Goal: Task Accomplishment & Management: Use online tool/utility

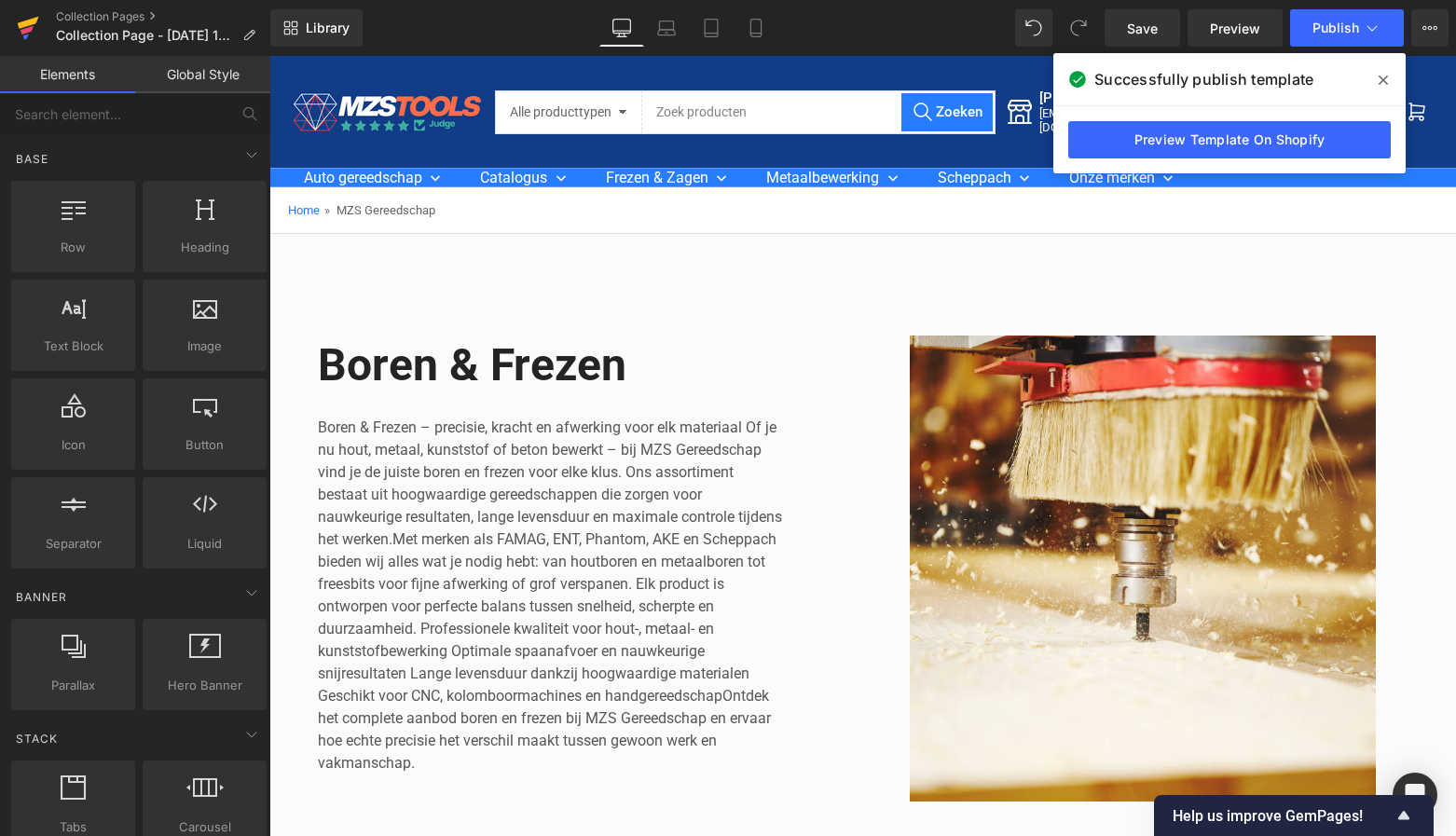
click at [36, 20] on icon at bounding box center [28, 23] width 21 height 12
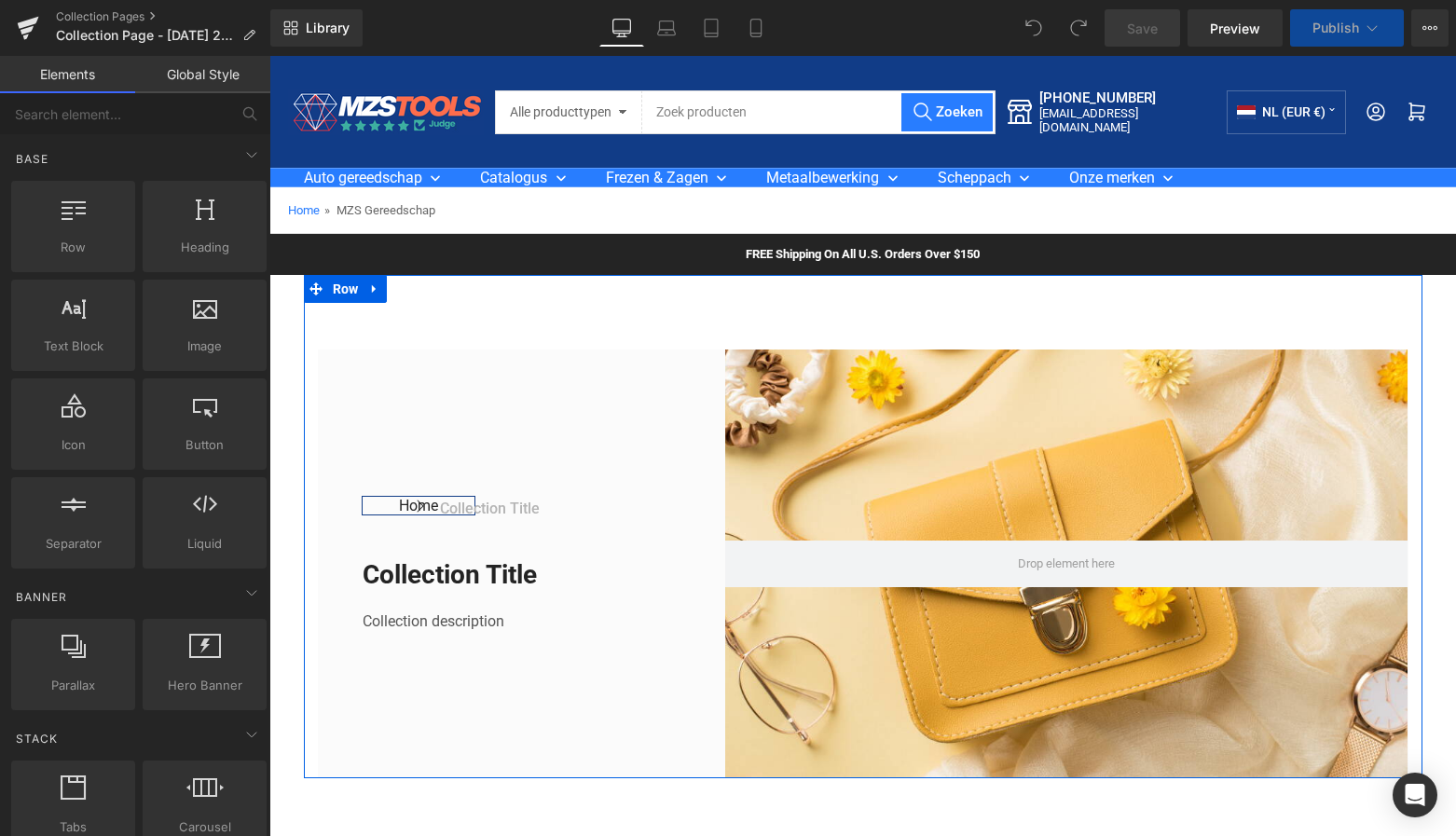
click at [384, 259] on div "FREE Shipping On All U.S. Orders Over $150 Text Block Row" at bounding box center [862, 254] width 1186 height 41
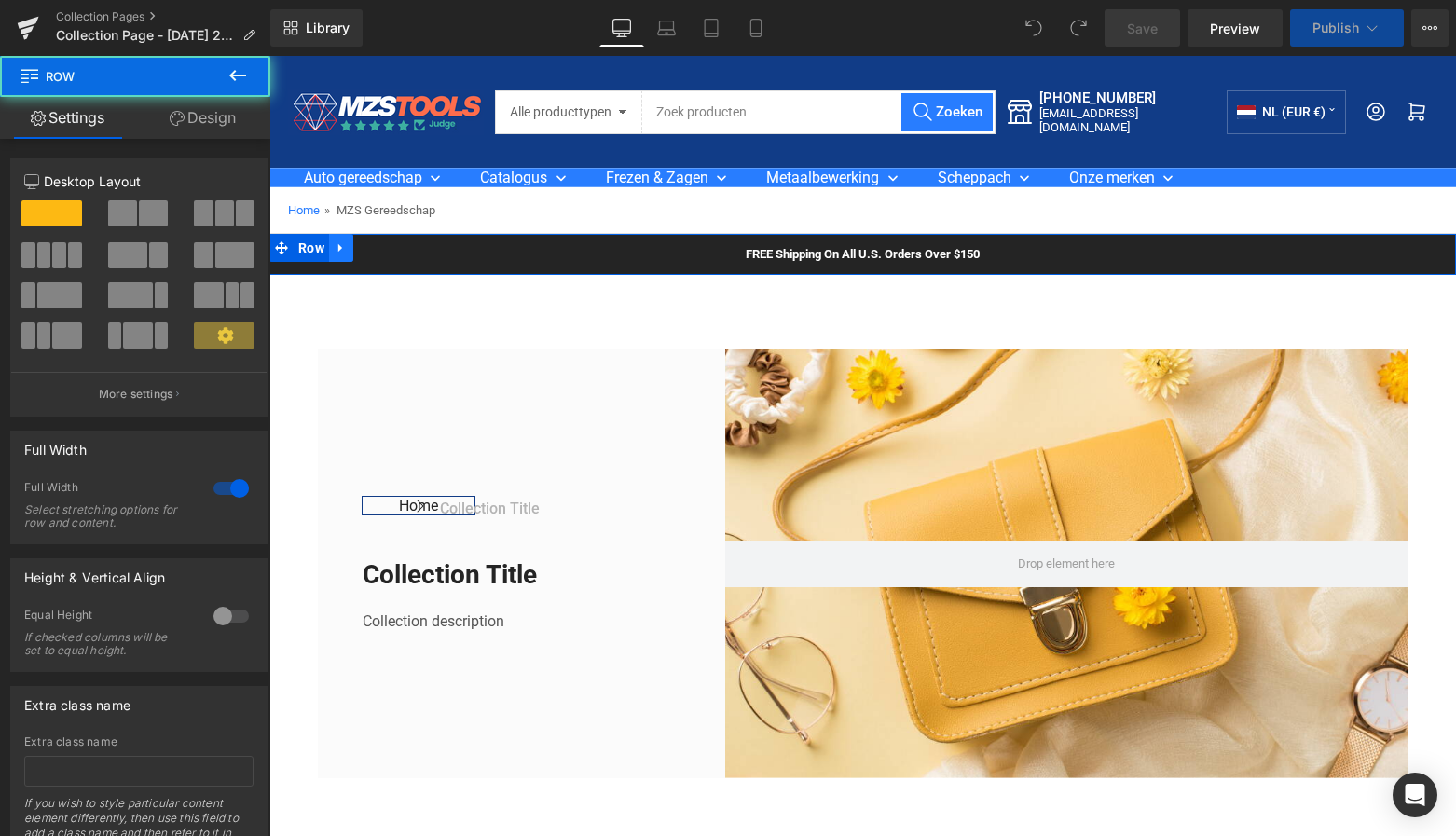
click at [342, 251] on icon at bounding box center [341, 249] width 13 height 14
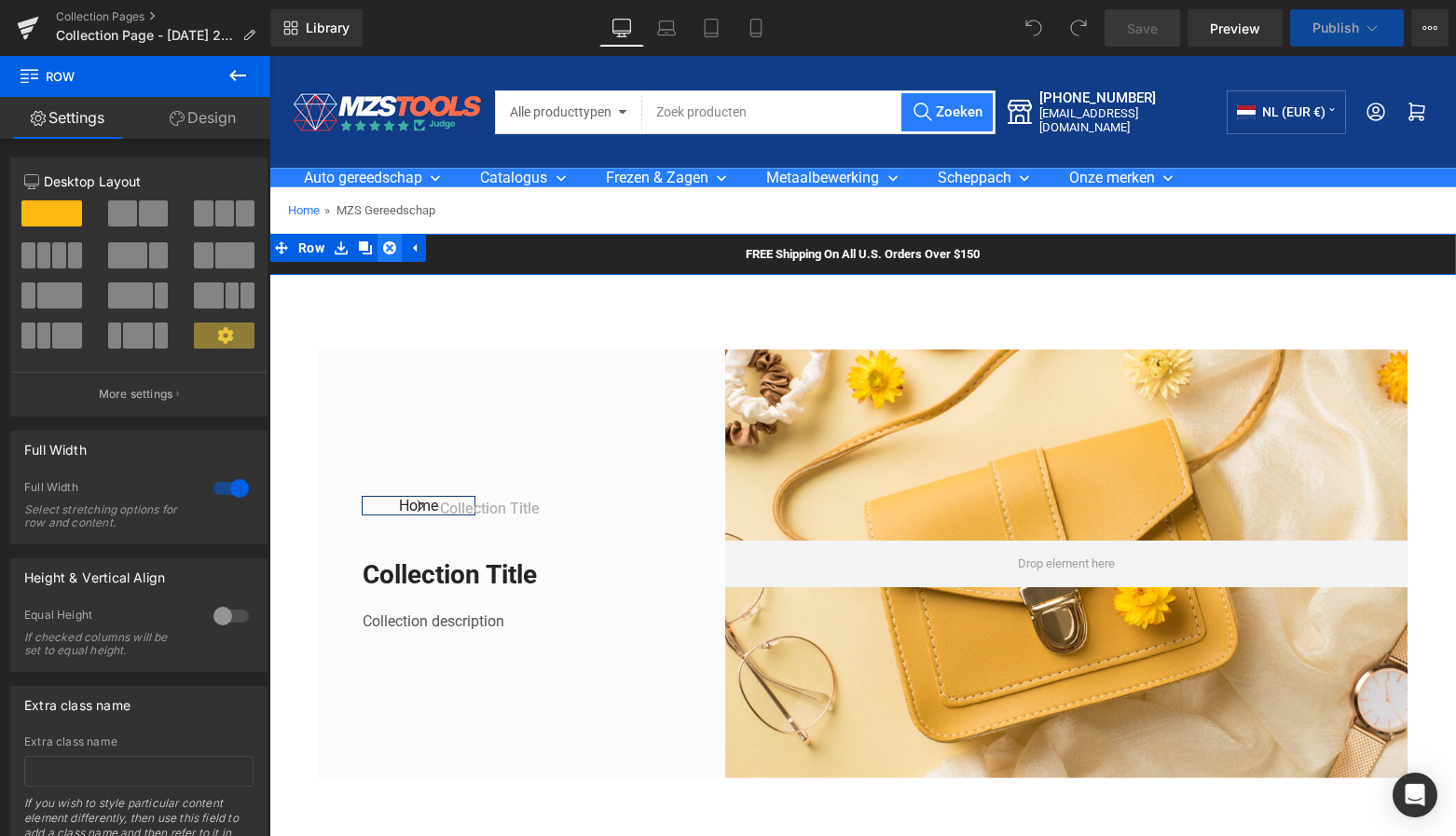
click at [386, 251] on icon at bounding box center [389, 248] width 13 height 13
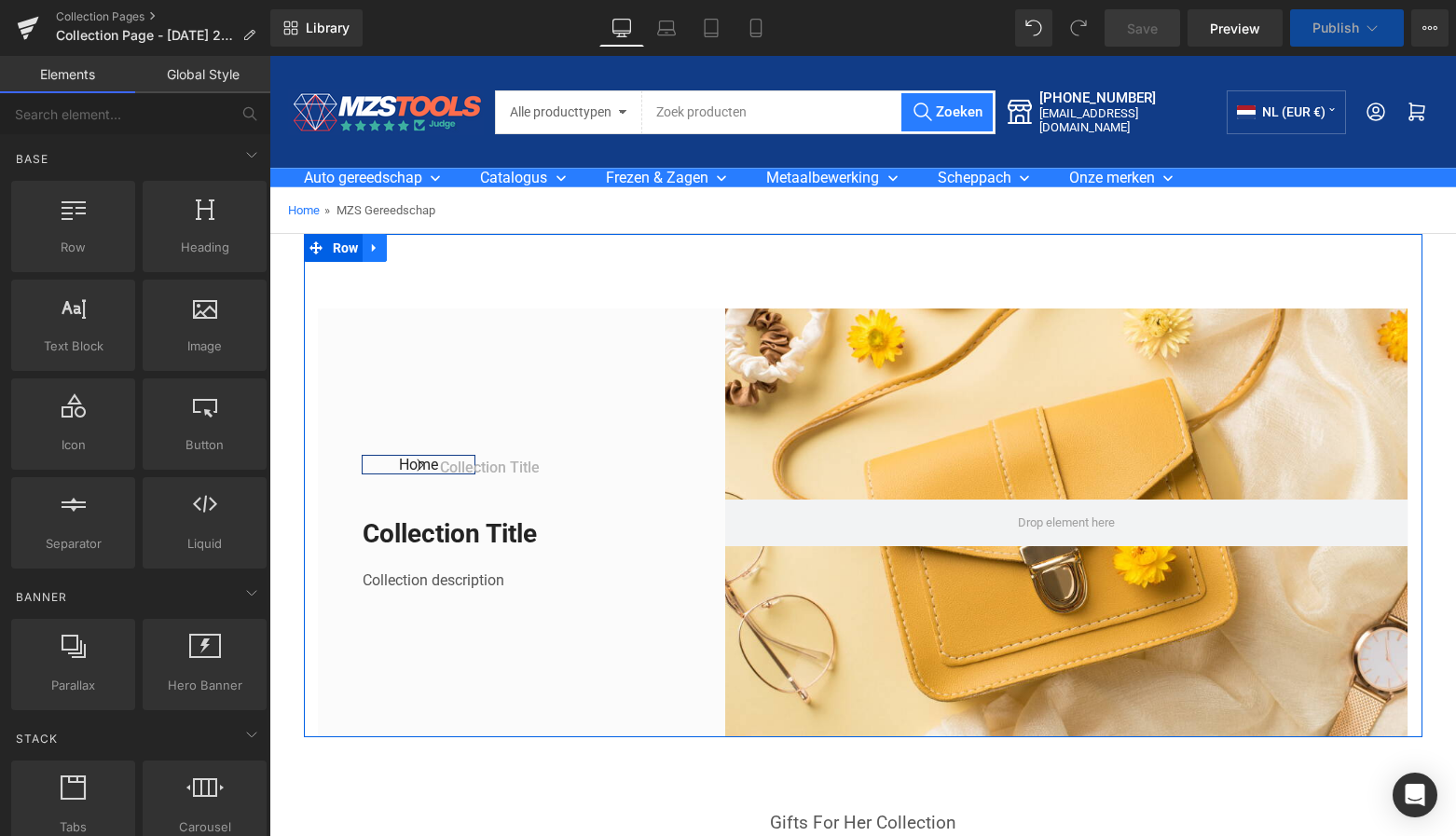
click at [372, 247] on icon at bounding box center [374, 248] width 4 height 8
click at [428, 252] on link at bounding box center [423, 248] width 24 height 28
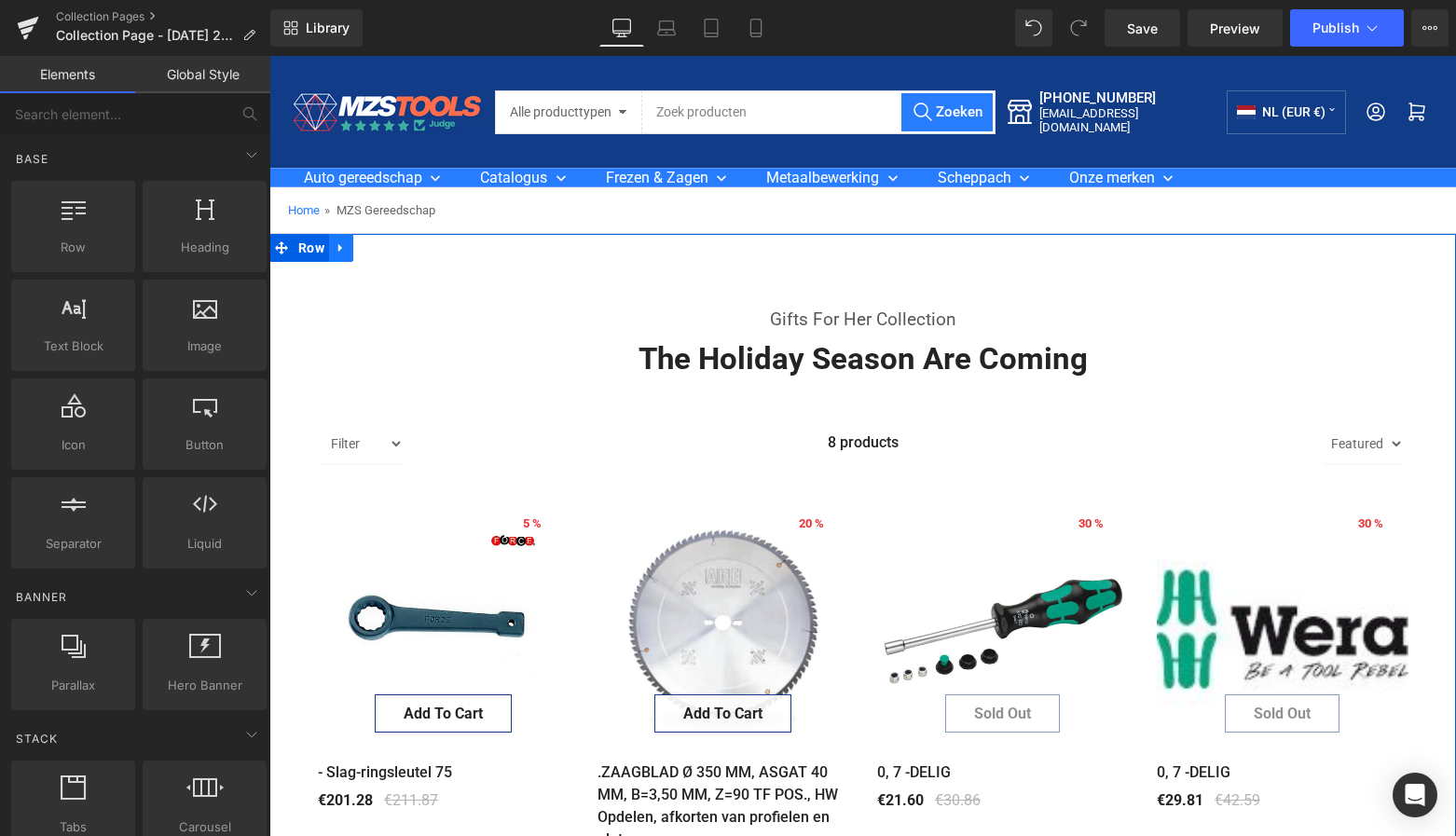
click at [342, 250] on icon at bounding box center [341, 249] width 13 height 14
click at [384, 253] on icon at bounding box center [389, 248] width 13 height 13
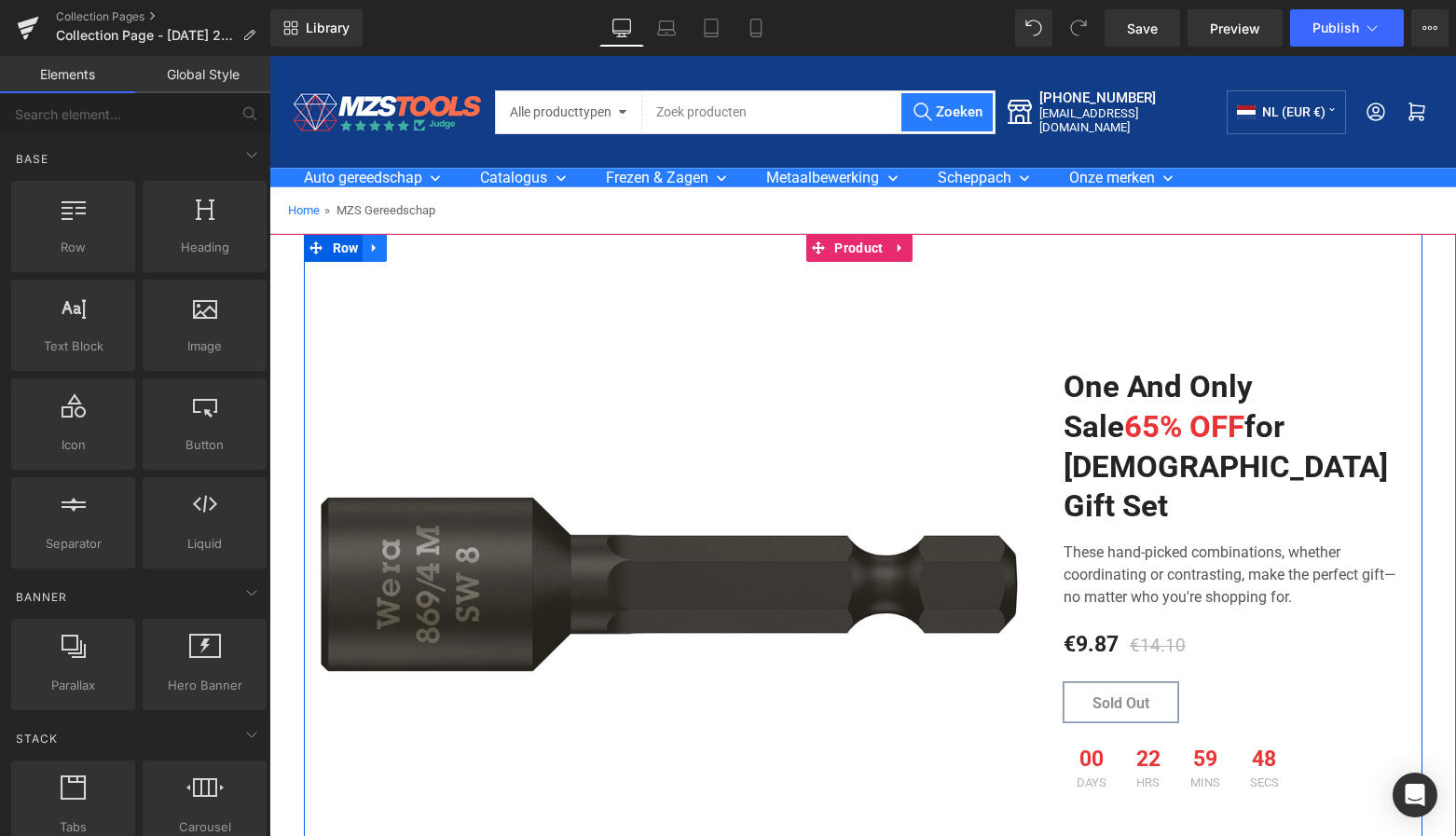
click at [368, 252] on icon at bounding box center [374, 249] width 13 height 14
click at [419, 248] on icon at bounding box center [423, 248] width 13 height 13
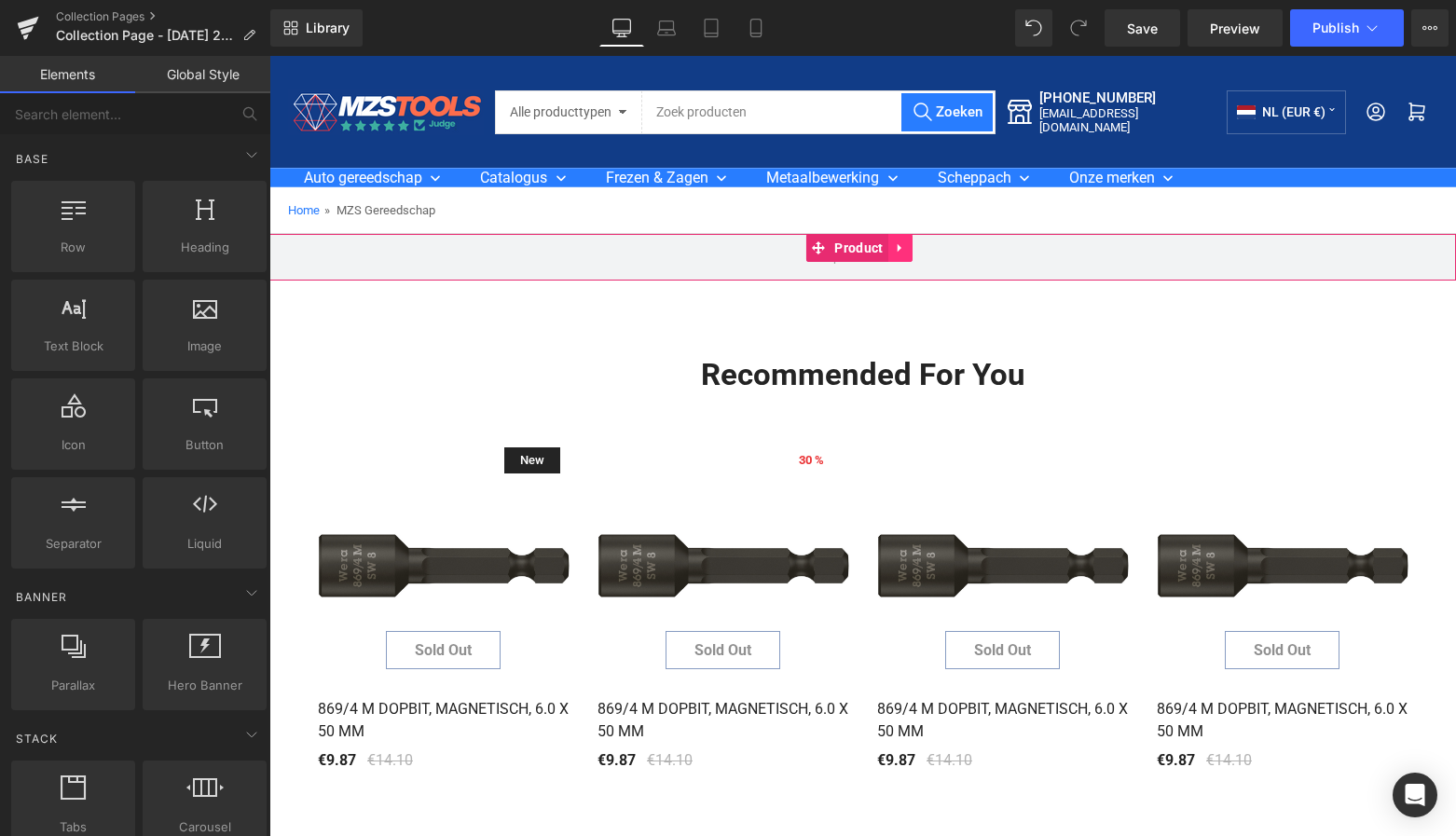
click at [909, 243] on link at bounding box center [900, 248] width 24 height 28
click at [907, 247] on icon at bounding box center [912, 248] width 13 height 13
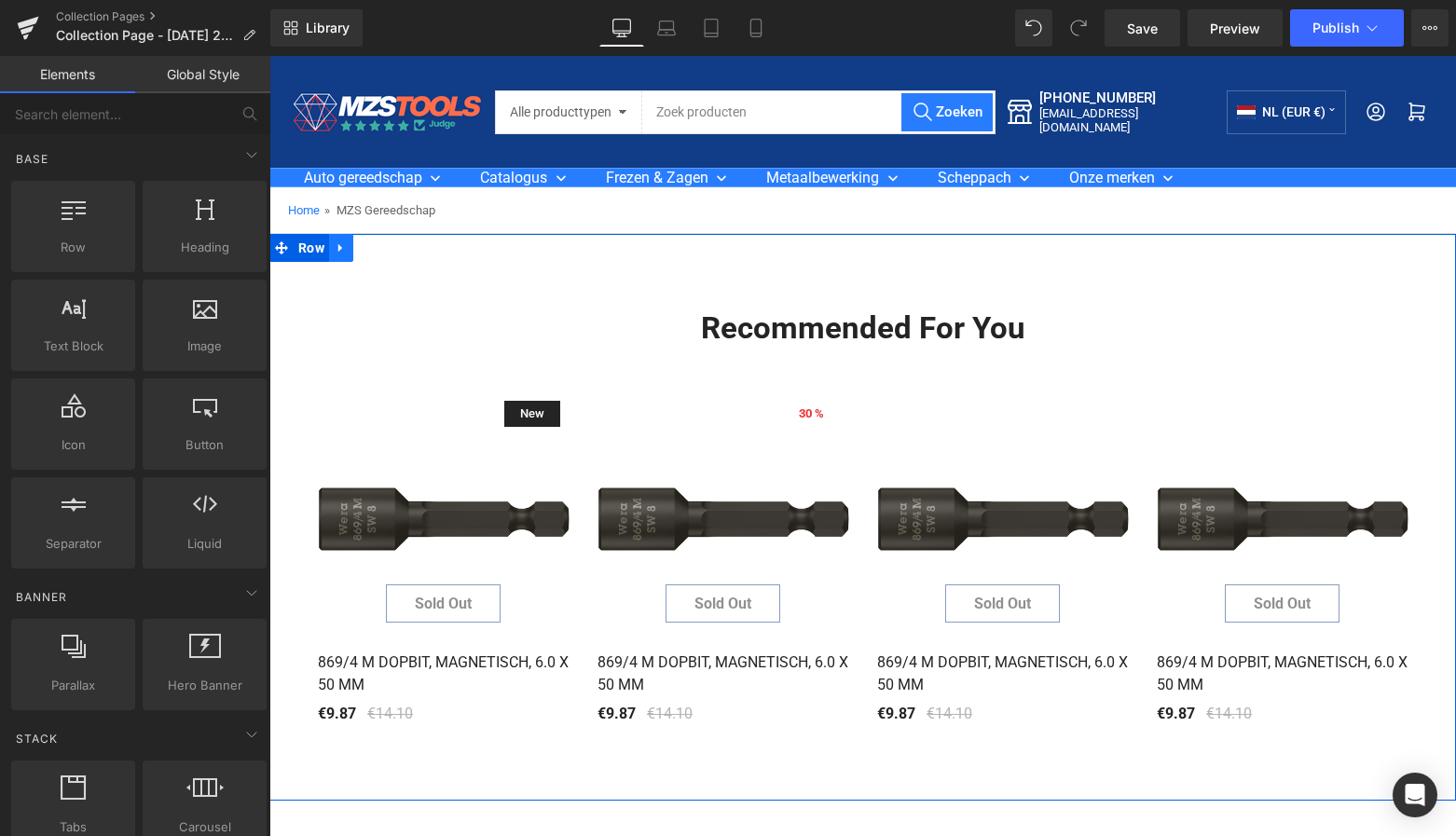
click at [339, 248] on icon at bounding box center [341, 248] width 4 height 8
click at [385, 251] on icon at bounding box center [389, 248] width 13 height 13
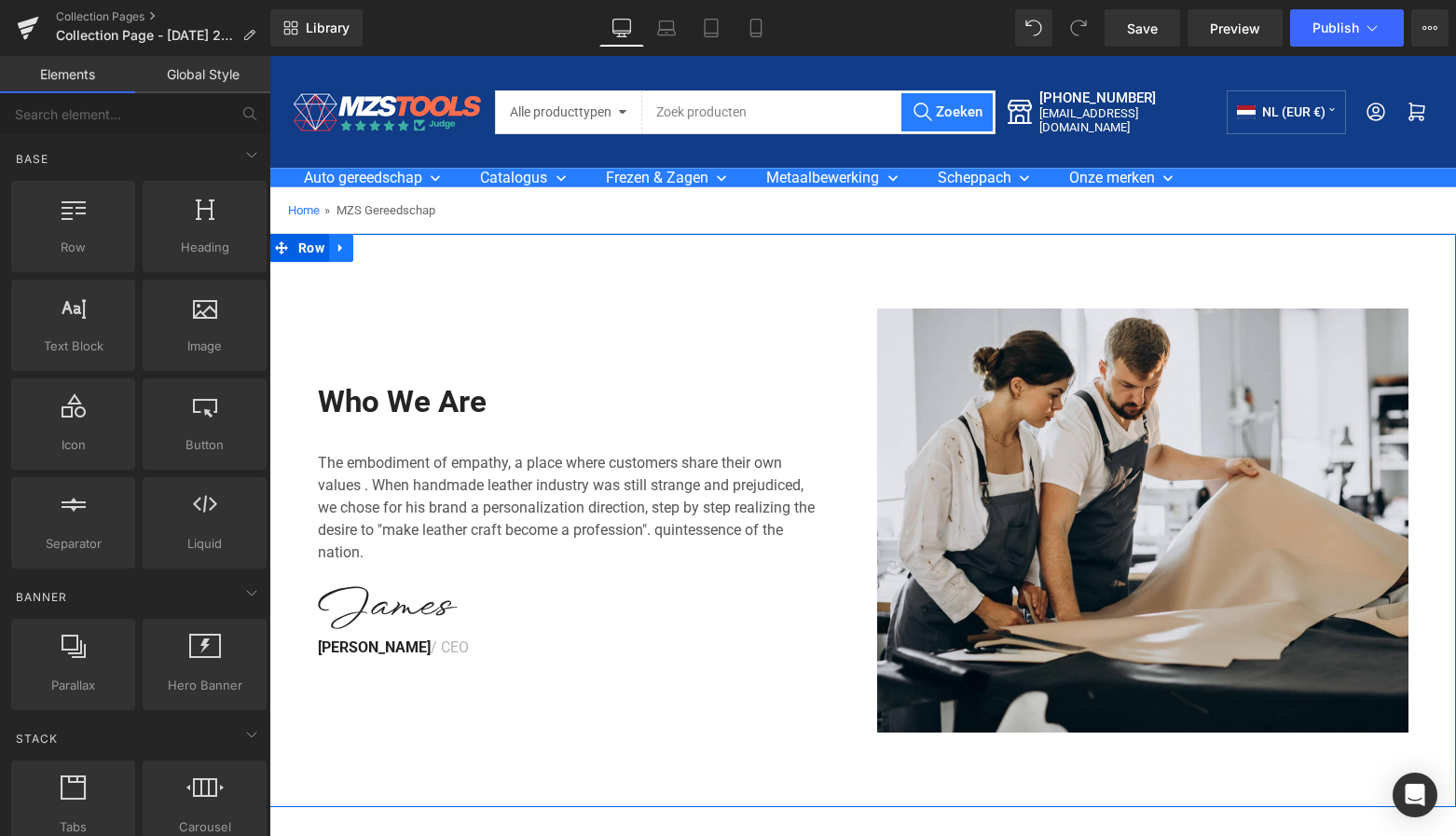
click at [335, 247] on icon at bounding box center [341, 249] width 13 height 14
click at [389, 256] on link at bounding box center [390, 248] width 24 height 28
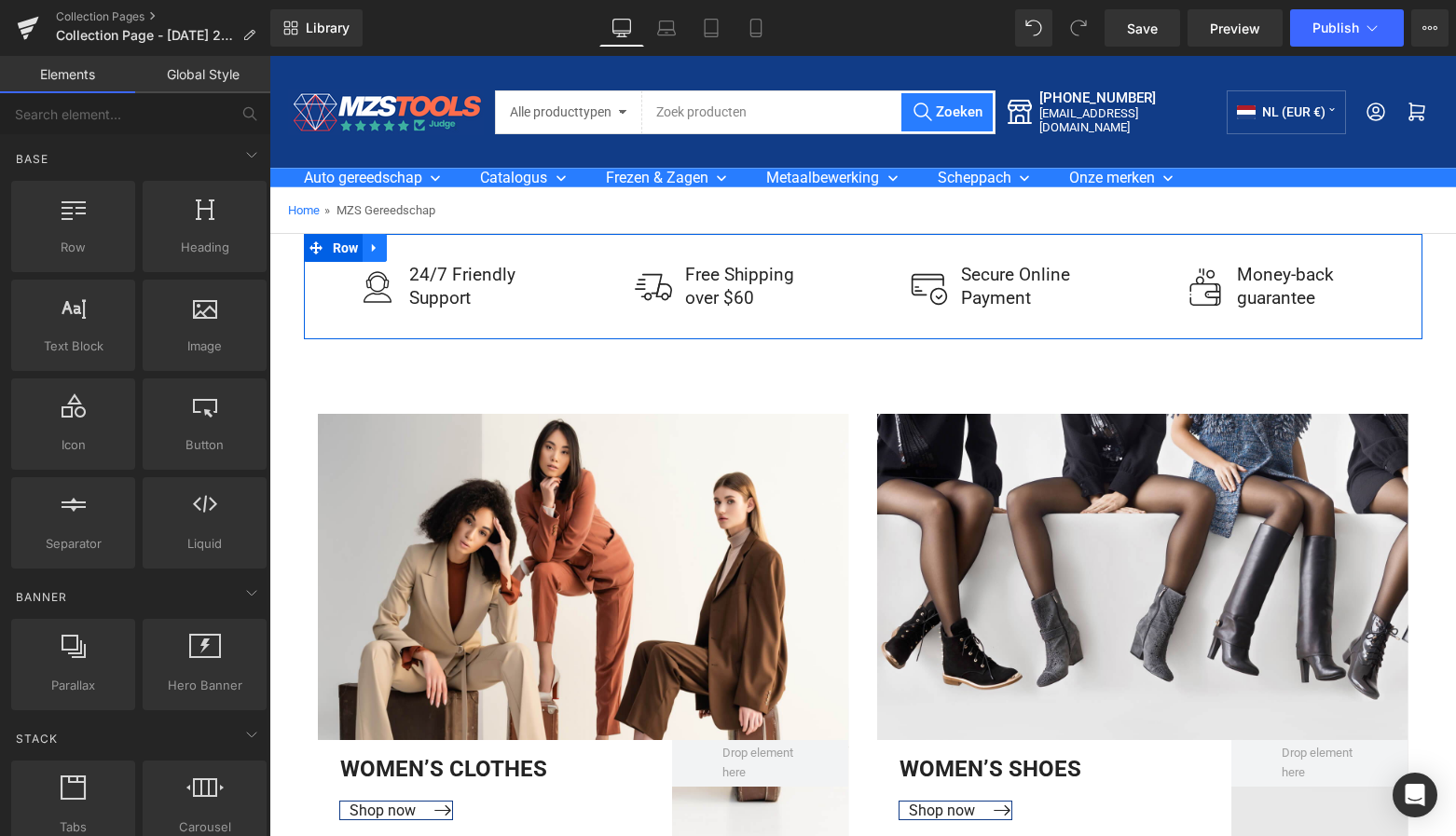
click at [373, 251] on icon at bounding box center [374, 249] width 13 height 14
click at [422, 250] on icon at bounding box center [423, 249] width 13 height 14
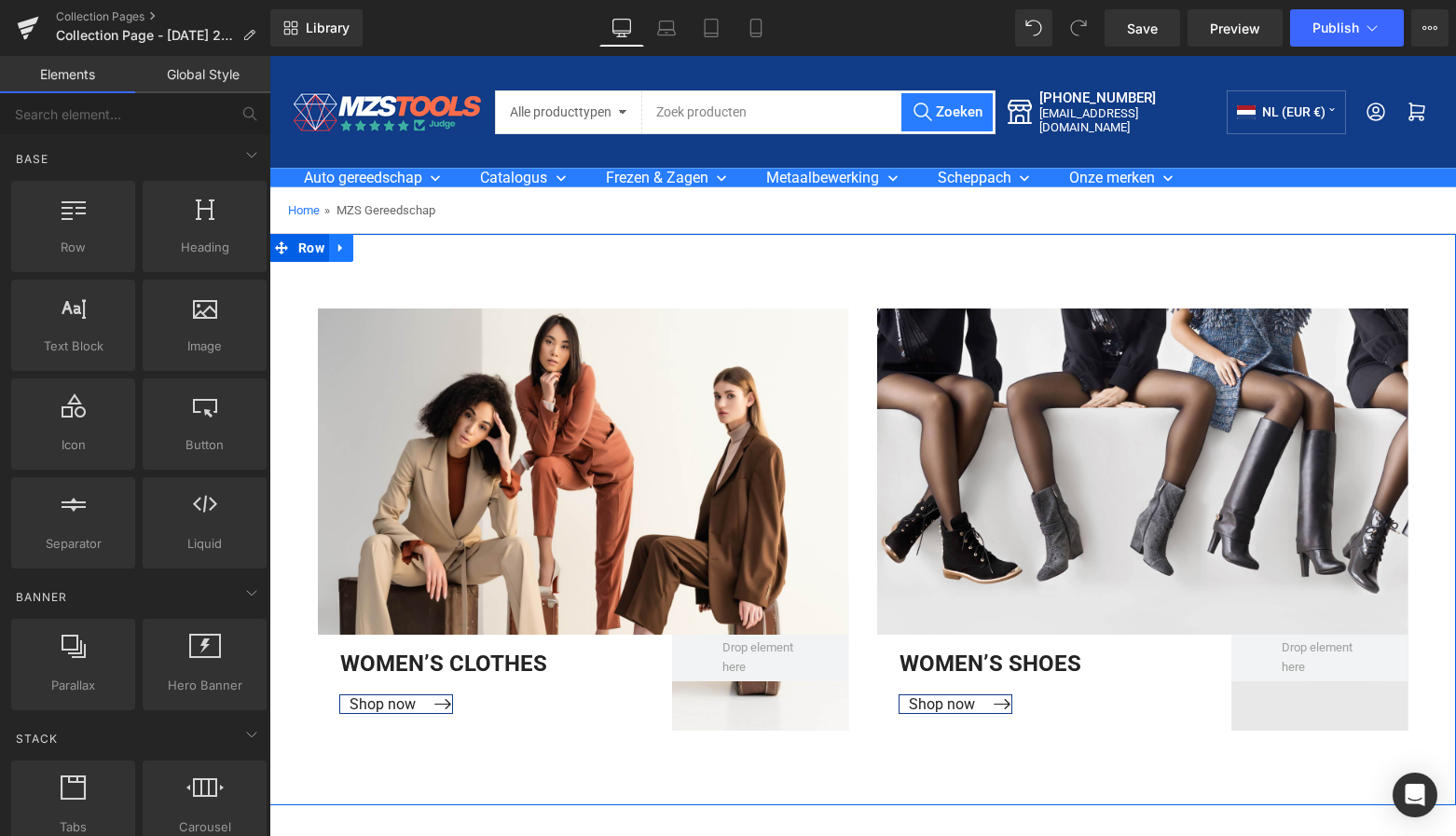
click at [339, 245] on icon at bounding box center [341, 249] width 13 height 14
click at [386, 248] on icon at bounding box center [389, 249] width 13 height 14
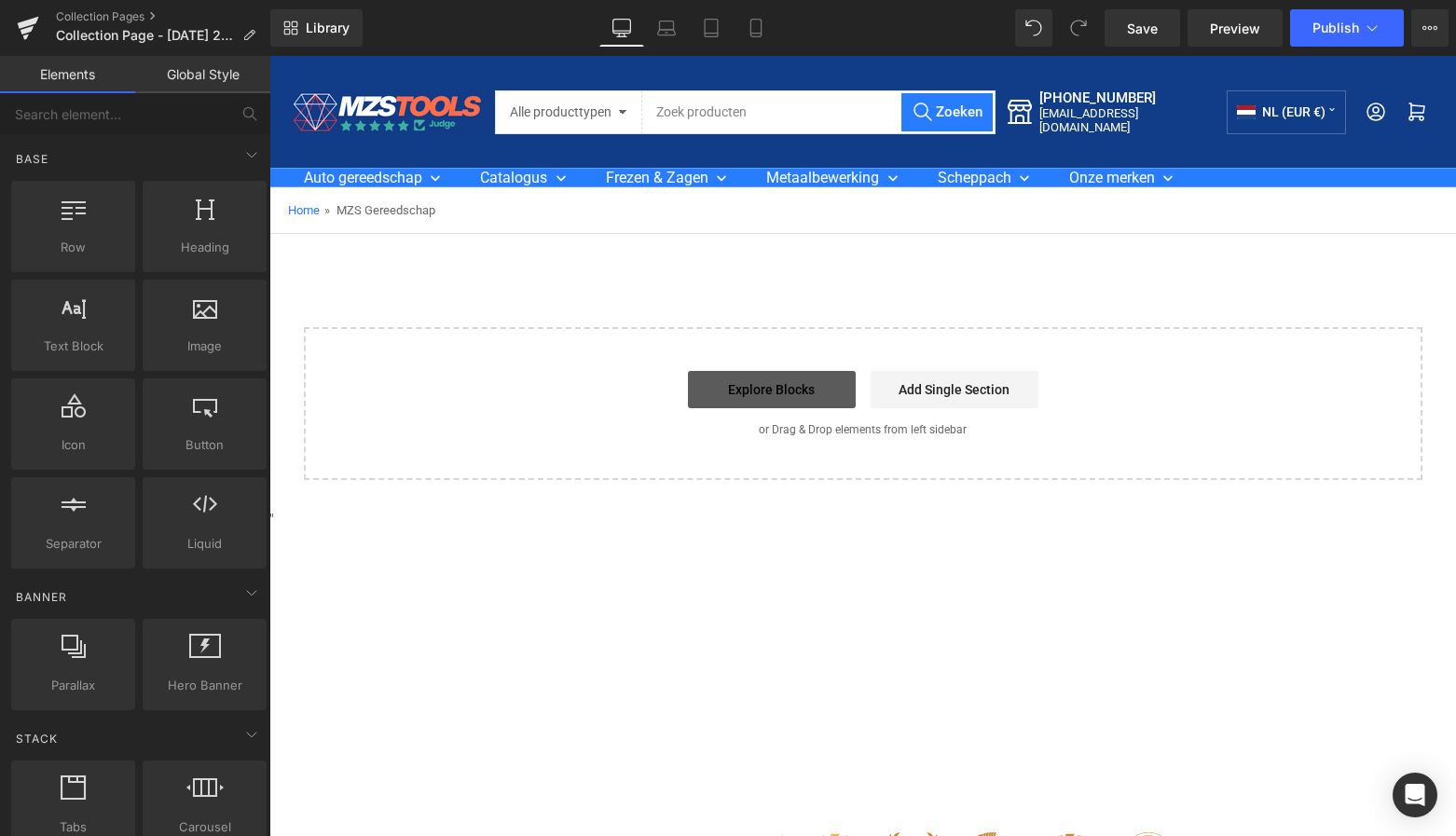
click at [787, 391] on link "Explore Blocks" at bounding box center [771, 389] width 168 height 37
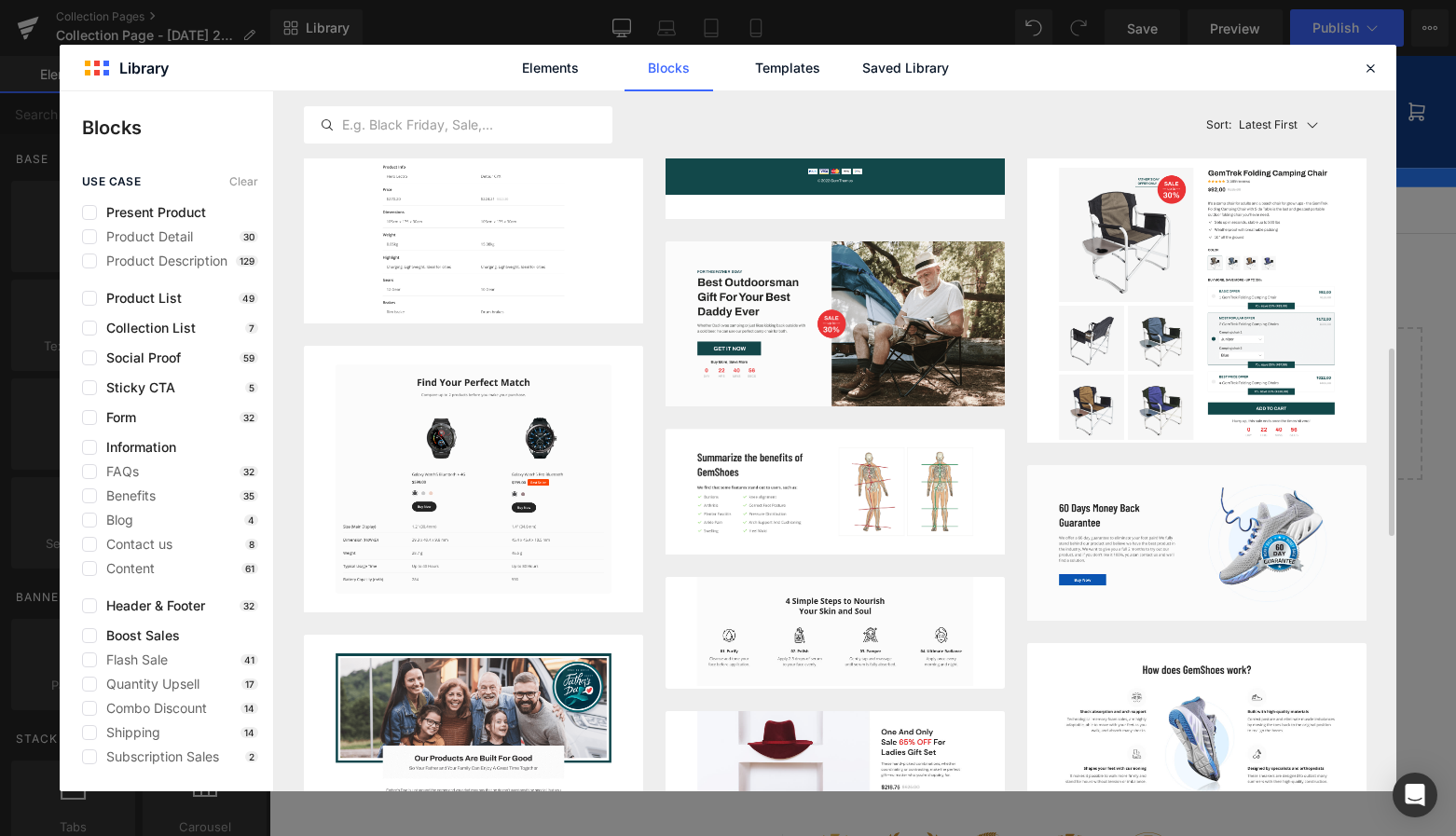
scroll to position [774, 0]
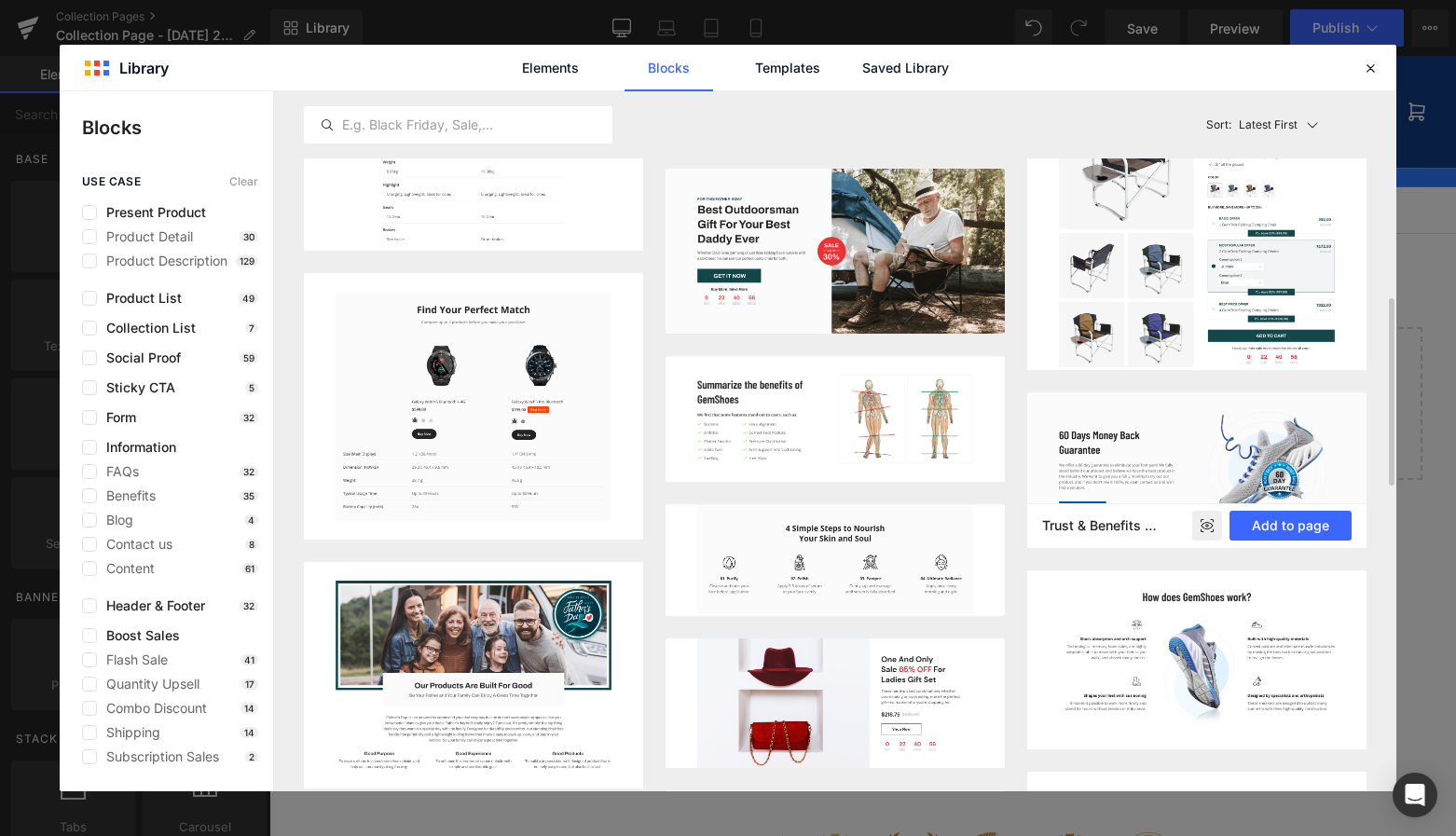
click at [1168, 520] on div "Trust & Benefits / GemShoes" at bounding box center [1100, 525] width 139 height 17
click at [1267, 523] on button "Add to page" at bounding box center [1290, 525] width 122 height 30
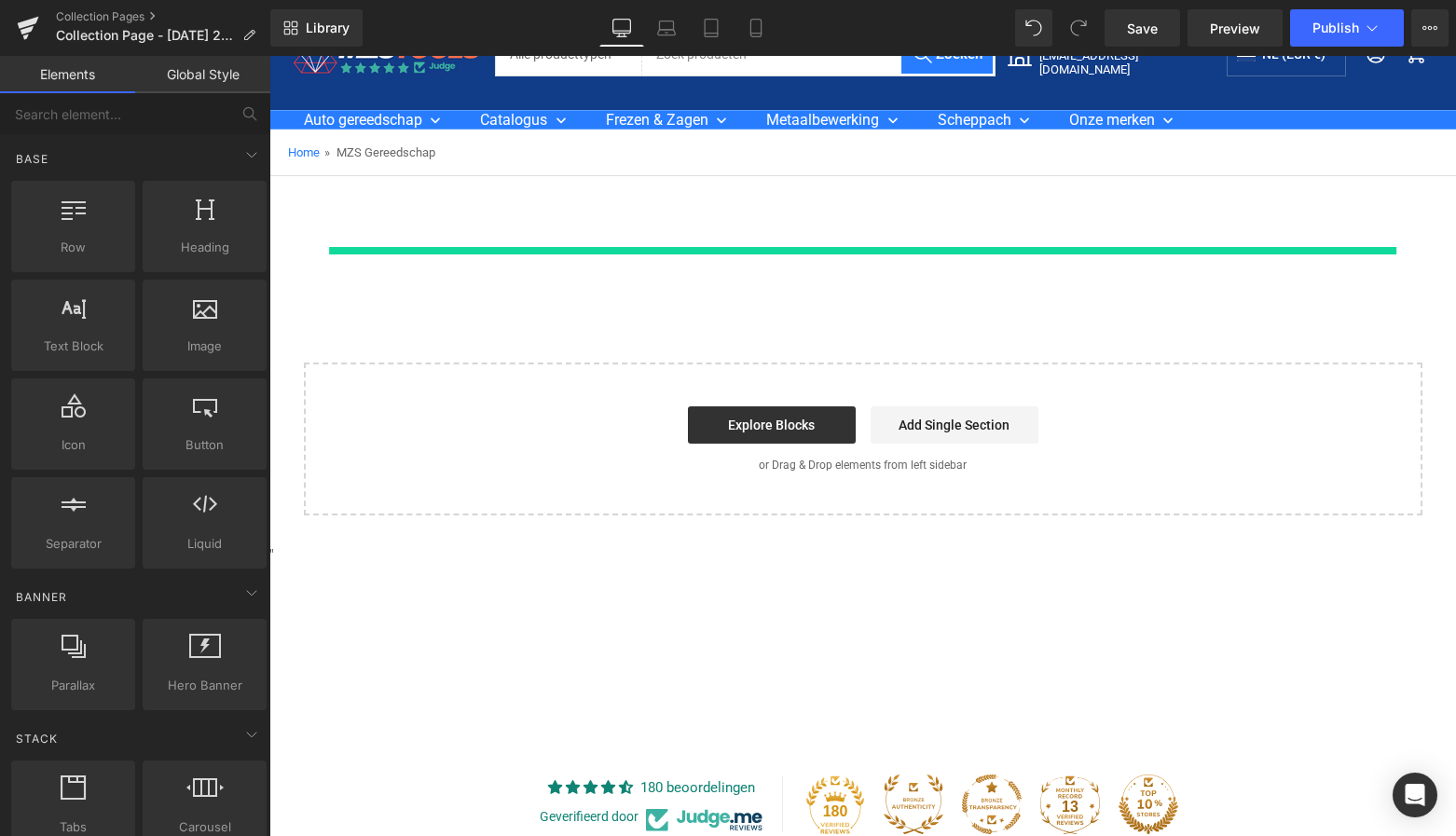
scroll to position [85, 0]
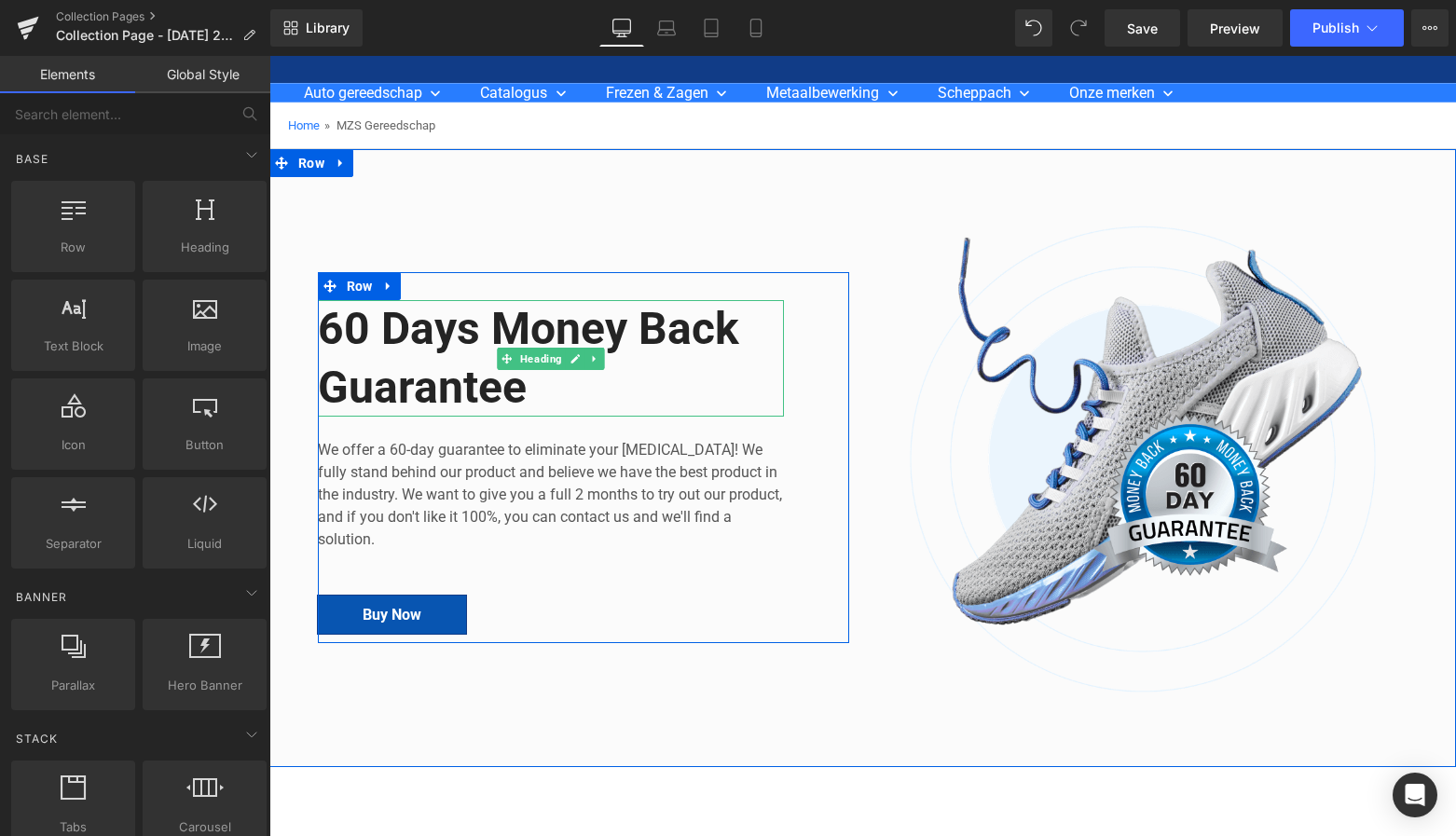
click at [521, 392] on h2 "60 Days Money Back Guarantee" at bounding box center [551, 358] width 466 height 117
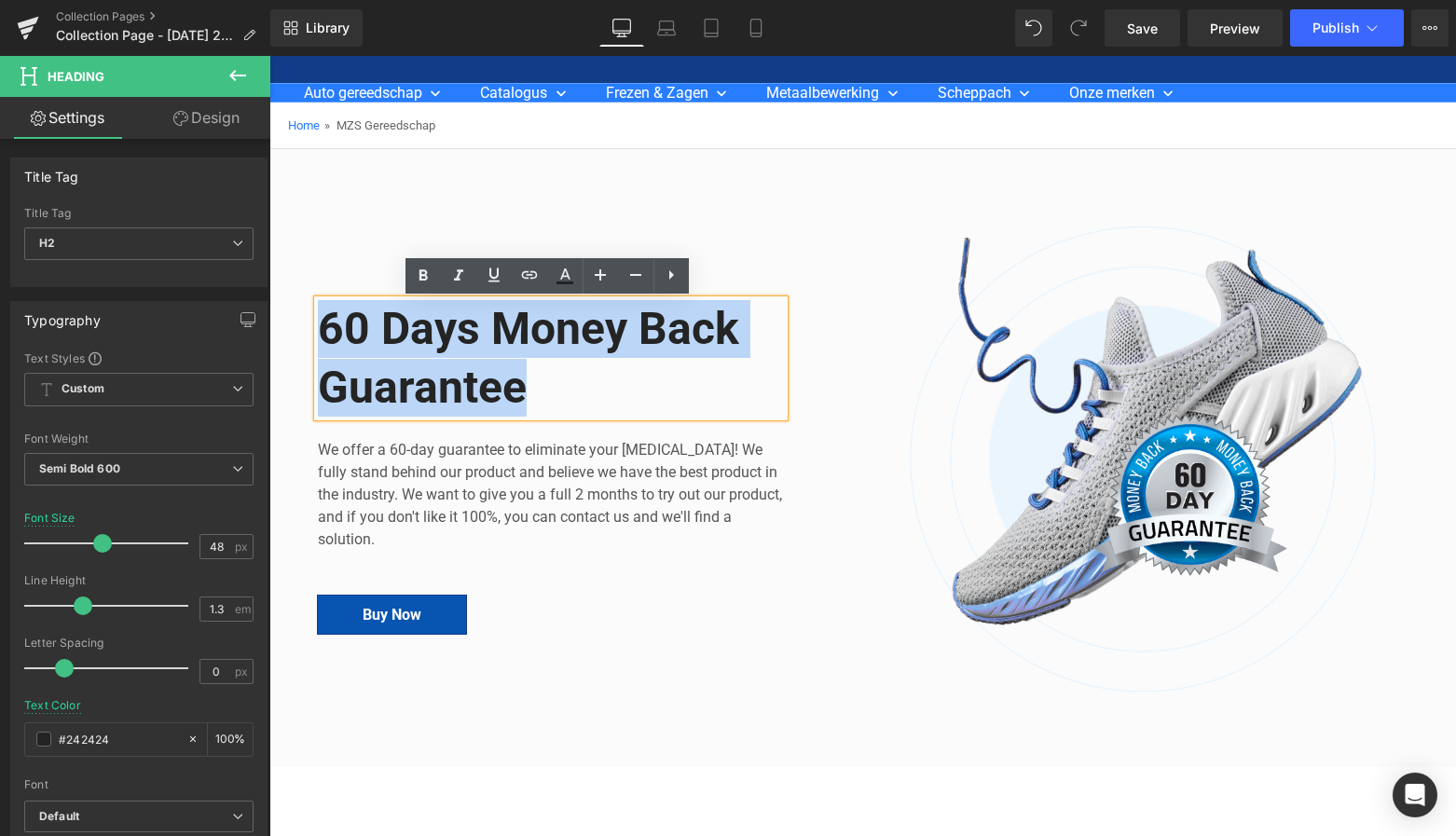
drag, startPoint x: 521, startPoint y: 392, endPoint x: 312, endPoint y: 300, distance: 228.4
click at [318, 300] on div "60 Days Money Back Guarantee" at bounding box center [551, 358] width 466 height 117
paste div
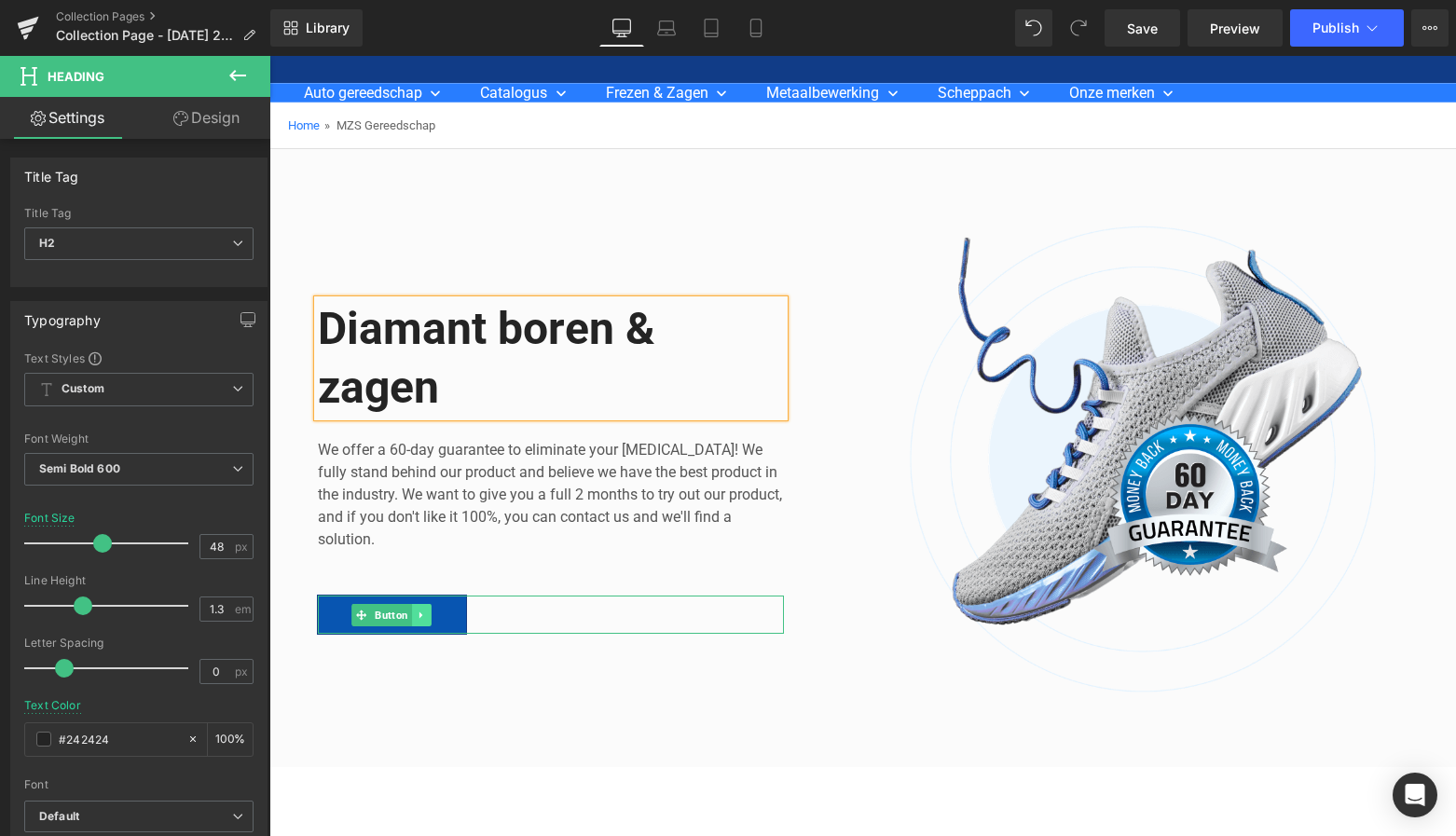
click at [423, 608] on link at bounding box center [422, 614] width 20 height 22
click at [428, 615] on icon at bounding box center [431, 614] width 10 height 11
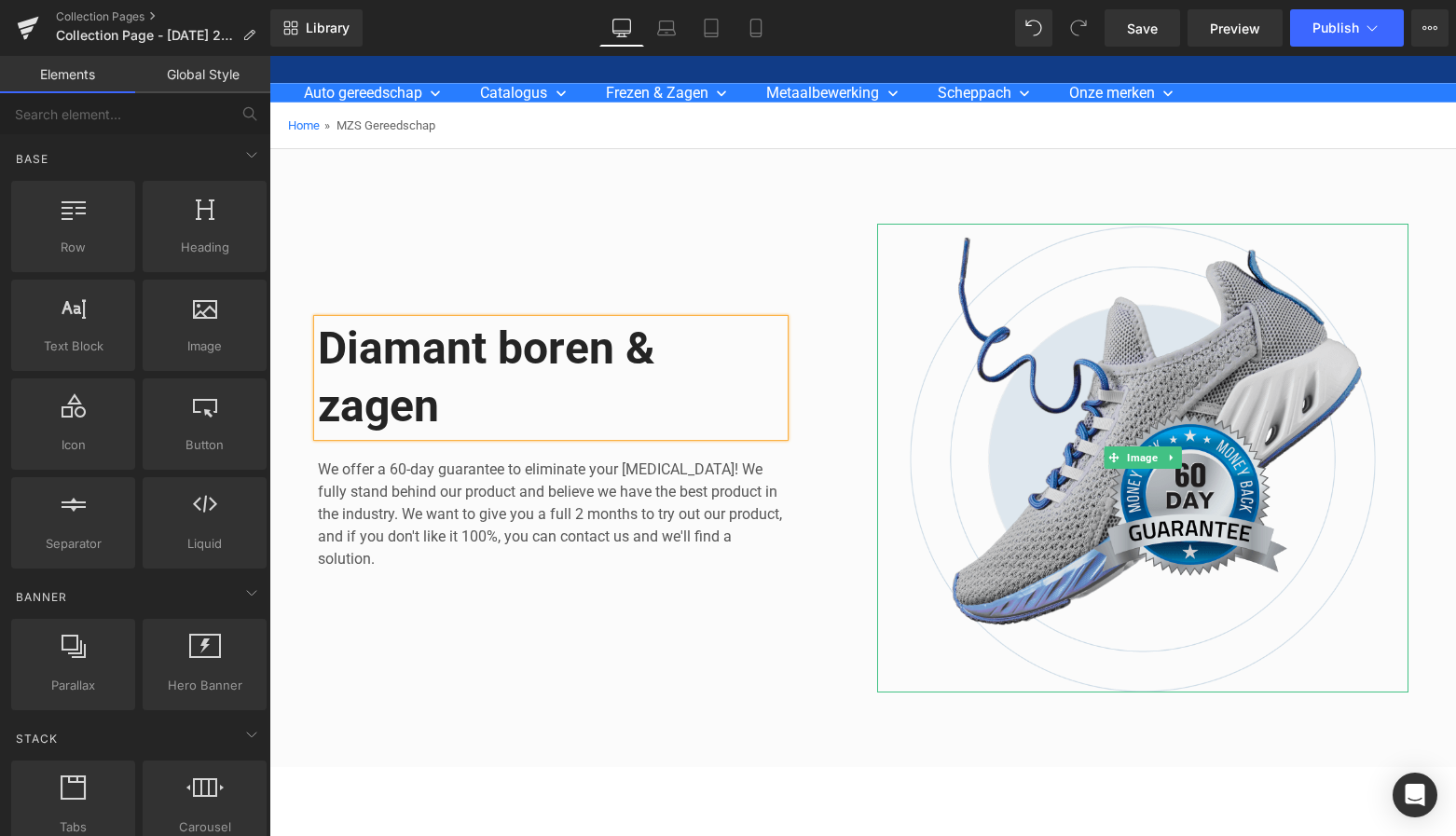
click at [1142, 344] on img at bounding box center [1143, 457] width 532 height 468
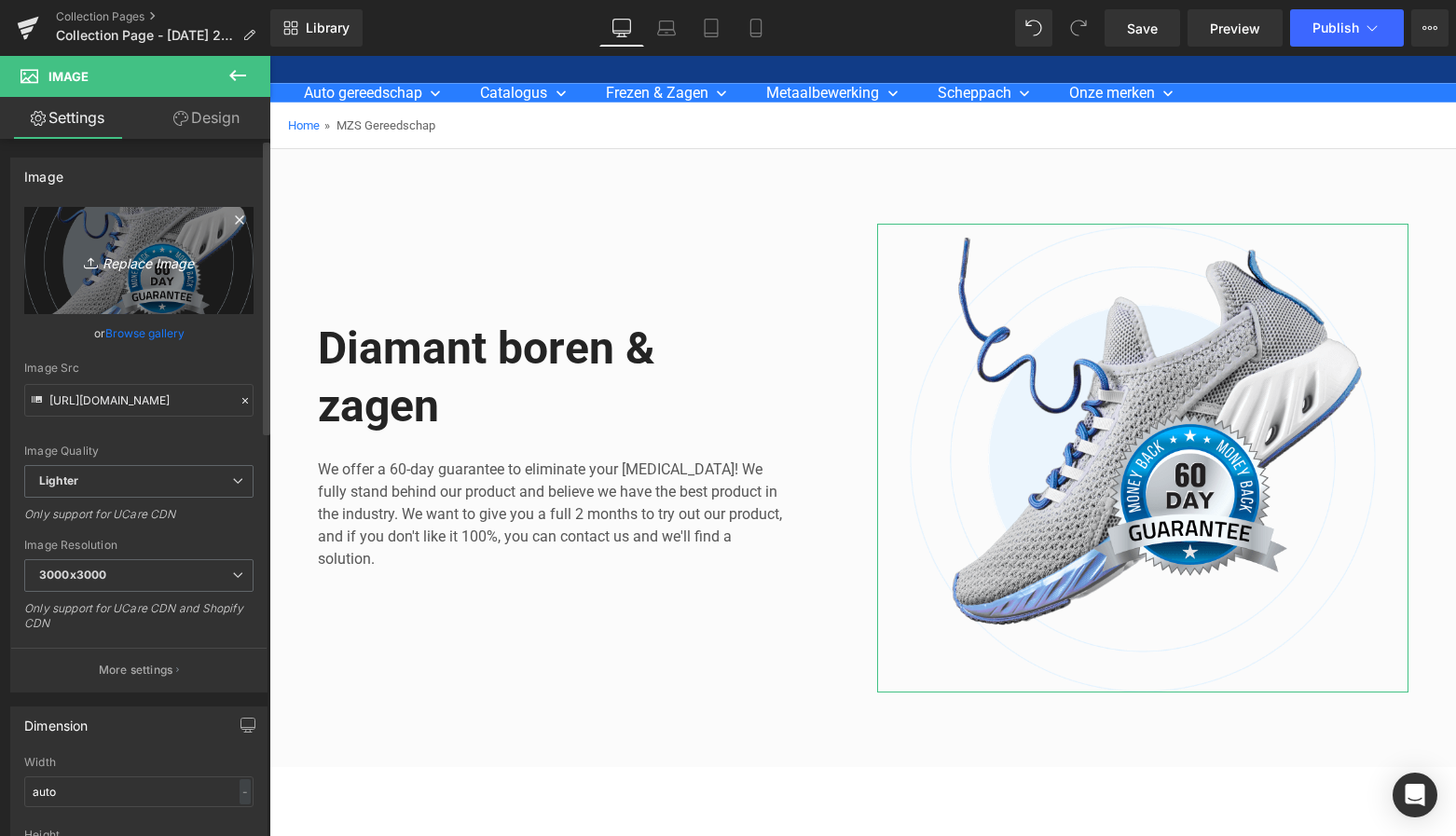
click at [155, 256] on icon "Replace Image" at bounding box center [138, 260] width 149 height 23
type input "C:\fakepath\Groen Modern Doe-het-zelf Instagram Stories (800 x 800 px)-3.png"
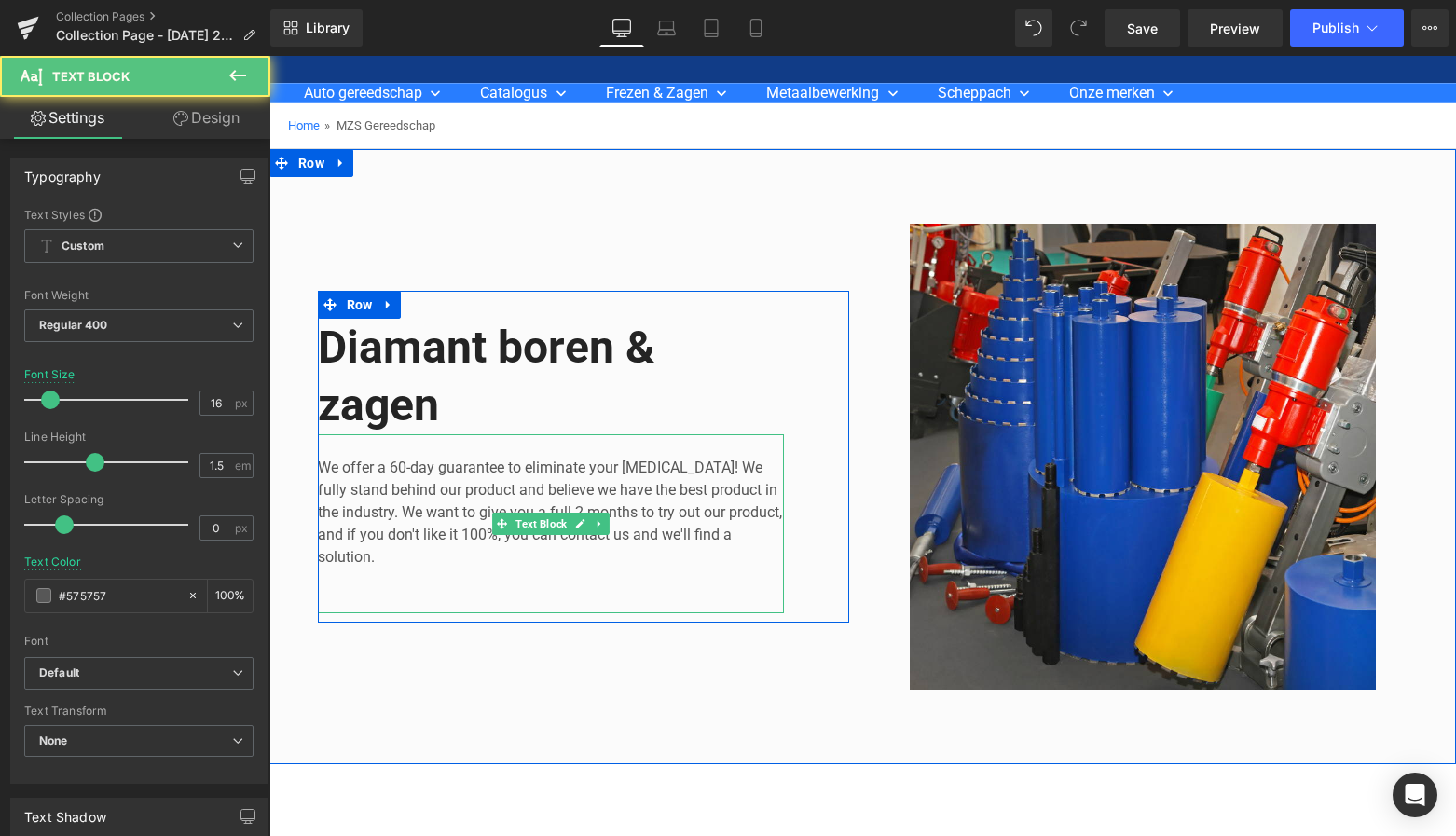
click at [378, 554] on p "We offer a 60-day guarantee to eliminate your foot pain! We fully stand behind …" at bounding box center [551, 512] width 466 height 112
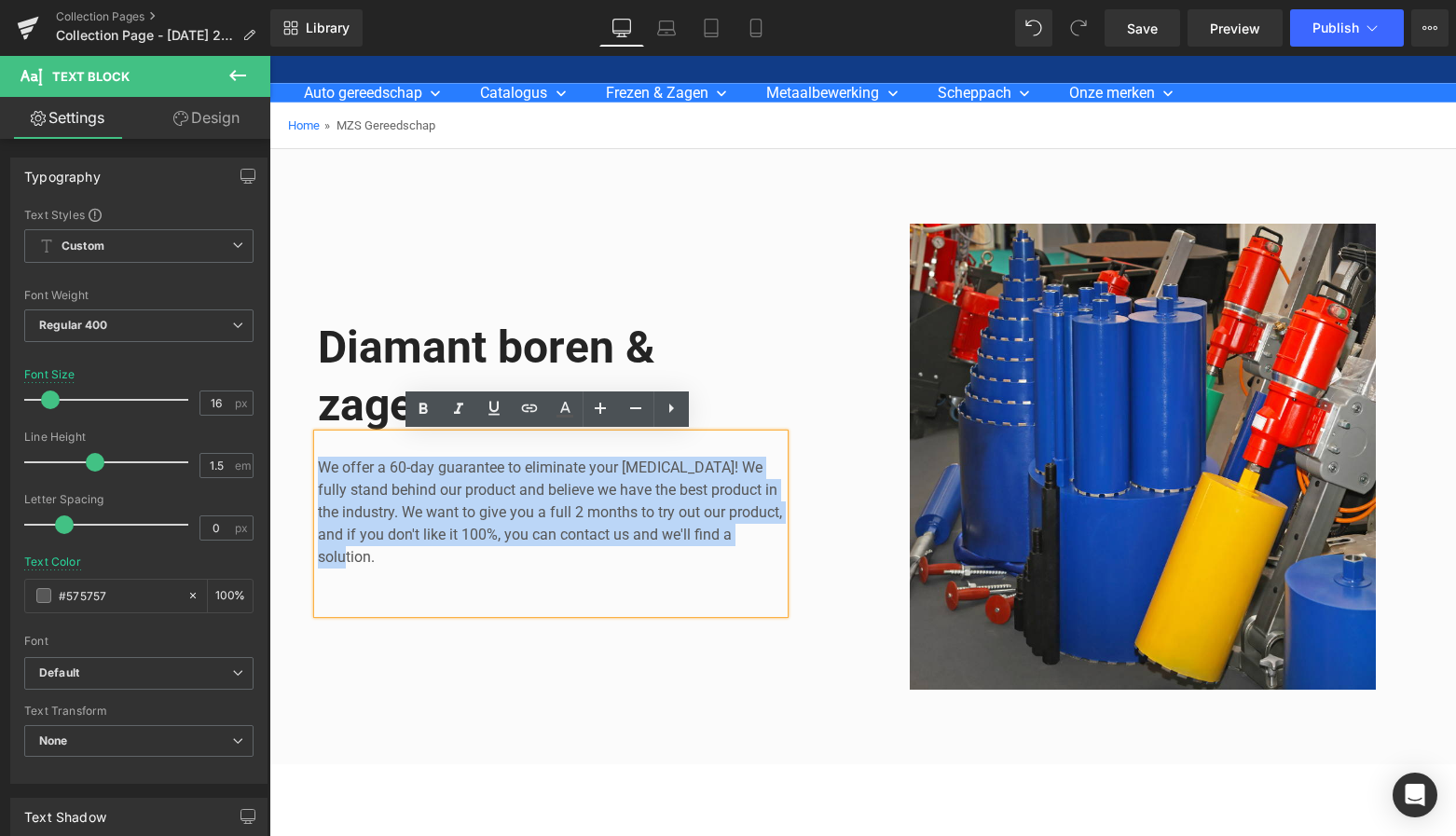
drag, startPoint x: 378, startPoint y: 554, endPoint x: 299, endPoint y: 448, distance: 132.2
click at [304, 447] on div "Diamant boren & zagen Heading We offer a 60-day guarantee to eliminate your foo…" at bounding box center [584, 456] width 560 height 465
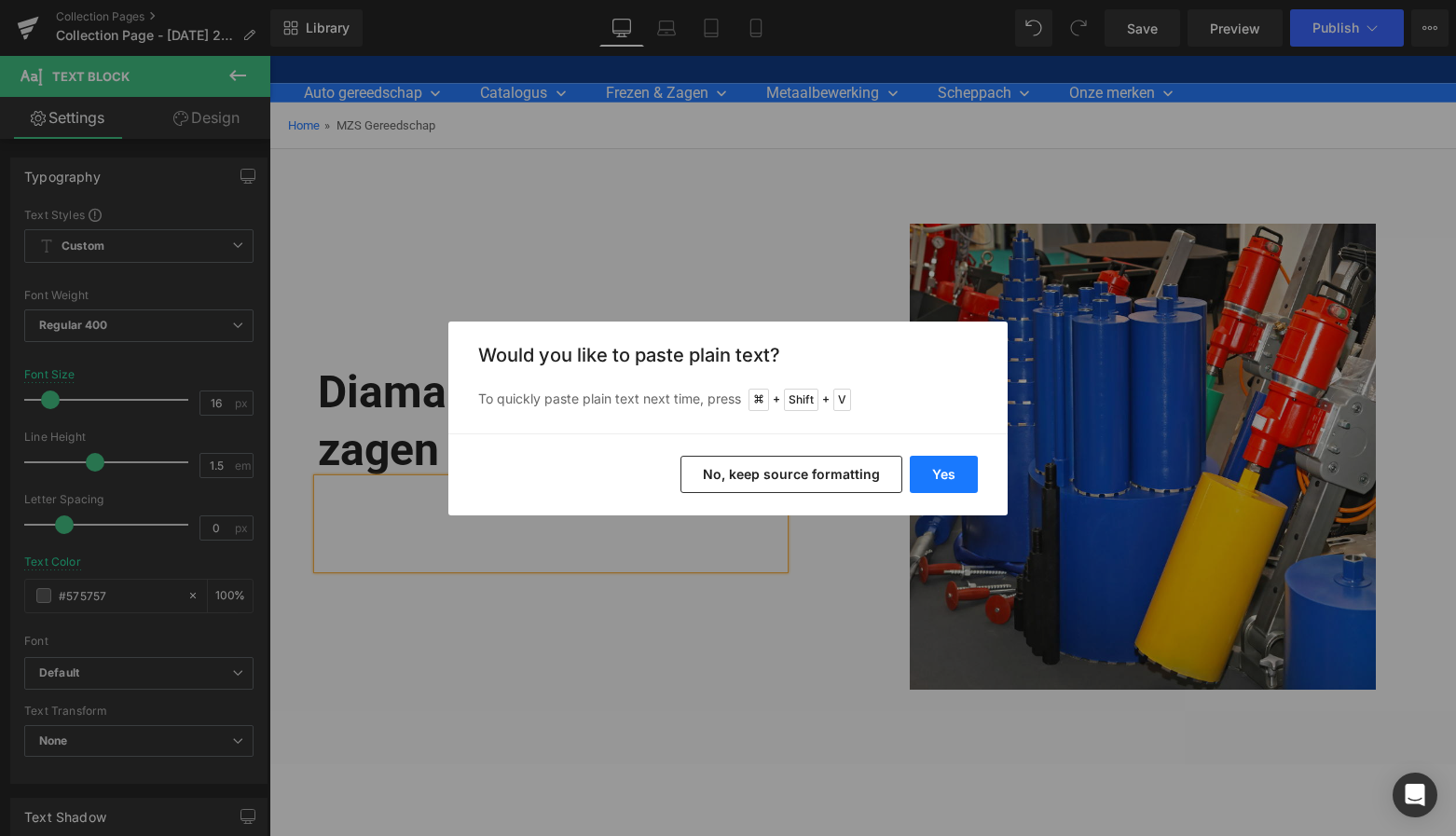
click at [951, 465] on button "Yes" at bounding box center [943, 473] width 68 height 37
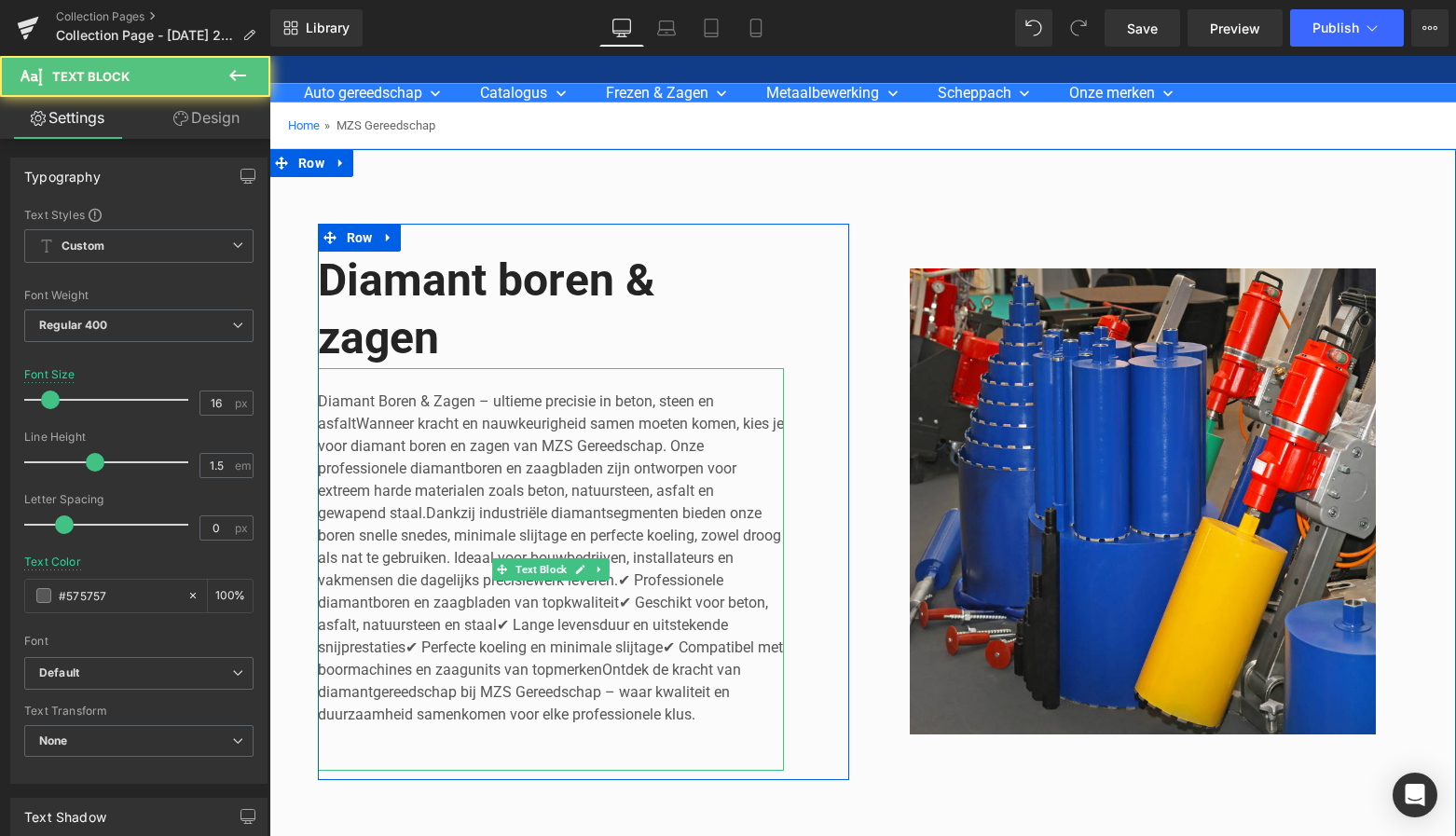
click at [351, 423] on p "Diamant Boren & Zagen – ultieme precisie in beton, steen en asfaltWanneer krach…" at bounding box center [551, 558] width 466 height 336
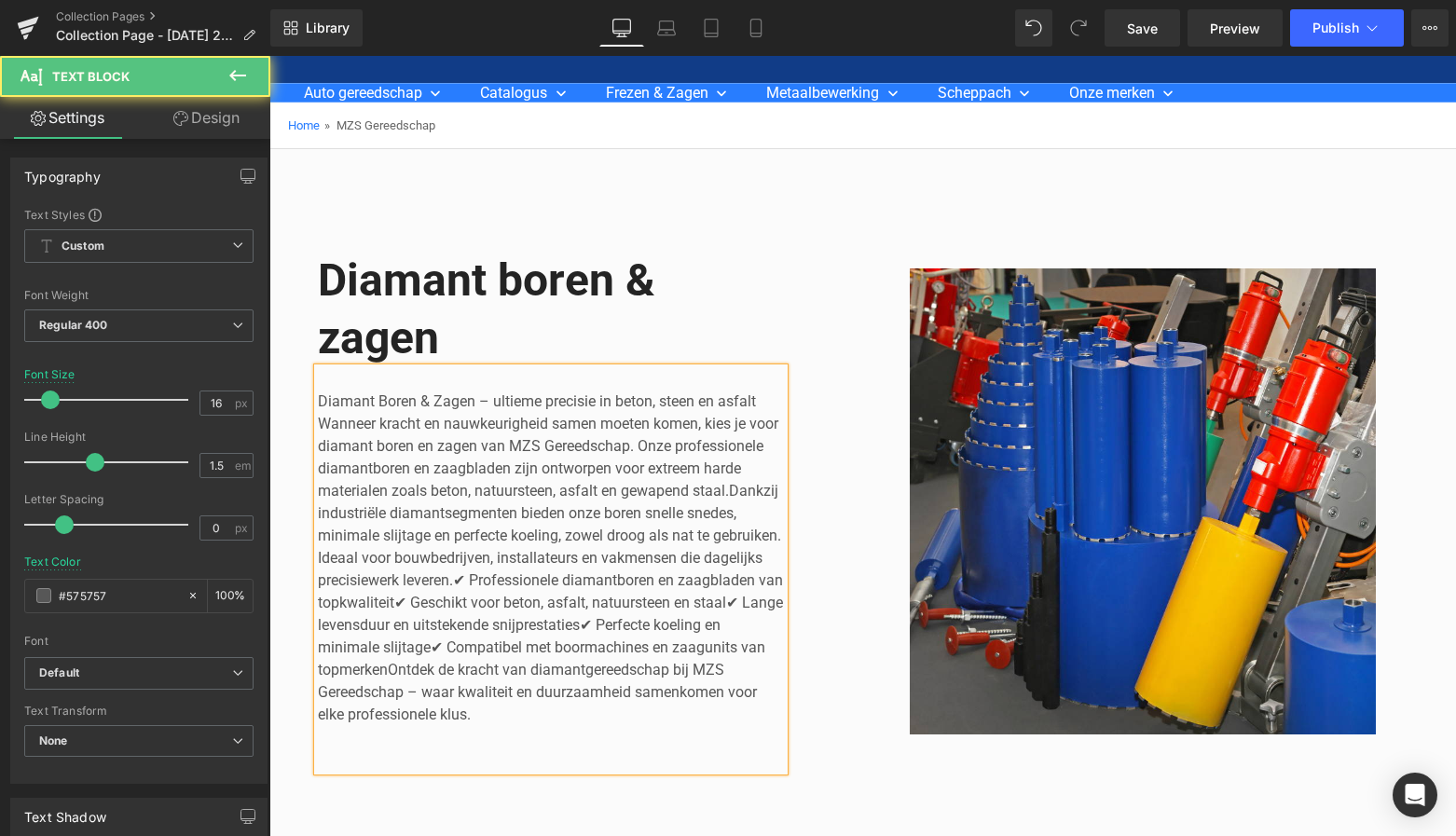
click at [632, 572] on p "Diamant Boren & Zagen – ultieme precisie in beton, steen en asfalt Wanneer krac…" at bounding box center [551, 558] width 466 height 336
click at [629, 602] on p "Diamant Boren & Zagen – ultieme precisie in beton, steen en asfalt Wanneer krac…" at bounding box center [551, 558] width 466 height 336
click at [507, 617] on p "Diamant Boren & Zagen – ultieme precisie in beton, steen en asfalt Wanneer krac…" at bounding box center [551, 558] width 466 height 336
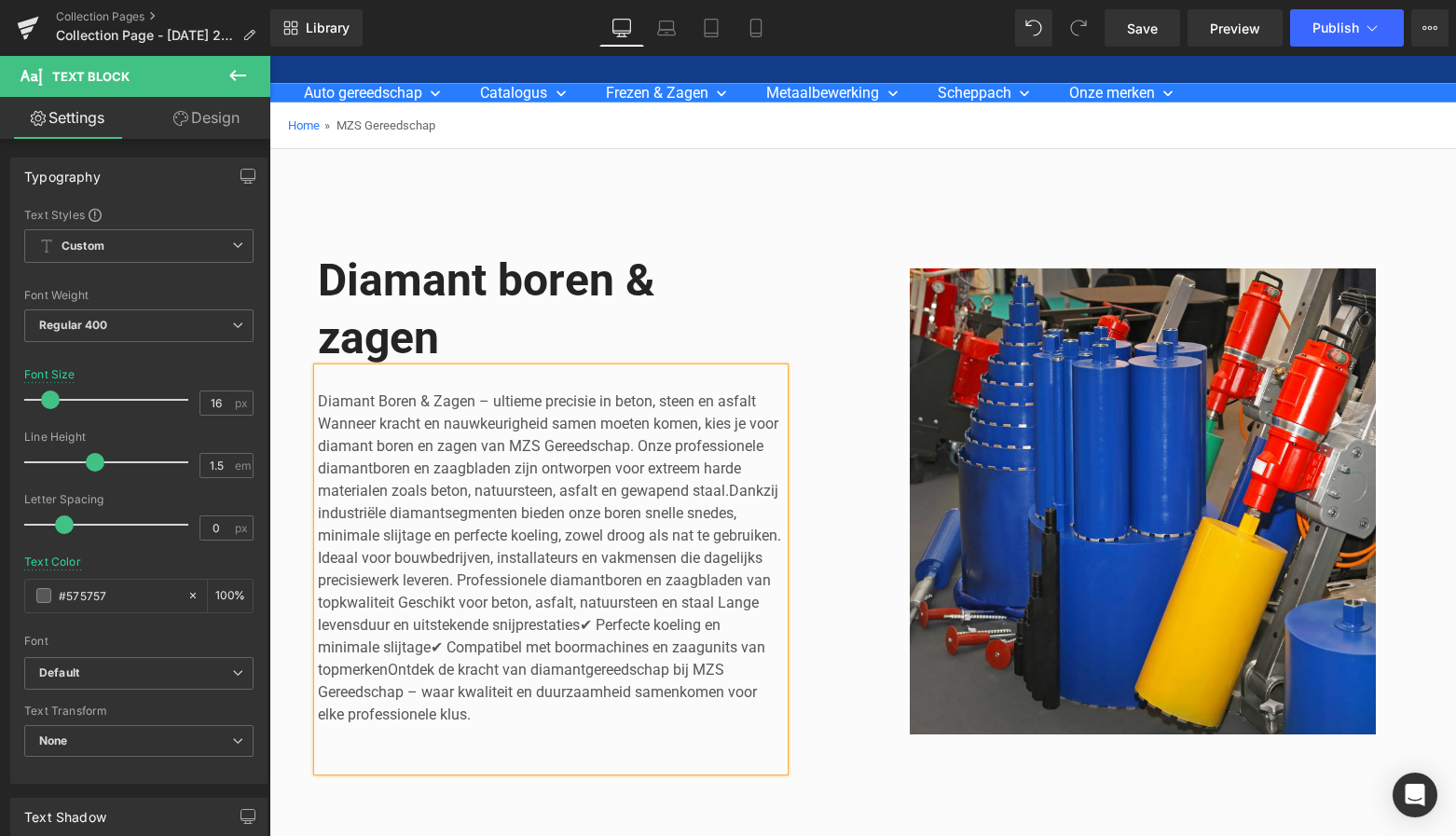
click at [417, 643] on p "Diamant Boren & Zagen – ultieme precisie in beton, steen en asfalt Wanneer krac…" at bounding box center [551, 558] width 466 height 336
click at [666, 642] on p "Diamant Boren & Zagen – ultieme precisie in beton, steen en asfalt Wanneer krac…" at bounding box center [551, 558] width 466 height 336
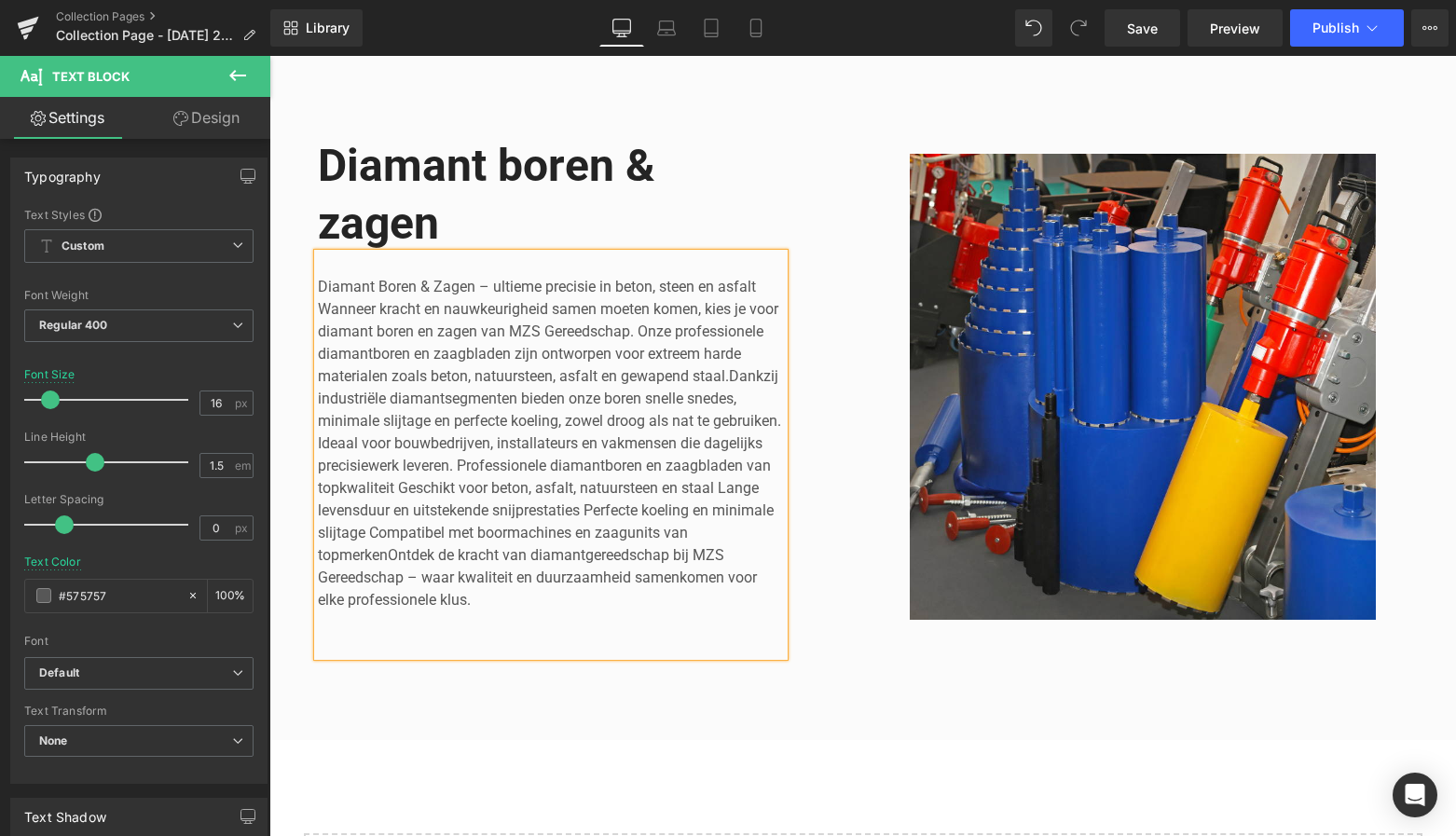
scroll to position [263, 0]
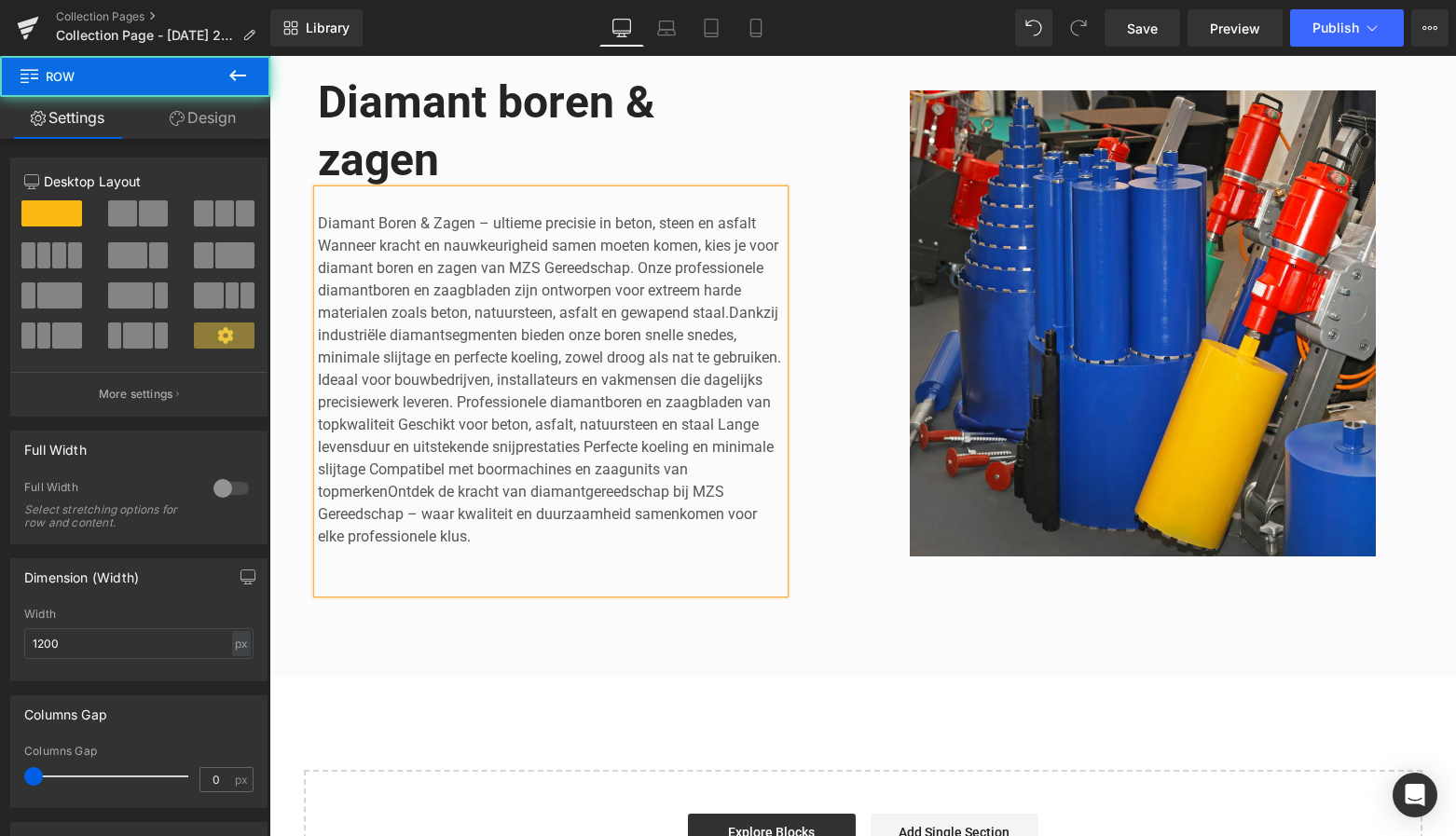
click at [825, 490] on div "Diamant boren & zagen Heading Diamant Boren & Zagen – ultieme precisie in beton…" at bounding box center [584, 324] width 532 height 556
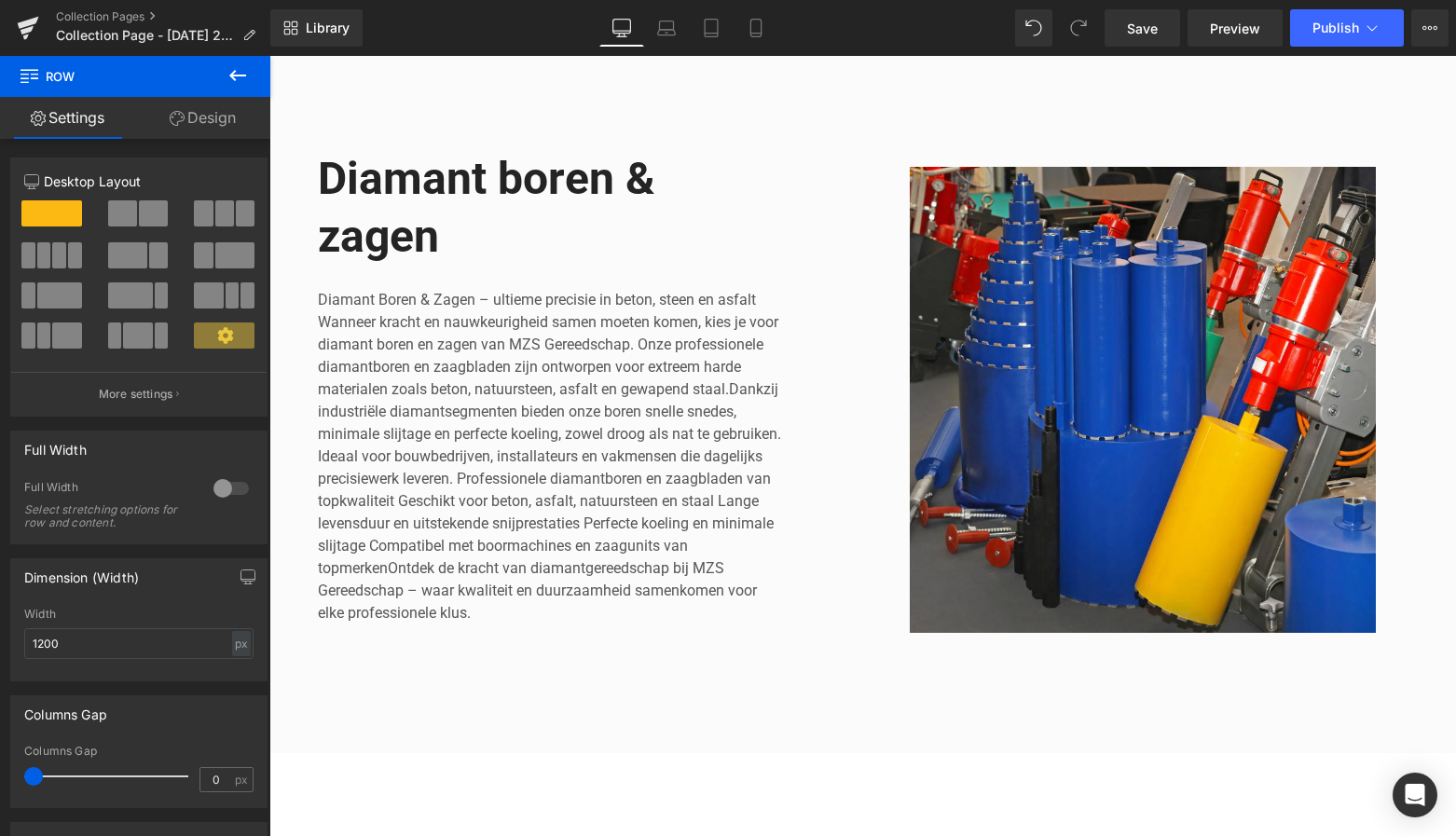
scroll to position [177, 0]
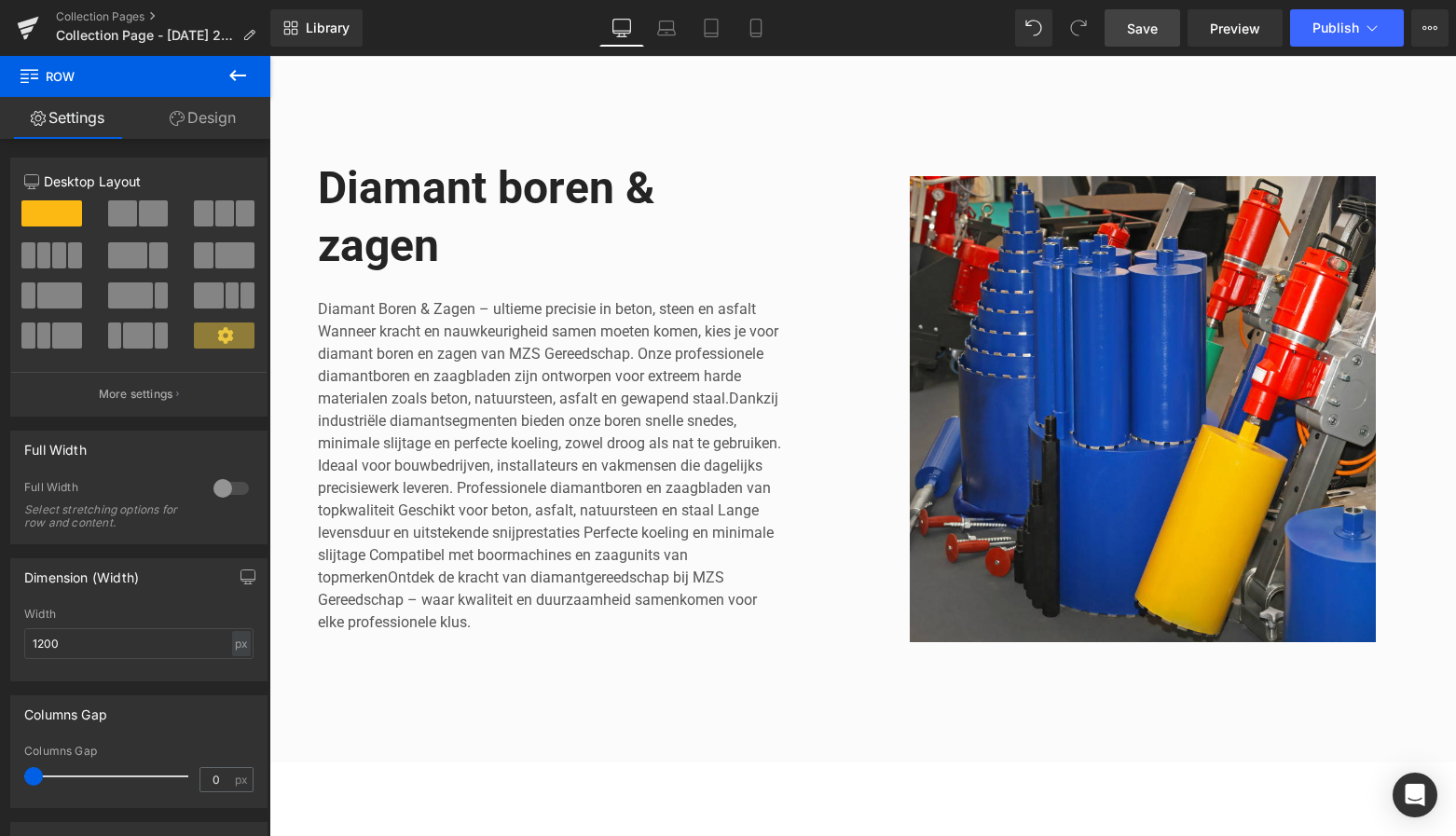
click at [1152, 32] on span "Save" at bounding box center [1142, 29] width 31 height 20
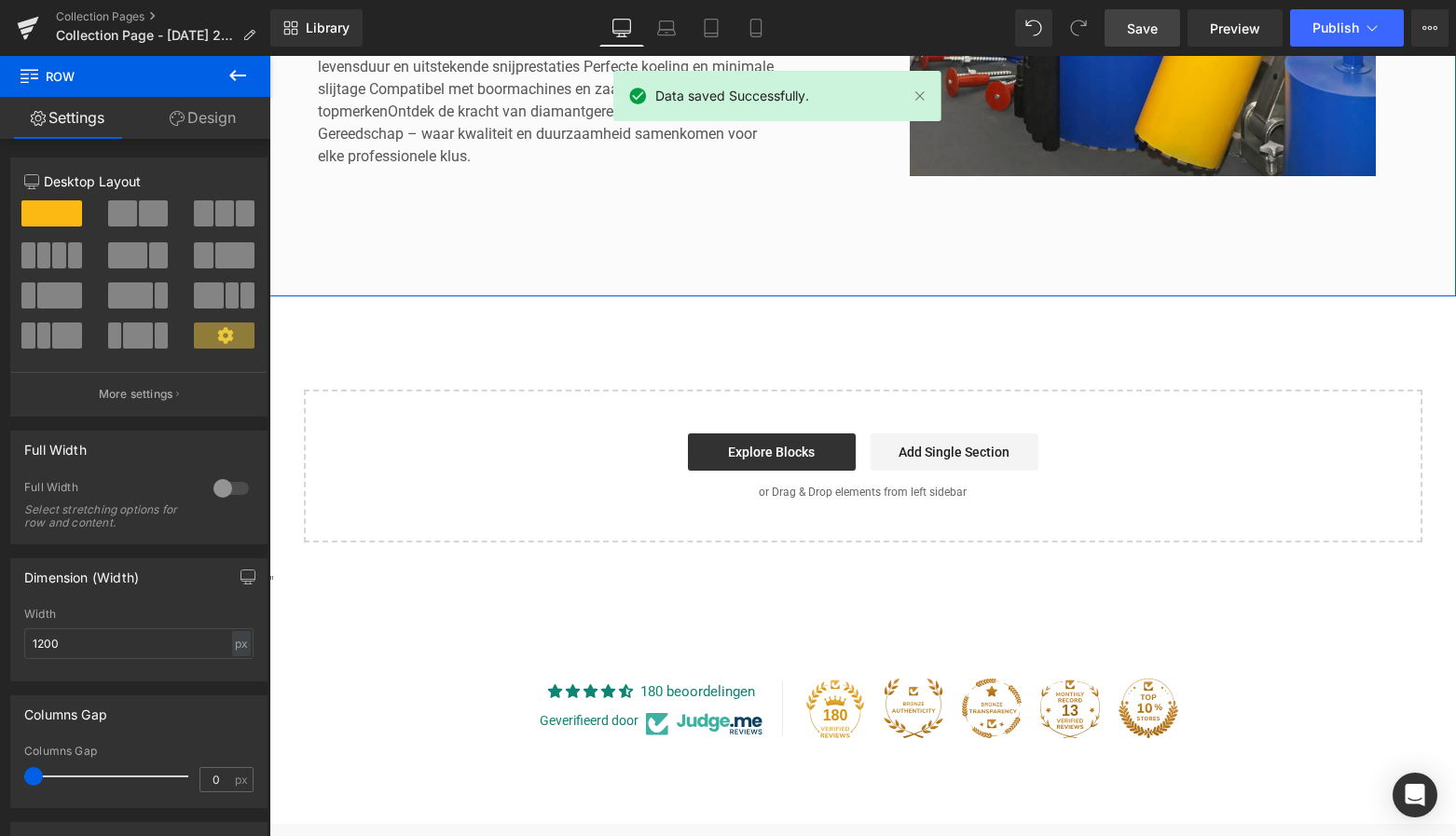
scroll to position [641, 0]
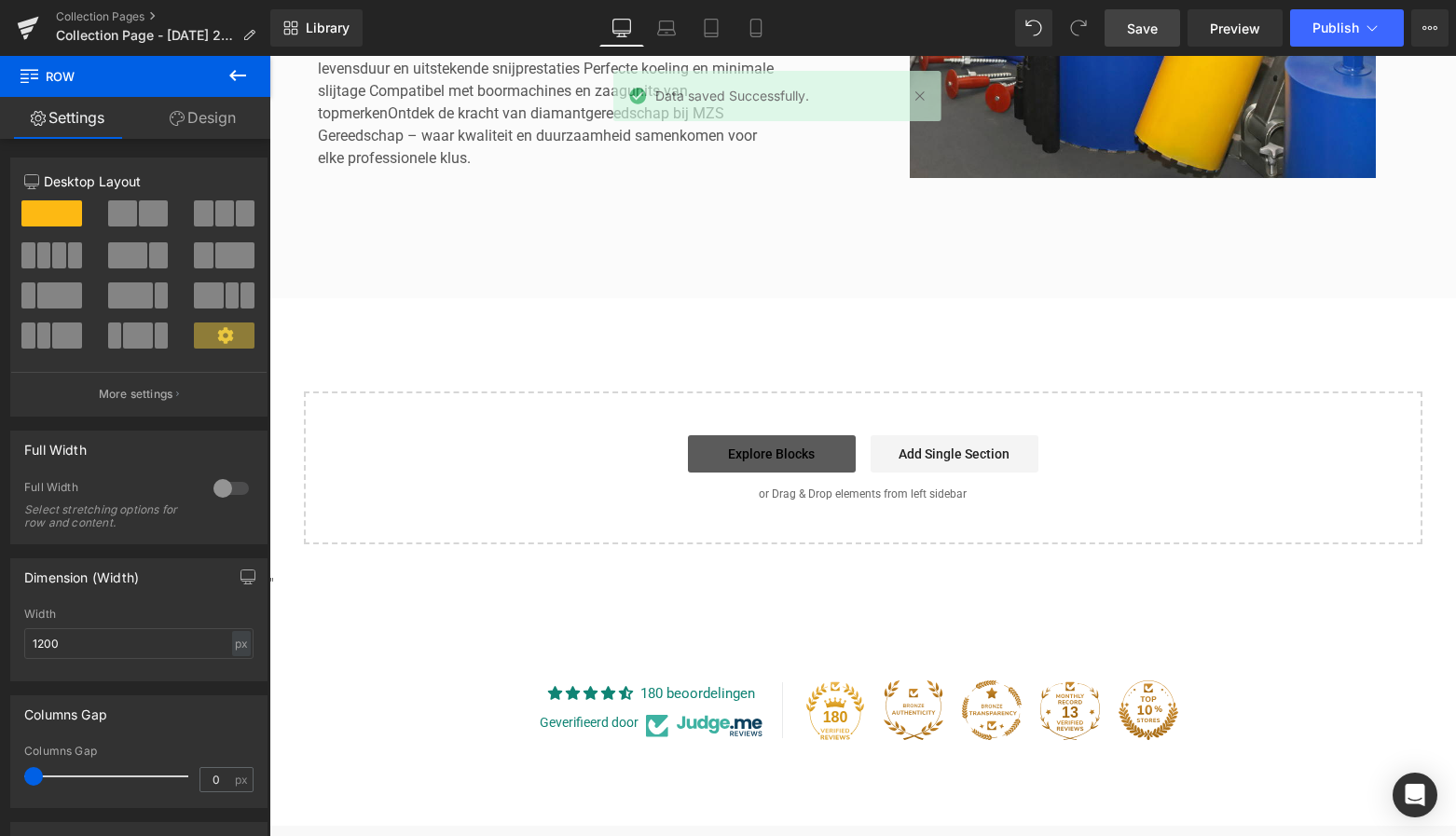
click at [760, 452] on link "Explore Blocks" at bounding box center [771, 453] width 168 height 37
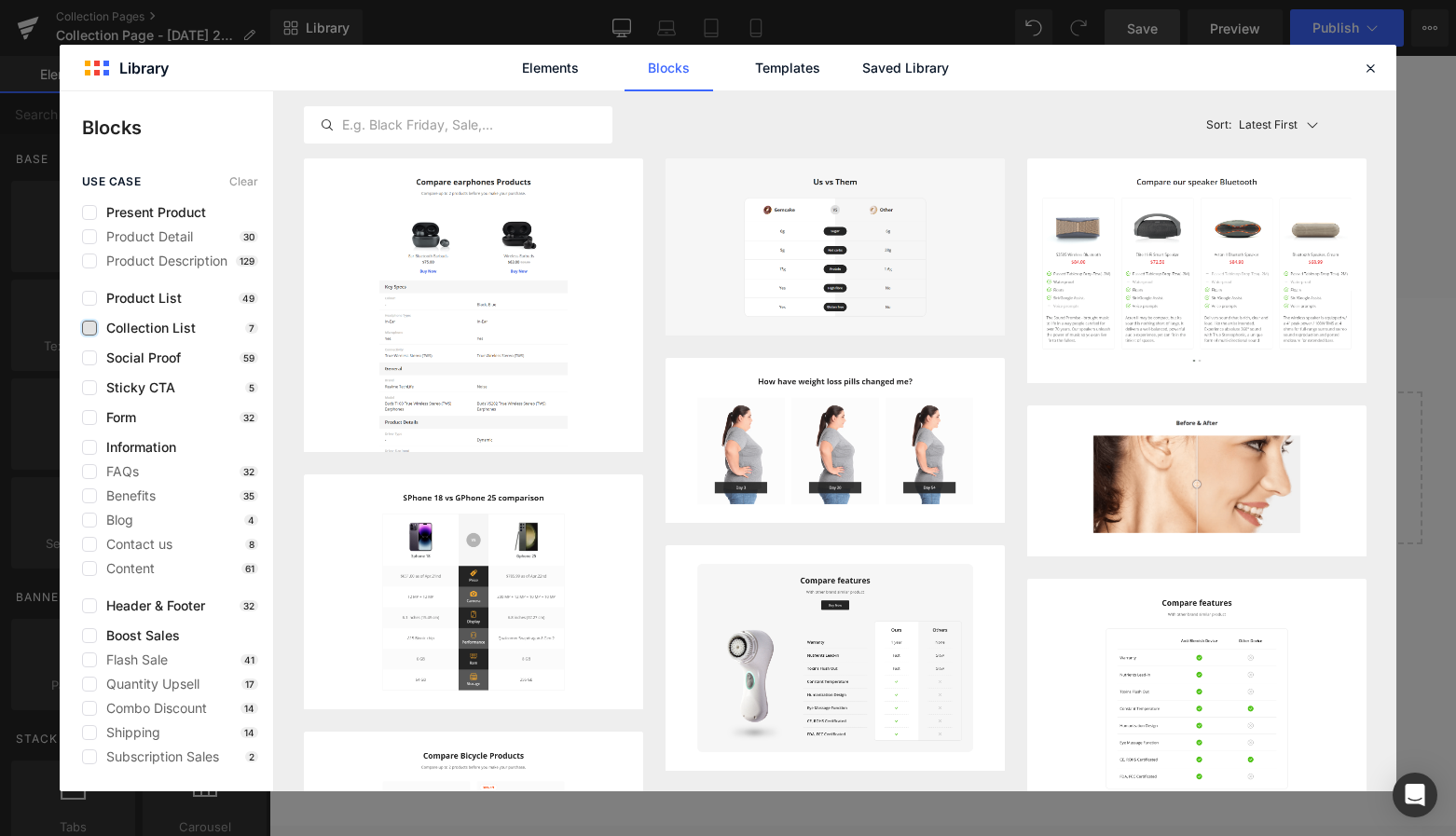
click at [90, 330] on label at bounding box center [89, 328] width 15 height 15
click at [90, 328] on input "checkbox" at bounding box center [90, 328] width 0 height 0
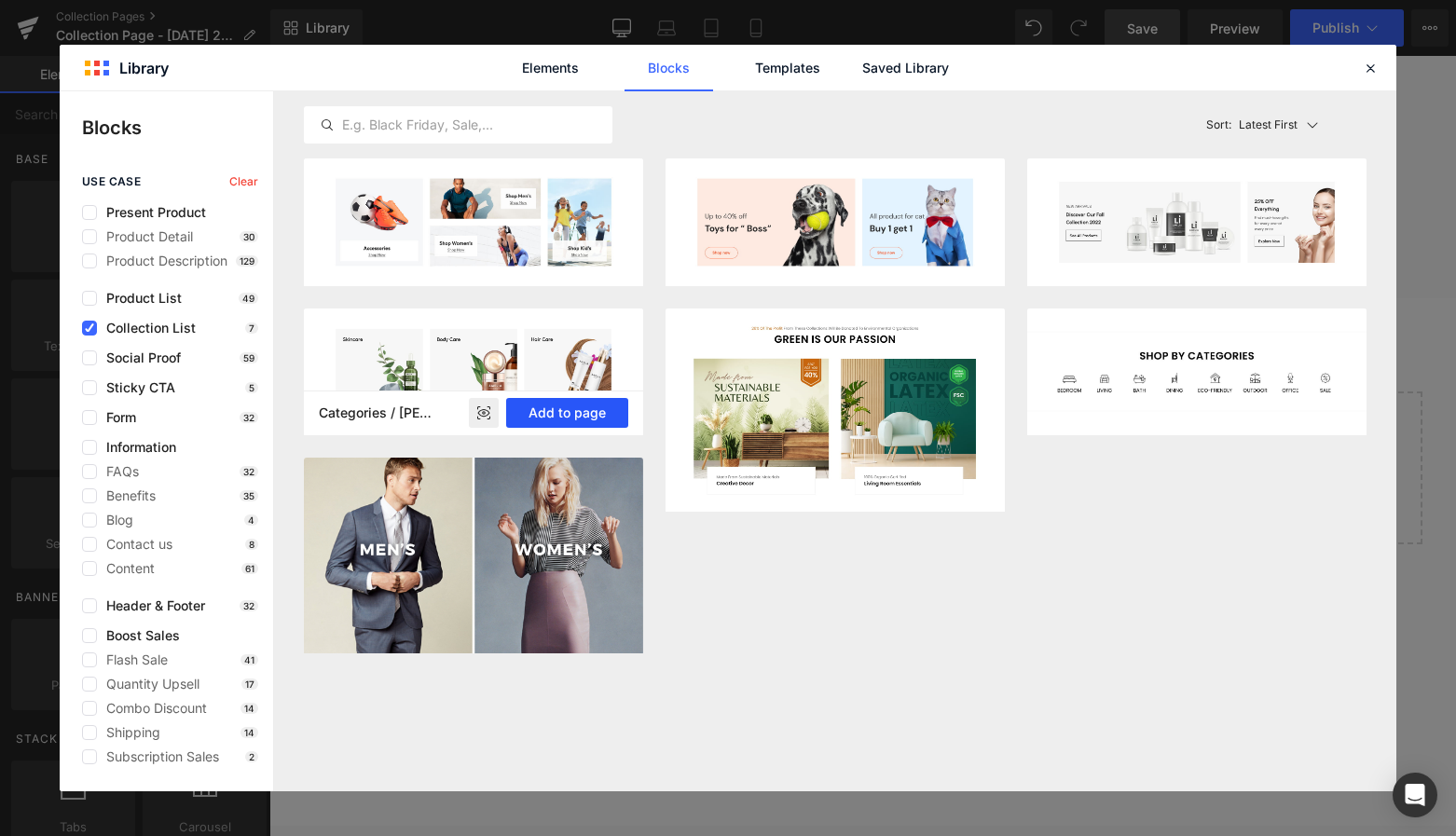
click at [604, 414] on button "Add to page" at bounding box center [568, 413] width 122 height 30
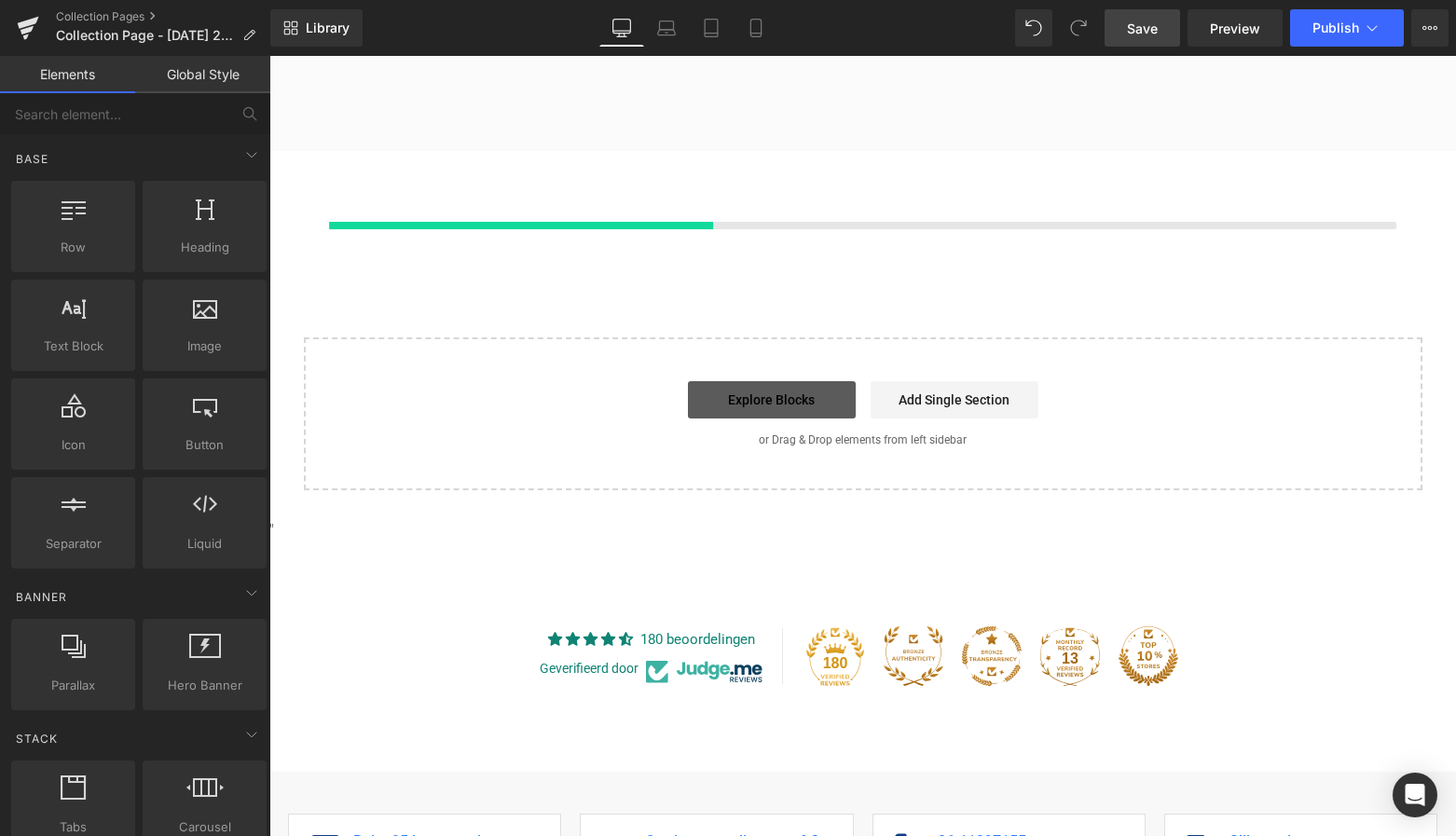
scroll to position [789, 0]
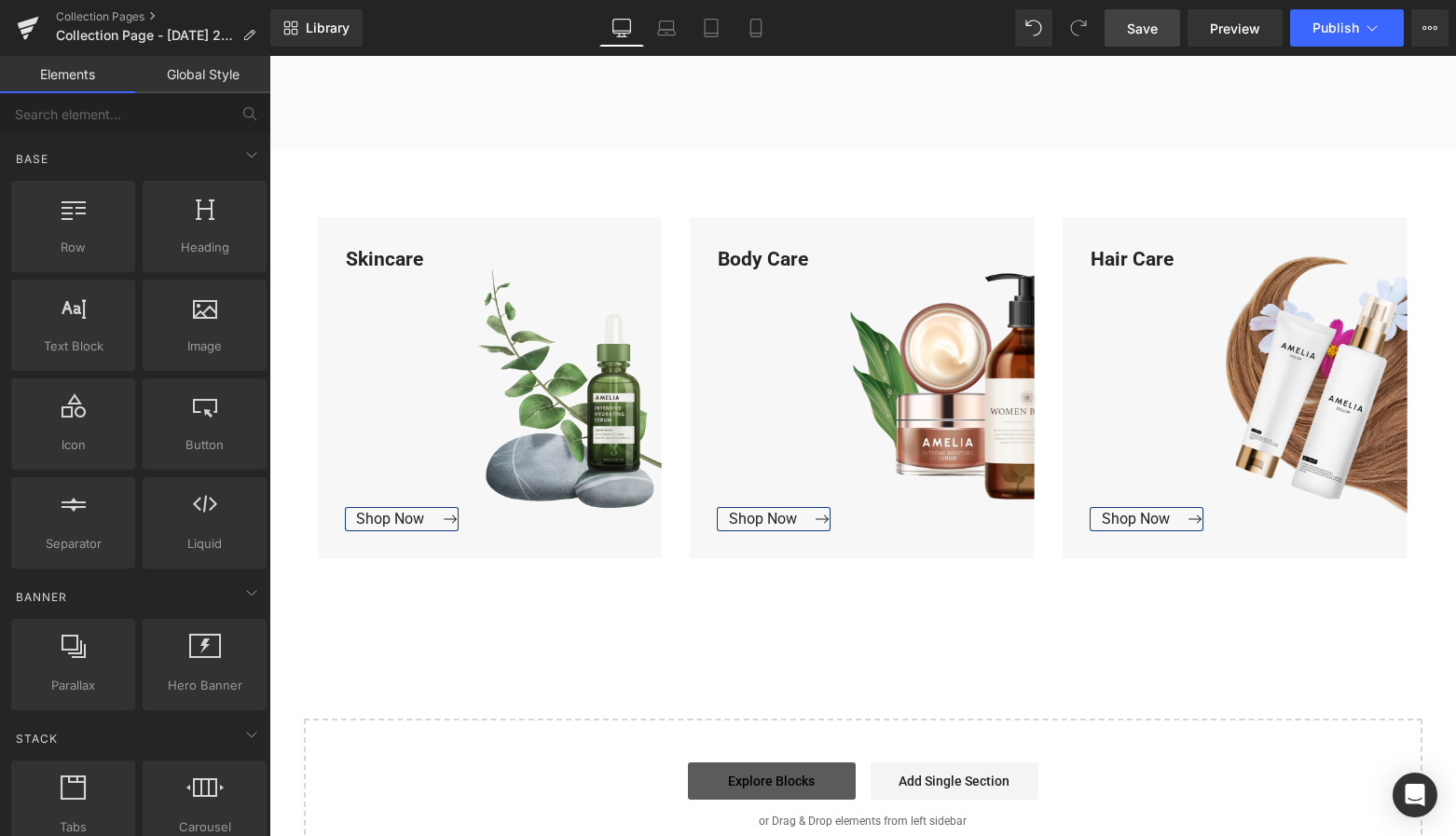
click at [798, 782] on link "Explore Blocks" at bounding box center [771, 780] width 168 height 37
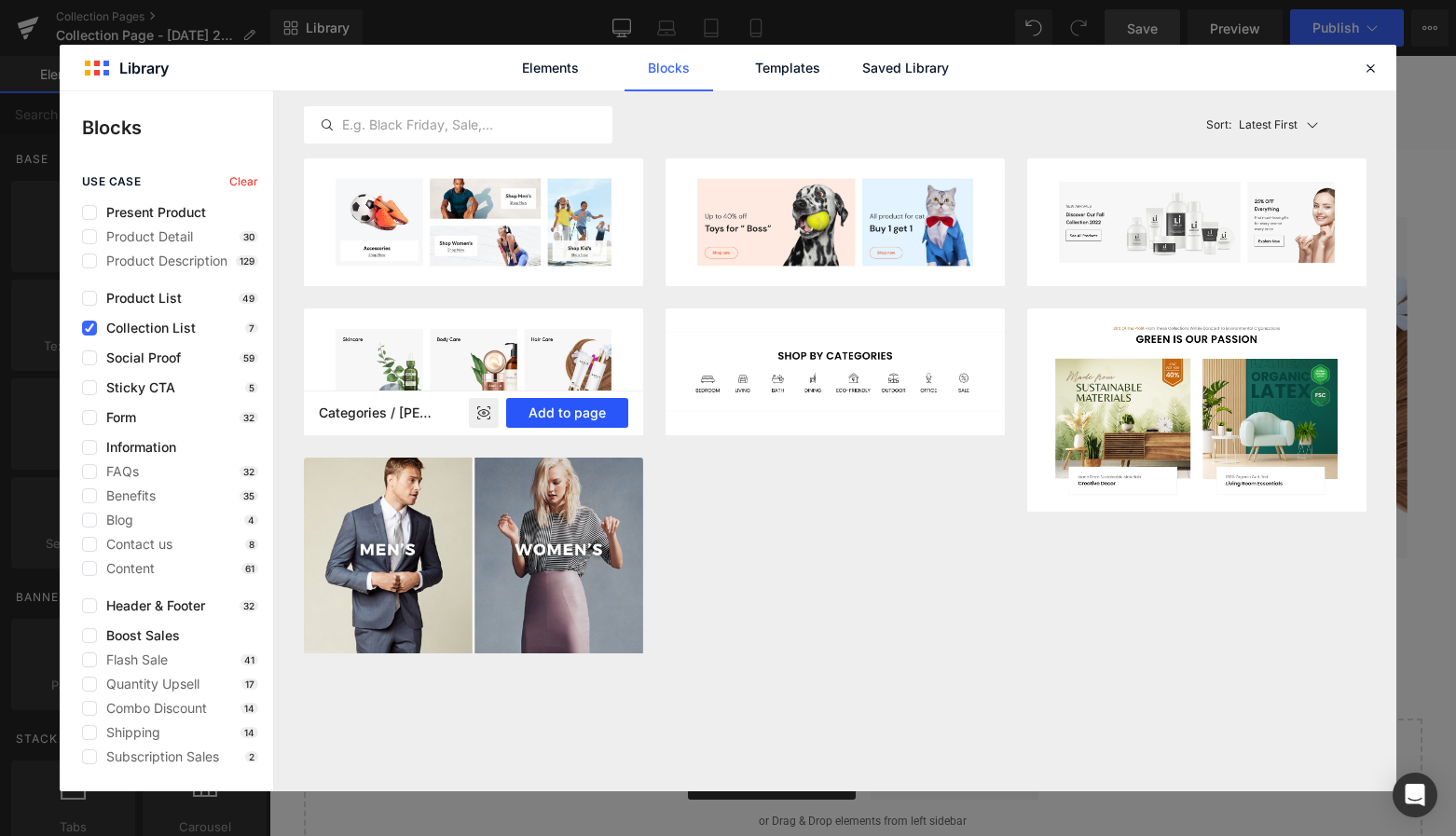
click at [560, 410] on button "Add to page" at bounding box center [568, 413] width 122 height 30
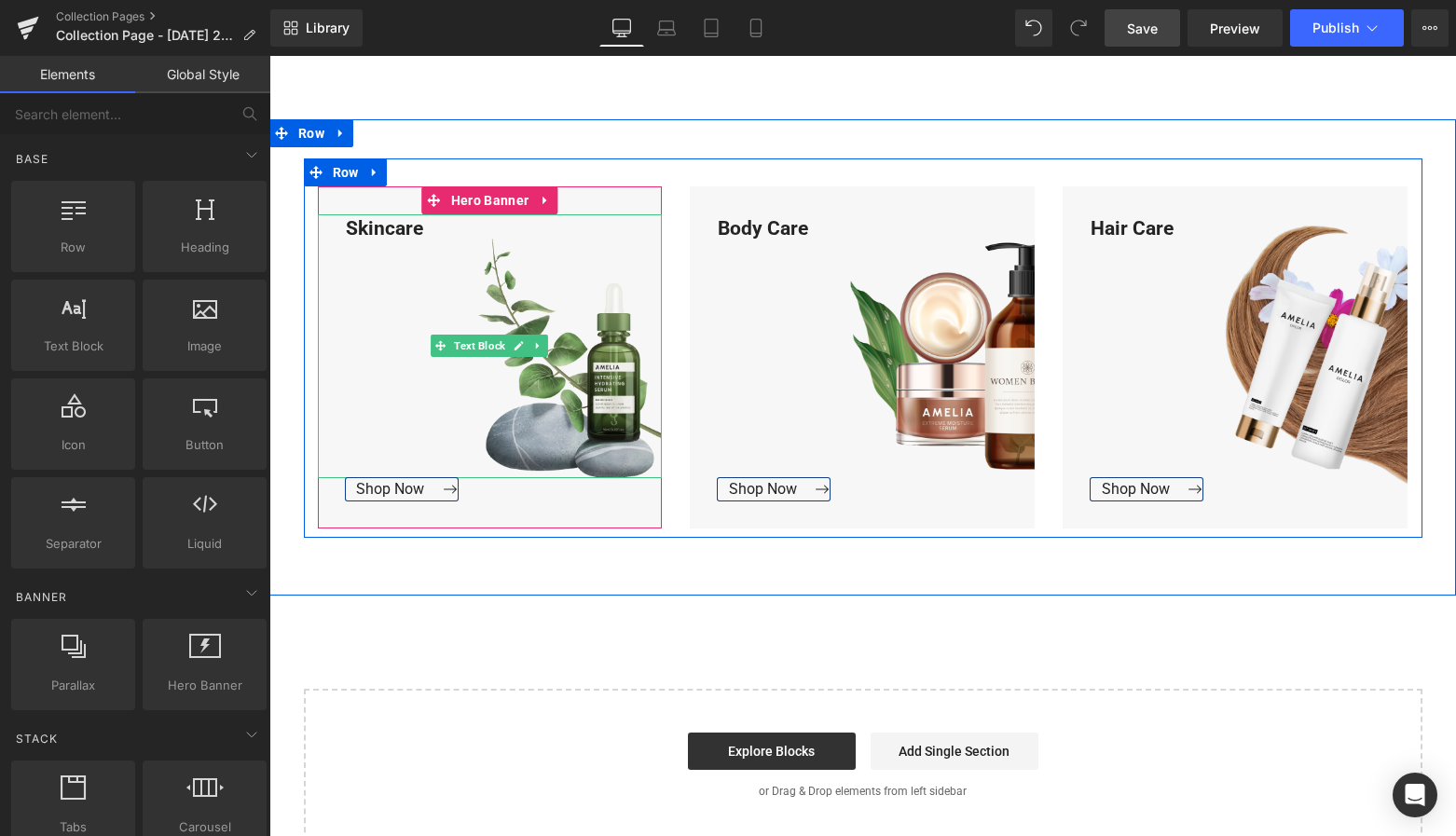
scroll to position [1317, 0]
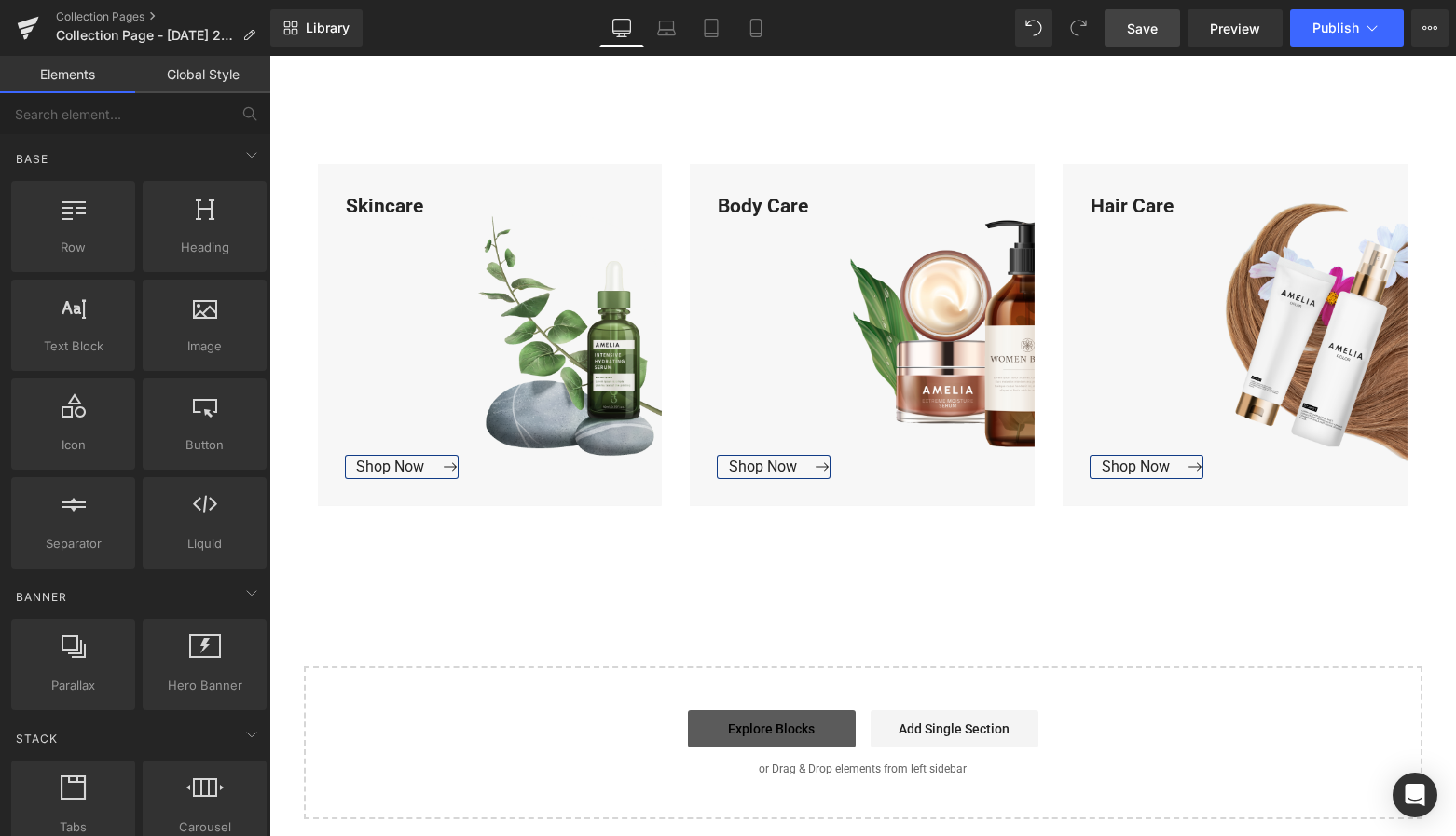
click at [738, 719] on link "Explore Blocks" at bounding box center [771, 728] width 168 height 37
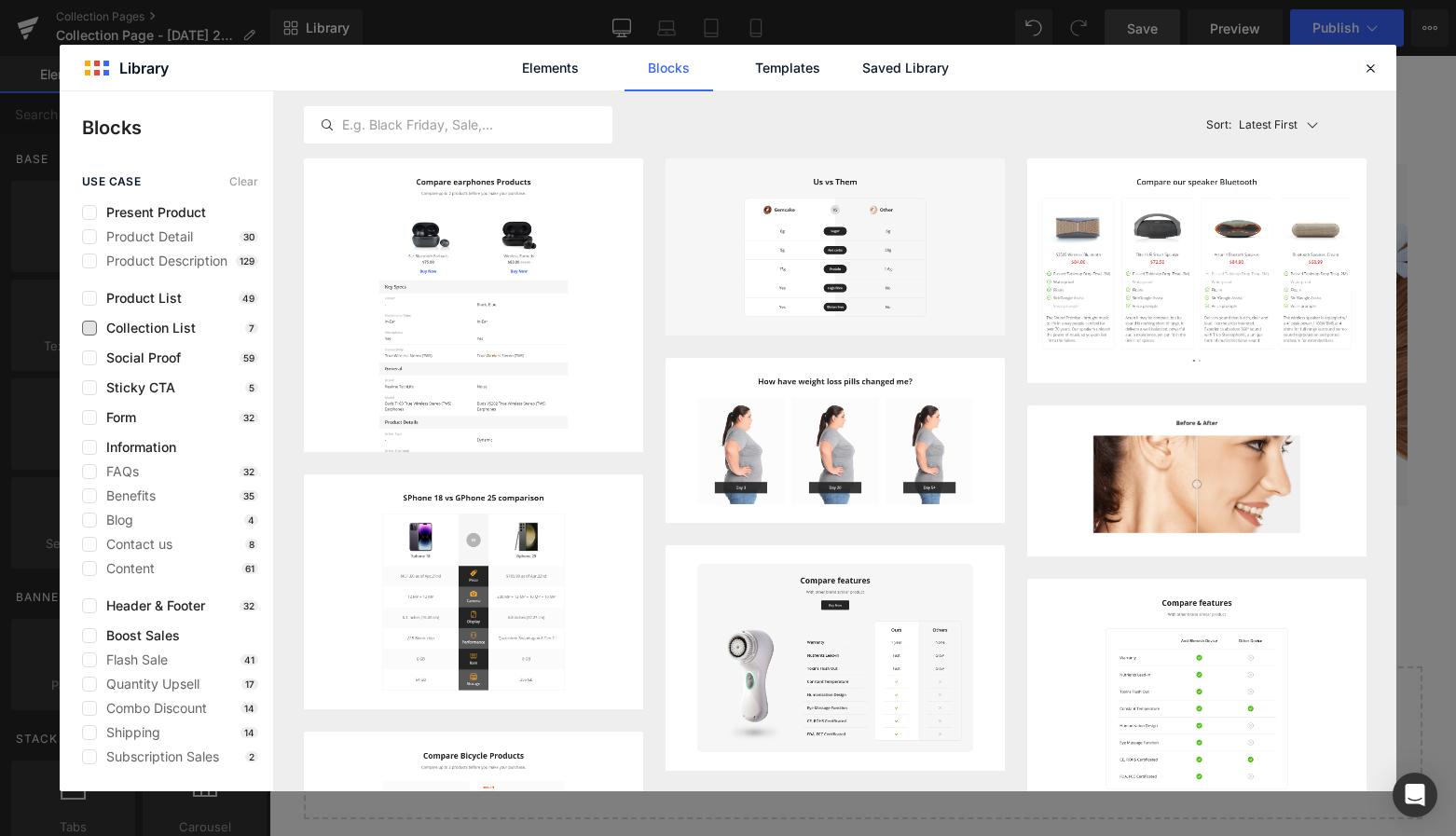
click at [100, 323] on span "Collection List" at bounding box center [146, 328] width 99 height 15
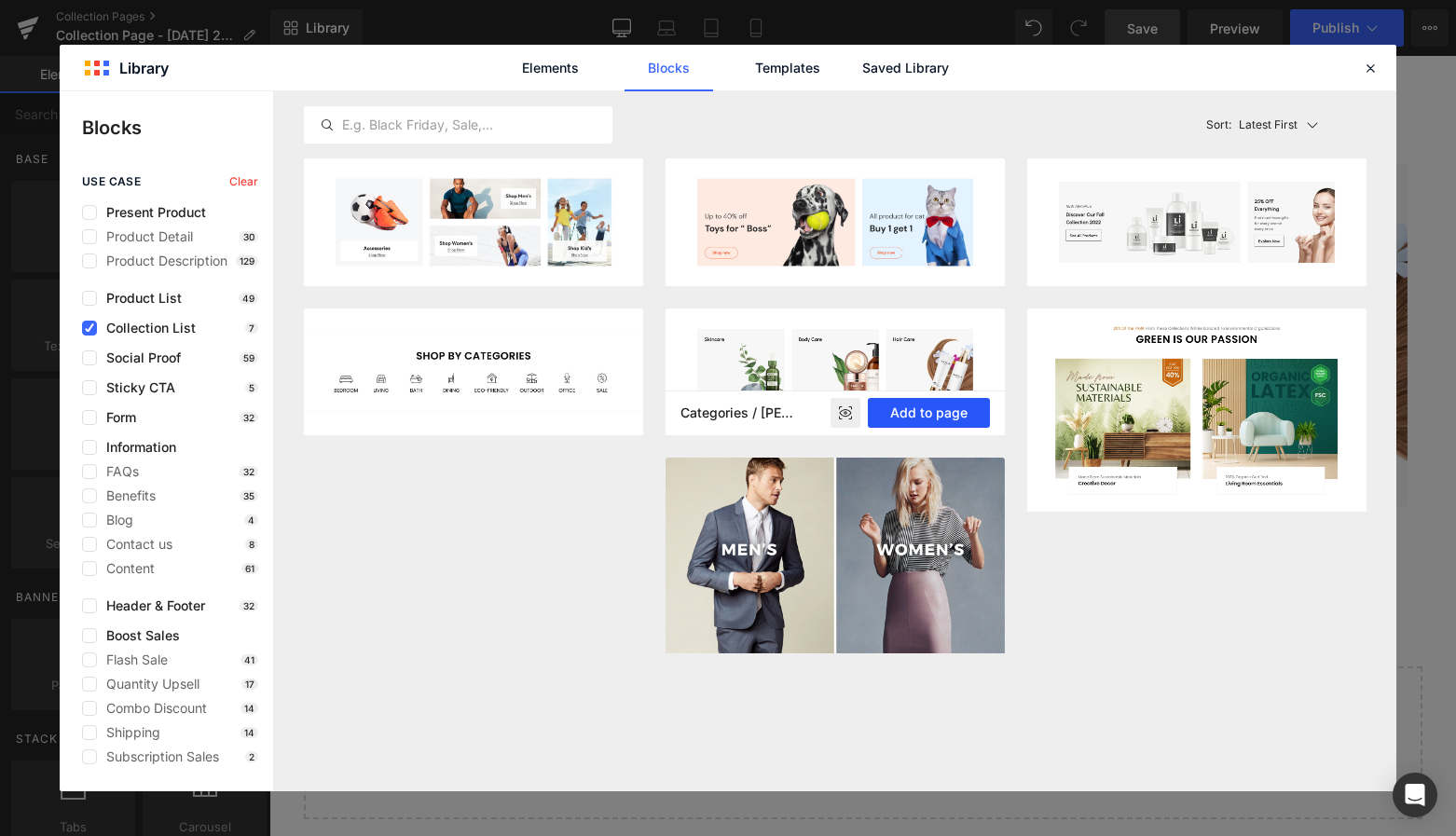
click at [962, 411] on button "Add to page" at bounding box center [928, 413] width 122 height 30
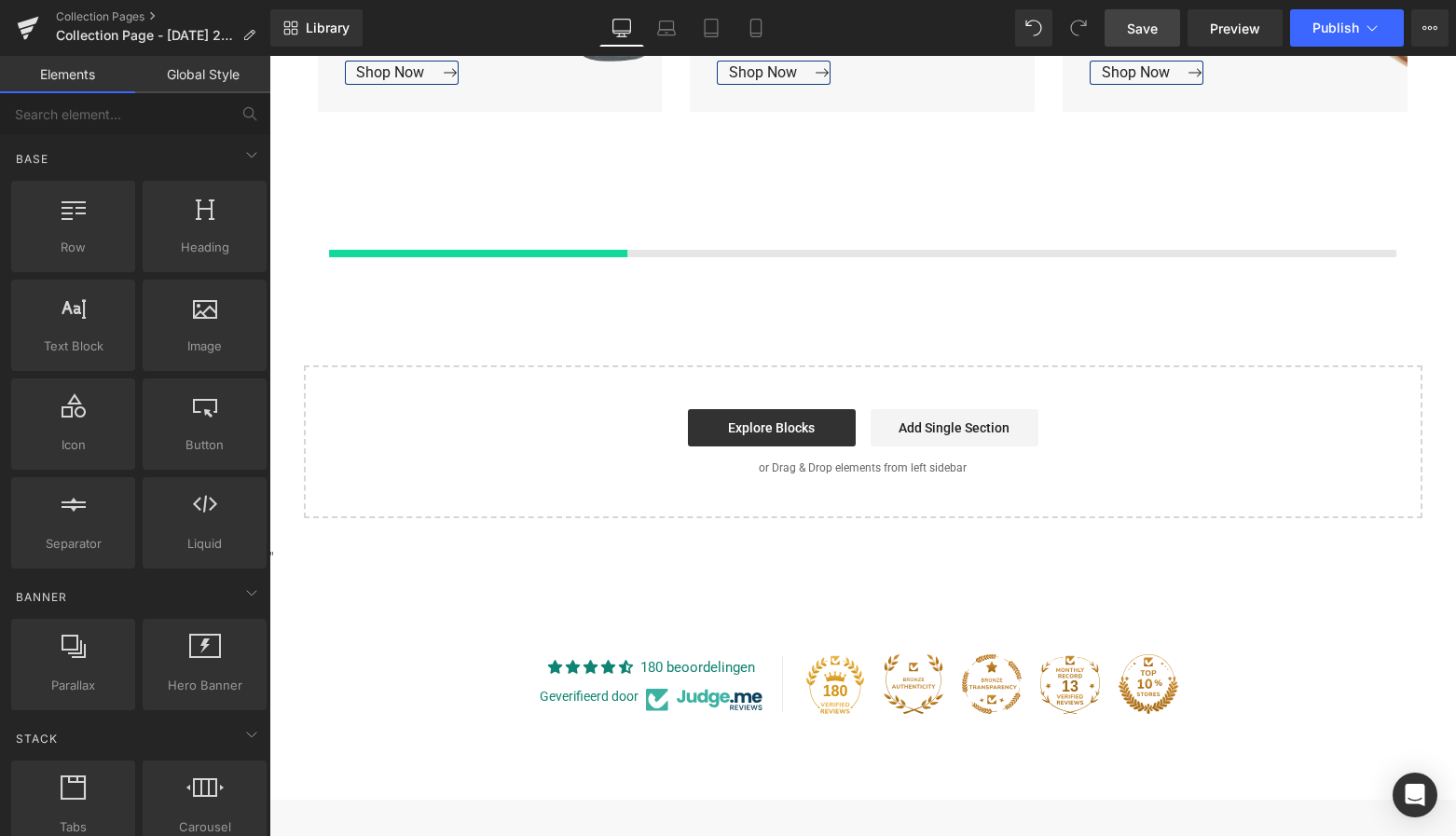
scroll to position [1740, 0]
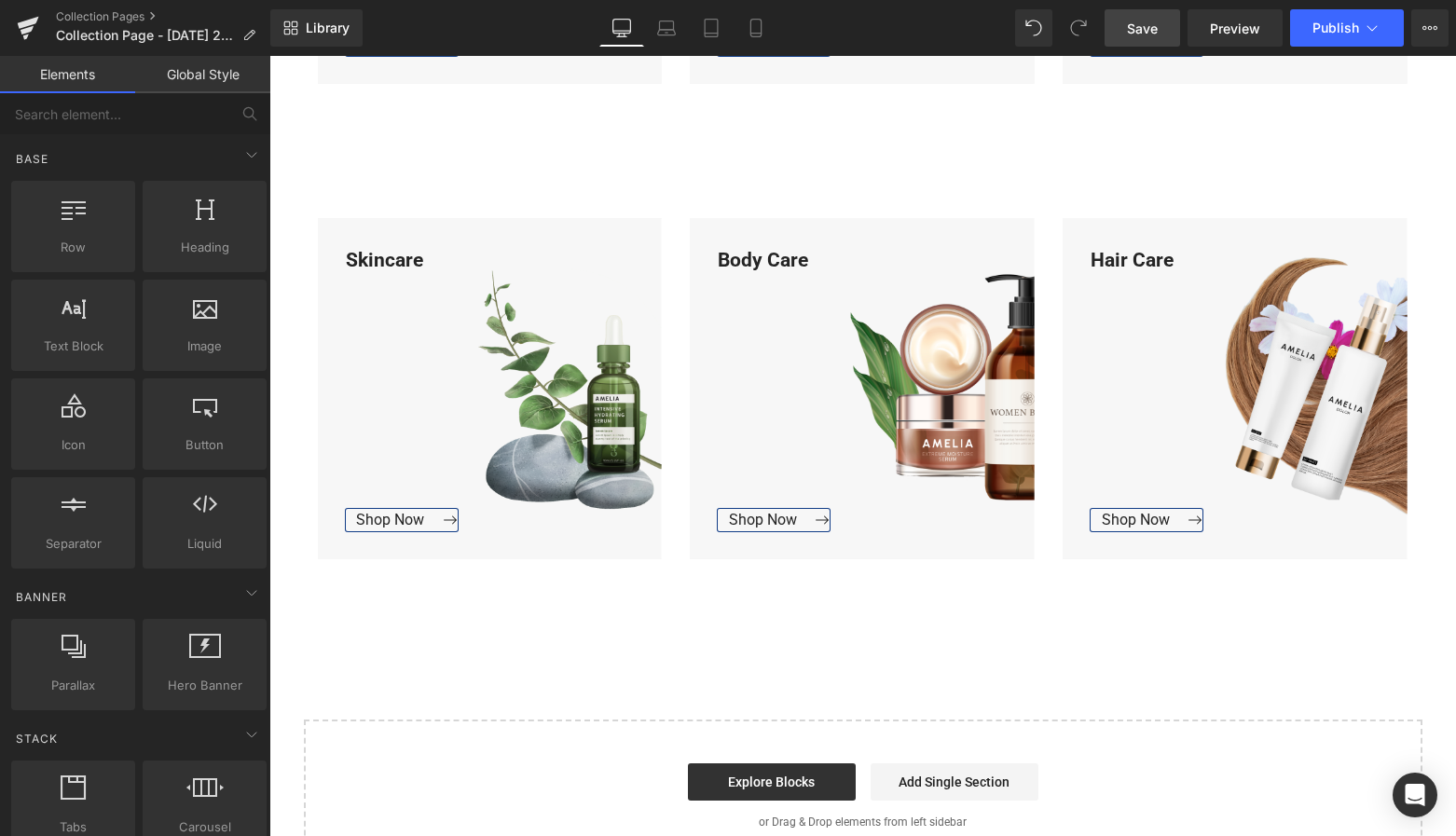
click at [775, 771] on div "Loading Product Data" at bounding box center [728, 762] width 134 height 21
click at [772, 787] on link "Explore Blocks" at bounding box center [771, 781] width 168 height 37
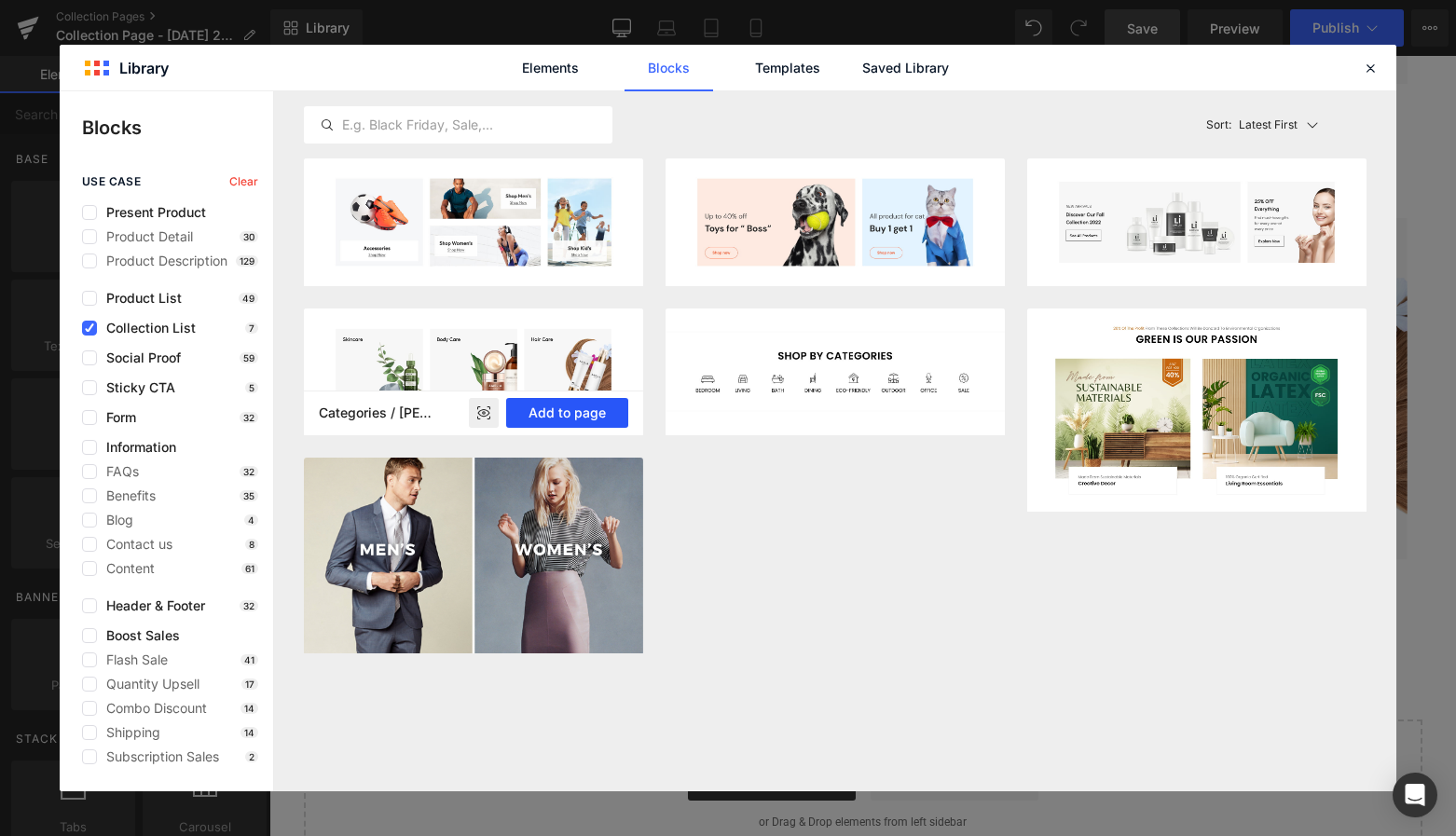
click at [577, 414] on button "Add to page" at bounding box center [568, 413] width 122 height 30
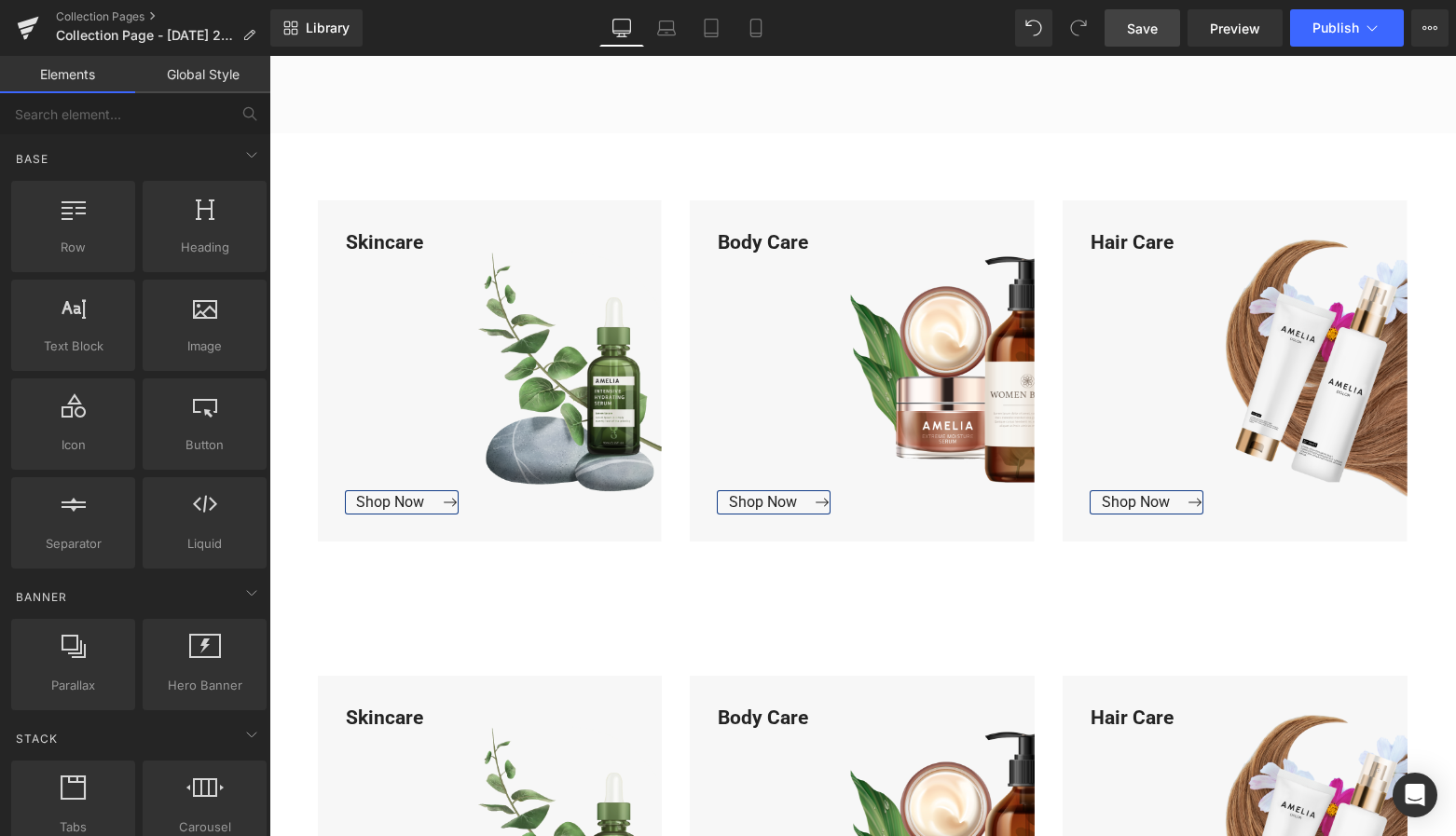
scroll to position [820, 0]
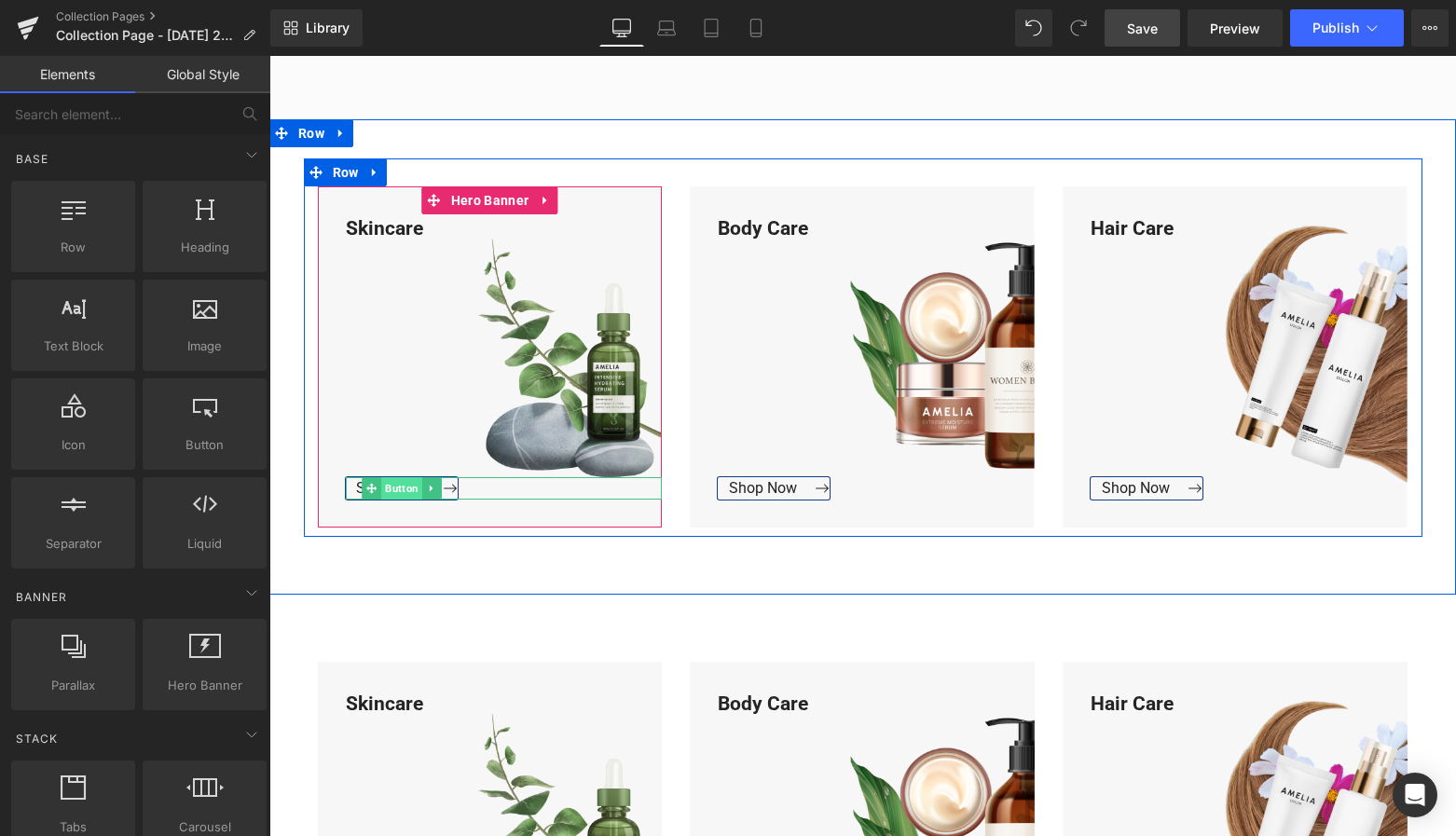
click at [397, 488] on span "Button" at bounding box center [402, 488] width 41 height 22
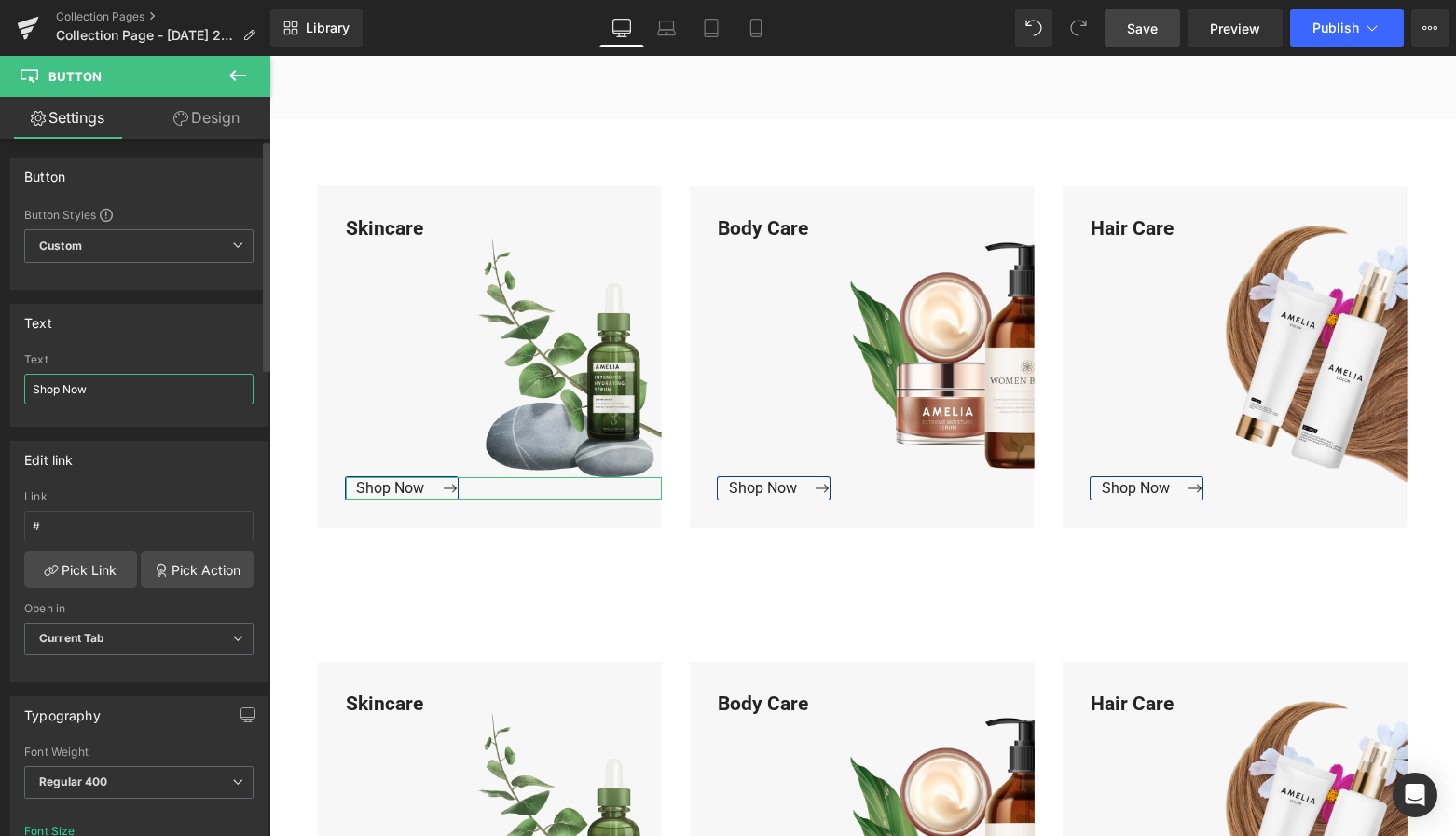
drag, startPoint x: 103, startPoint y: 394, endPoint x: 5, endPoint y: 395, distance: 98.0
click at [5, 394] on div "Text Shop Now Text Shop Now" at bounding box center [139, 358] width 279 height 137
type input "Bekijk Collectie"
drag, startPoint x: 121, startPoint y: 393, endPoint x: -15, endPoint y: 393, distance: 136.0
click at [0, 393] on html "Button You are previewing how the will restyle your page. You can not edit Elem…" at bounding box center [728, 418] width 1456 height 836
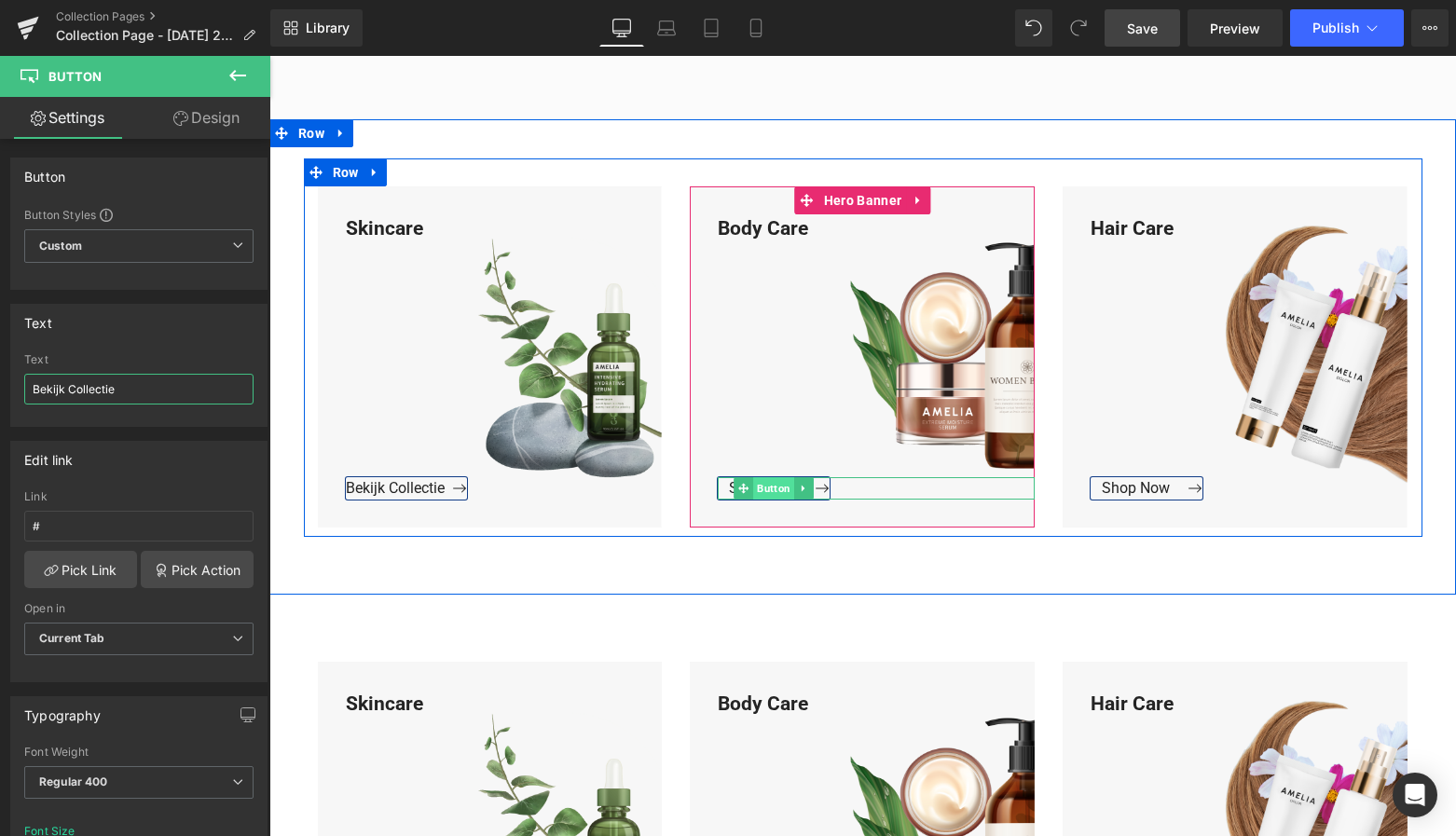
click at [758, 484] on span "Button" at bounding box center [774, 488] width 41 height 22
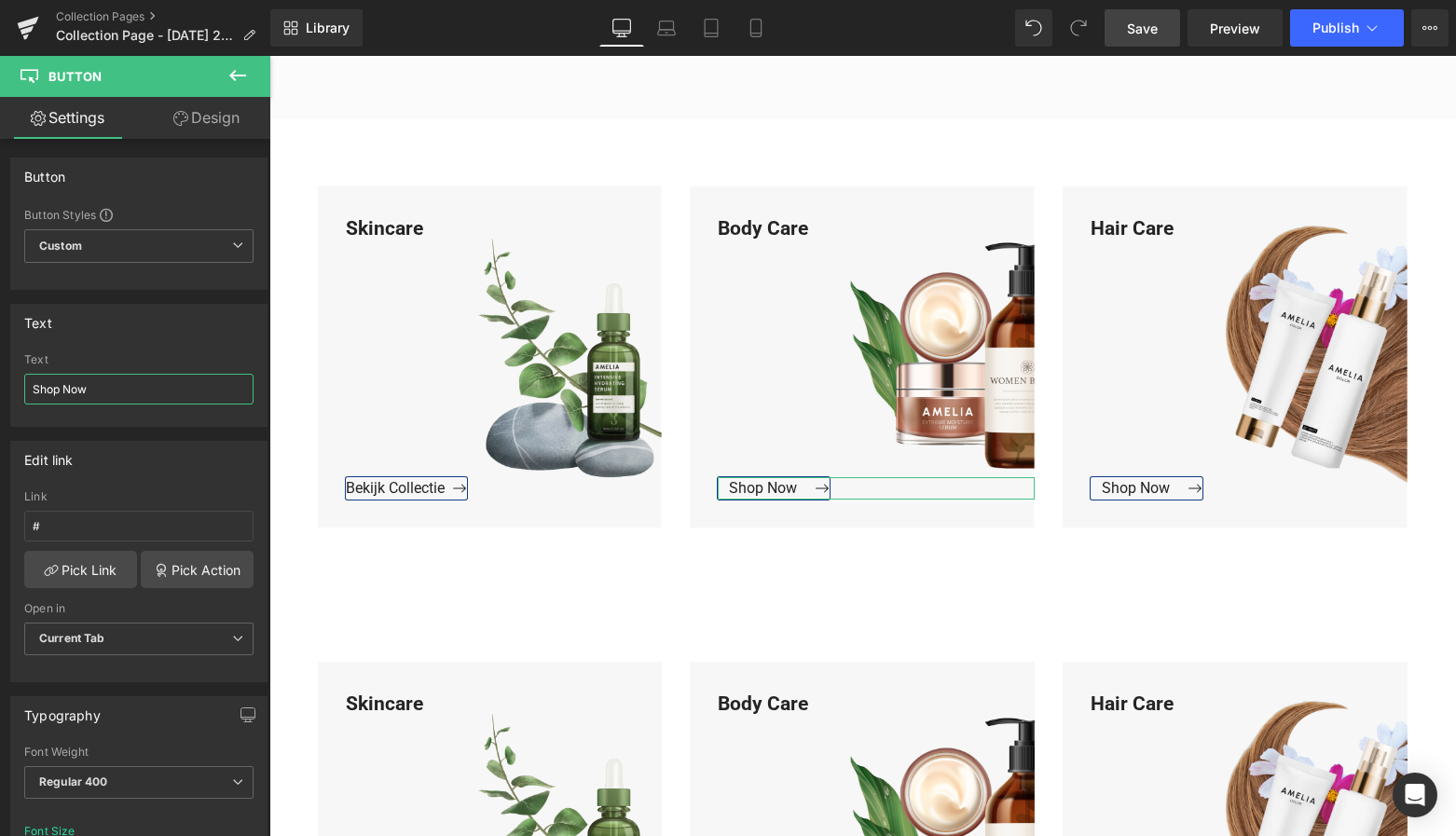
drag, startPoint x: 118, startPoint y: 392, endPoint x: -18, endPoint y: 394, distance: 136.0
click at [0, 394] on html "Button You are previewing how the will restyle your page. You can not edit Elem…" at bounding box center [728, 418] width 1456 height 836
paste input "Bekijk Collectie"
type input "Bekijk Collectie"
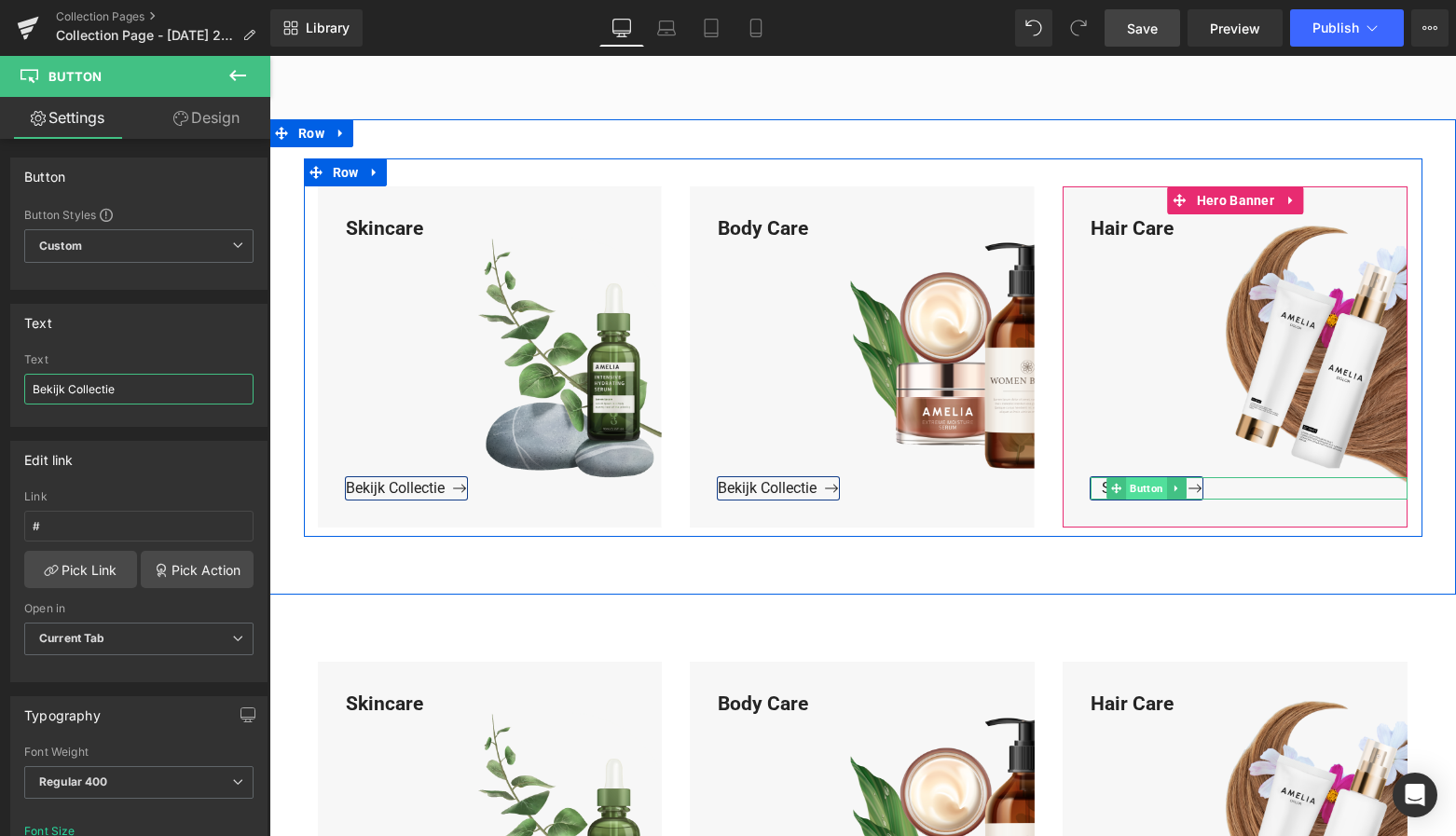
click at [1143, 488] on span "Button" at bounding box center [1147, 488] width 41 height 22
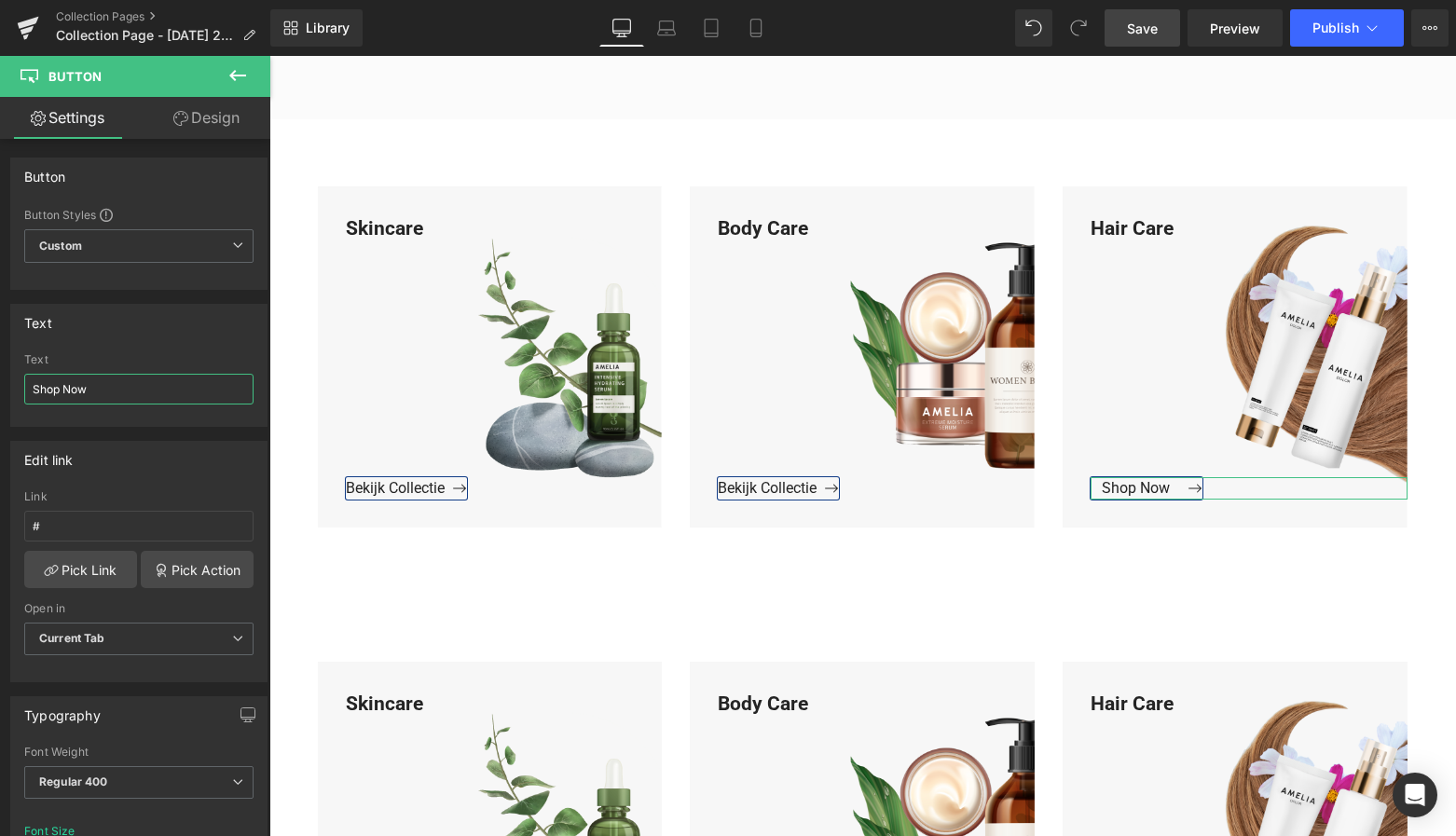
drag, startPoint x: 103, startPoint y: 393, endPoint x: -36, endPoint y: 394, distance: 139.0
click at [0, 394] on html "Button You are previewing how the will restyle your page. You can not edit Elem…" at bounding box center [728, 418] width 1456 height 836
paste input "Bekijk Collectie"
type input "Bekijk Collectie"
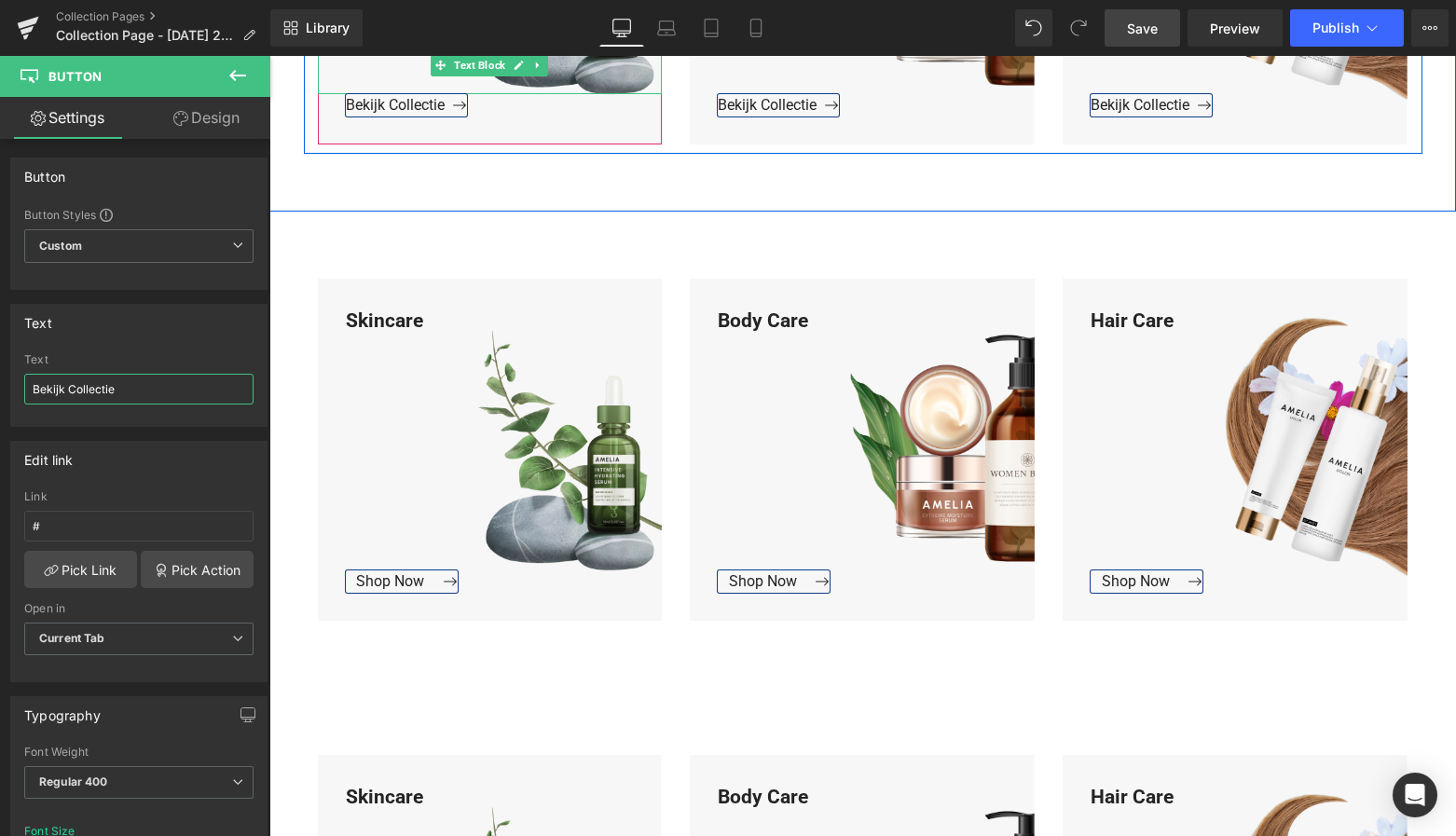
scroll to position [1238, 0]
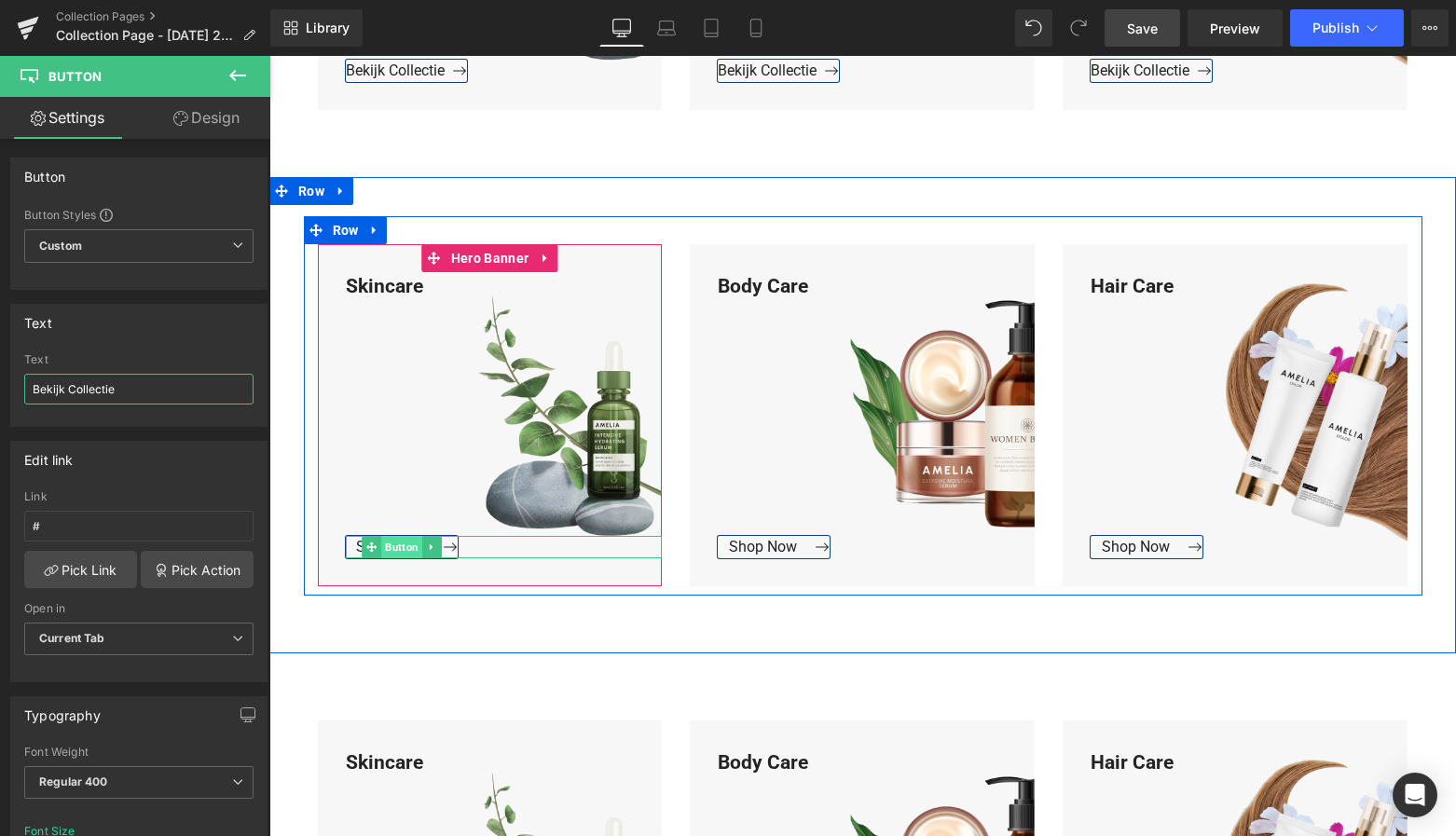
click at [387, 541] on span "Button" at bounding box center [402, 546] width 41 height 22
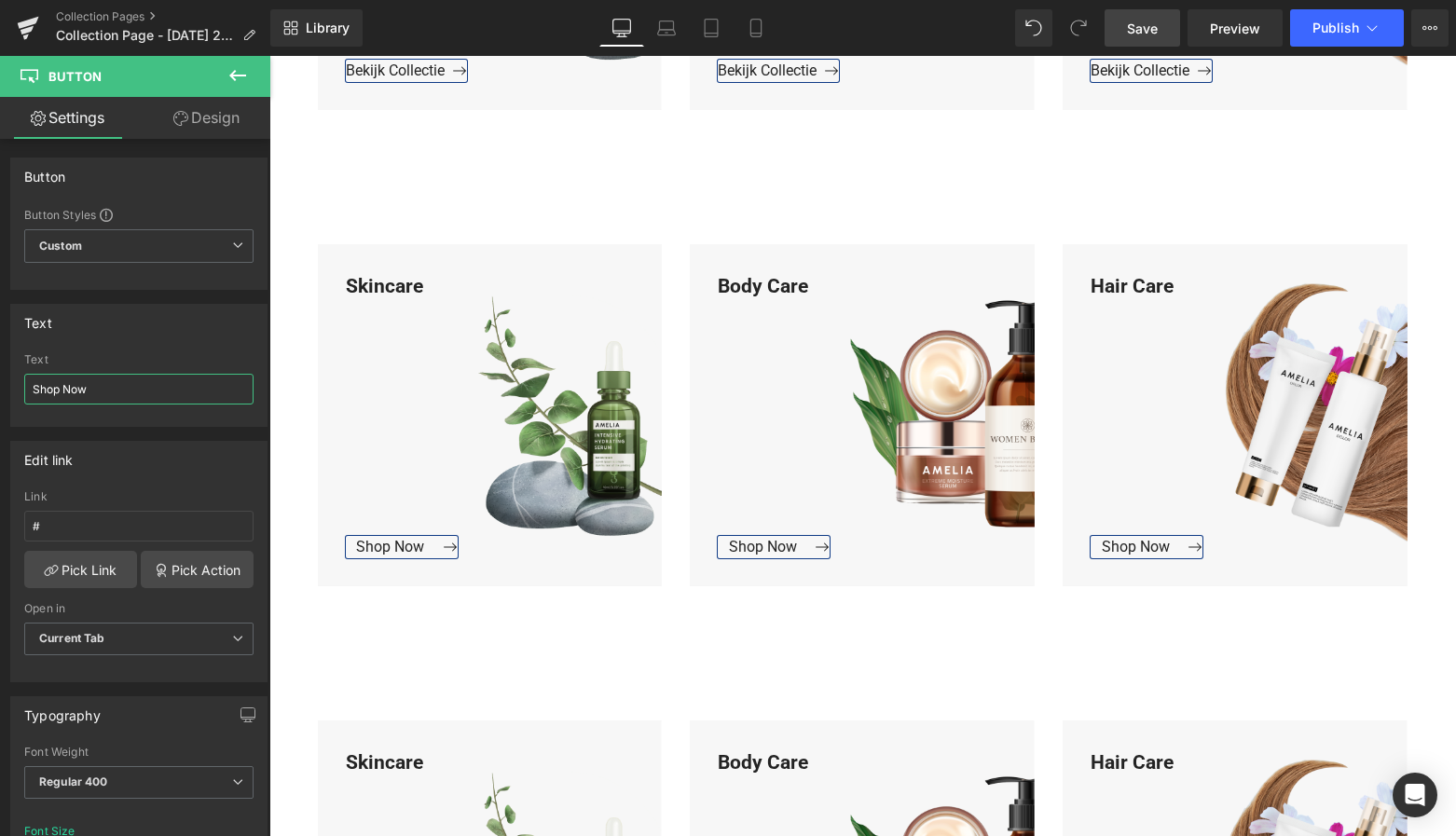
drag, startPoint x: 91, startPoint y: 395, endPoint x: -29, endPoint y: 395, distance: 120.0
click at [0, 395] on html "Button You are previewing how the will restyle your page. You can not edit Elem…" at bounding box center [728, 418] width 1456 height 836
paste input "Bekijk Collectie"
type input "Bekijk Collectie"
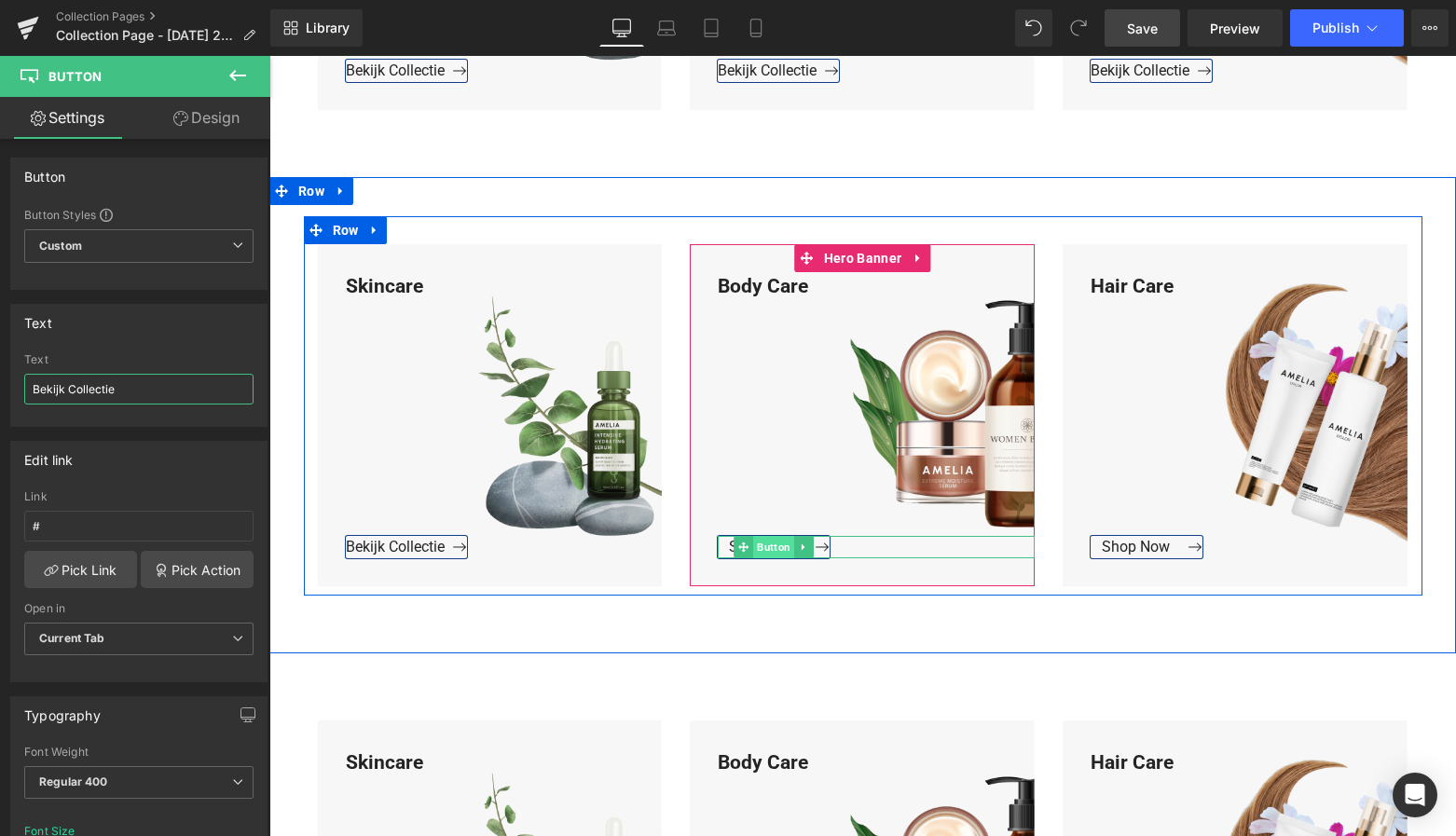
click at [774, 544] on span "Button" at bounding box center [774, 546] width 41 height 22
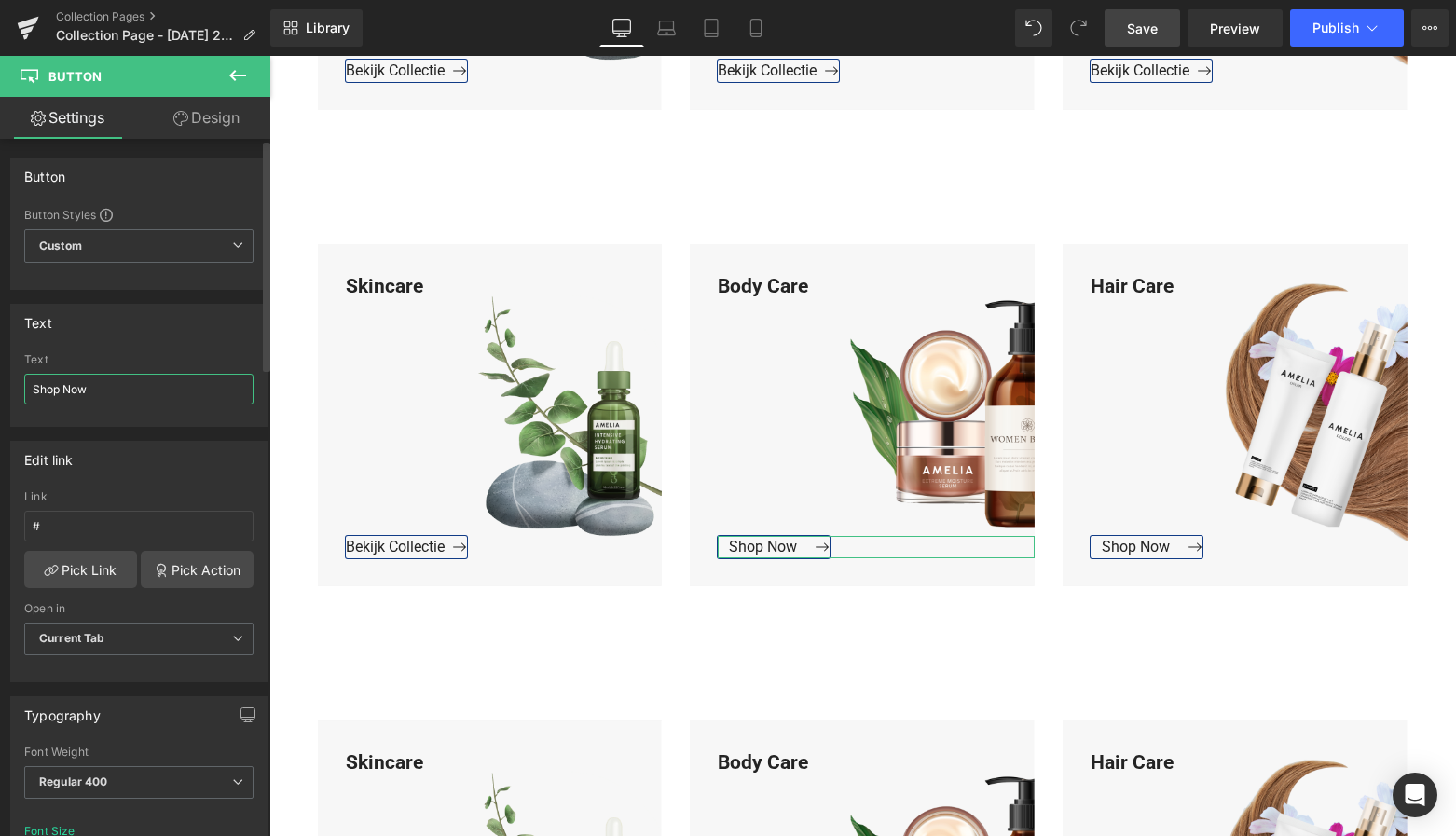
drag, startPoint x: 104, startPoint y: 389, endPoint x: 7, endPoint y: 390, distance: 97.0
click at [7, 389] on div "Text Shop Now Text Shop Now" at bounding box center [139, 358] width 279 height 137
paste input "Bekijk Collectie"
type input "Bekijk Collectie"
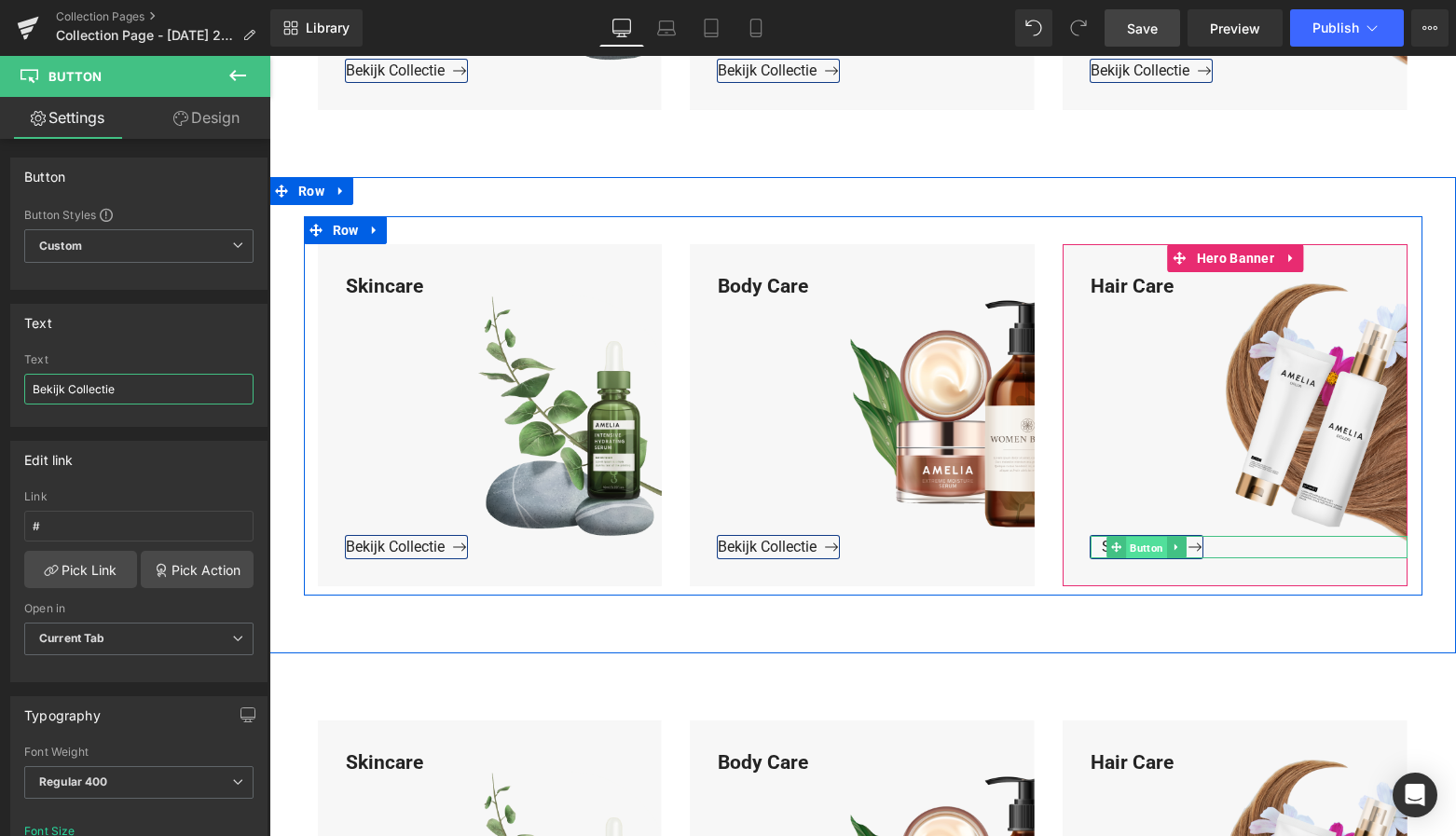
click at [1139, 540] on span "Button" at bounding box center [1147, 547] width 41 height 22
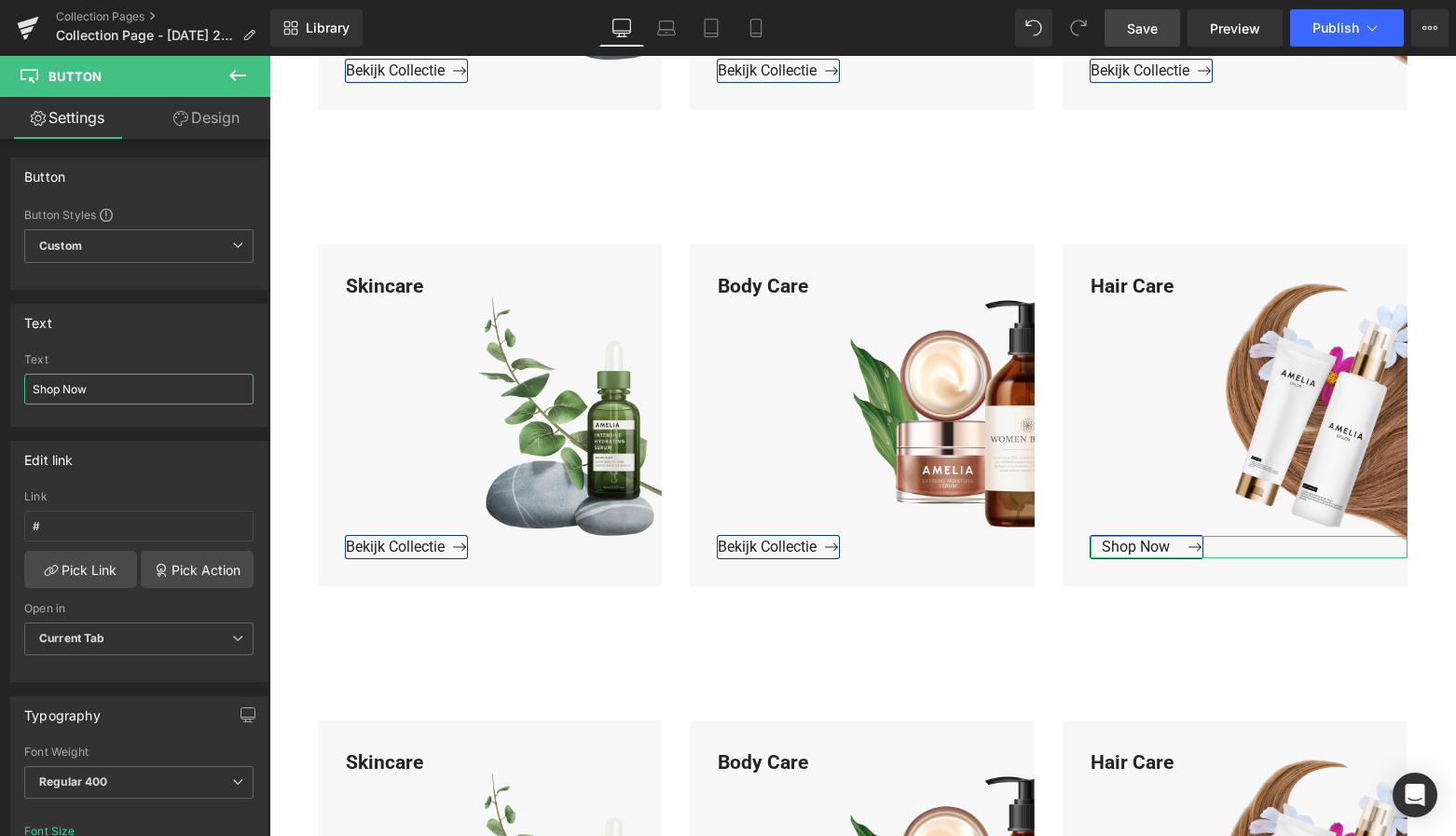
drag, startPoint x: 98, startPoint y: 396, endPoint x: -36, endPoint y: 392, distance: 134.1
click at [0, 392] on html "Button You are previewing how the will restyle your page. You can not edit Elem…" at bounding box center [728, 418] width 1456 height 836
paste input "Bekijk Collectie"
type input "Bekijk Collectie"
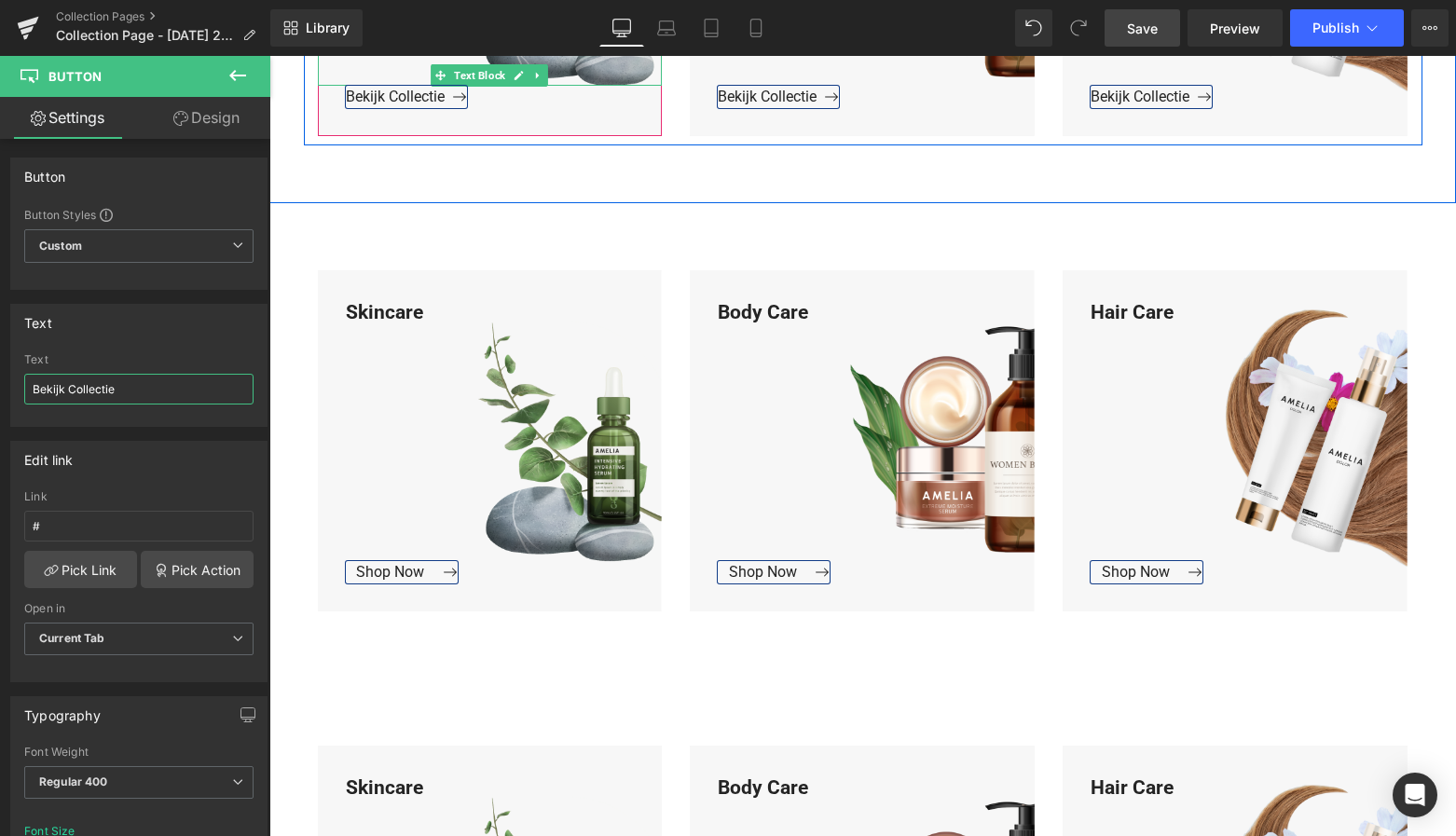
scroll to position [1690, 0]
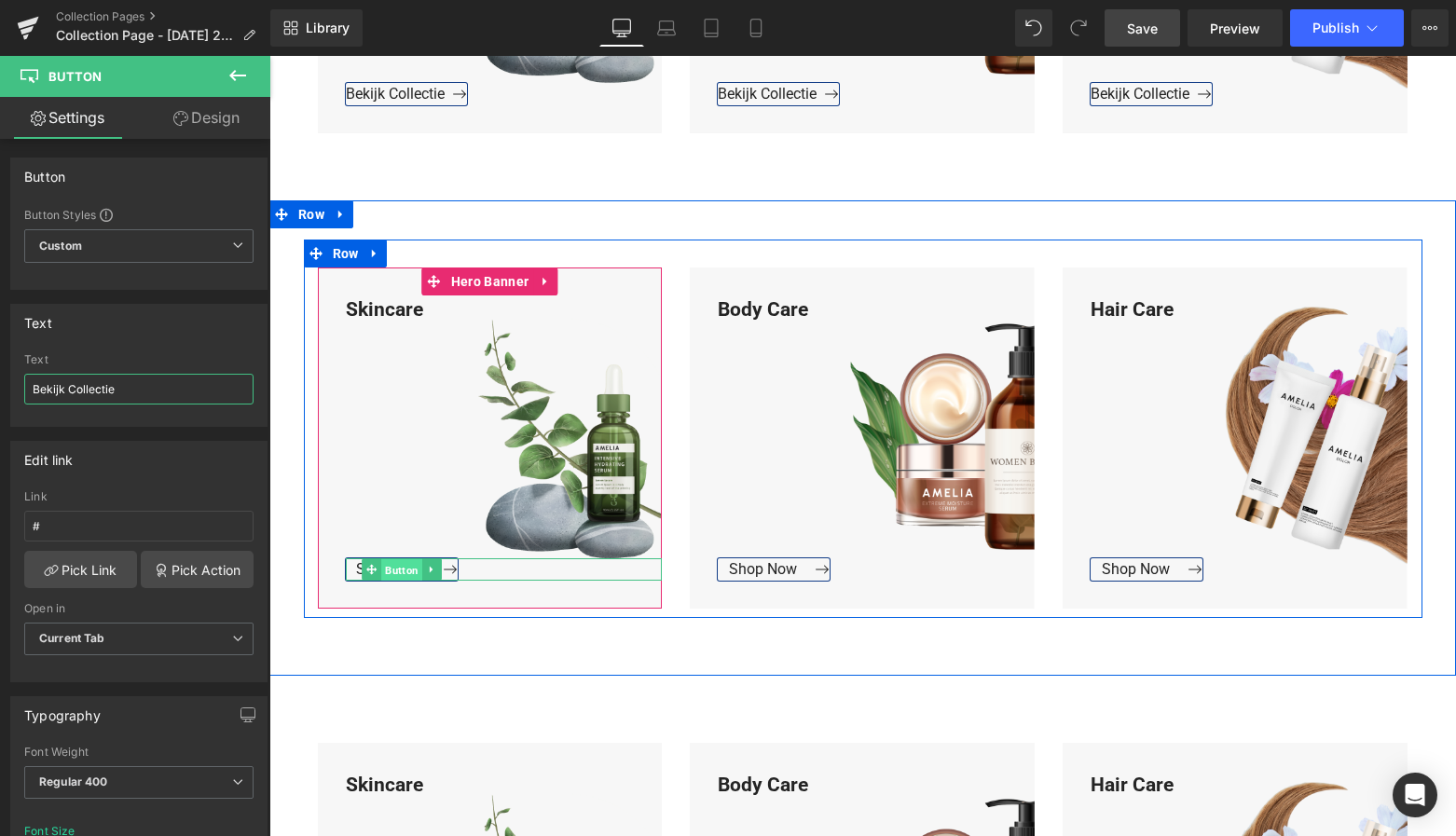
click at [385, 569] on span "Button" at bounding box center [402, 570] width 41 height 22
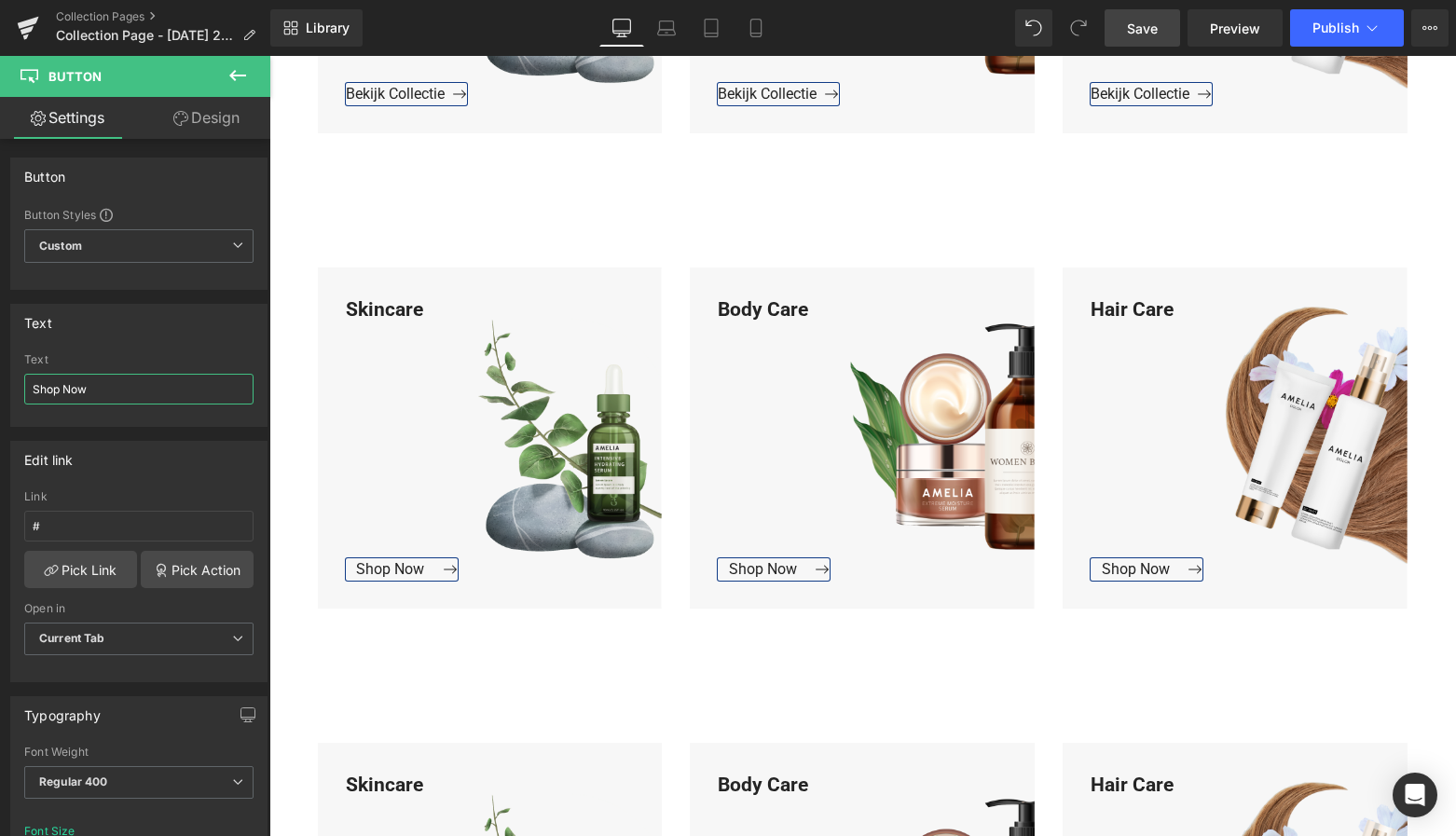
drag, startPoint x: 95, startPoint y: 397, endPoint x: -21, endPoint y: 398, distance: 116.0
click at [0, 398] on html "Button You are previewing how the will restyle your page. You can not edit Elem…" at bounding box center [728, 418] width 1456 height 836
drag, startPoint x: 96, startPoint y: 391, endPoint x: 8, endPoint y: 390, distance: 88.0
click at [8, 390] on div "Text Shop Now Text Shop Now" at bounding box center [139, 358] width 279 height 137
paste input "Bekijk Collectie"
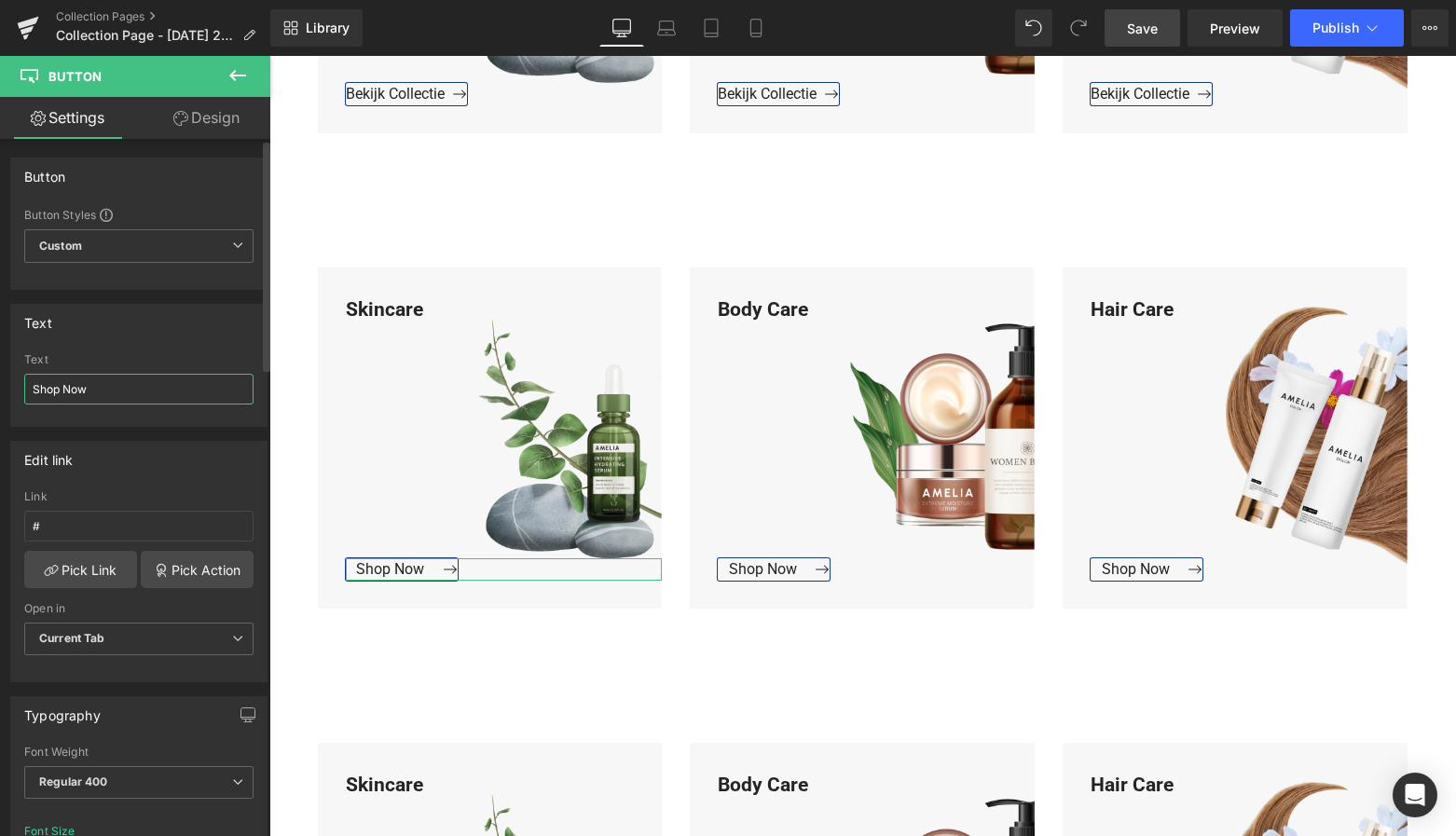
type input "Bekijk Collectie"
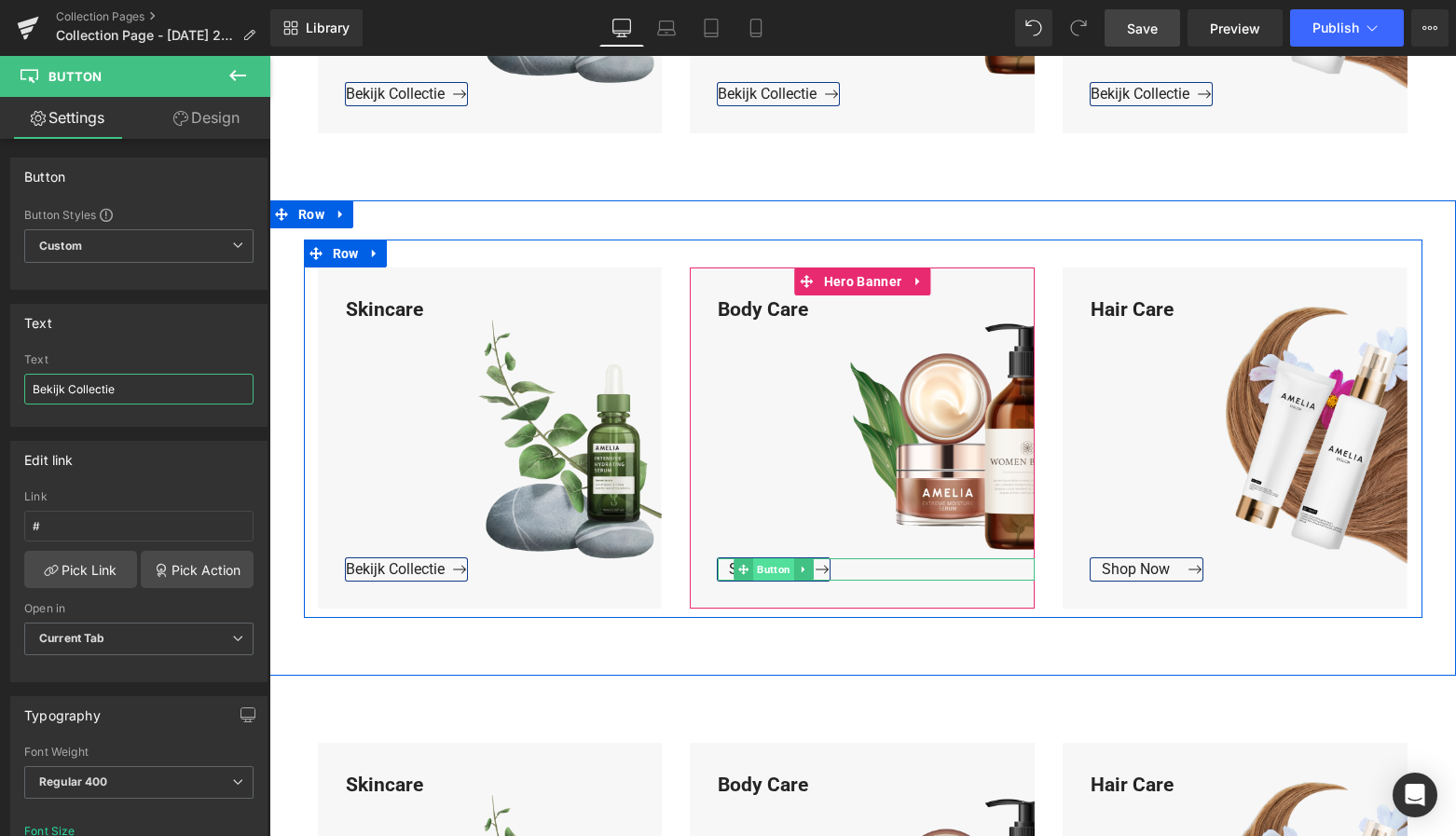
click at [762, 563] on span "Button" at bounding box center [774, 569] width 41 height 22
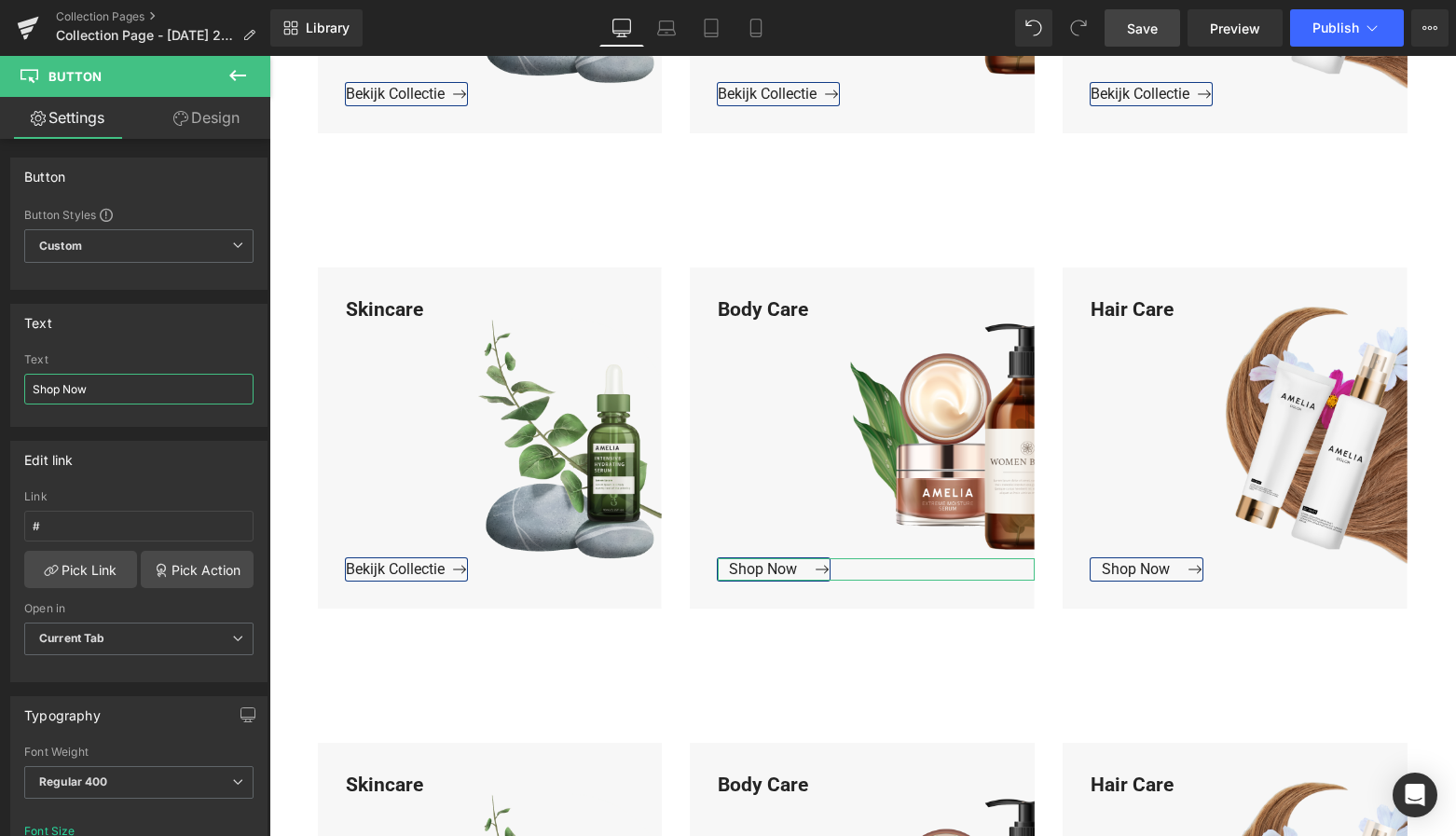
drag, startPoint x: 122, startPoint y: 386, endPoint x: -14, endPoint y: 387, distance: 136.0
click at [0, 387] on html "Button You are previewing how the will restyle your page. You can not edit Elem…" at bounding box center [728, 418] width 1456 height 836
paste input "Bekijk Collectie"
type input "Bekijk Collectie"
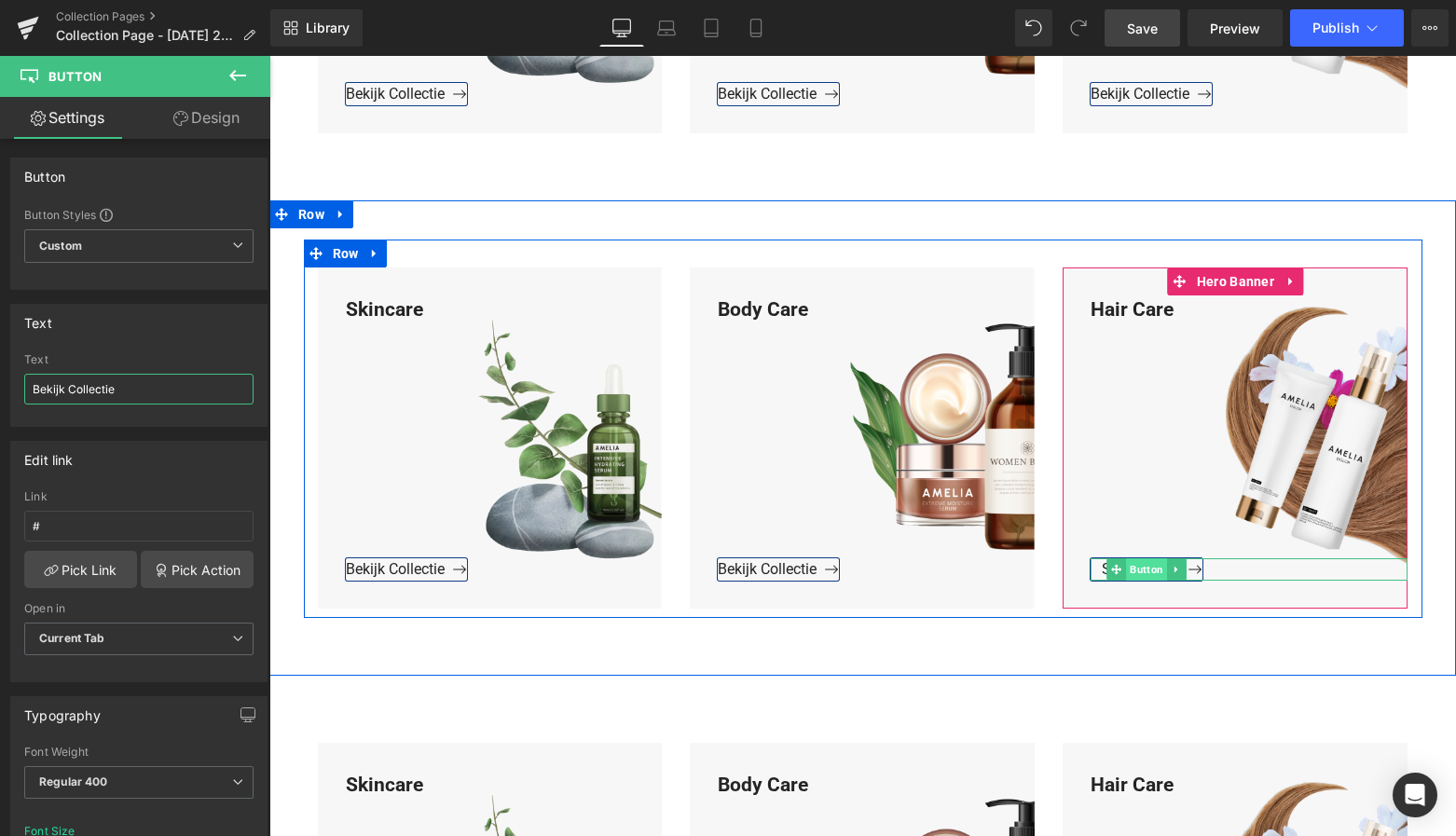
click at [1132, 566] on span "Button" at bounding box center [1147, 569] width 41 height 22
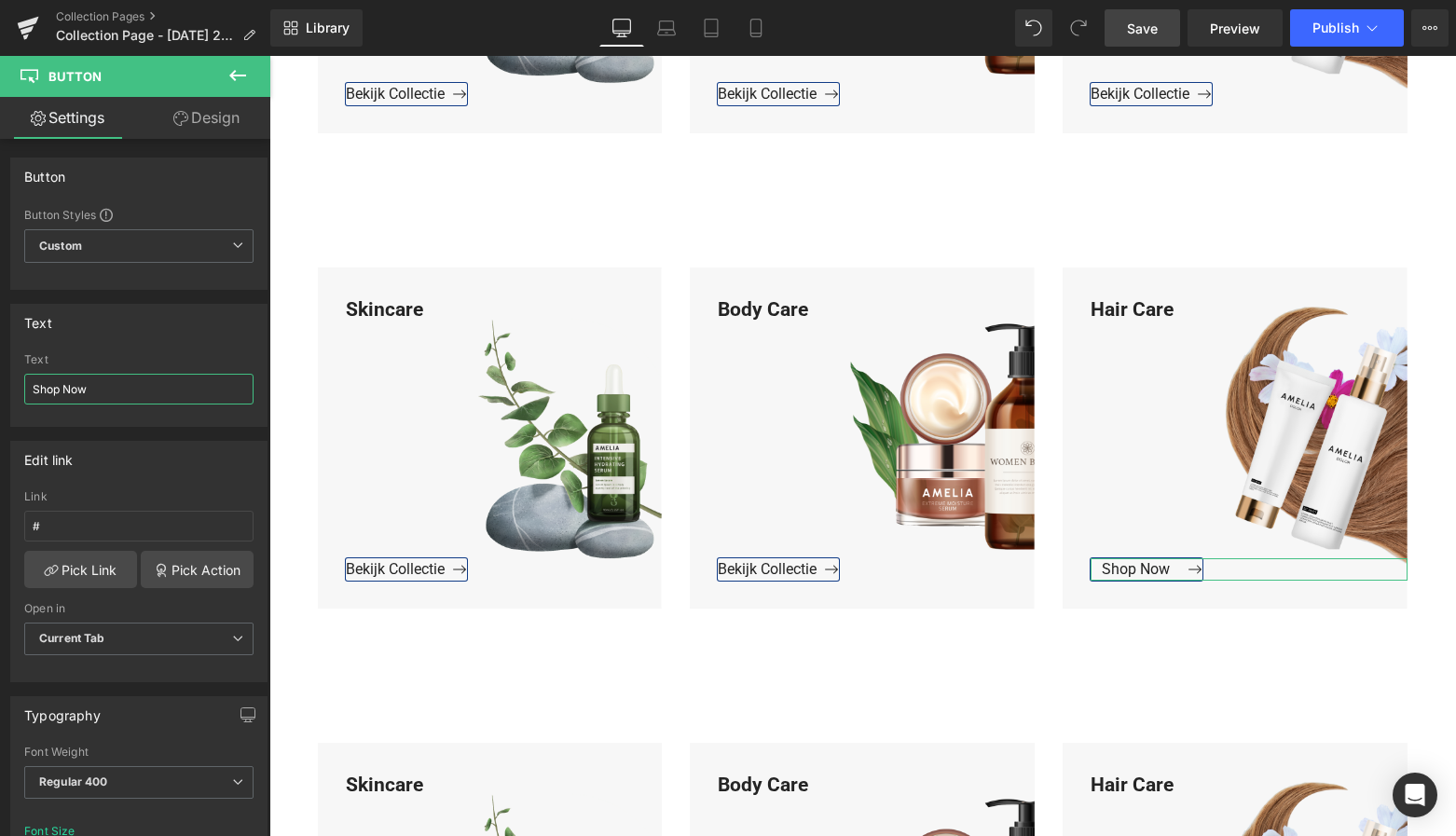
drag, startPoint x: 106, startPoint y: 387, endPoint x: -8, endPoint y: 384, distance: 114.0
click at [0, 384] on html "Button You are previewing how the will restyle your page. You can not edit Elem…" at bounding box center [728, 418] width 1456 height 836
paste input "Bekijk Collectie"
type input "Bekijk Collectie"
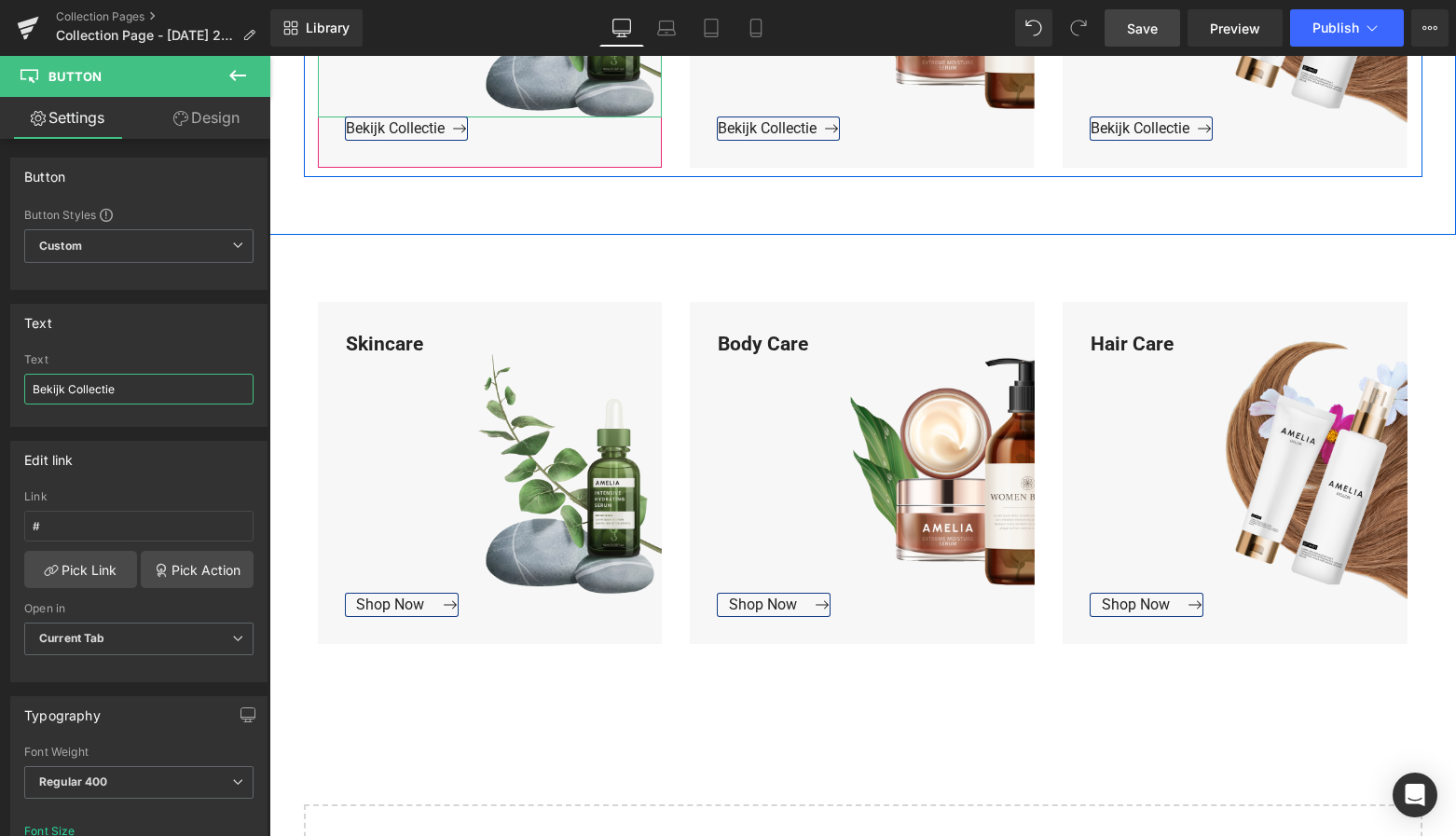
scroll to position [2213, 0]
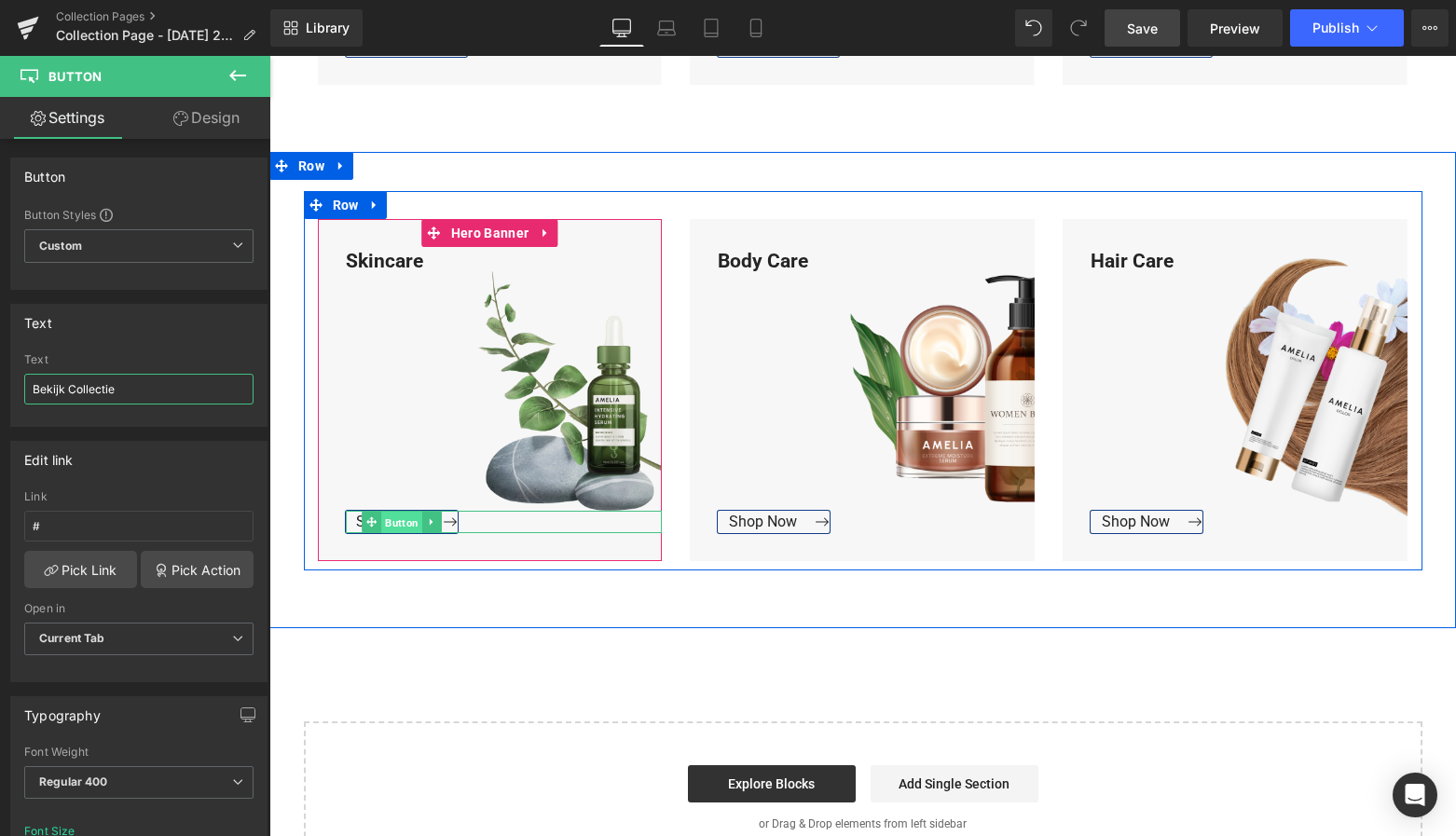
click at [393, 520] on span "Button" at bounding box center [402, 522] width 41 height 22
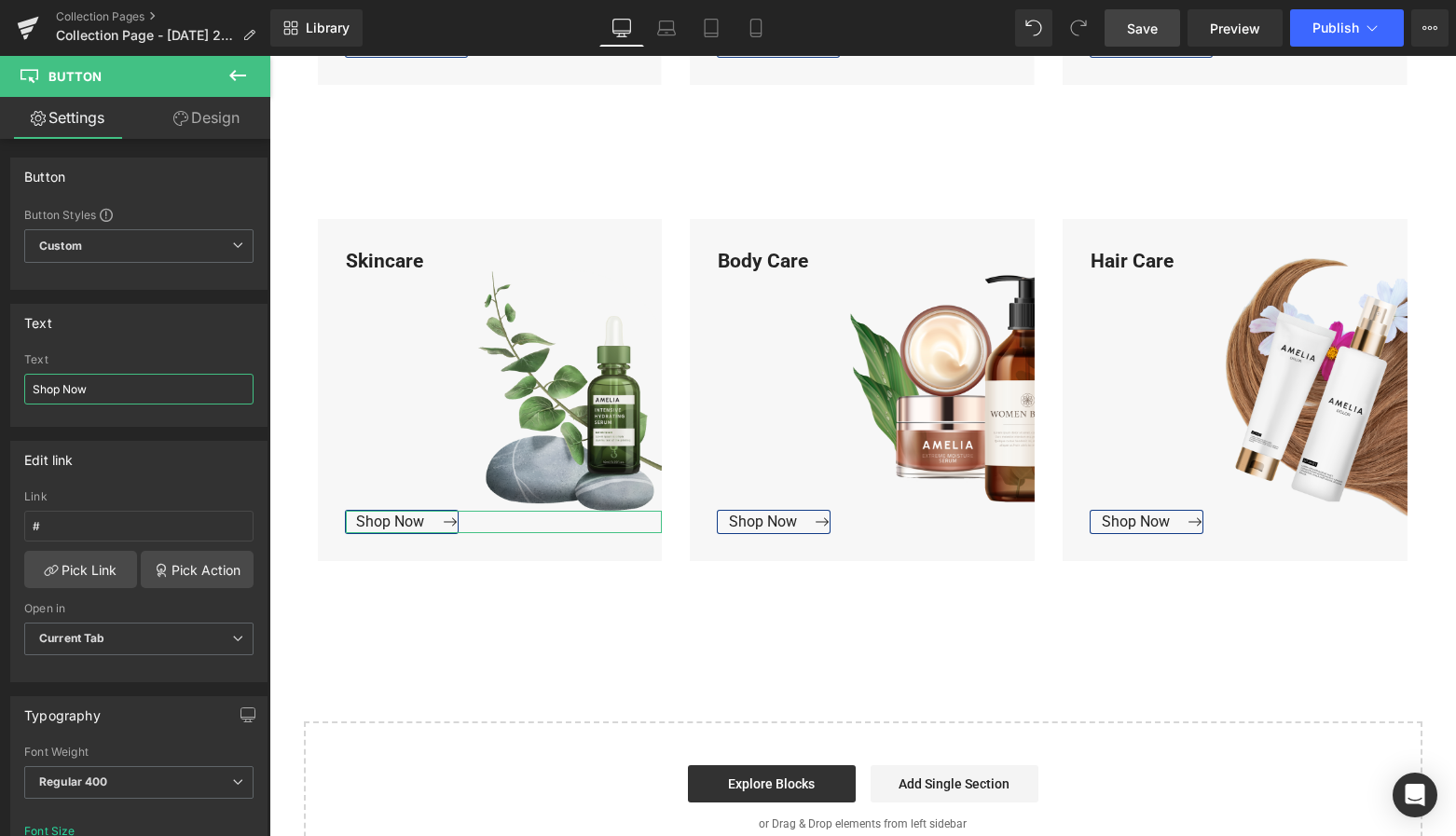
drag, startPoint x: 100, startPoint y: 391, endPoint x: -28, endPoint y: 391, distance: 128.0
click at [0, 391] on html "Button You are previewing how the will restyle your page. You can not edit Elem…" at bounding box center [728, 418] width 1456 height 836
paste input "Bekijk Collectie"
type input "Bekijk Collectie"
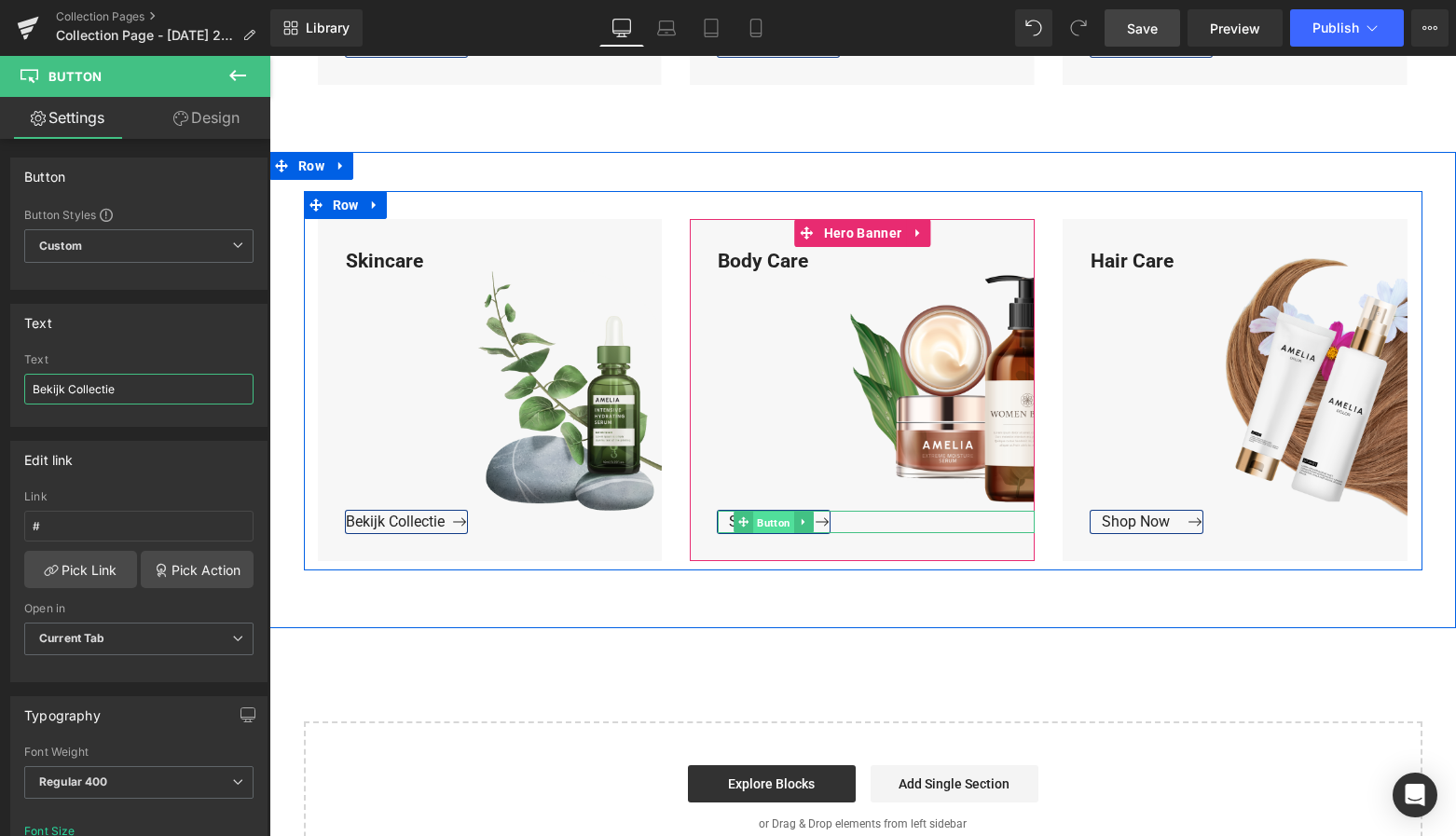
click at [763, 520] on span "Button" at bounding box center [774, 522] width 41 height 22
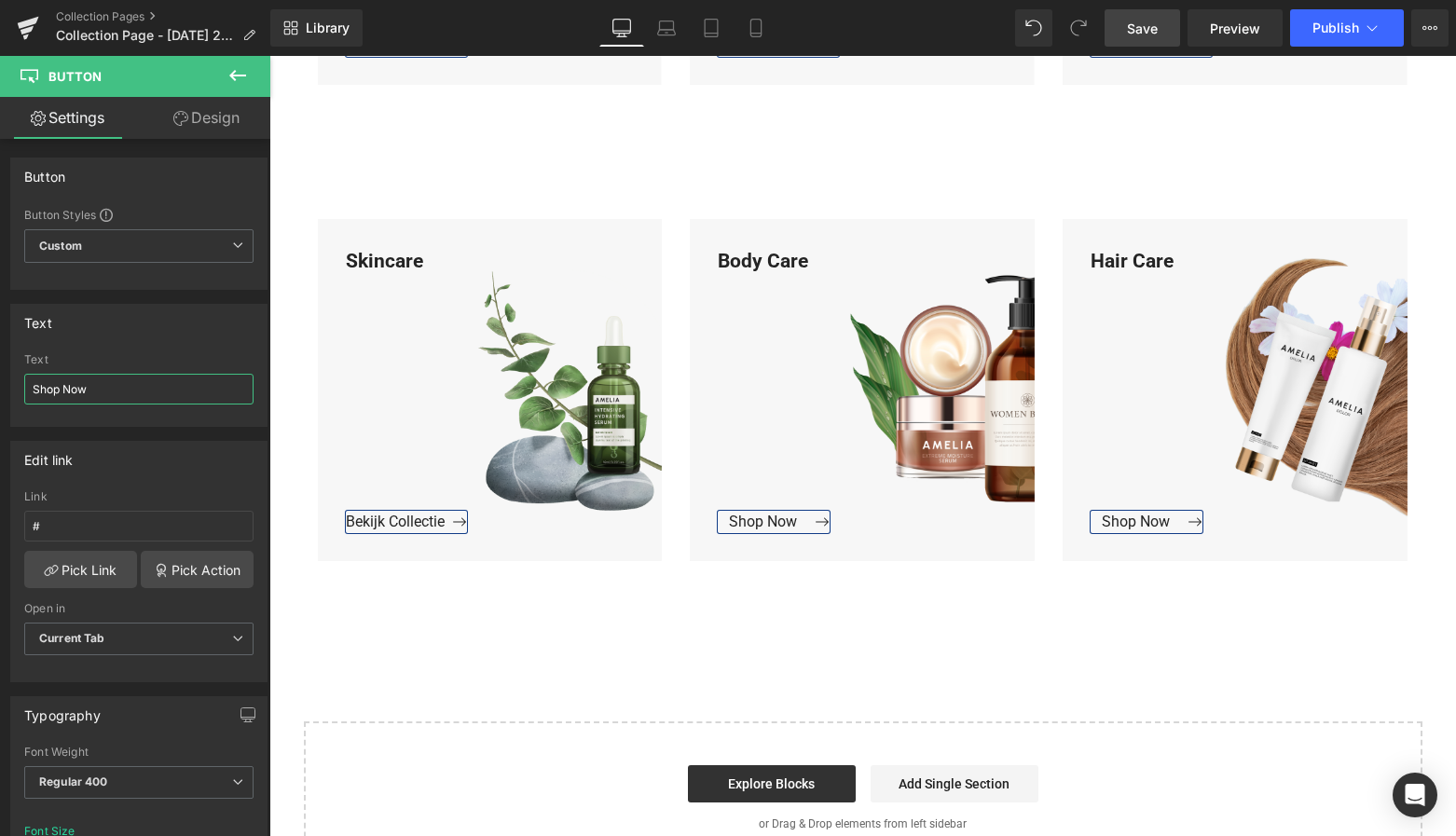
drag, startPoint x: 90, startPoint y: 393, endPoint x: -21, endPoint y: 392, distance: 111.0
click at [0, 392] on html "Button You are previewing how the will restyle your page. You can not edit Elem…" at bounding box center [728, 418] width 1456 height 836
paste input "Bekijk Collectie"
type input "Bekijk Collectie"
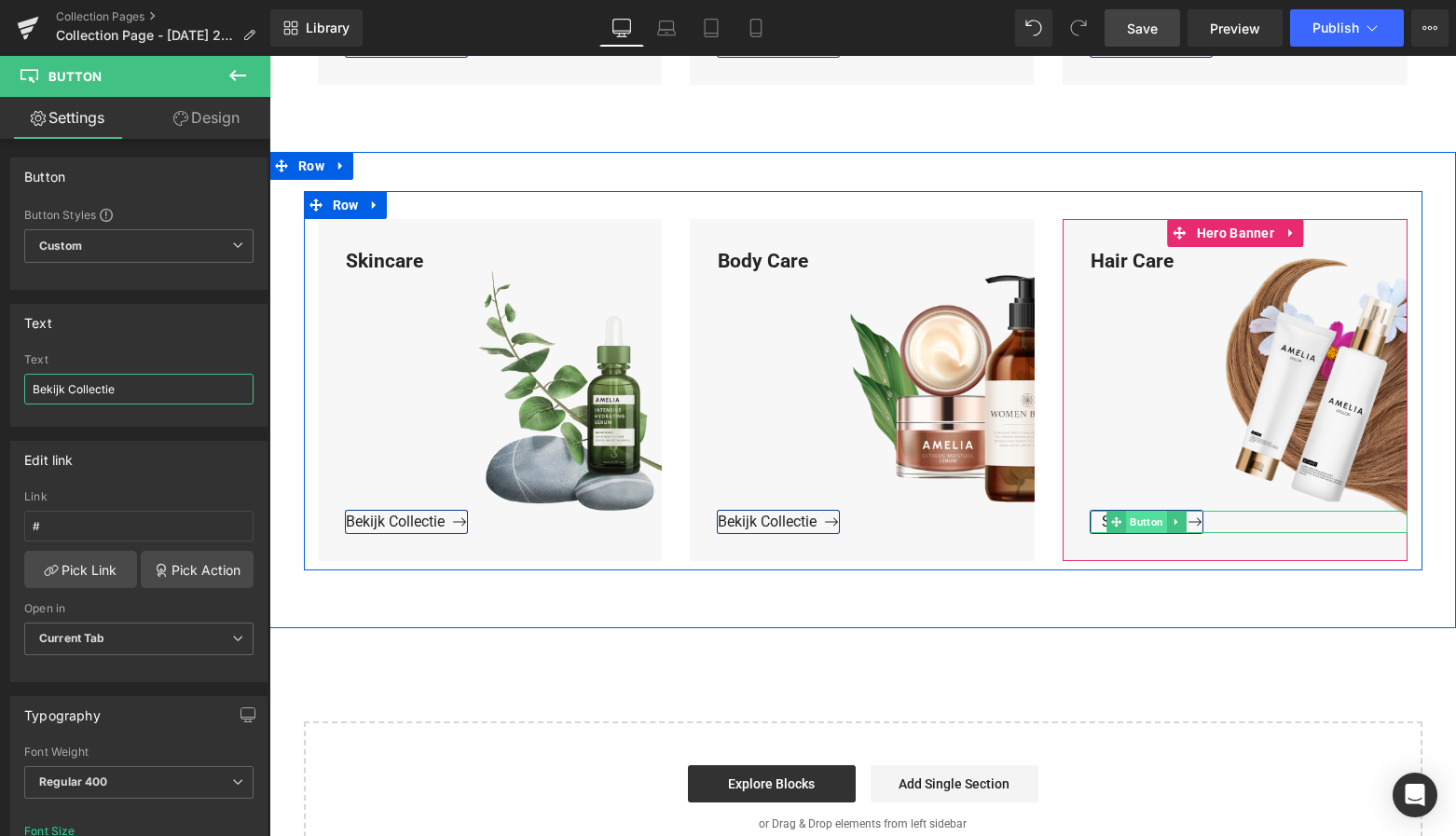
click at [1141, 510] on span "Button" at bounding box center [1147, 521] width 41 height 22
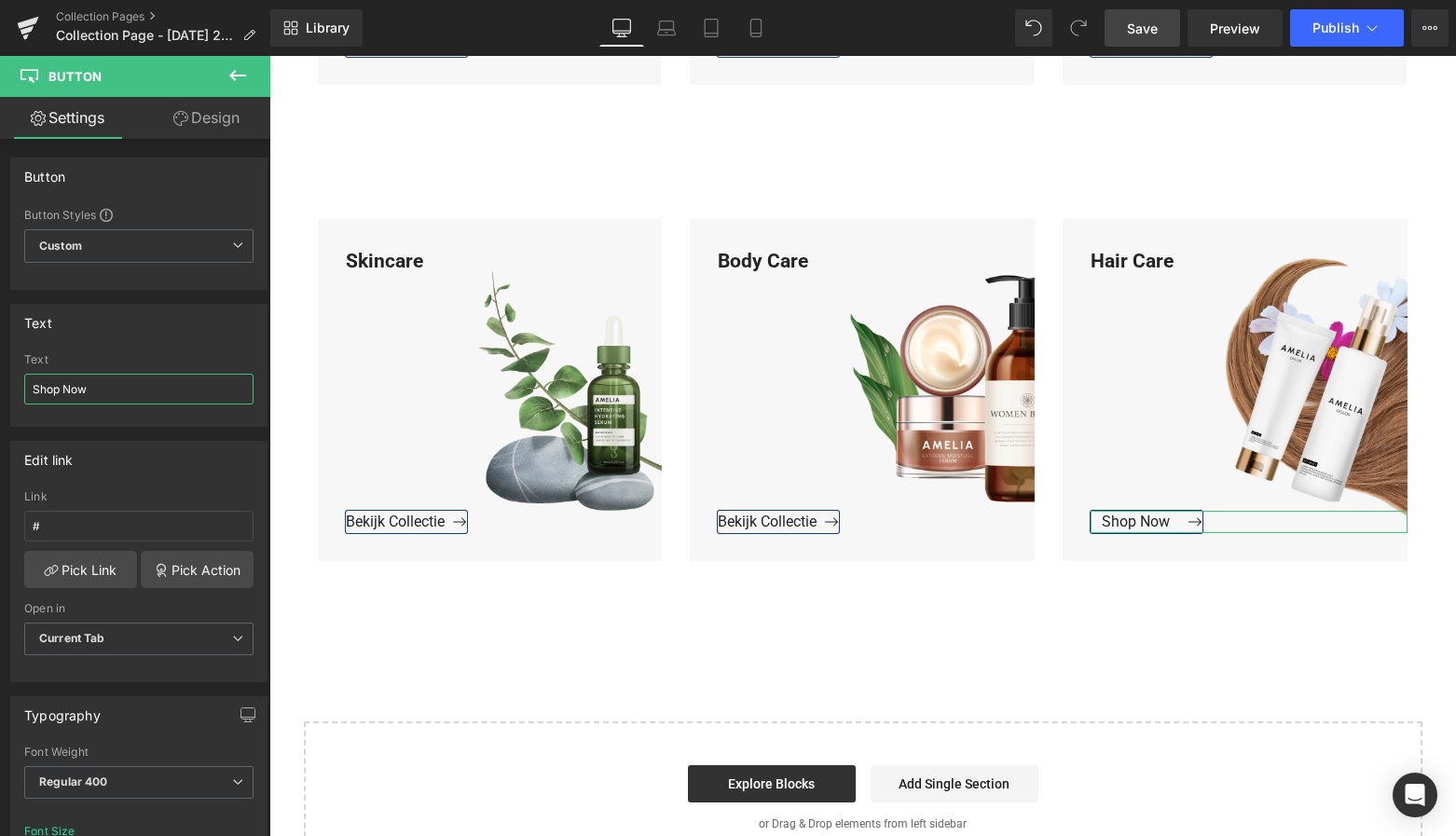
drag, startPoint x: 89, startPoint y: 390, endPoint x: -36, endPoint y: 396, distance: 125.1
click at [0, 396] on html "Button You are previewing how the will restyle your page. You can not edit Elem…" at bounding box center [728, 418] width 1456 height 836
paste input "Bekijk Collectie"
type input "Bekijk Collectie"
click at [1149, 21] on span "Save" at bounding box center [1142, 29] width 31 height 20
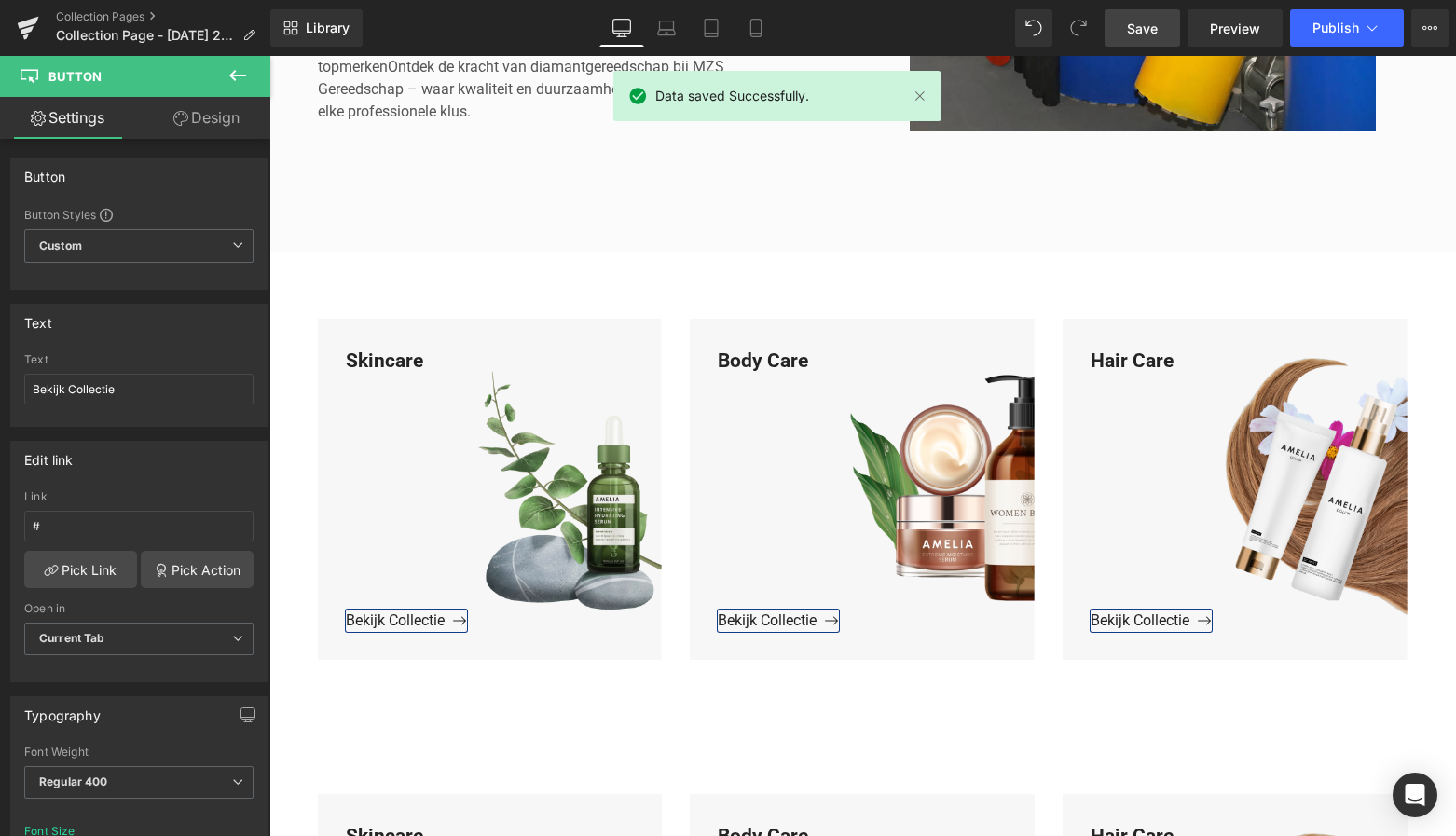
scroll to position [686, 0]
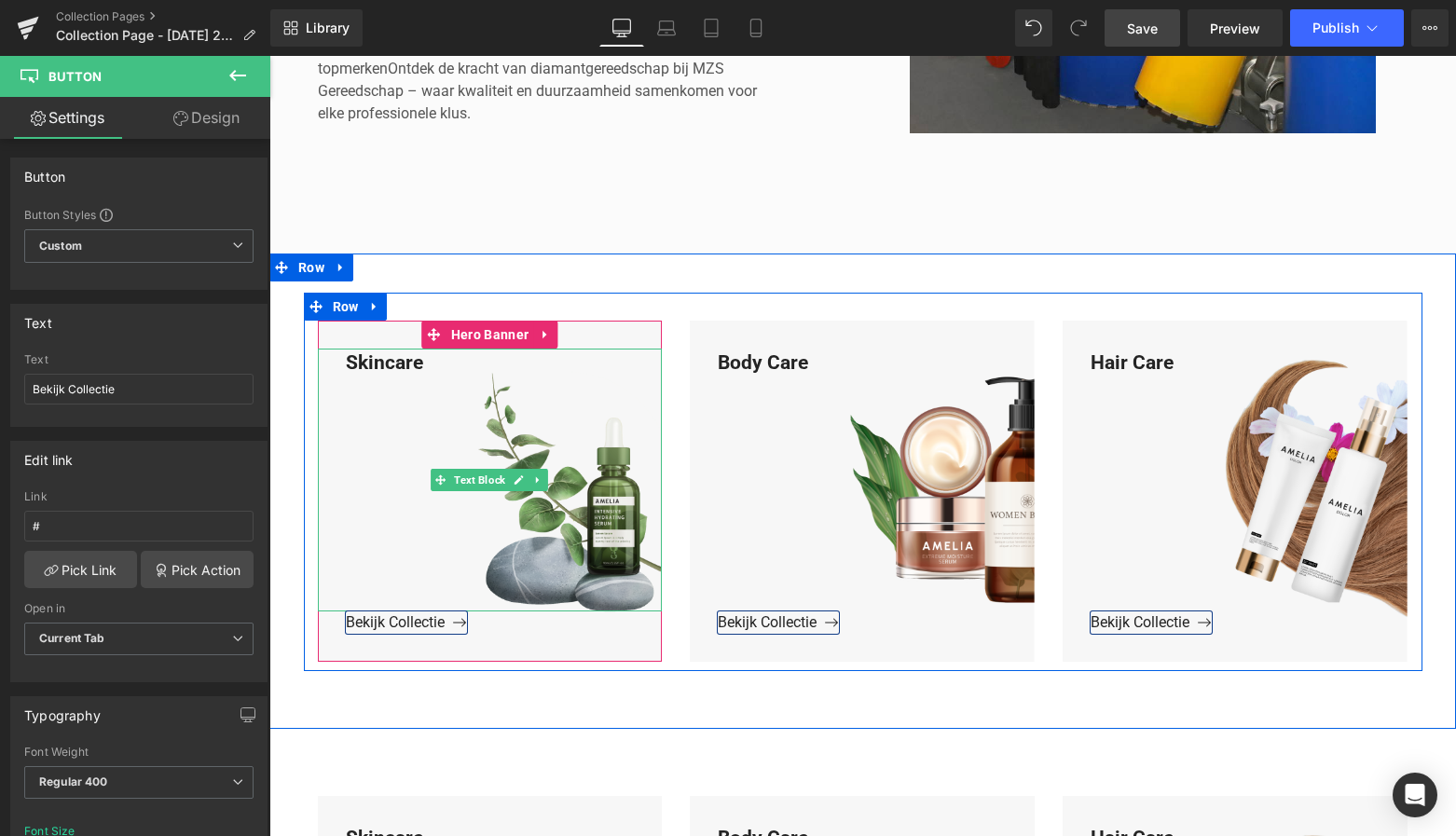
click at [426, 364] on div "Skincare" at bounding box center [490, 480] width 345 height 264
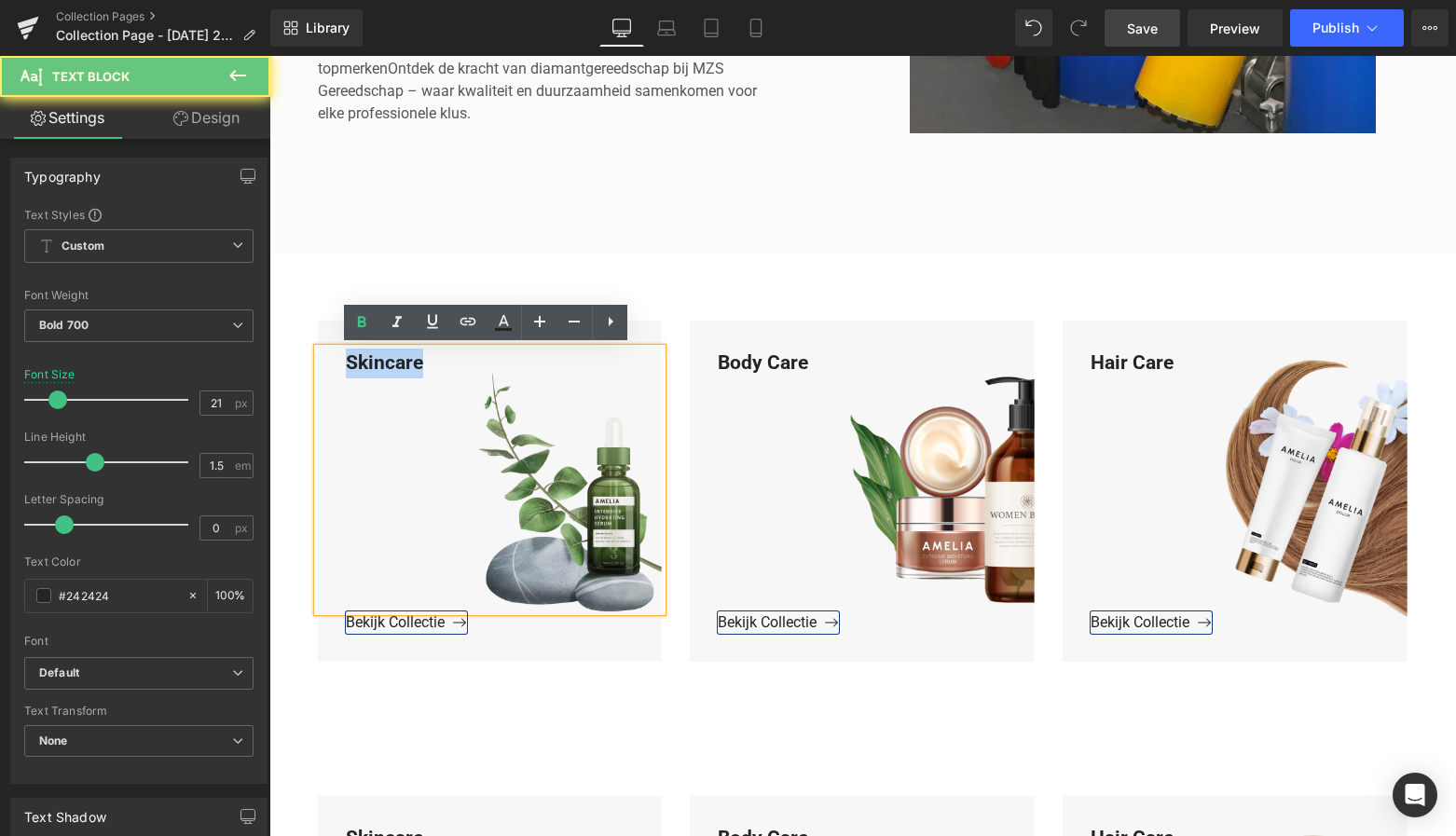
drag, startPoint x: 419, startPoint y: 358, endPoint x: 291, endPoint y: 365, distance: 128.2
click at [292, 362] on div "Skincare Text Block Bekijk Collectie Button Hero Banner Body Care Text Block Be…" at bounding box center [862, 482] width 1186 height 380
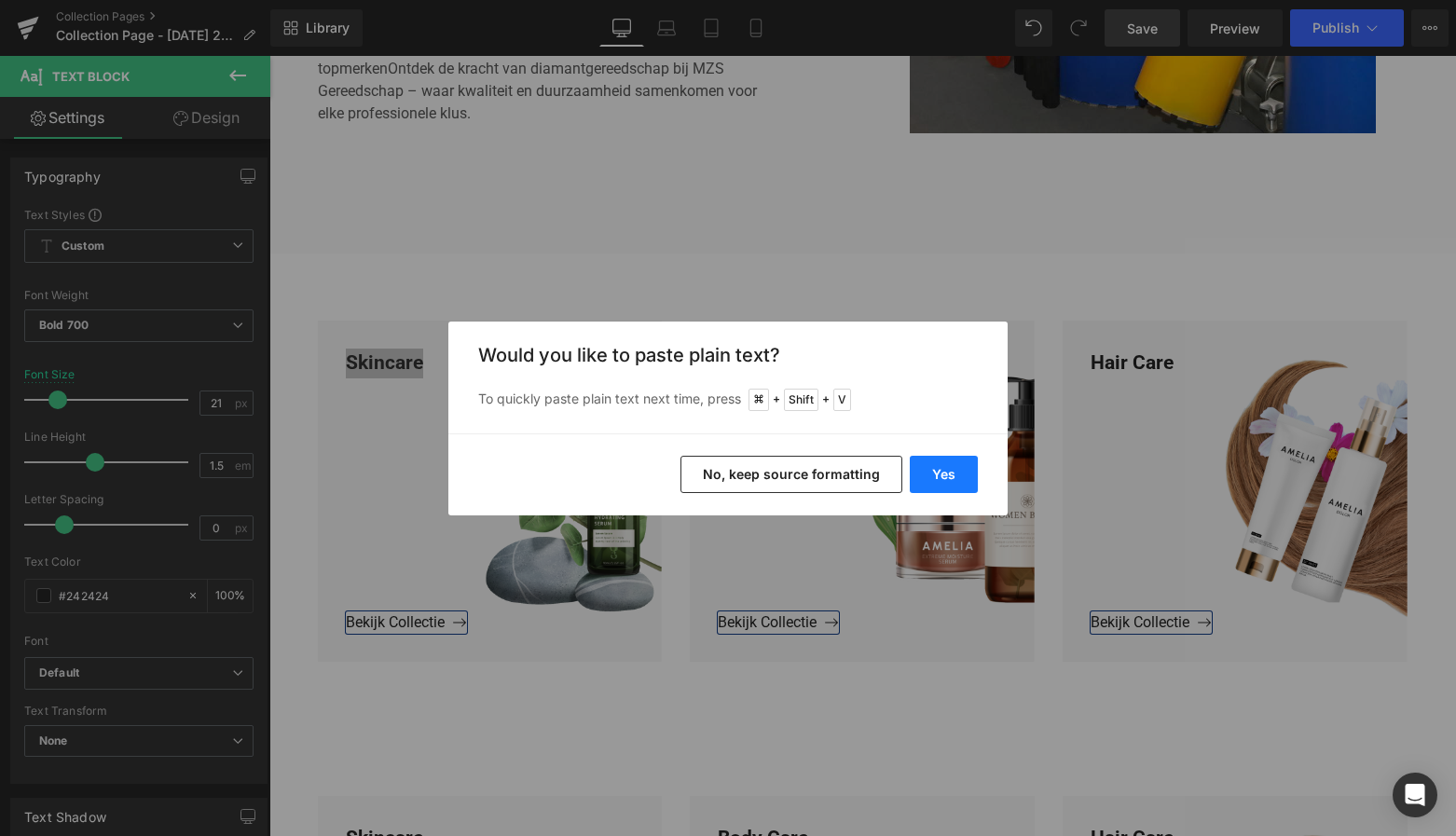
click at [964, 465] on button "Yes" at bounding box center [943, 473] width 68 height 37
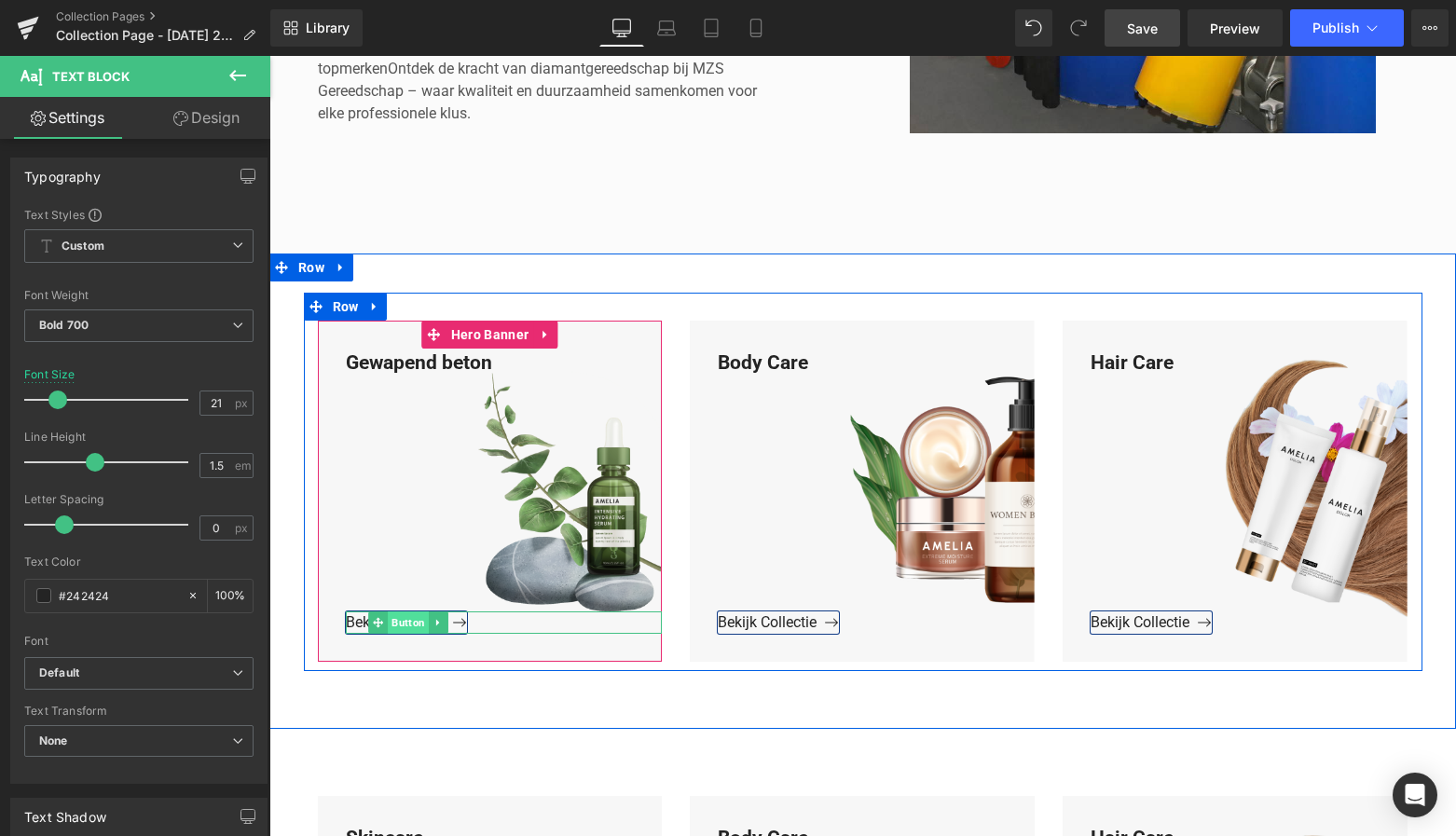
click at [405, 623] on span "Button" at bounding box center [408, 622] width 41 height 22
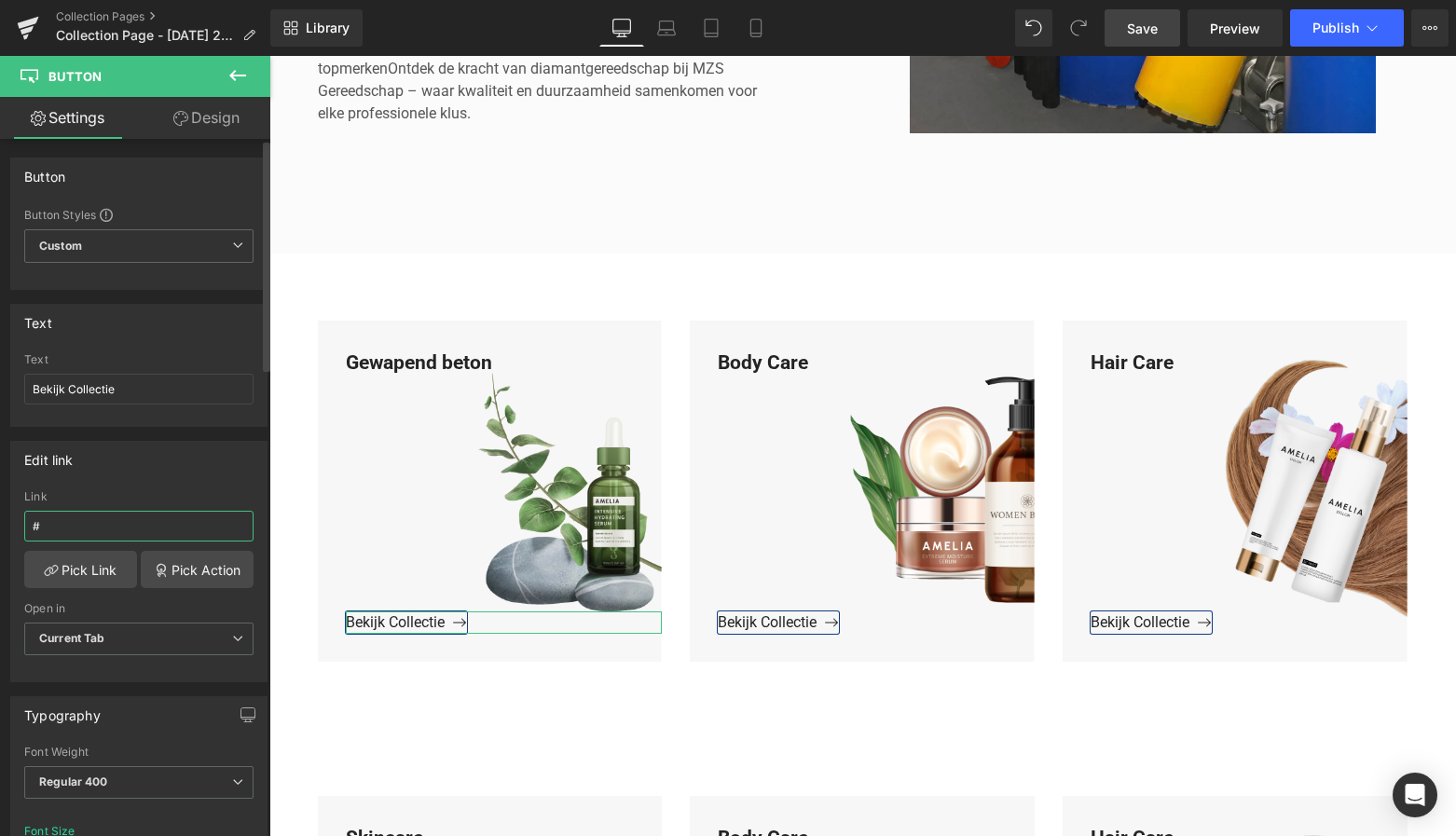
drag, startPoint x: 56, startPoint y: 529, endPoint x: 10, endPoint y: 530, distance: 46.0
click at [10, 529] on div "Edit link # Link # Pick Link Pick Action Current Tab New Tab Open in Current Ta…" at bounding box center [138, 561] width 257 height 242
paste input "Gewapend beton"
type input "Gewapend beton"
drag, startPoint x: 135, startPoint y: 521, endPoint x: 4, endPoint y: 529, distance: 131.2
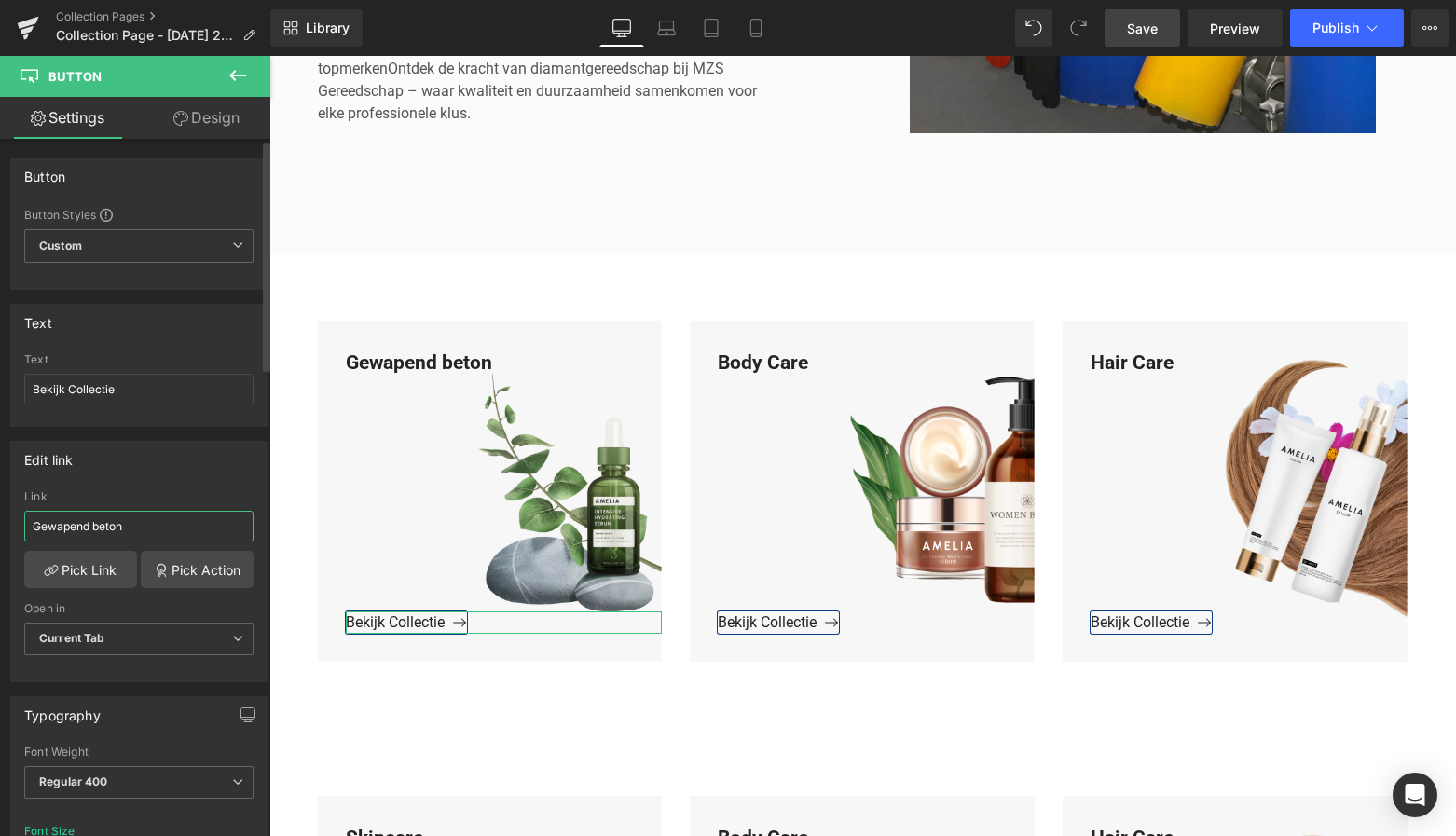
click at [4, 529] on div "Edit link # Link Gewapend beton Pick Link Pick Action Current Tab New Tab Open …" at bounding box center [139, 554] width 279 height 256
click at [110, 529] on input "text" at bounding box center [138, 525] width 229 height 31
paste input "https://www.mzsgereedschap.nl/collections/gewapend-beton"
type input "https://www.mzsgereedschap.nl/collections/gewapend-beton"
click at [95, 565] on link "Pick Link" at bounding box center [80, 568] width 113 height 37
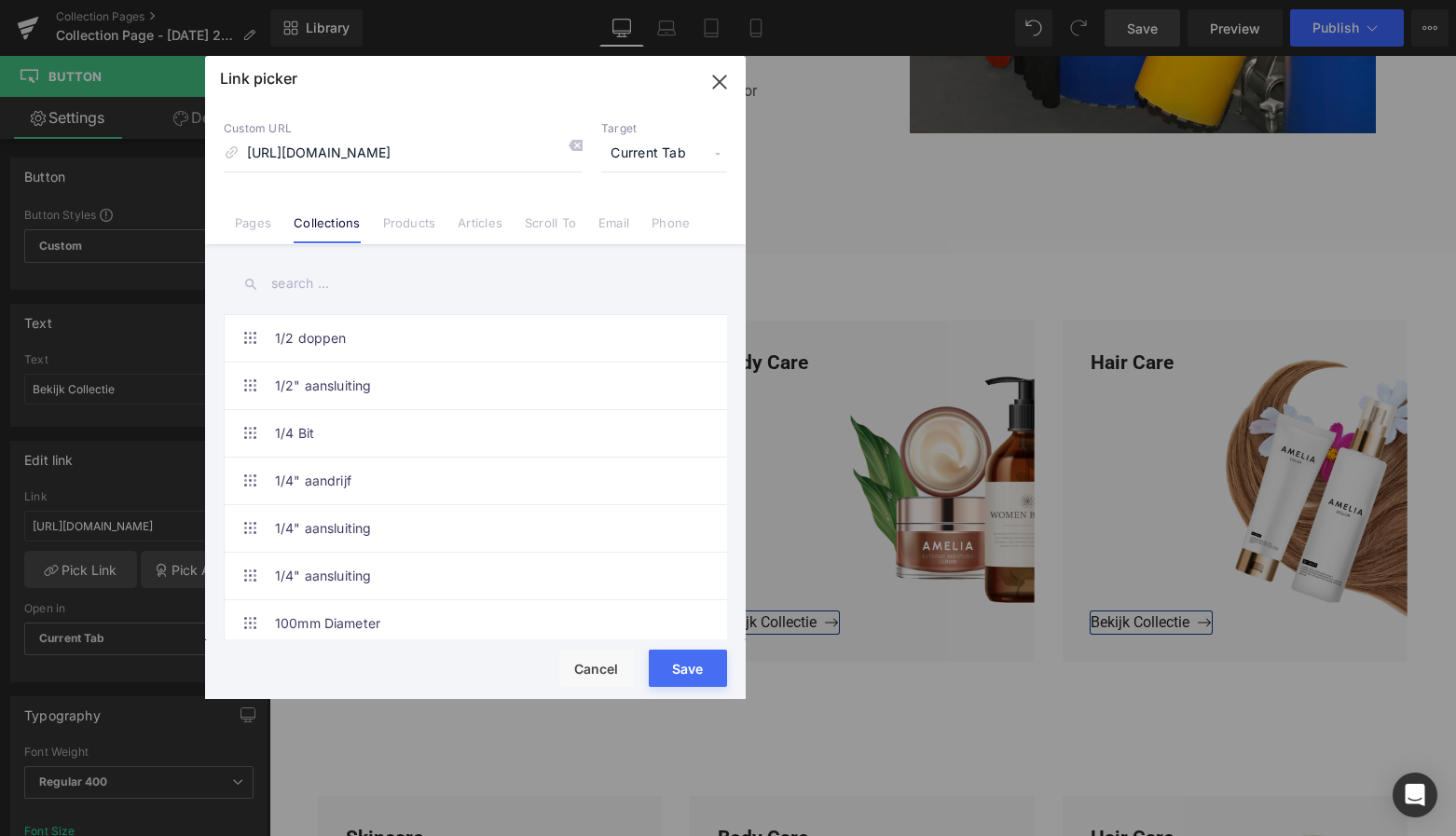
click at [696, 662] on button "Save" at bounding box center [688, 667] width 78 height 37
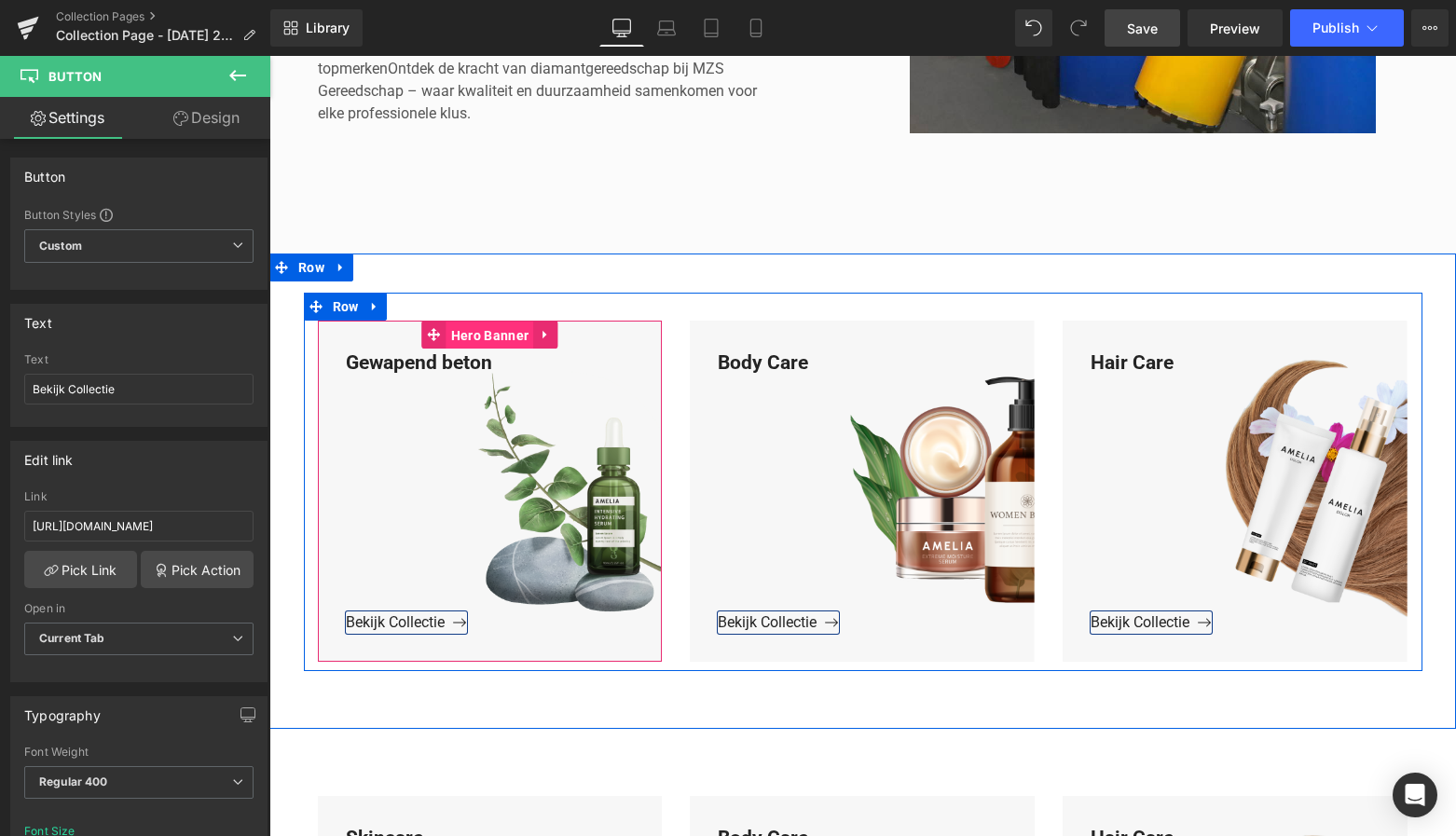
click at [508, 334] on span "Hero Banner" at bounding box center [490, 336] width 87 height 28
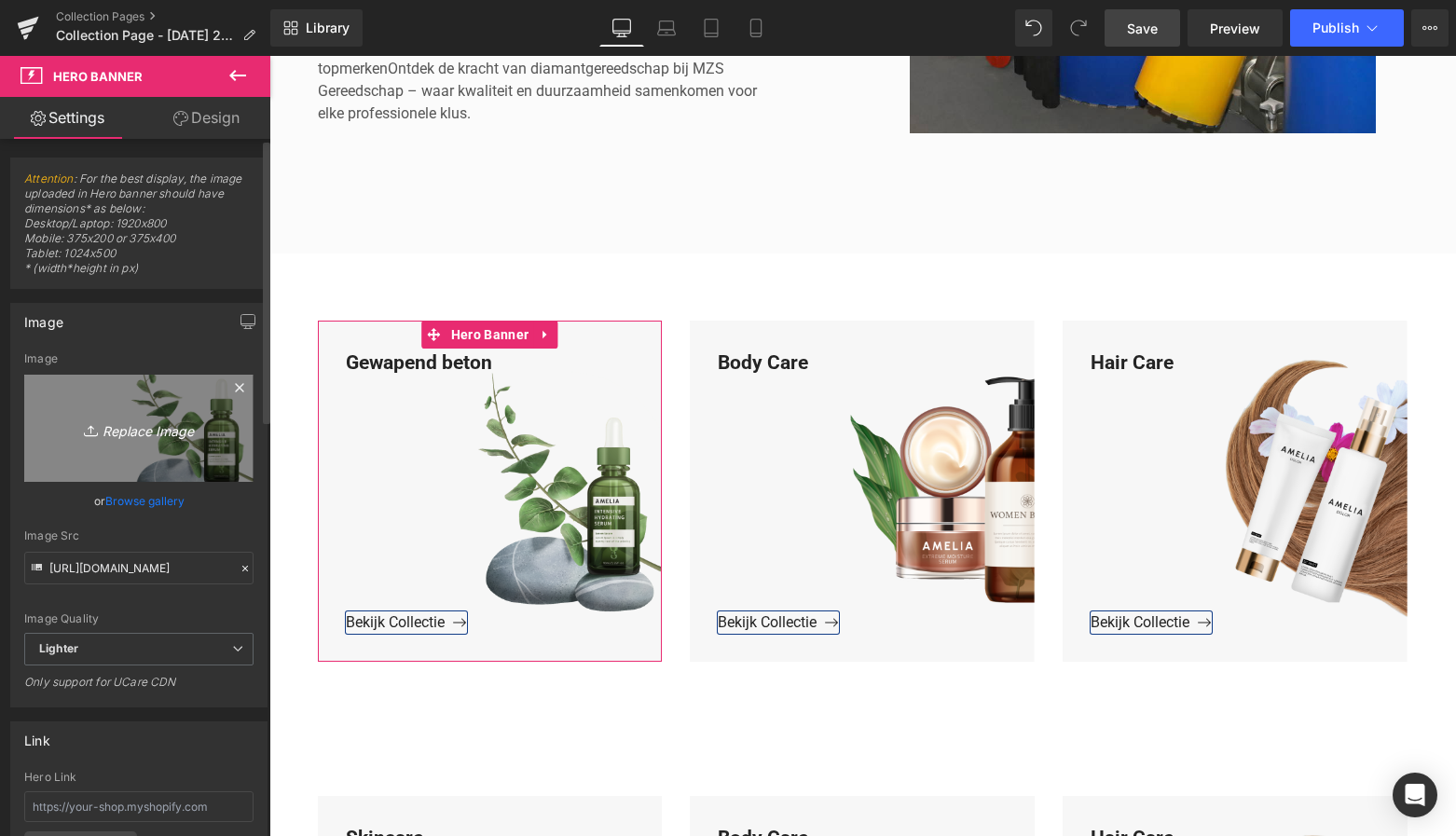
click at [149, 434] on icon "Replace Image" at bounding box center [138, 427] width 149 height 23
type input "C:\fakepath\Groen Modern Doe-het-zelf Instagram Stories (800 x 800 px)-3.png"
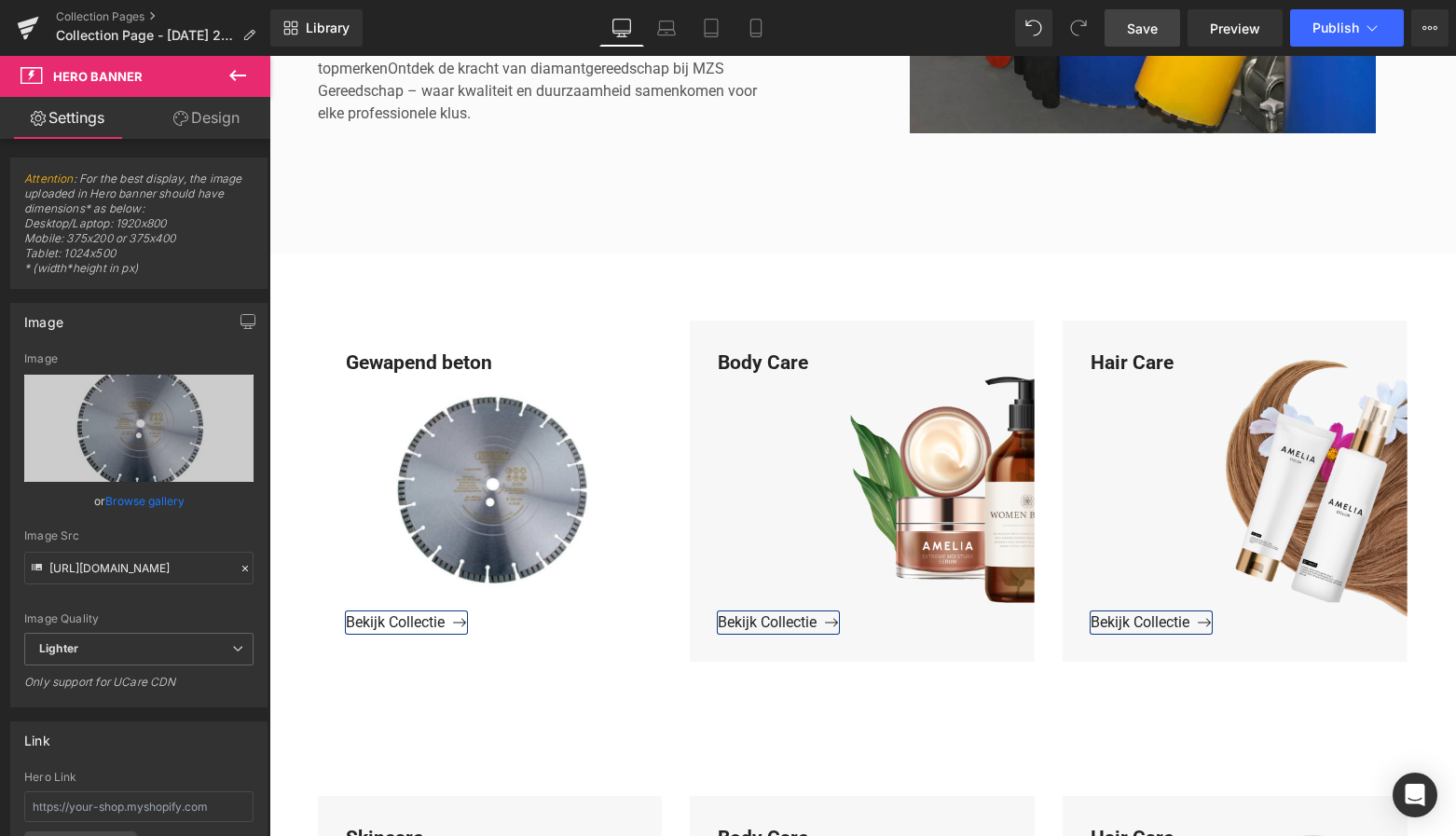
click at [1144, 28] on span "Save" at bounding box center [1142, 29] width 31 height 20
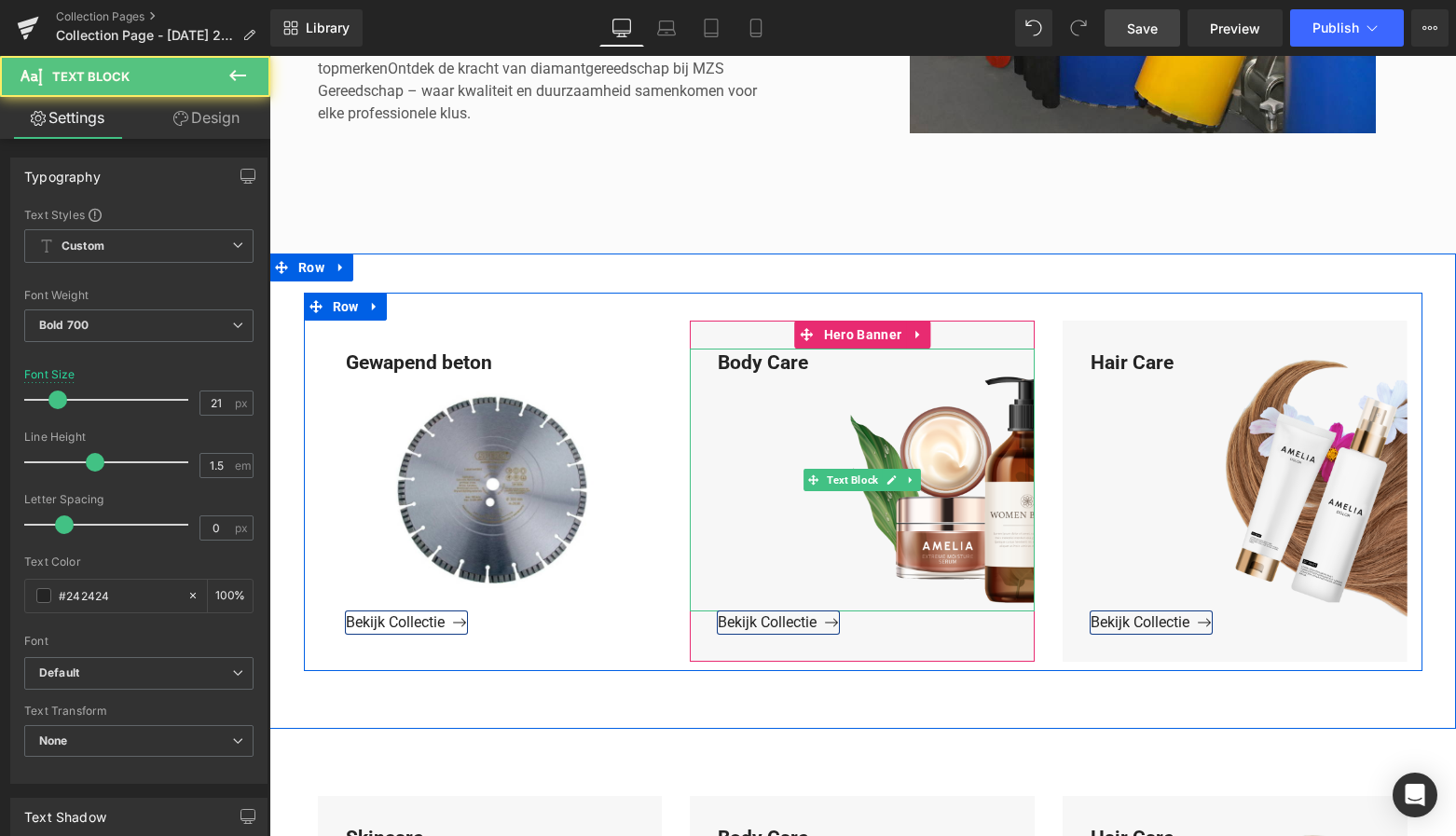
click at [811, 372] on div "Body Care" at bounding box center [861, 480] width 345 height 264
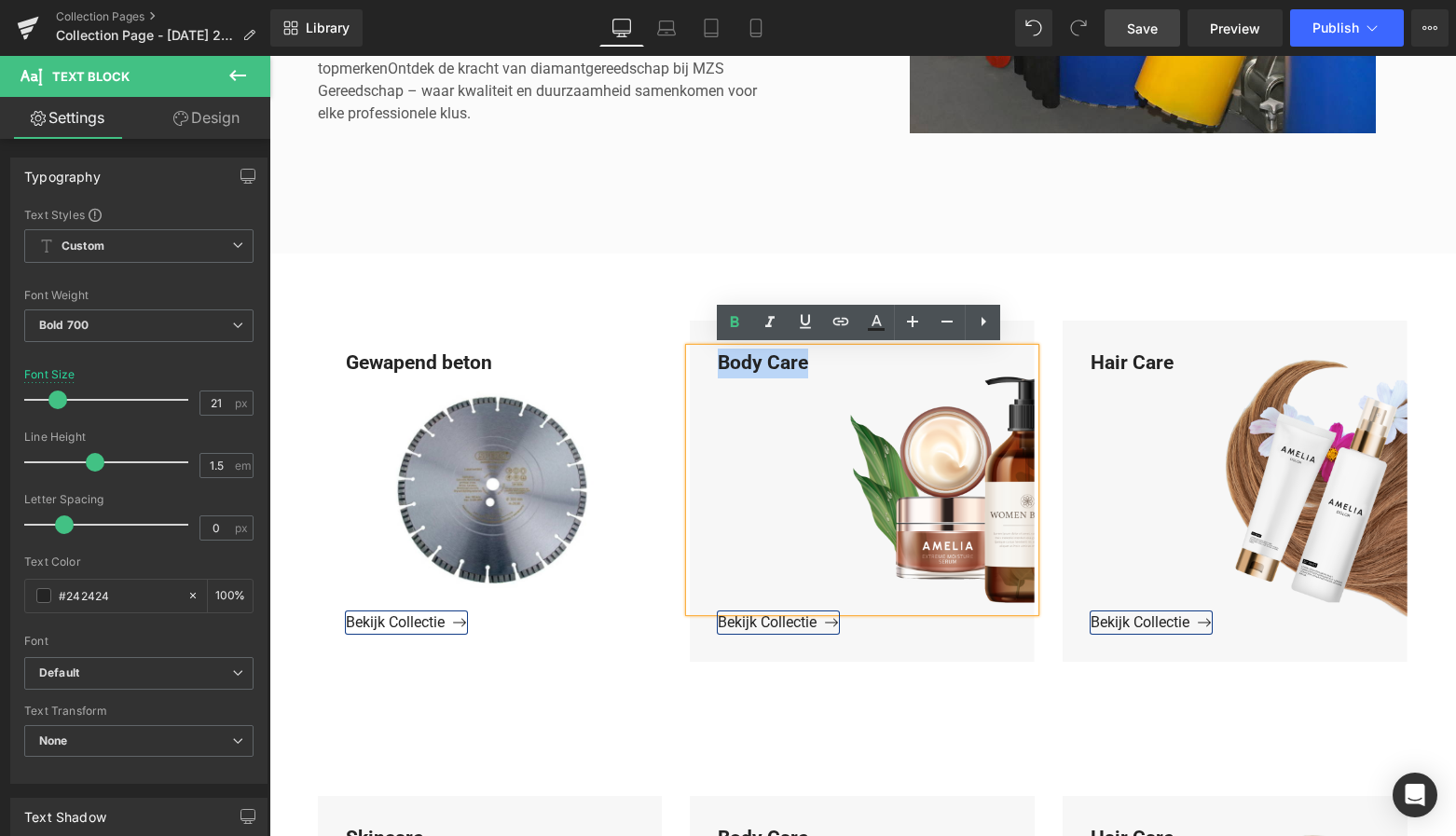
drag, startPoint x: 811, startPoint y: 363, endPoint x: 664, endPoint y: 368, distance: 147.1
click at [664, 368] on div "Gewapend beton Text Block Bekijk Collectie Button Hero Banner Body Care Text Bl…" at bounding box center [862, 482] width 1118 height 380
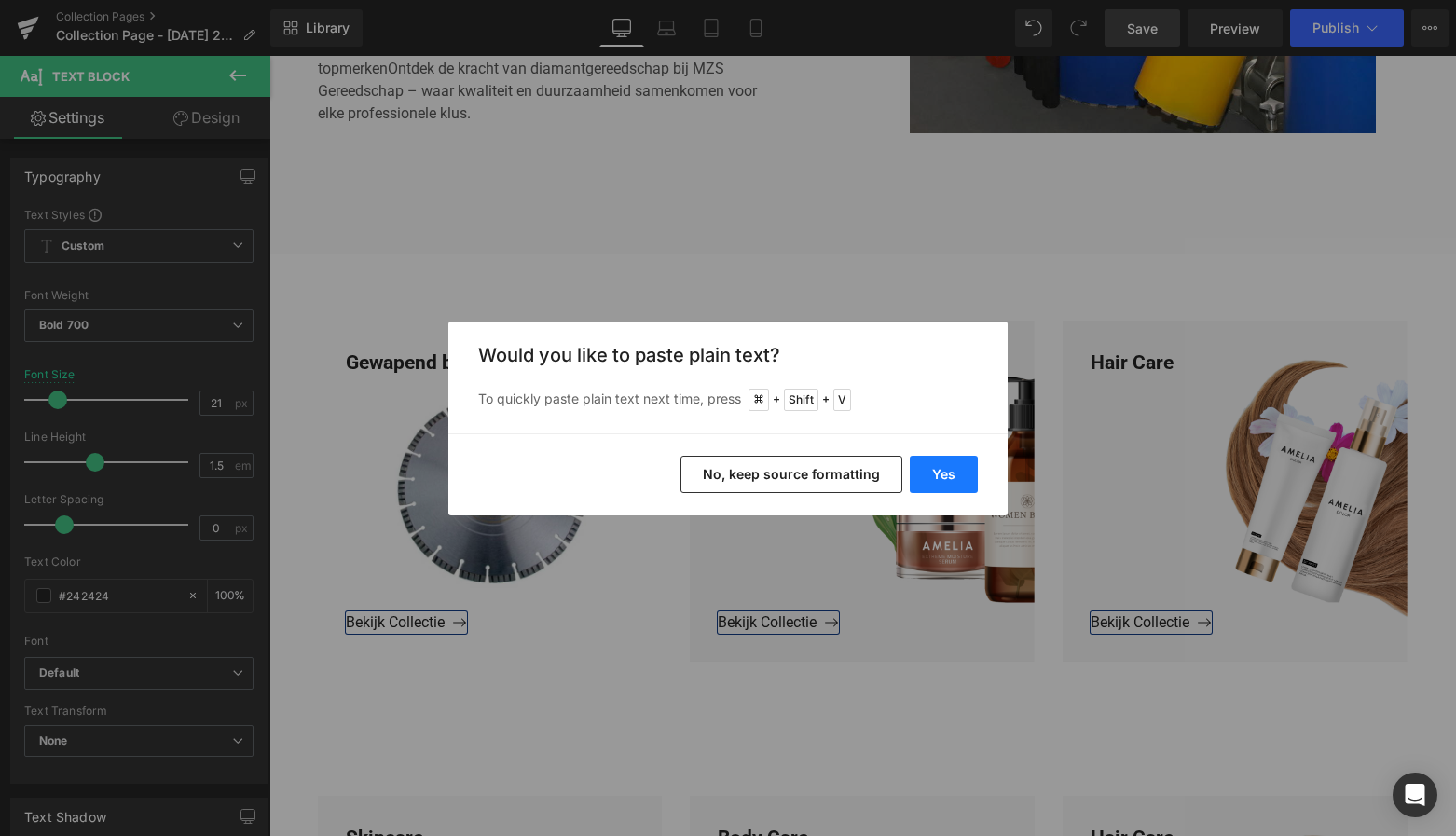
click at [950, 477] on button "Yes" at bounding box center [943, 473] width 68 height 37
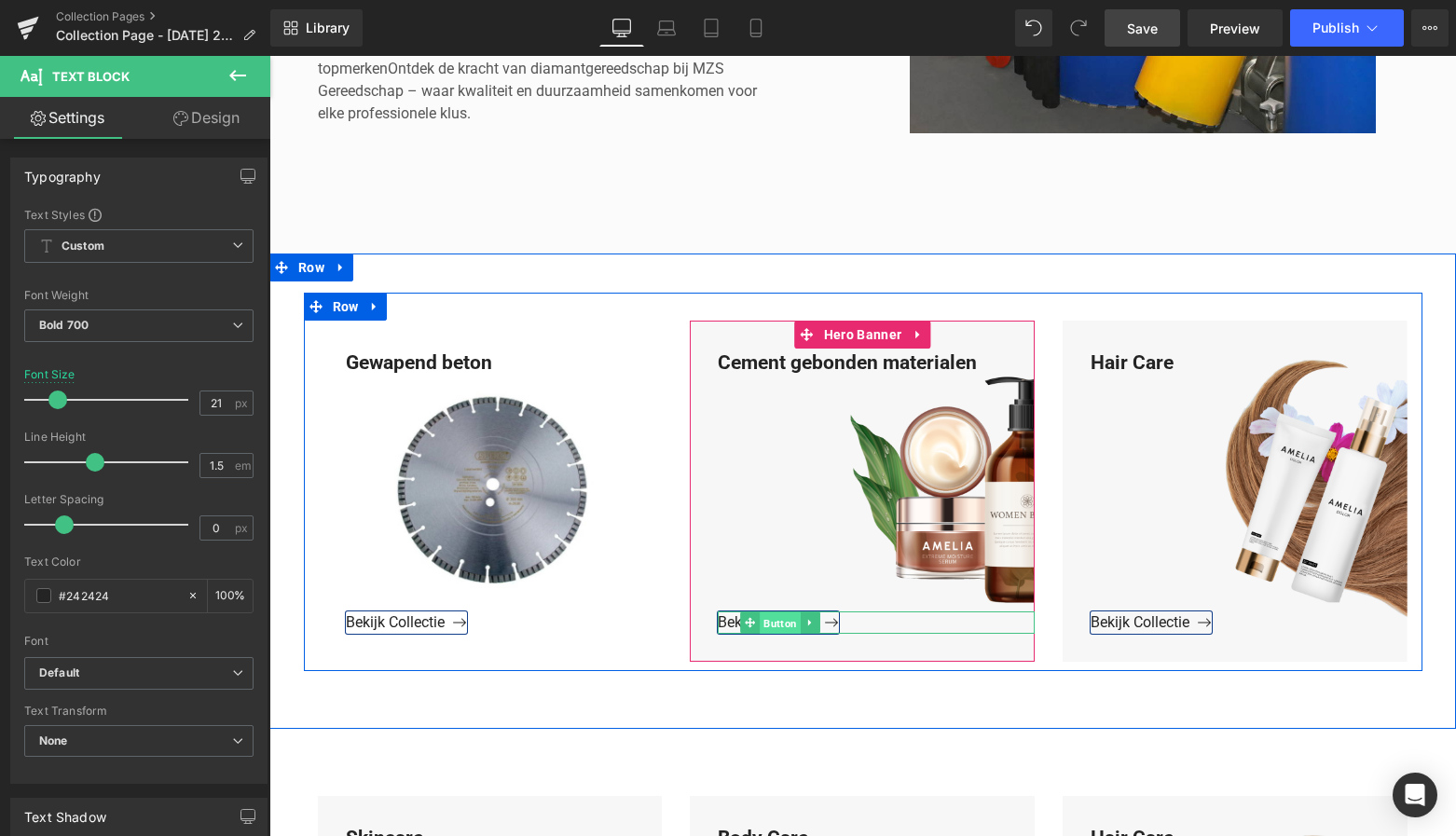
click at [771, 619] on span "Button" at bounding box center [780, 623] width 41 height 22
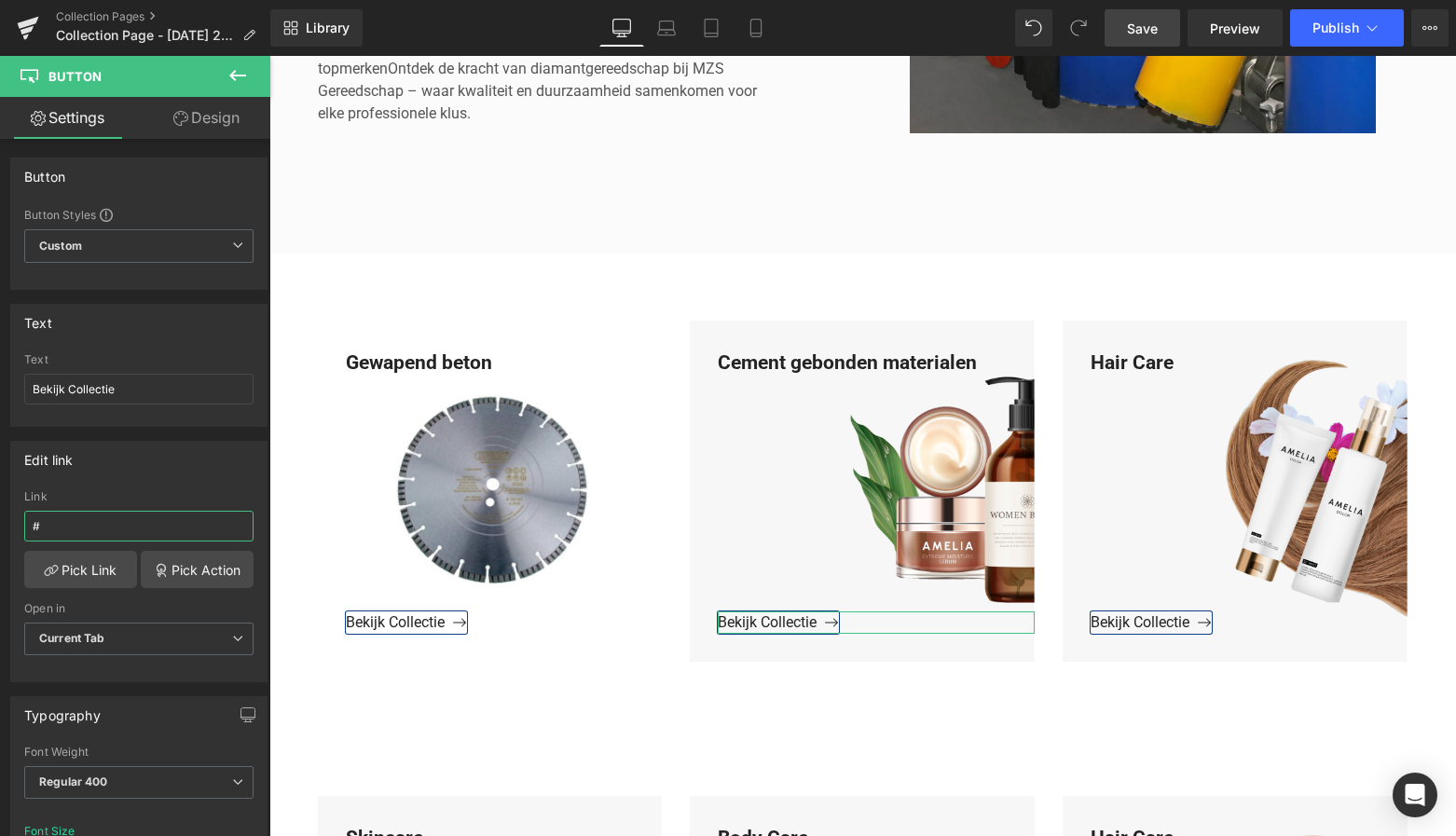
drag, startPoint x: 69, startPoint y: 527, endPoint x: -12, endPoint y: 528, distance: 81.0
click at [0, 528] on html "Button You are previewing how the will restyle your page. You can not edit Elem…" at bounding box center [728, 418] width 1456 height 836
paste input "https://www.mzsgereedschap.nl/collections/cement-gebonden-materialen"
type input "https://www.mzsgereedschap.nl/collections/cement-gebonden-materialen"
click at [111, 568] on link "Pick Link" at bounding box center [80, 568] width 113 height 37
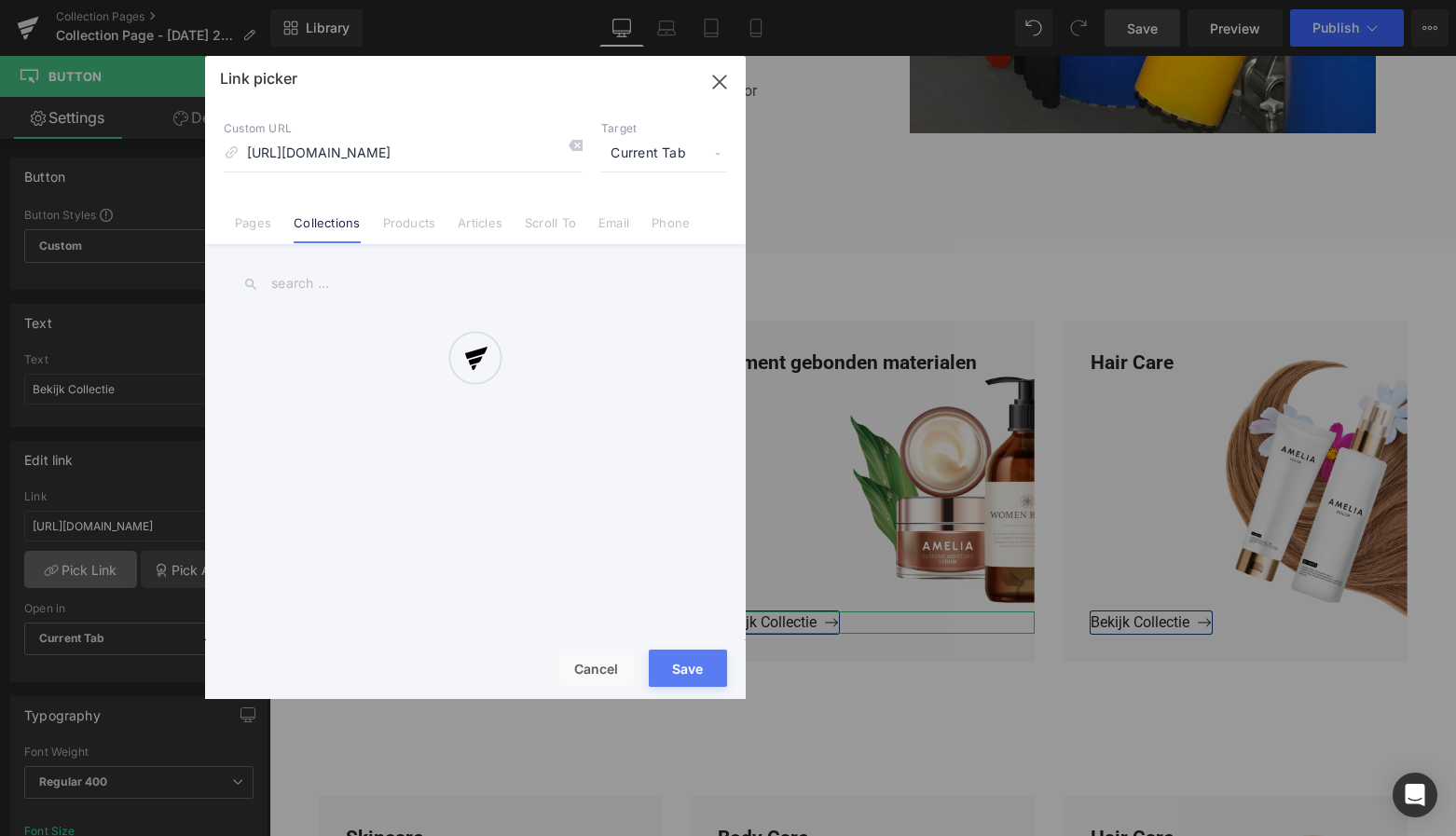
scroll to position [0, 138]
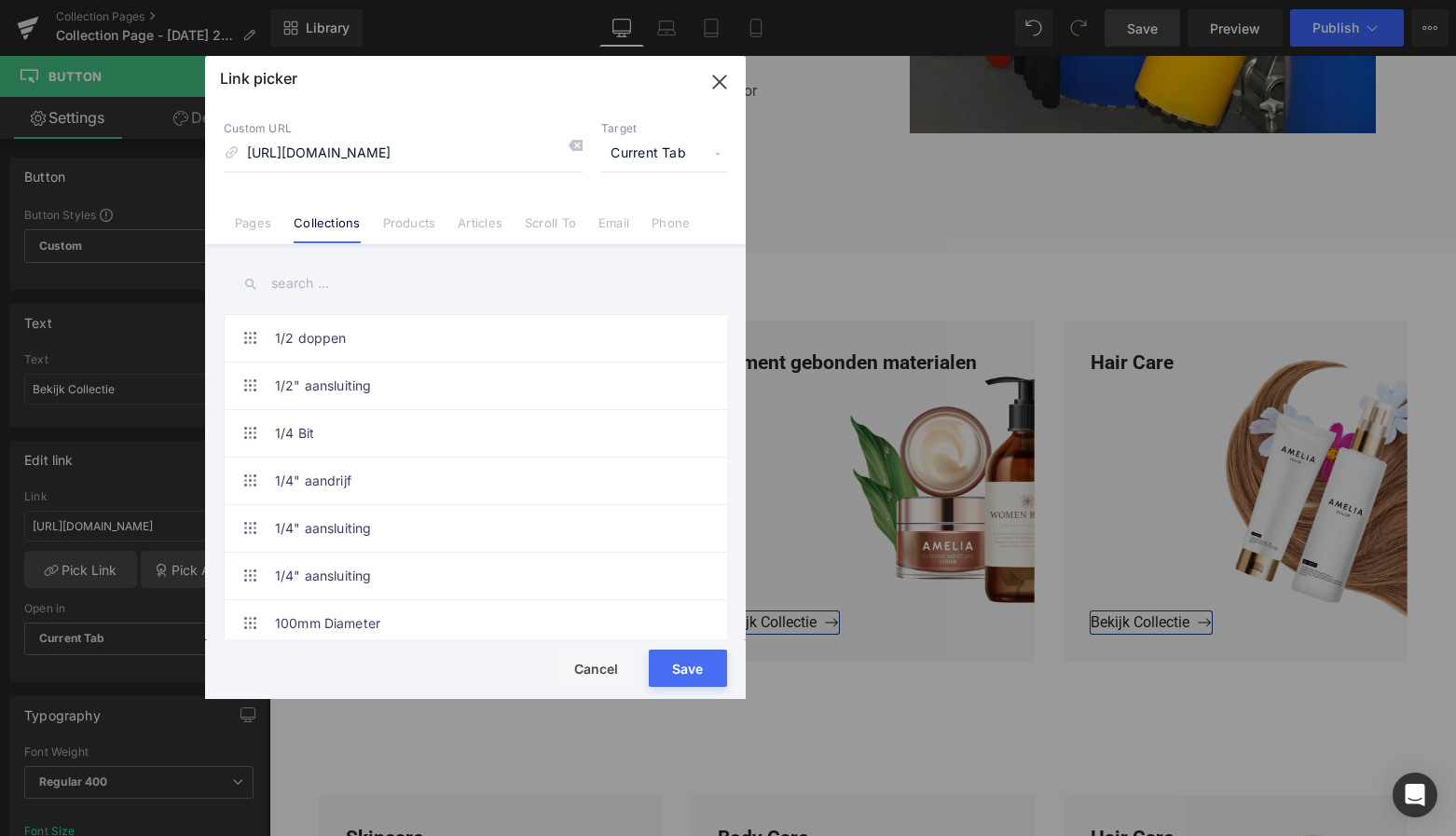
click at [684, 665] on button "Save" at bounding box center [688, 667] width 78 height 37
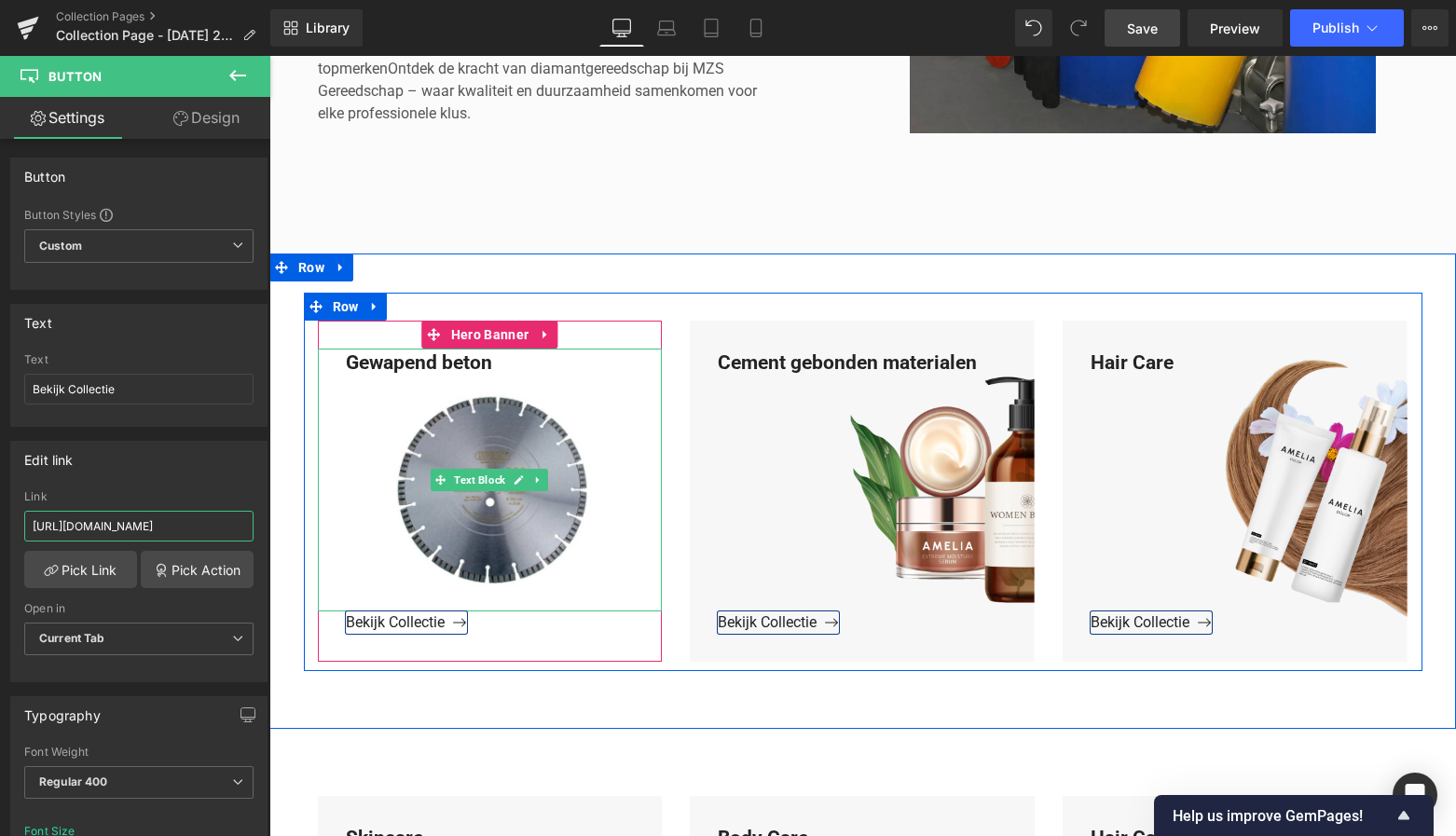
drag, startPoint x: 417, startPoint y: 581, endPoint x: 329, endPoint y: 524, distance: 104.8
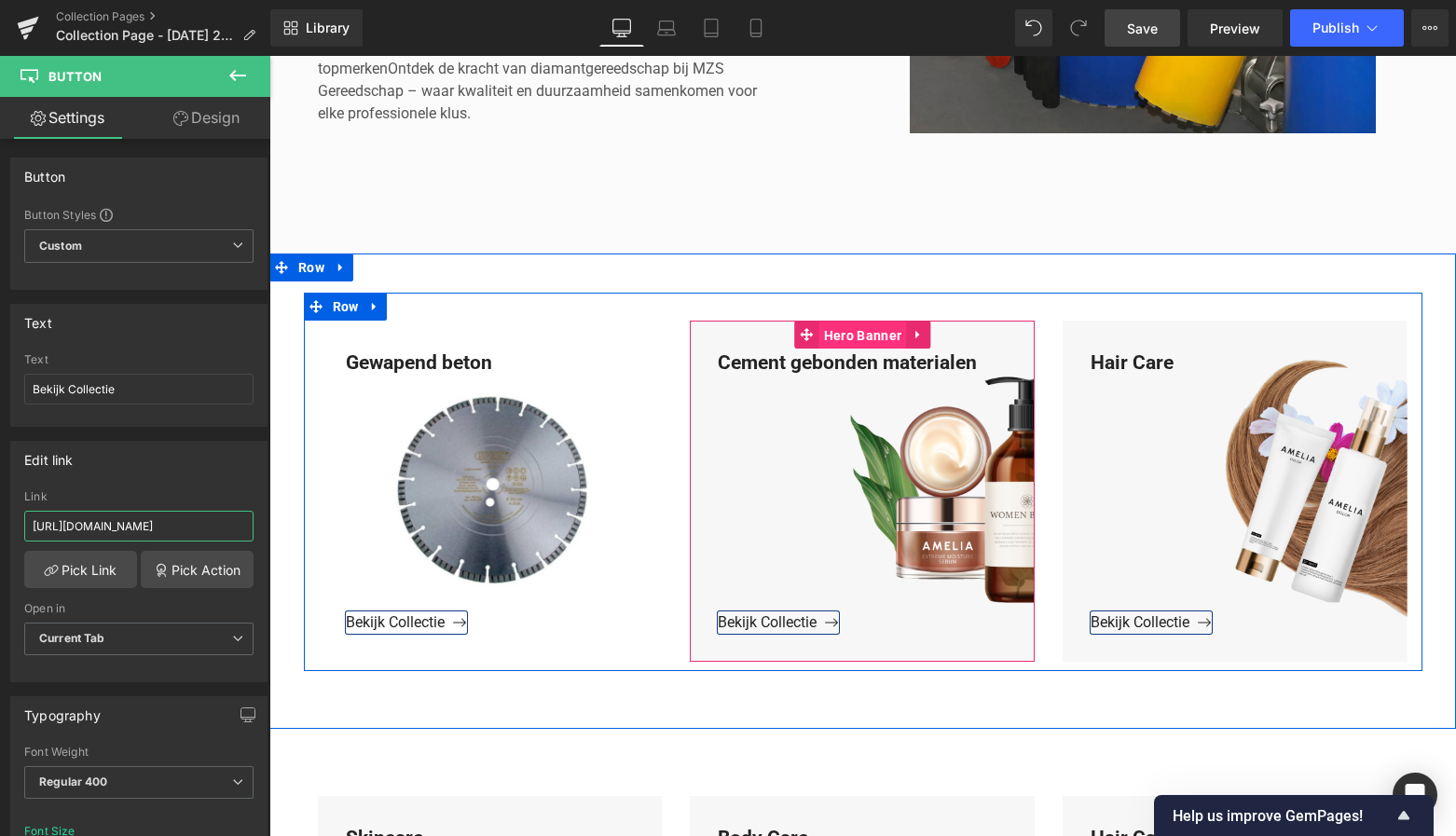
click at [858, 330] on span "Hero Banner" at bounding box center [862, 336] width 87 height 28
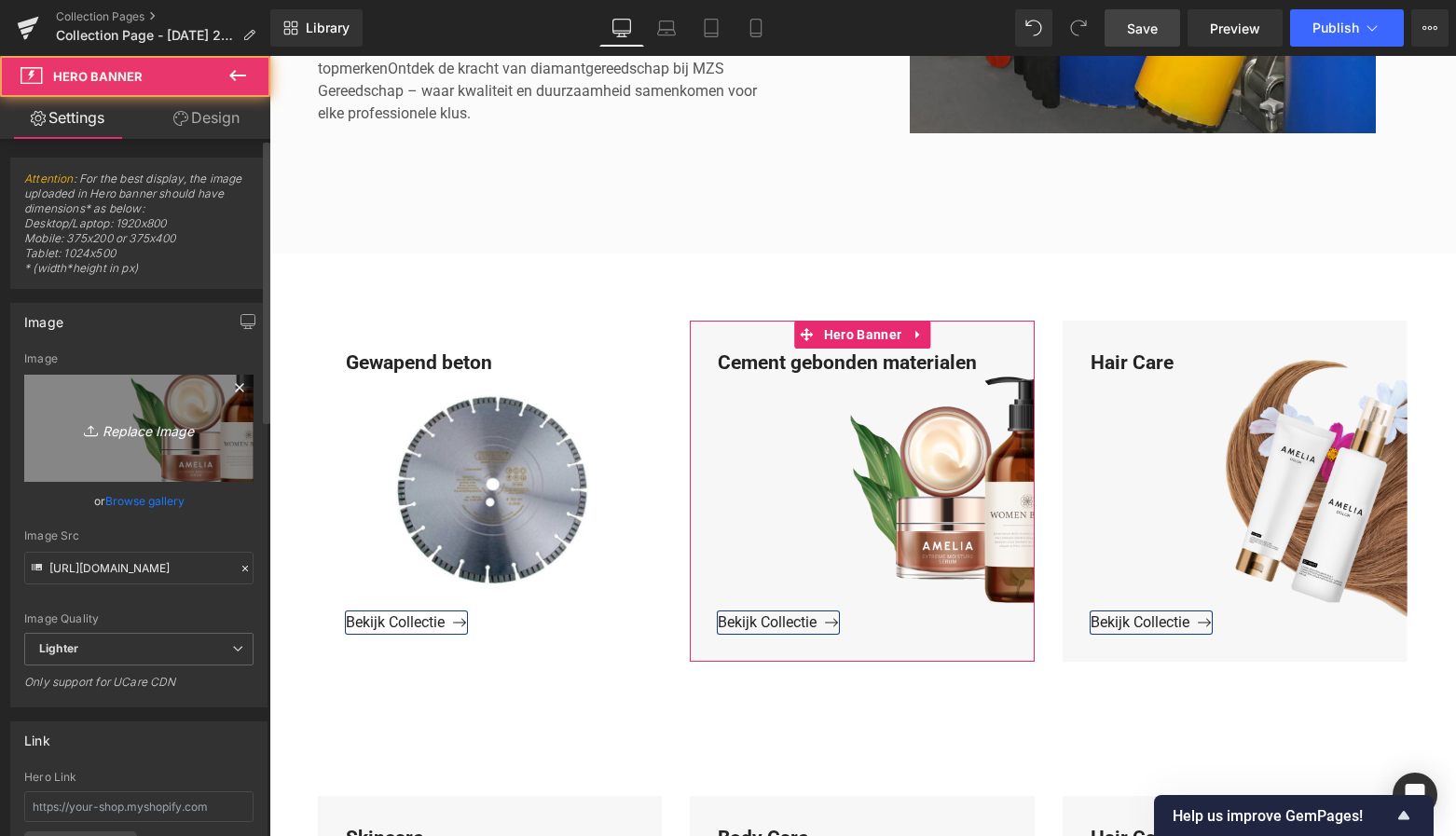
click at [159, 422] on icon "Replace Image" at bounding box center [138, 427] width 149 height 23
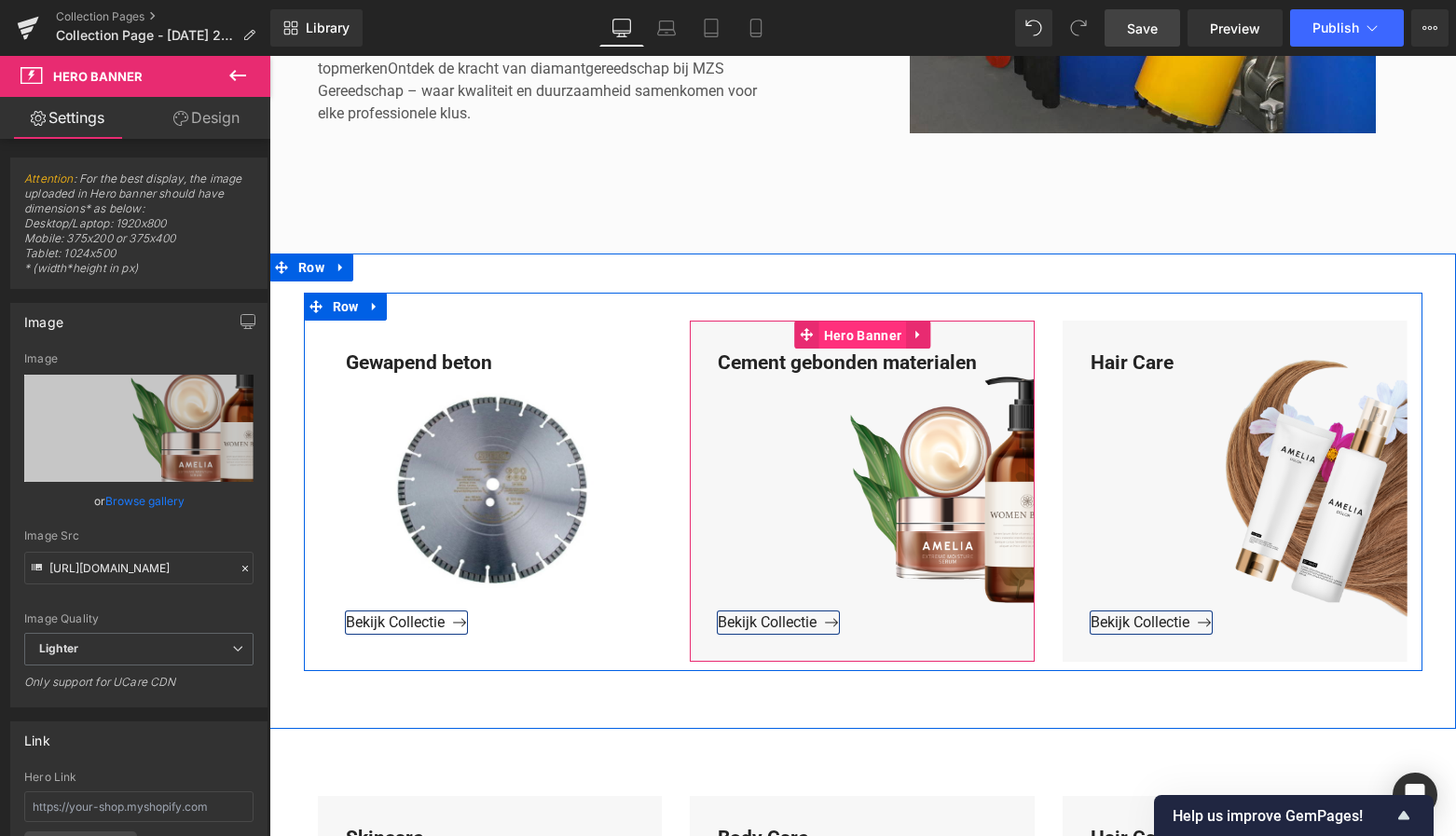
click at [864, 336] on span "Hero Banner" at bounding box center [862, 336] width 87 height 28
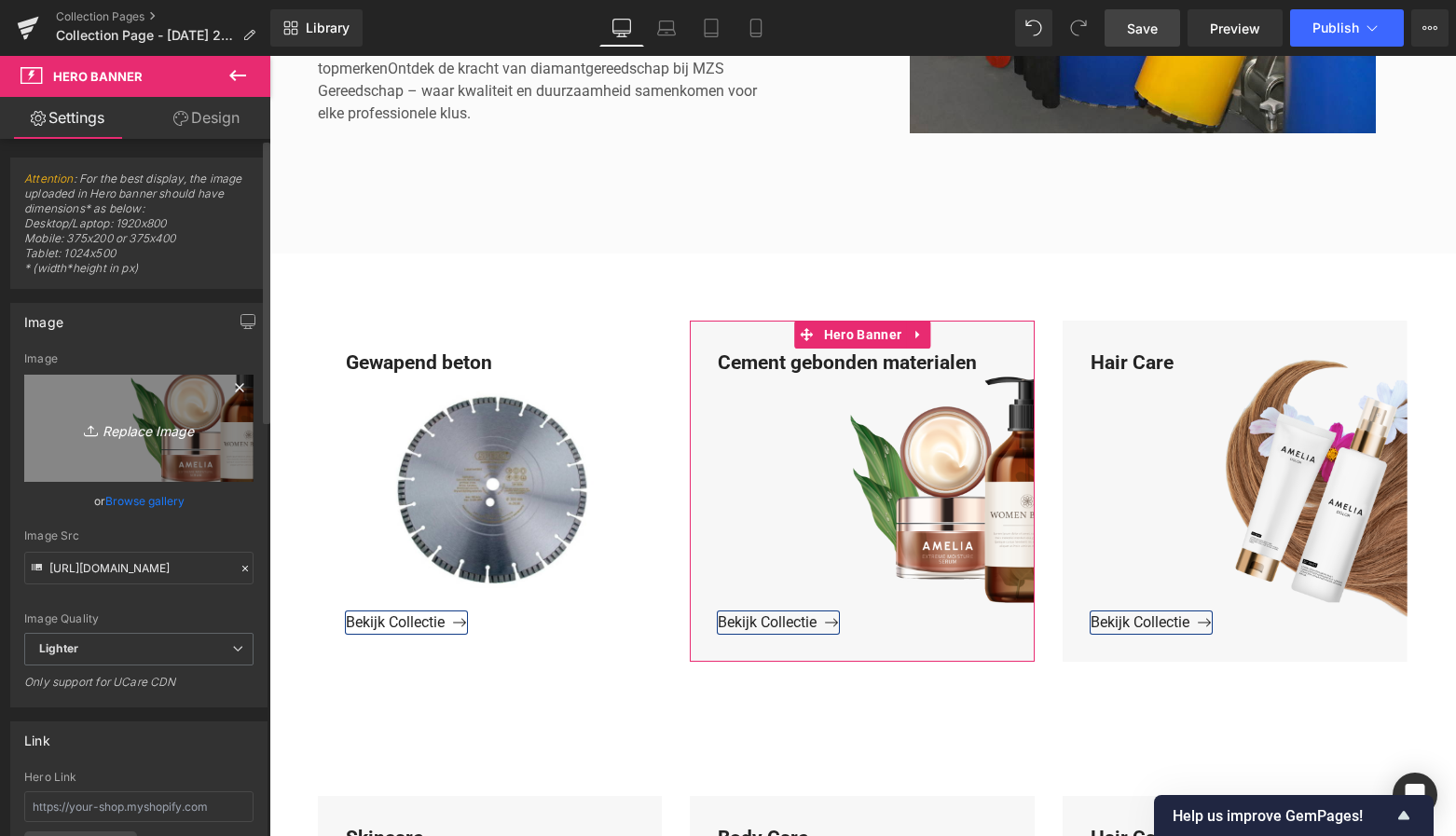
click at [176, 423] on icon "Replace Image" at bounding box center [138, 427] width 149 height 23
type input "C:\fakepath\Groen Modern Doe-het-zelf Instagram Stories (800 x 800 px)-3.png"
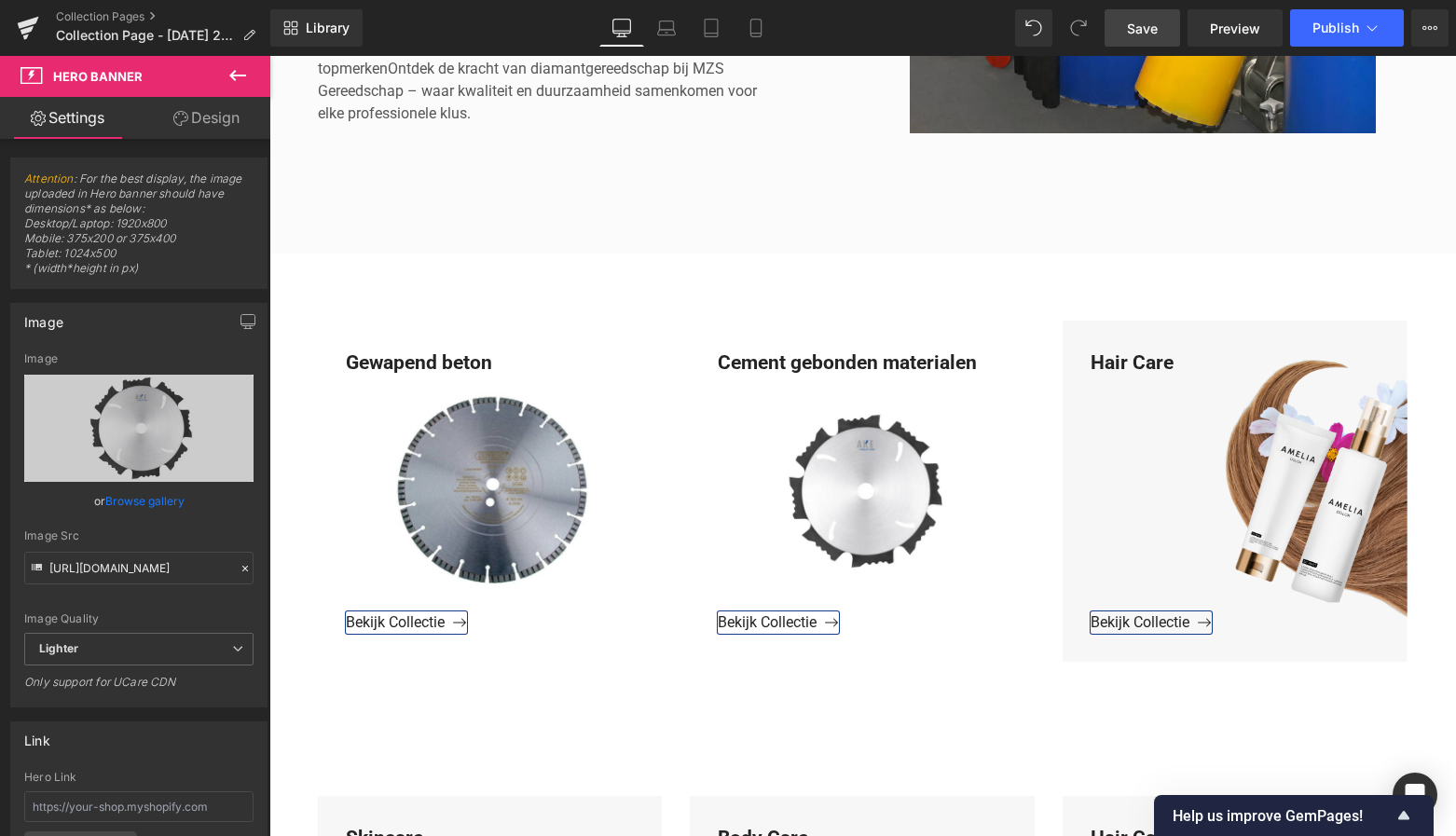
click at [1153, 22] on span "Save" at bounding box center [1142, 29] width 31 height 20
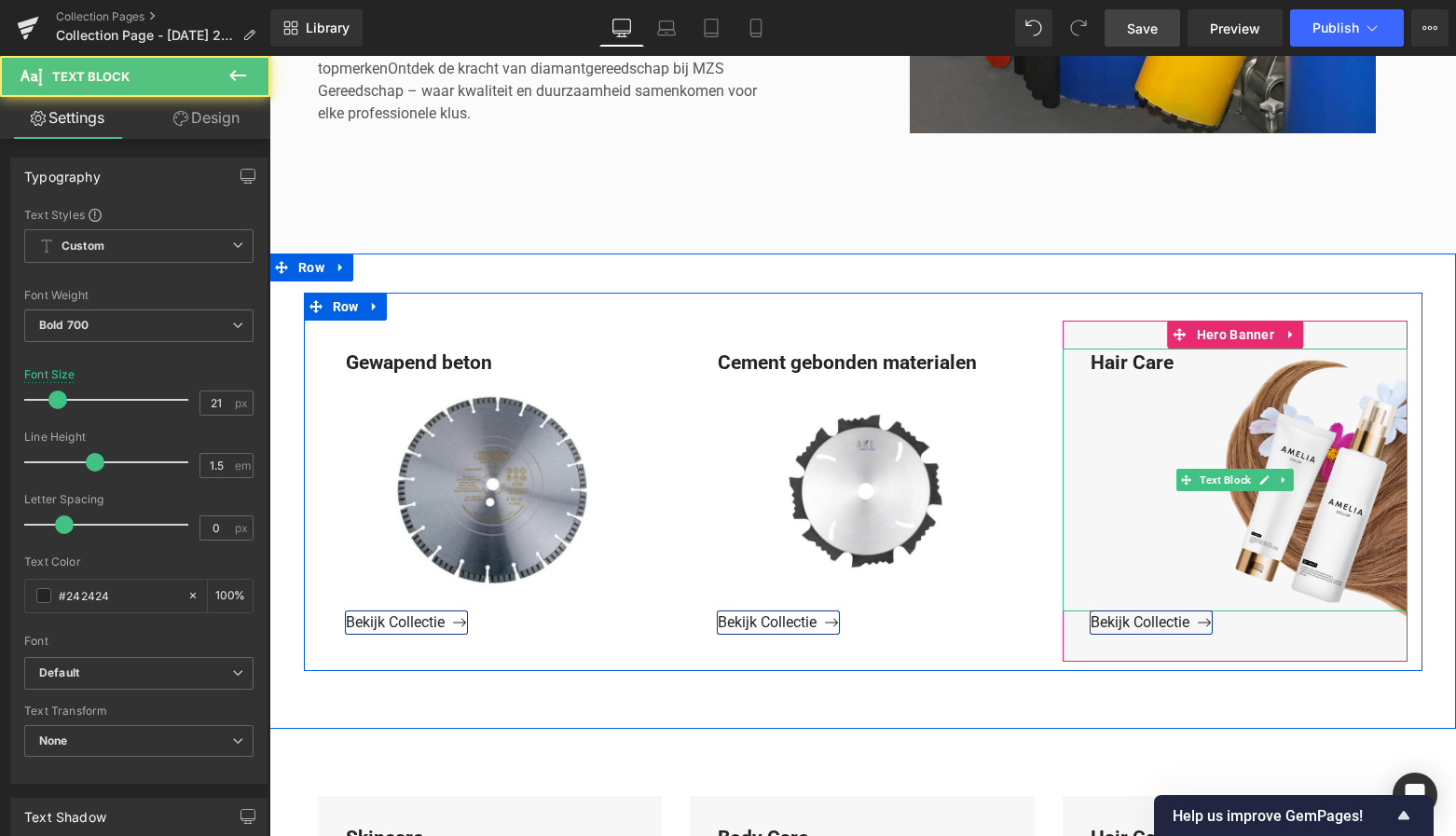
click at [1150, 360] on div "Hair Care" at bounding box center [1234, 480] width 345 height 264
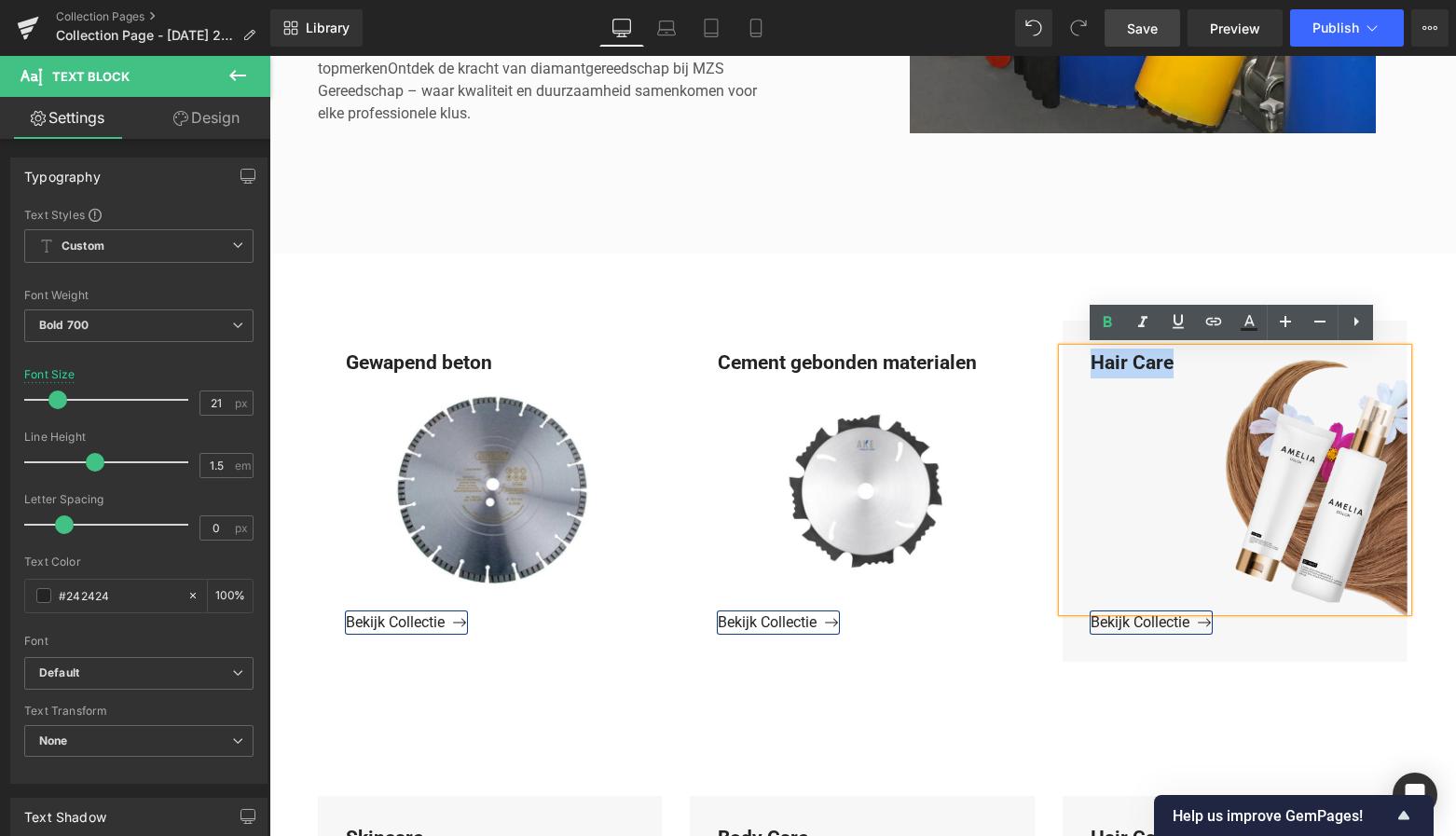
drag, startPoint x: 1184, startPoint y: 359, endPoint x: 1074, endPoint y: 364, distance: 110.1
click at [1075, 362] on div "Hair Care" at bounding box center [1234, 480] width 345 height 264
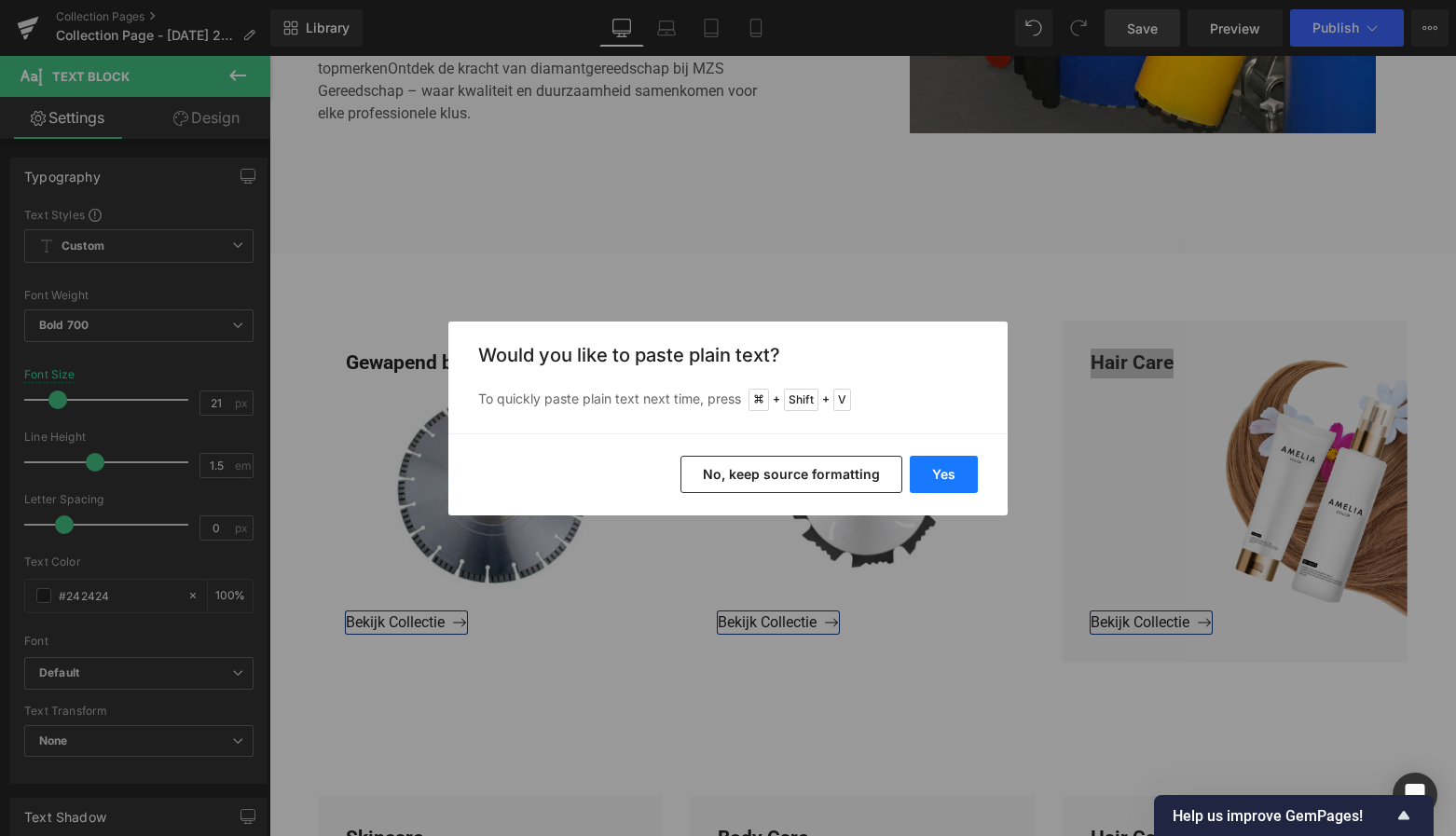
click at [955, 472] on button "Yes" at bounding box center [943, 473] width 68 height 37
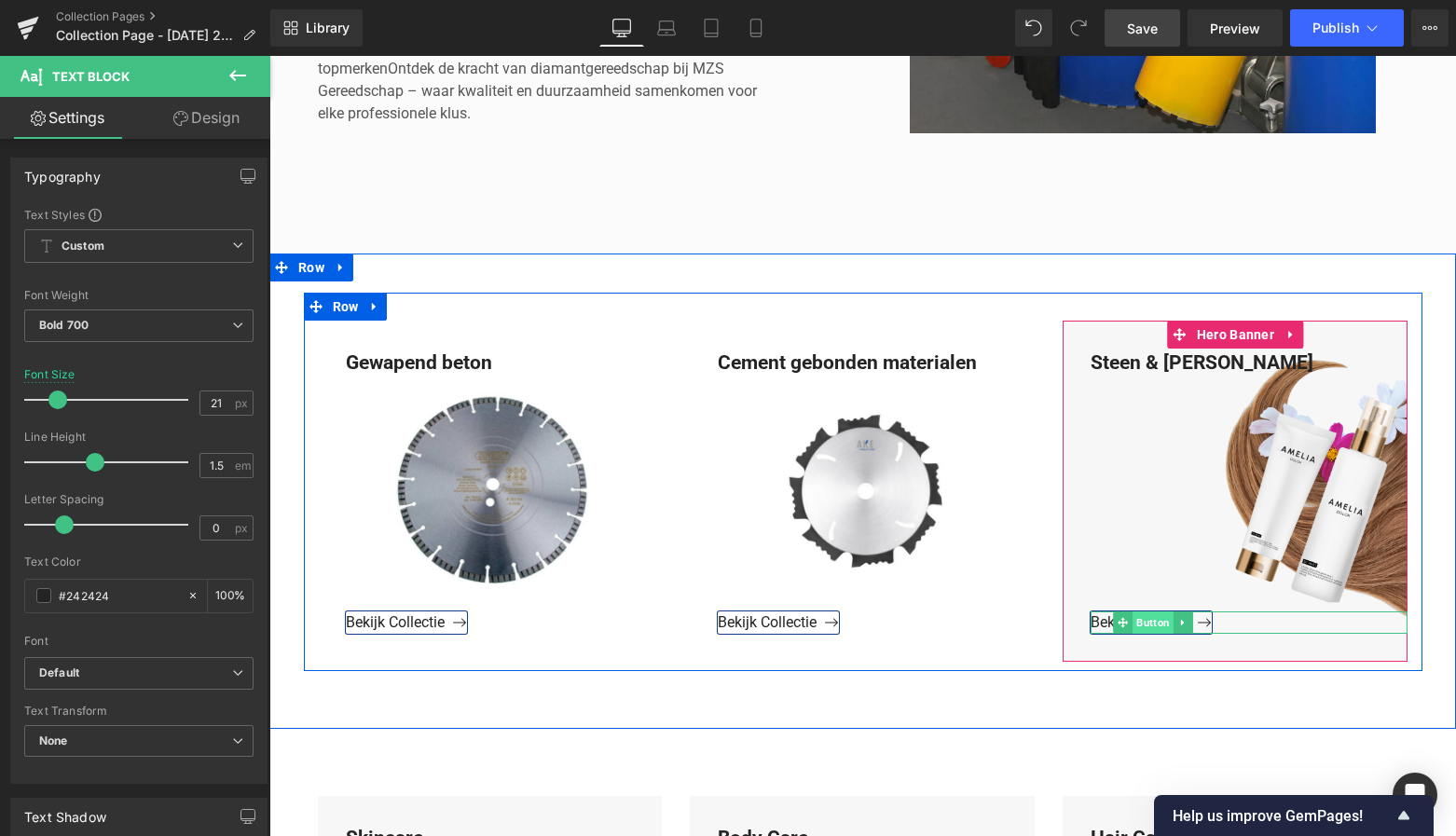
click at [1146, 622] on span "Button" at bounding box center [1153, 622] width 41 height 22
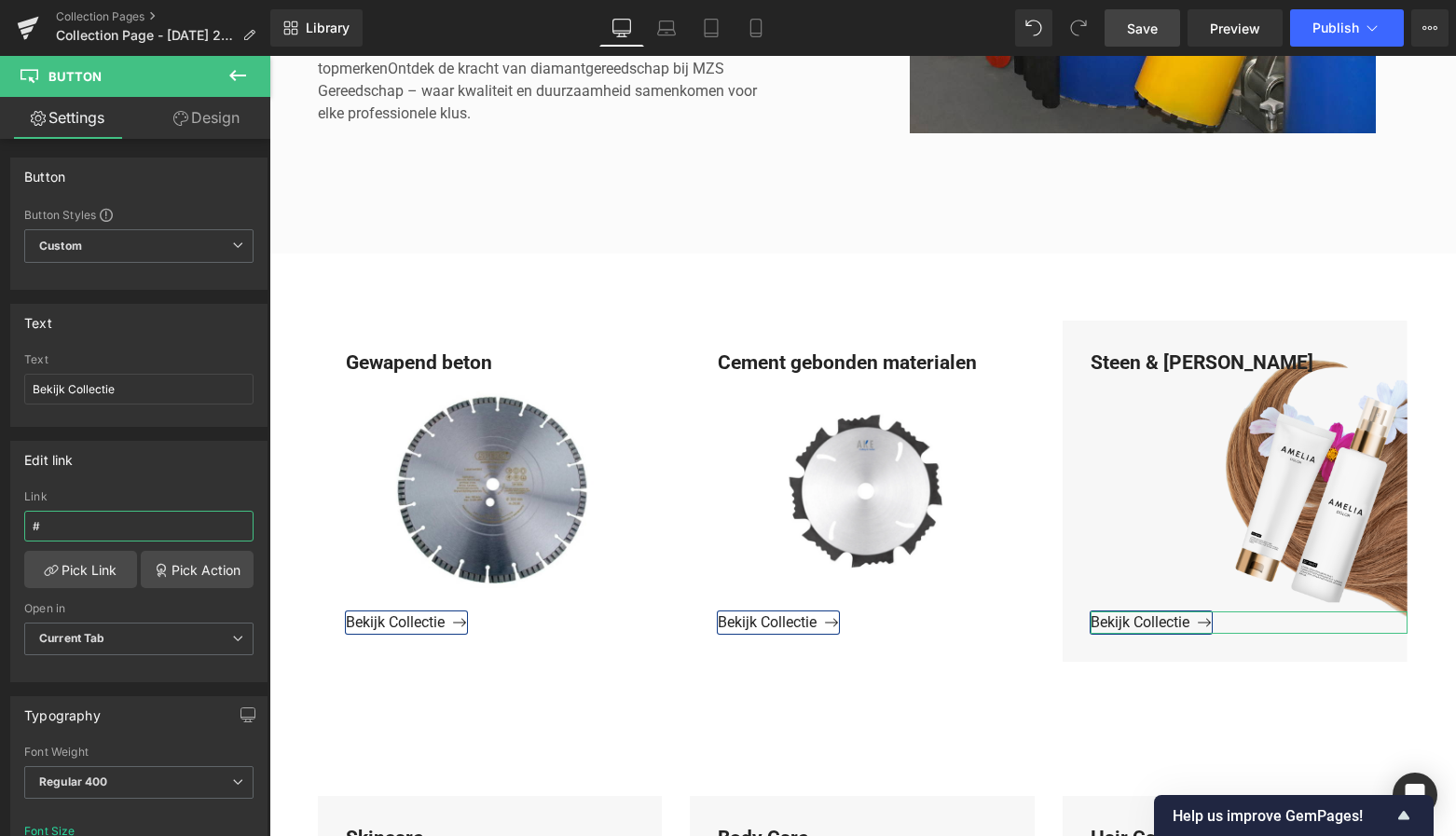
drag, startPoint x: 68, startPoint y: 532, endPoint x: -9, endPoint y: 526, distance: 77.2
click at [0, 526] on html "Button You are previewing how the will restyle your page. You can not edit Elem…" at bounding box center [728, 418] width 1456 height 836
paste input "https://www.mzsgereedschap.nl/collections/steen-dakpannen"
type input "https://www.mzsgereedschap.nl/collections/steen-dakpannen"
click at [103, 572] on link "Pick Link" at bounding box center [80, 568] width 113 height 37
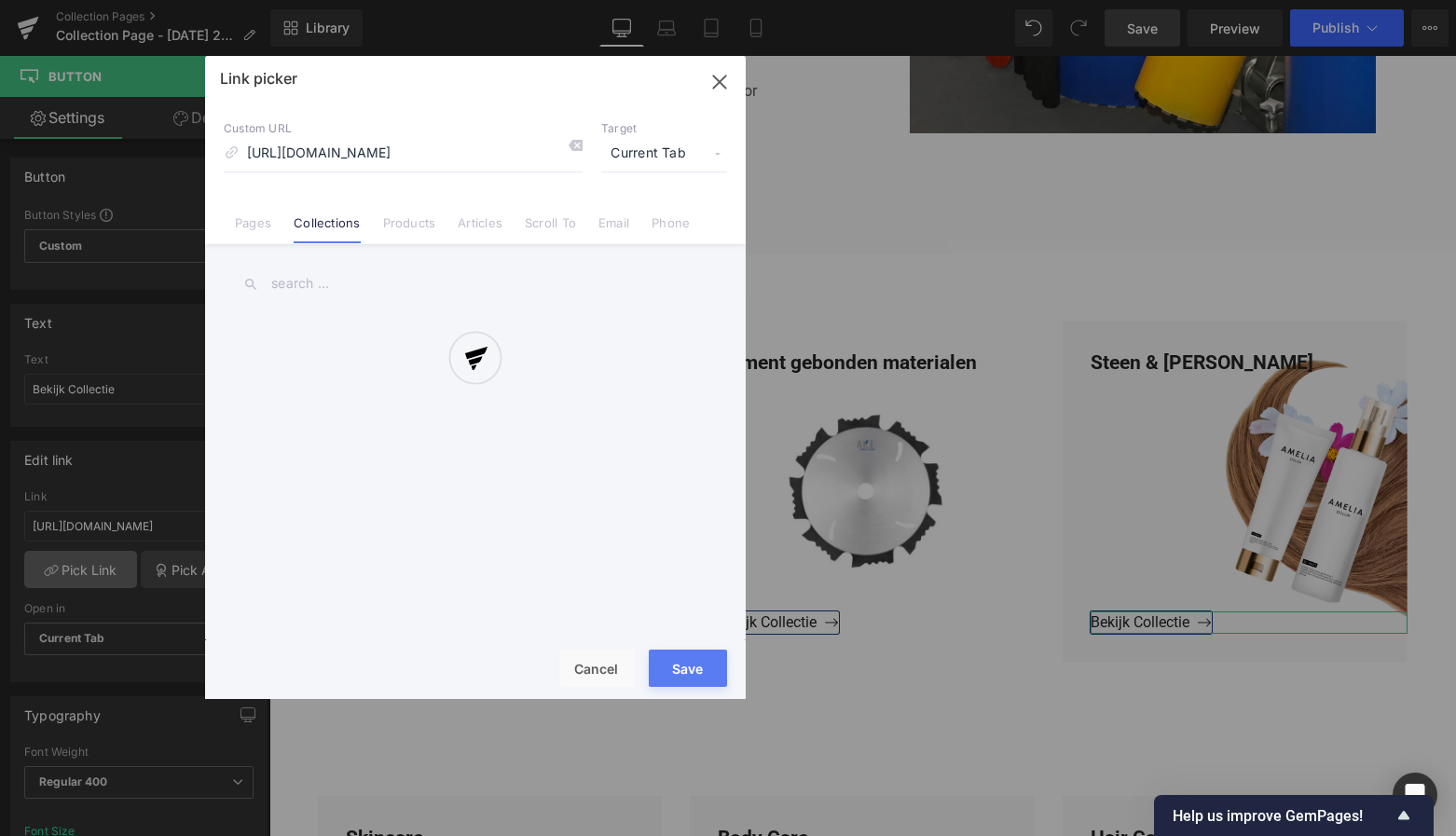
scroll to position [0, 62]
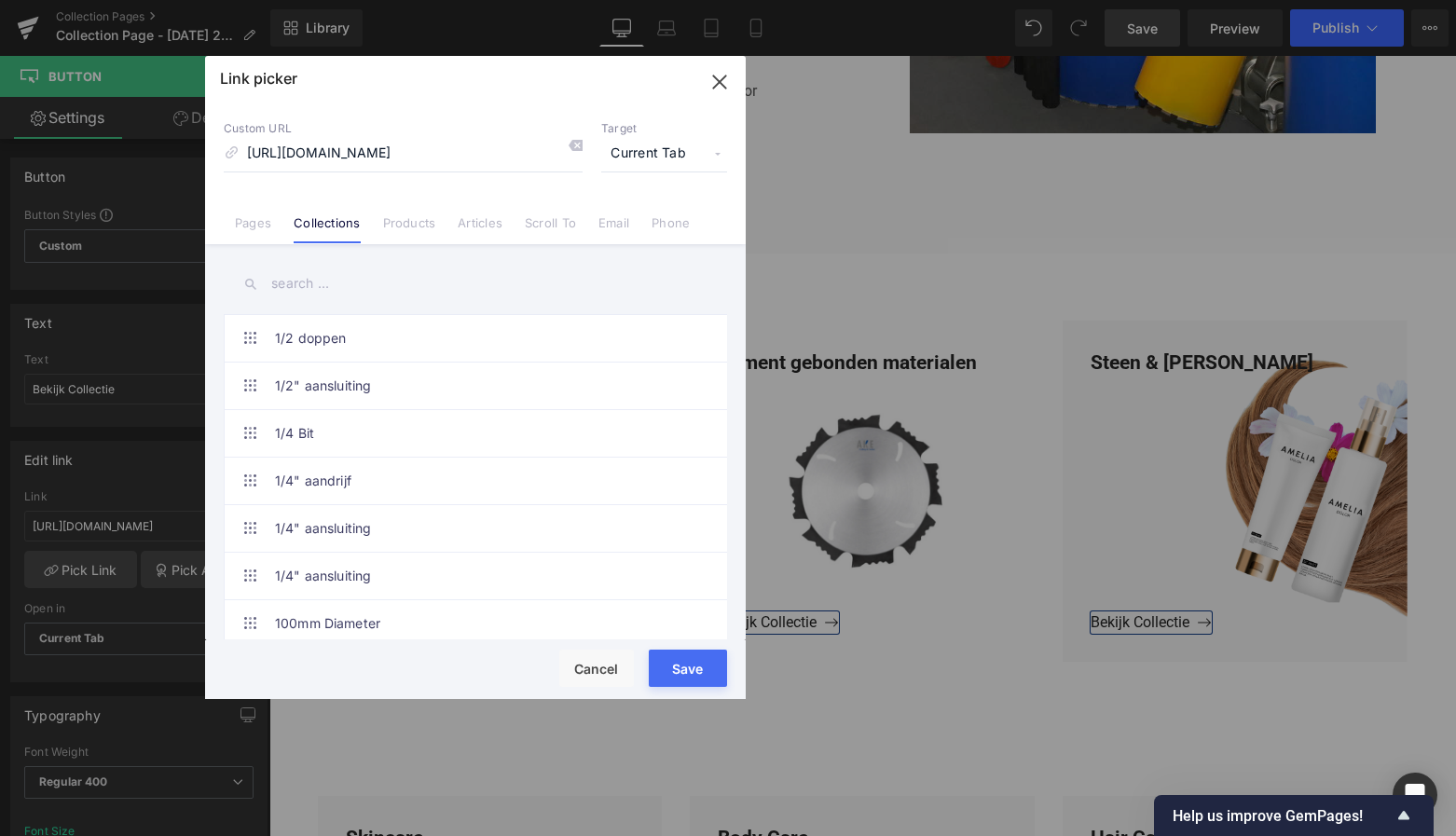
click at [691, 677] on button "Save" at bounding box center [688, 667] width 78 height 37
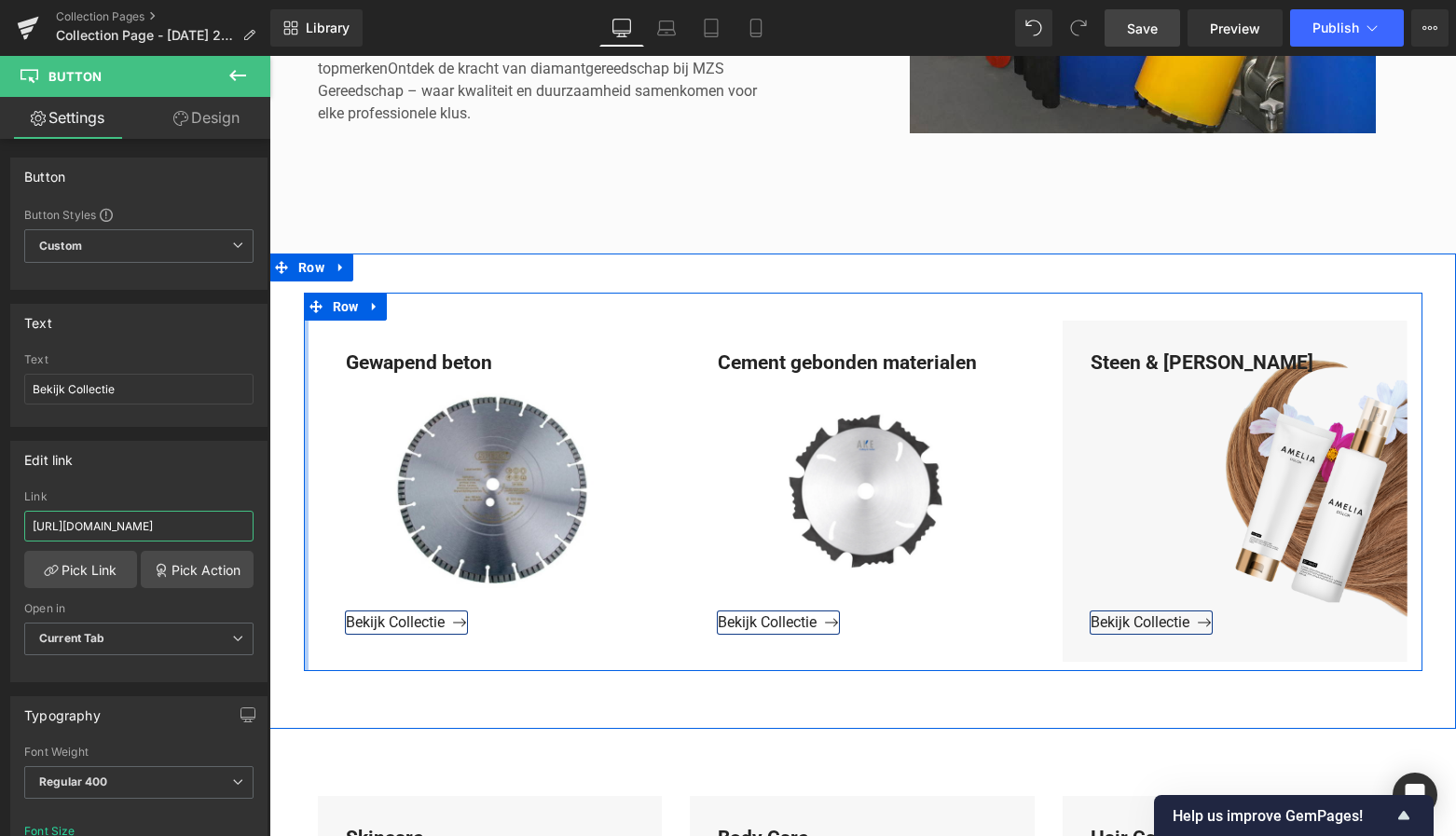
drag, startPoint x: 490, startPoint y: 583, endPoint x: 300, endPoint y: 528, distance: 197.8
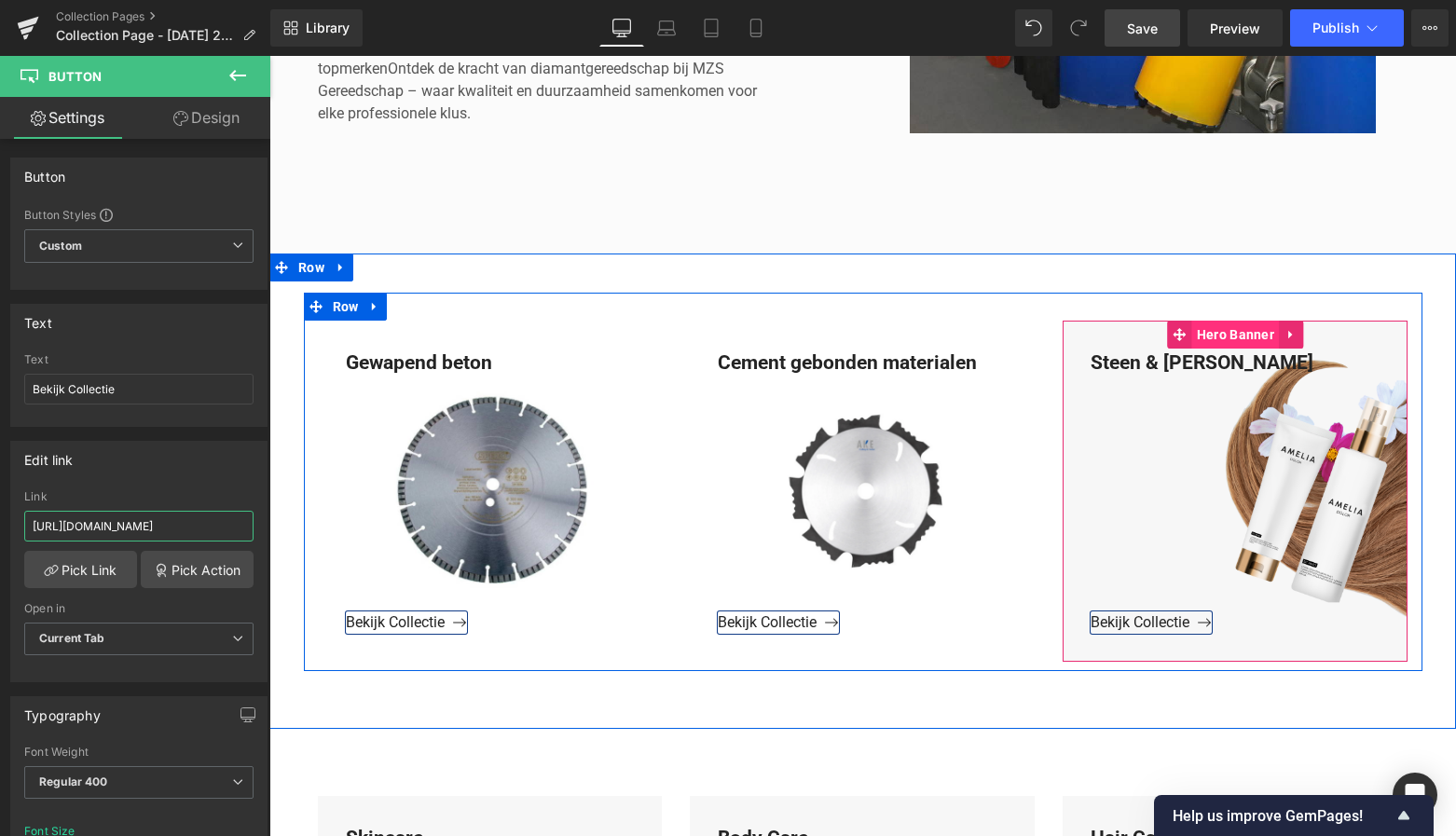
click at [1222, 334] on span "Hero Banner" at bounding box center [1235, 335] width 87 height 28
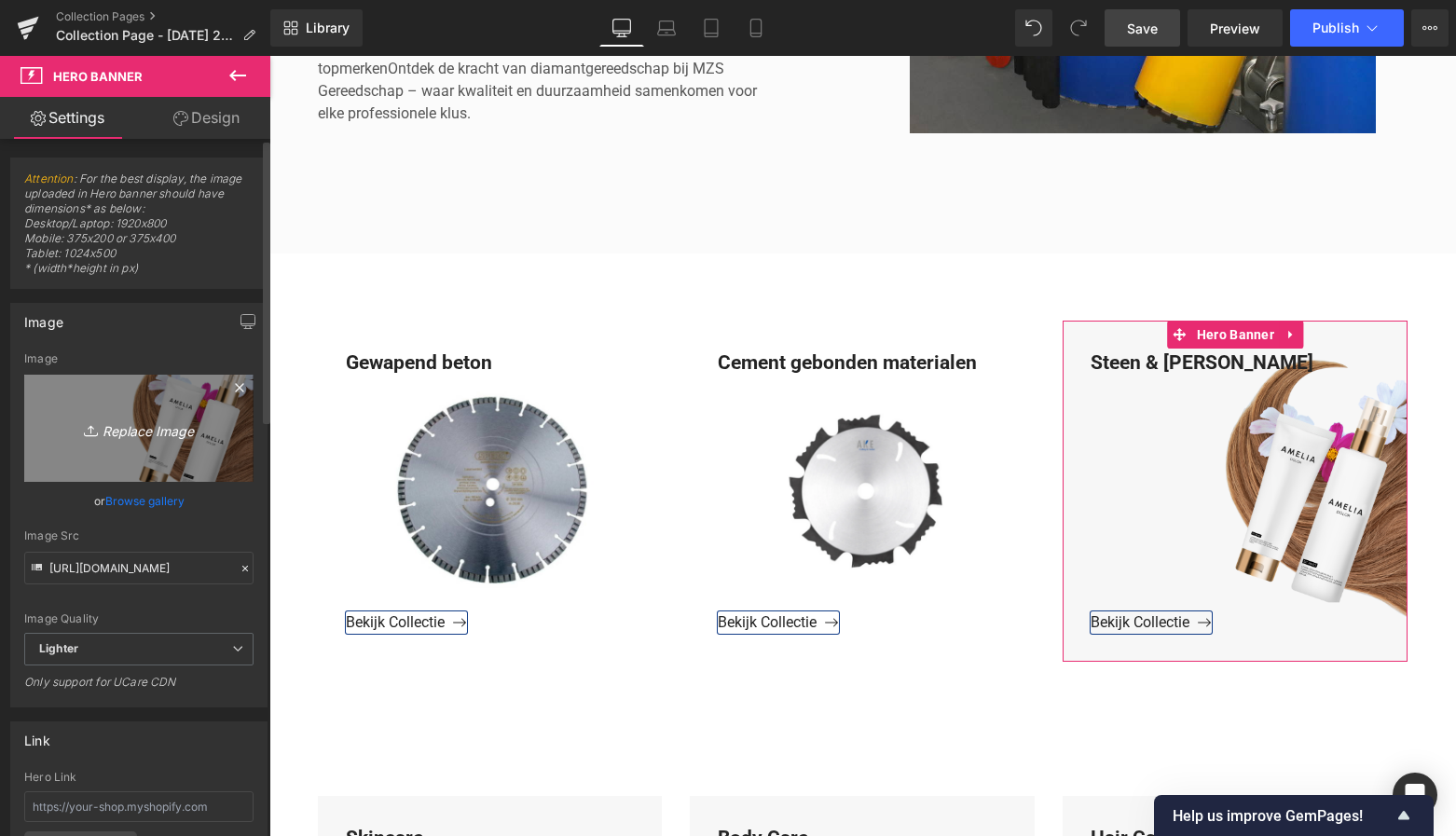
click at [168, 422] on icon "Replace Image" at bounding box center [138, 427] width 149 height 23
type input "C:\fakepath\Scherm­afbeelding 2025-10-05 om 21.29.02.png"
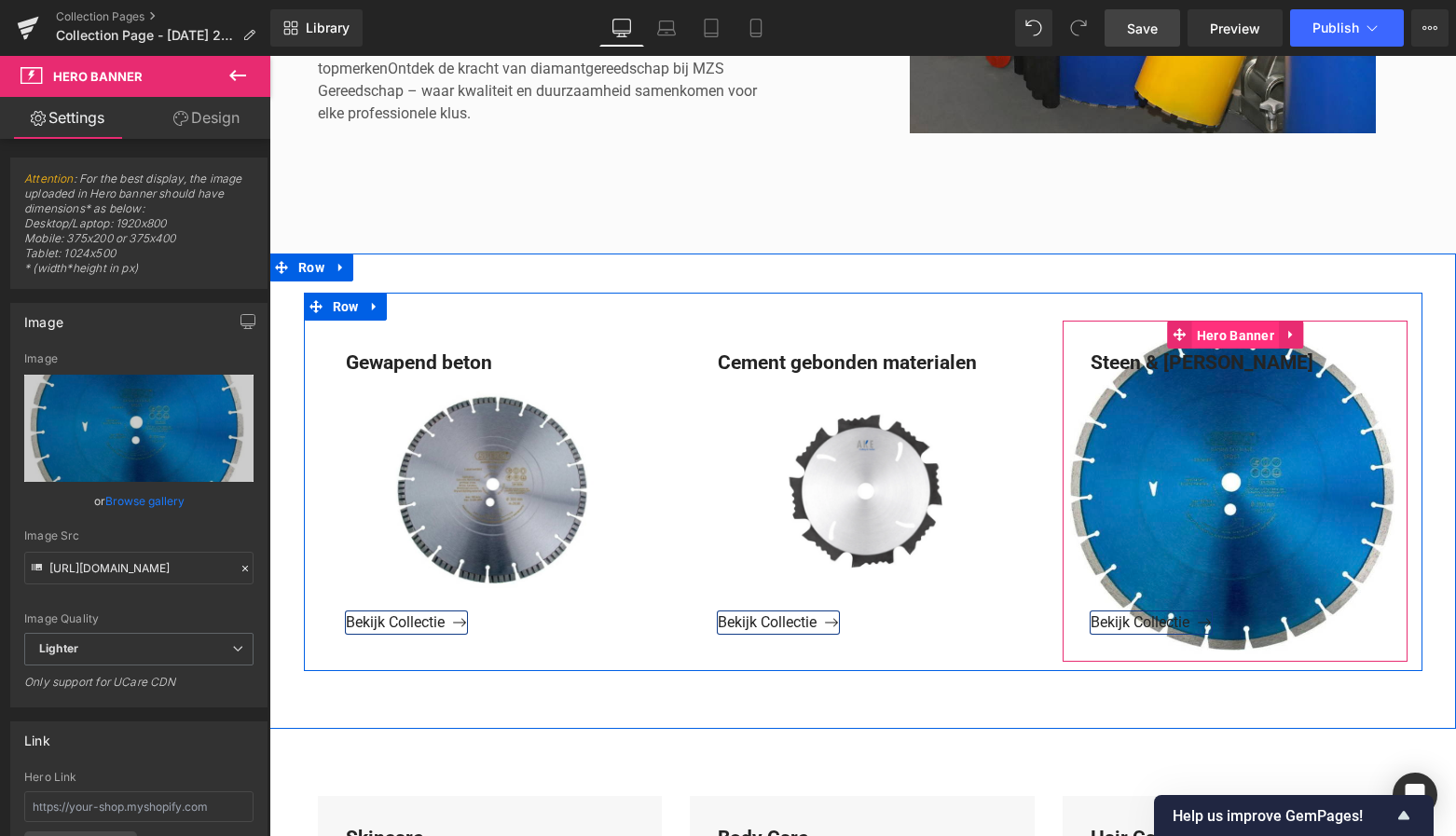
click at [1231, 337] on span "Hero Banner" at bounding box center [1235, 336] width 87 height 28
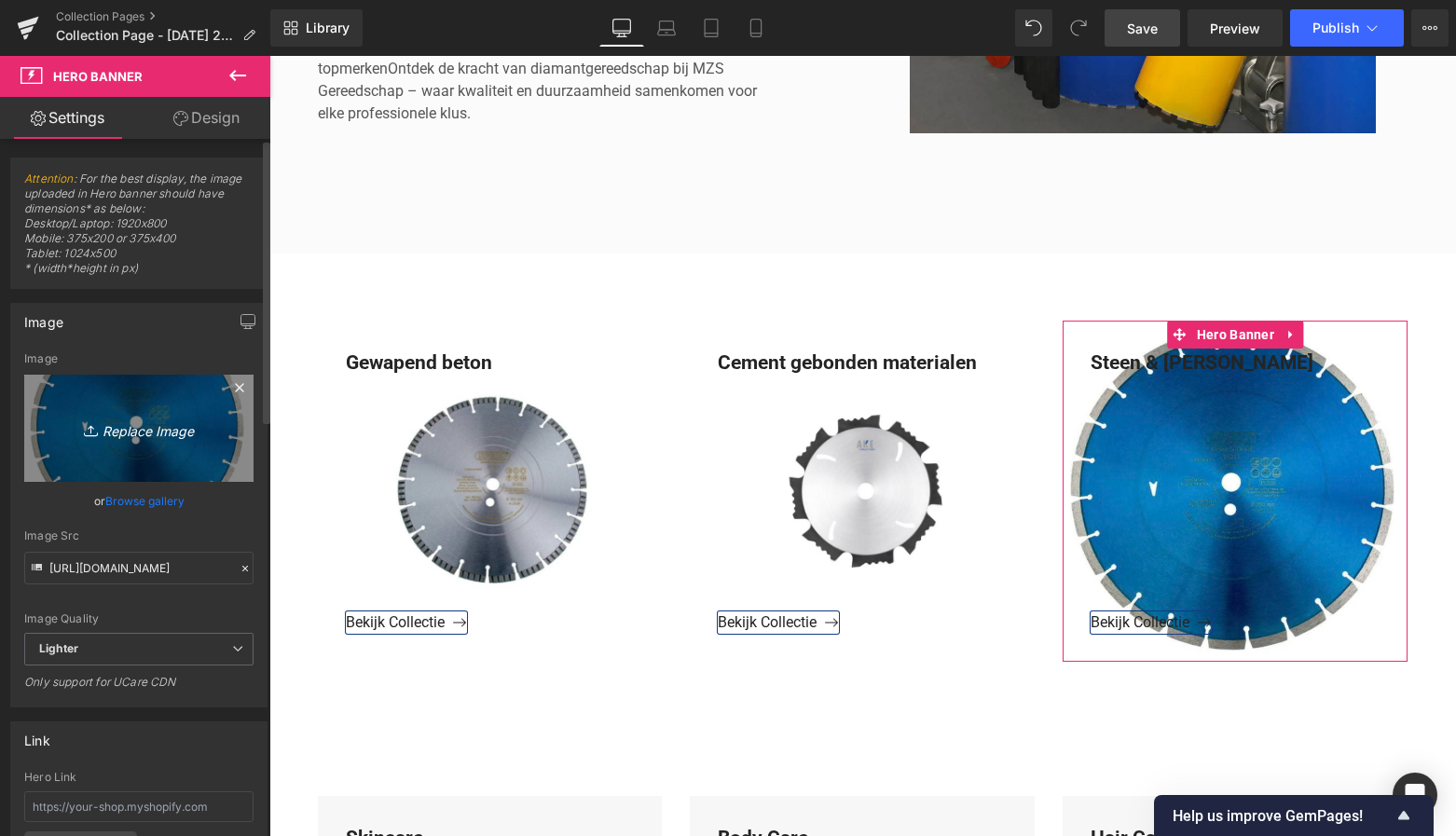
click at [162, 423] on icon "Replace Image" at bounding box center [138, 427] width 149 height 23
type input "C:\fakepath\Groen Modern Doe-het-zelf Instagram Stories (800 x 800 px)-3.png"
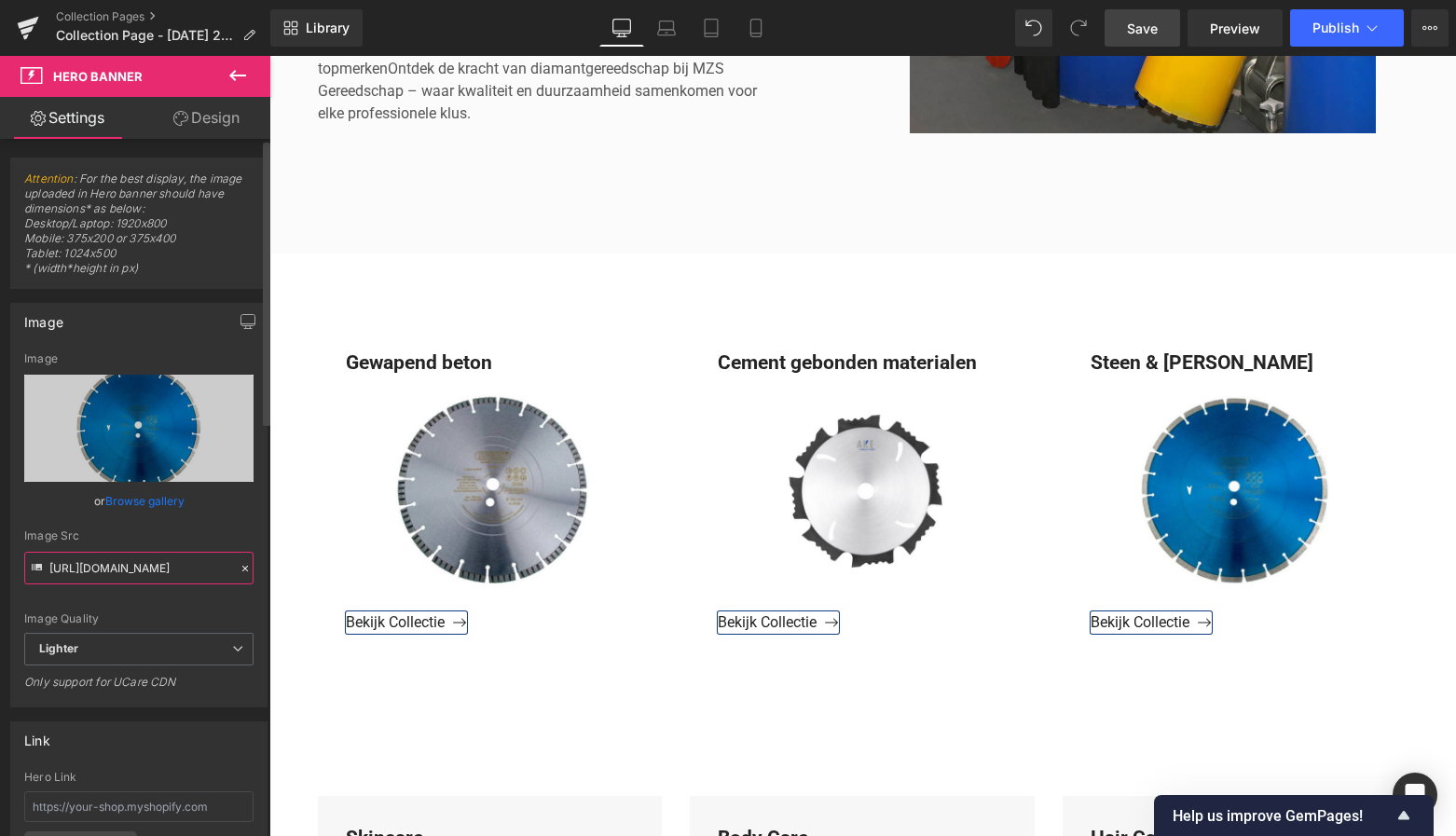
click at [178, 557] on input "https://ucarecdn.com/2c271681-251b-4d21-ba45-85d40c48af26/-/format/auto/-/previ…" at bounding box center [138, 567] width 229 height 33
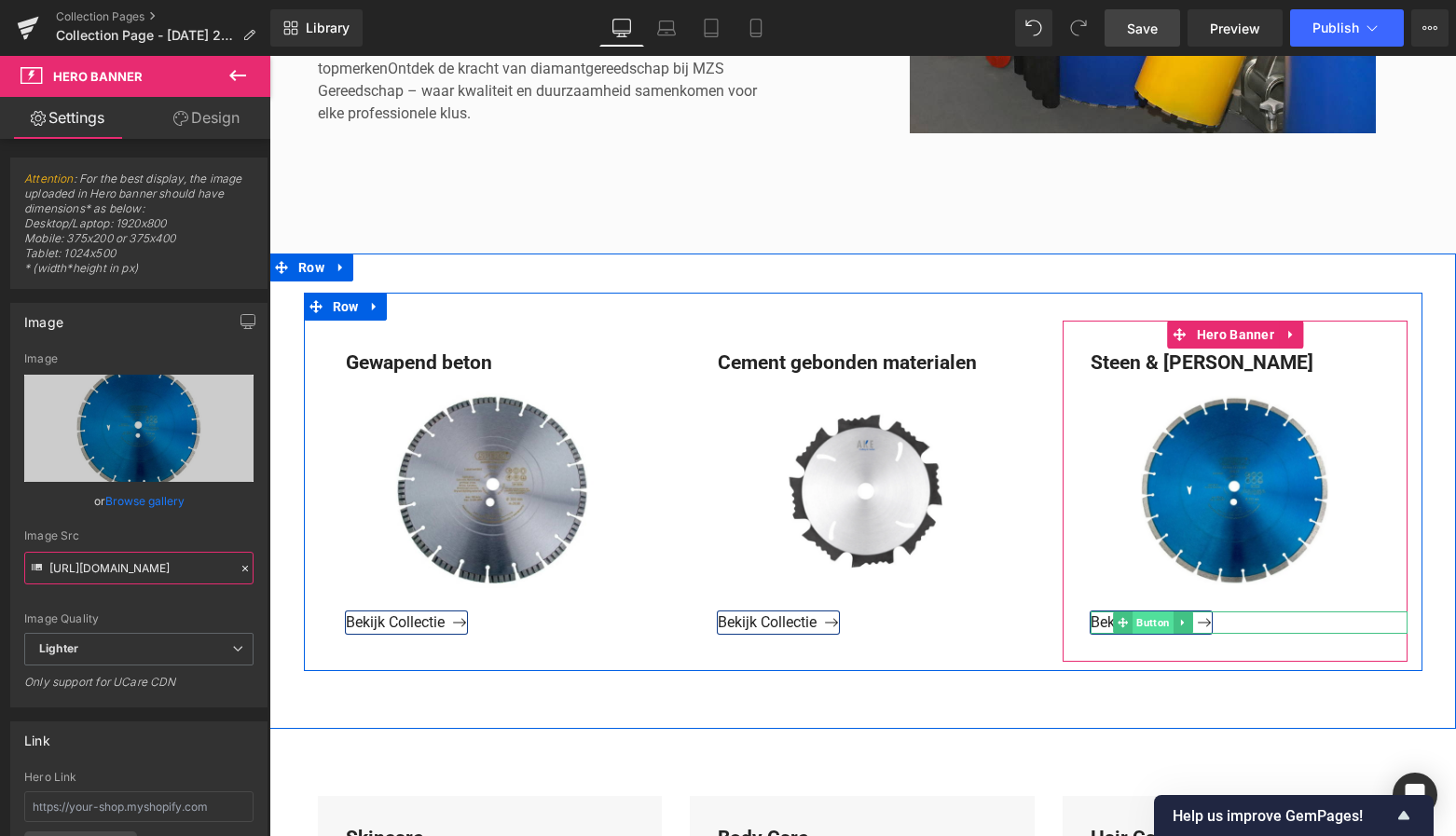
click at [1146, 631] on span "Button" at bounding box center [1153, 622] width 41 height 22
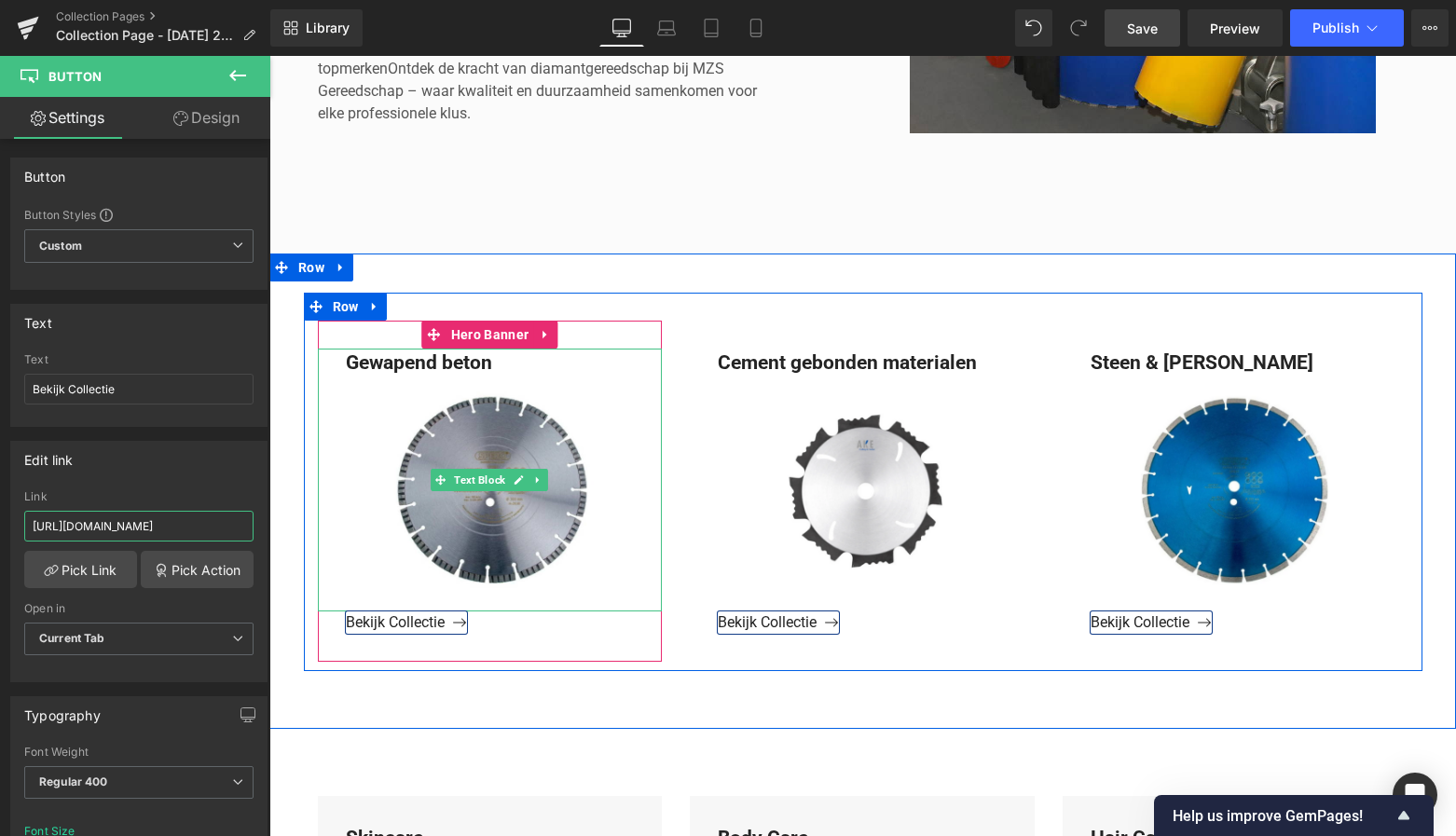
drag, startPoint x: 437, startPoint y: 582, endPoint x: 334, endPoint y: 530, distance: 115.4
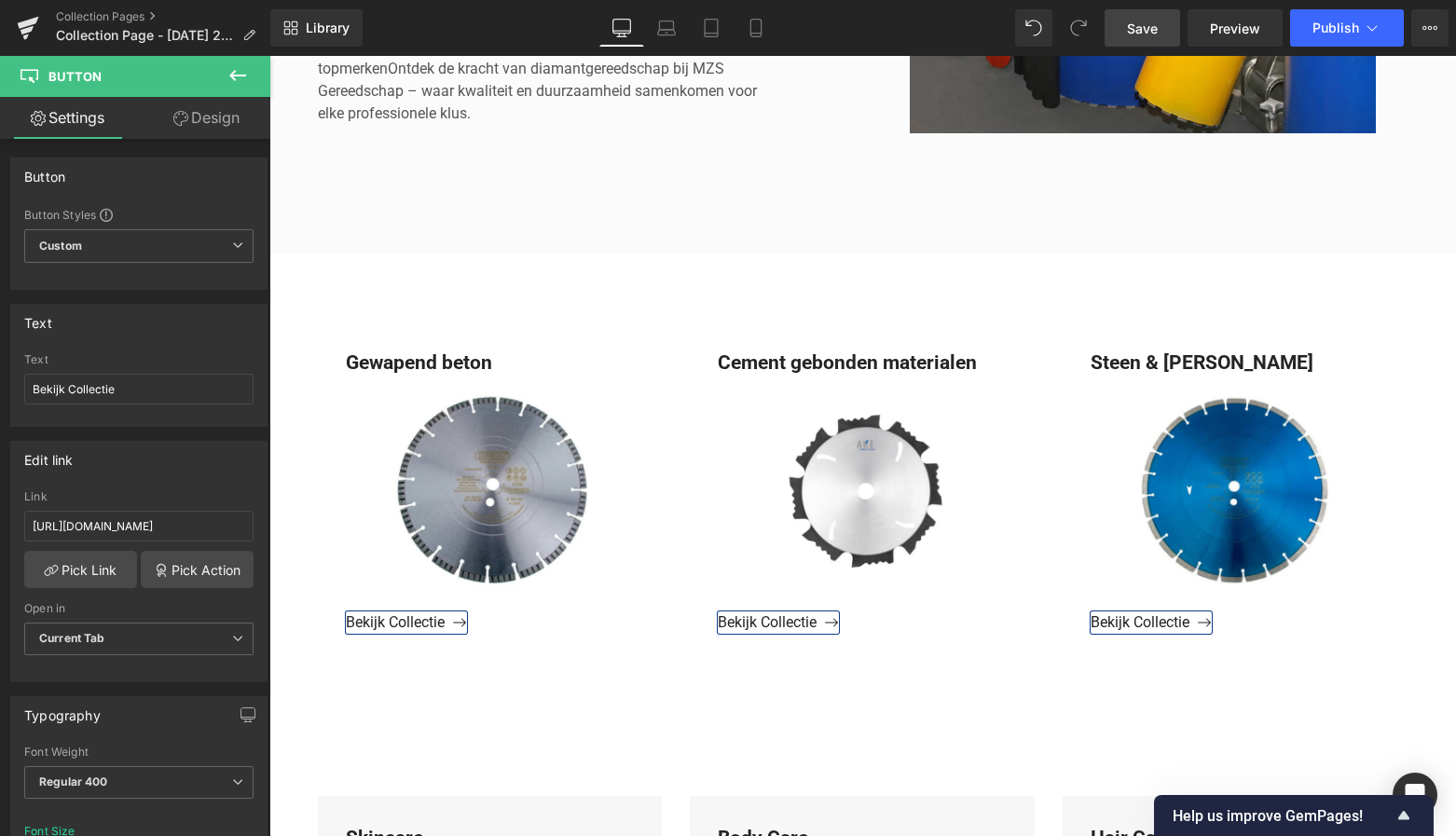
click at [1143, 36] on span "Save" at bounding box center [1142, 29] width 31 height 20
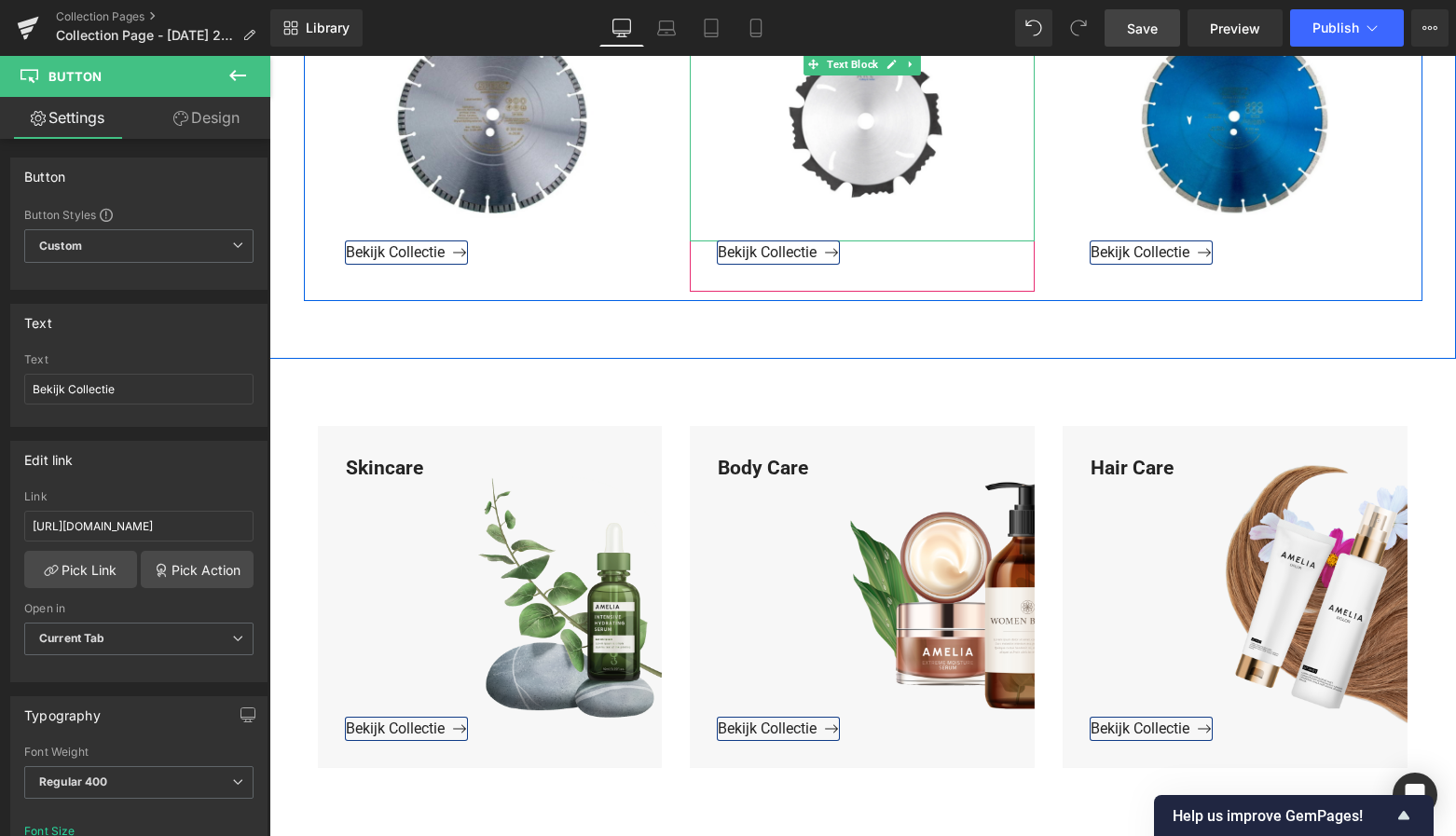
scroll to position [1106, 0]
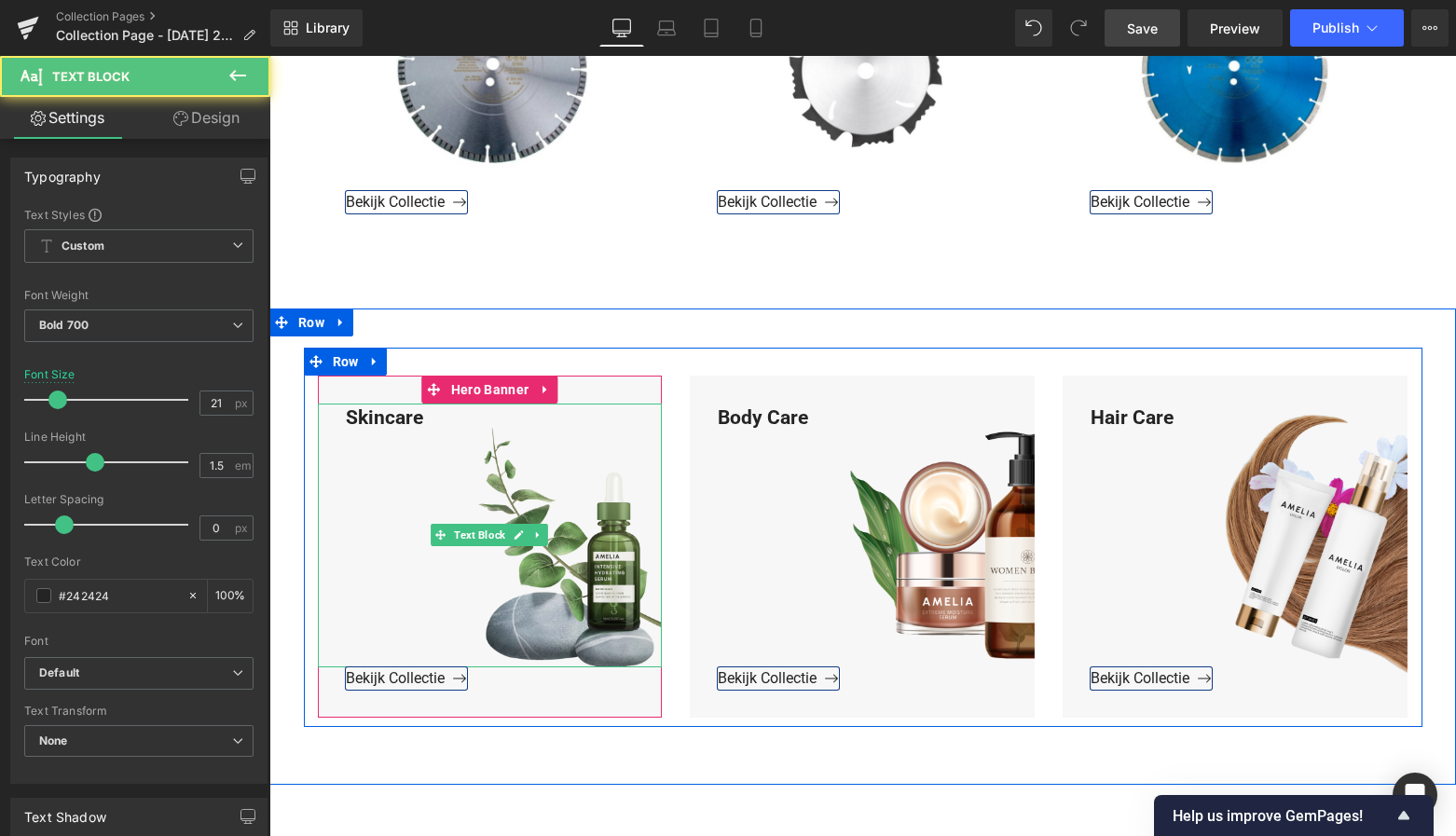
click at [396, 420] on div "Skincare" at bounding box center [490, 535] width 345 height 264
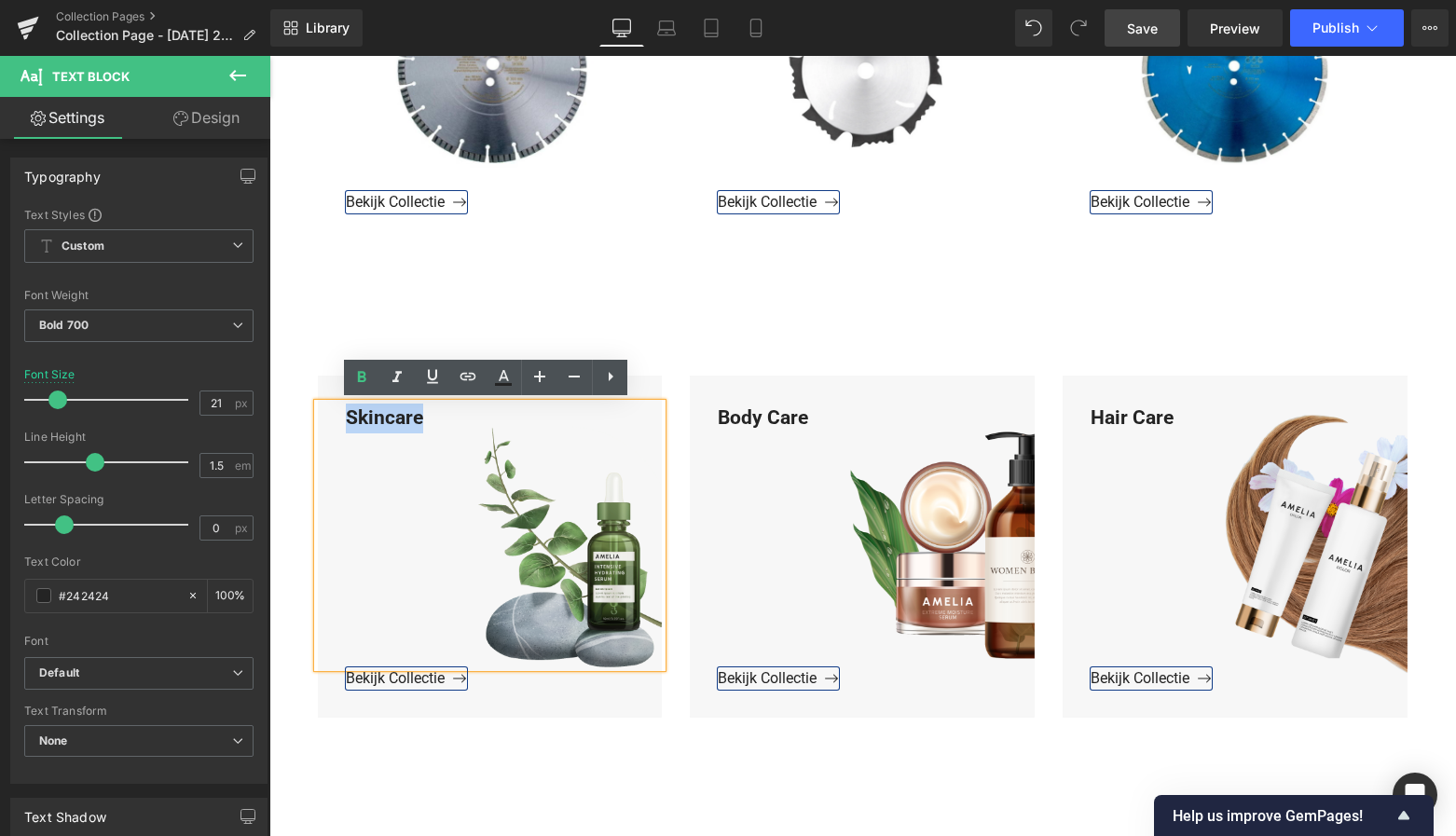
drag, startPoint x: 434, startPoint y: 416, endPoint x: 316, endPoint y: 413, distance: 118.0
click at [318, 412] on div "Skincare" at bounding box center [490, 535] width 345 height 264
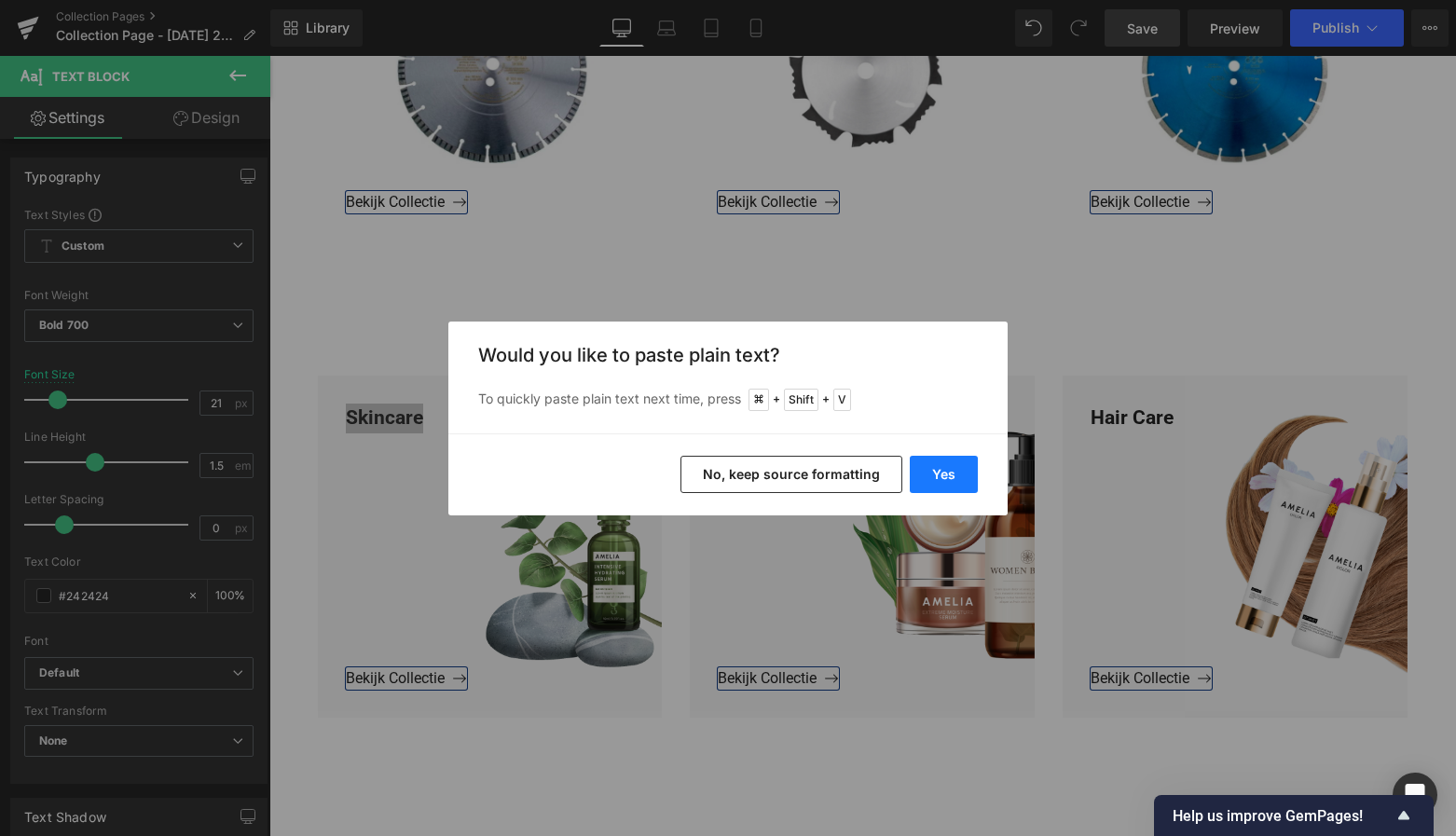
click at [927, 470] on button "Yes" at bounding box center [943, 473] width 68 height 37
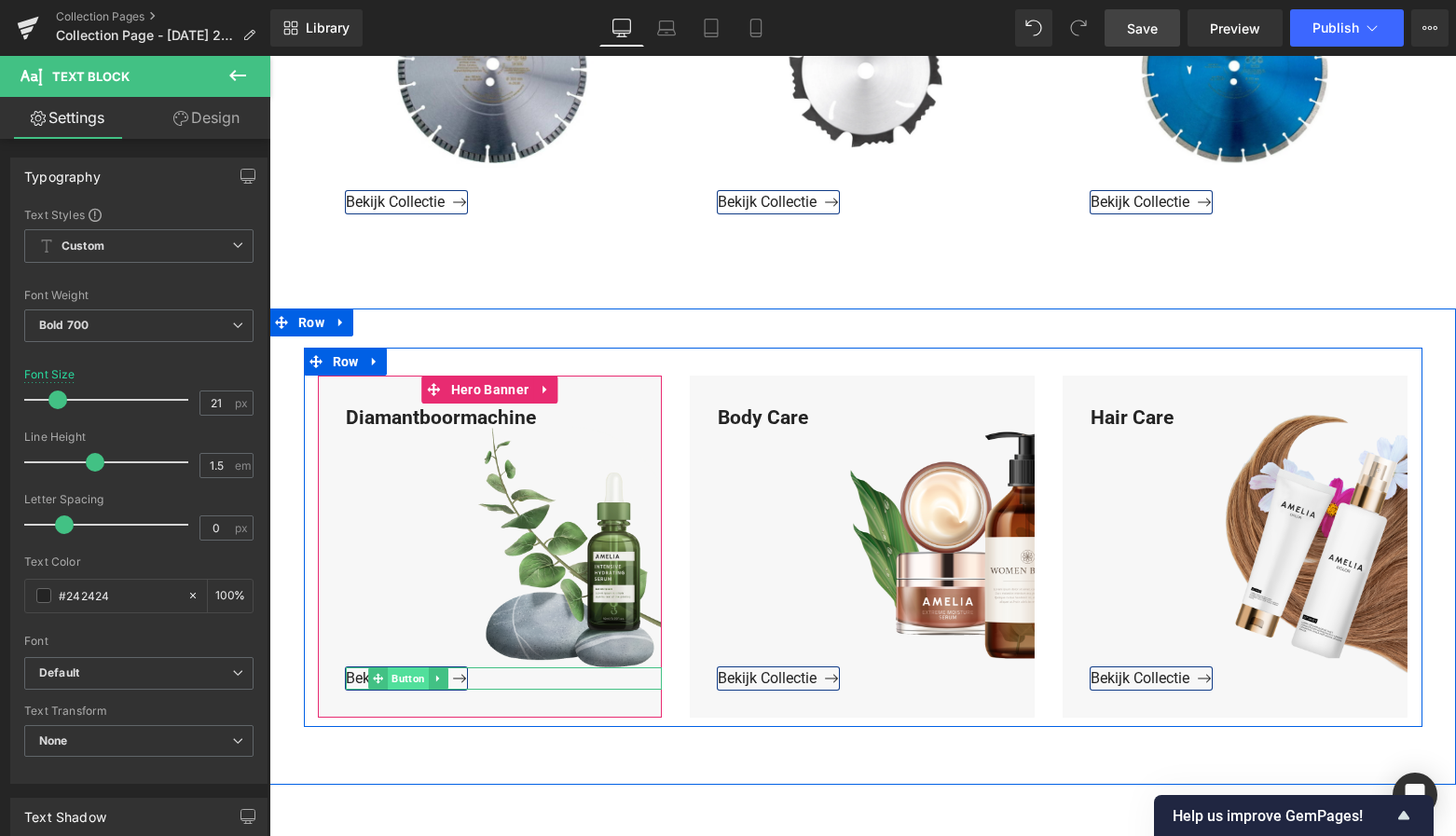
click at [414, 676] on span "Button" at bounding box center [408, 678] width 41 height 22
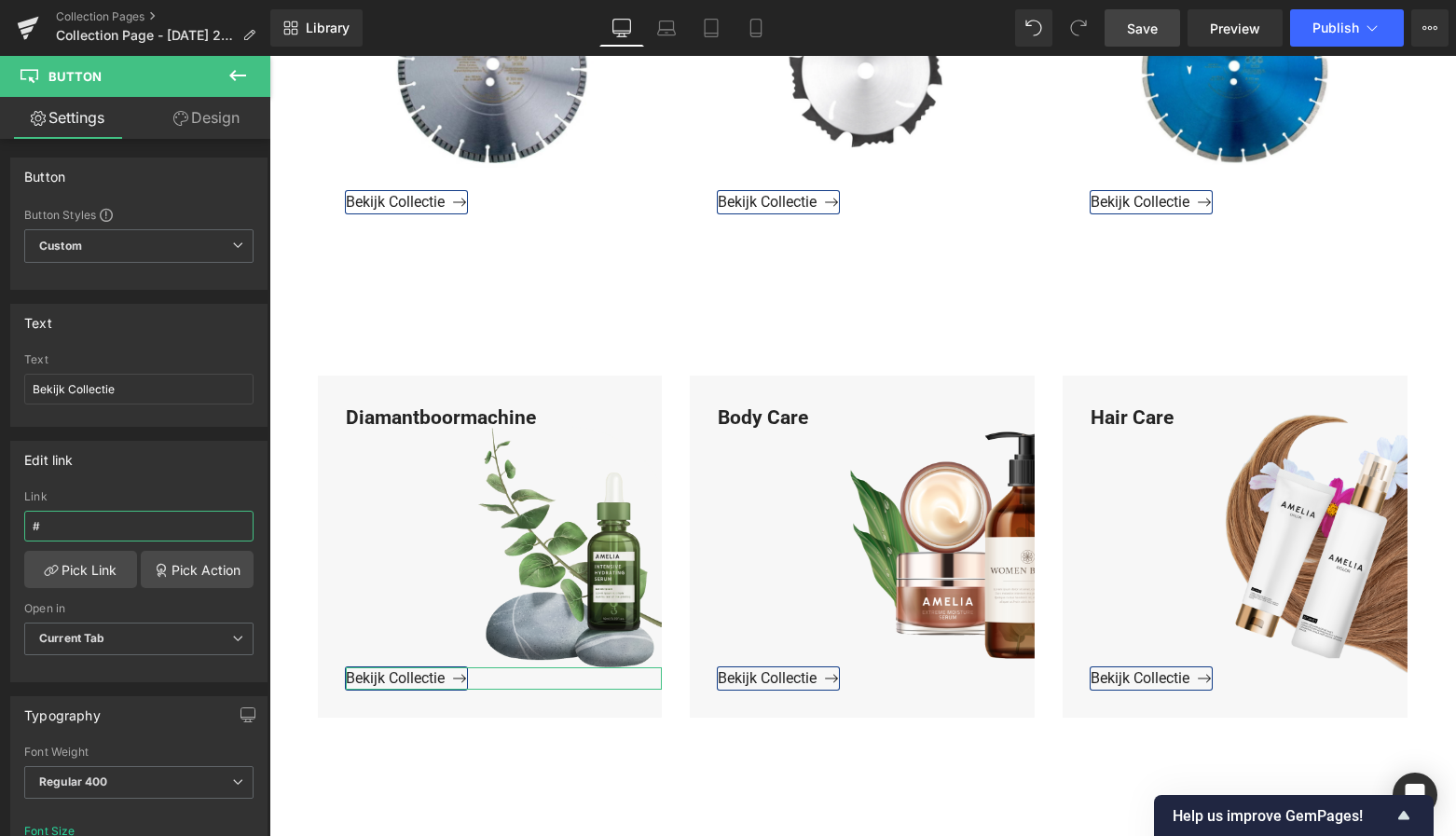
drag, startPoint x: 57, startPoint y: 527, endPoint x: -4, endPoint y: 525, distance: 61.0
click at [0, 525] on html "Button You are previewing how the will restyle your page. You can not edit Elem…" at bounding box center [728, 418] width 1456 height 836
paste input "https://www.mzsgereedschap.nl/collections/diamantboormachine"
type input "https://www.mzsgereedschap.nl/collections/diamantboormachine"
click at [80, 567] on link "Pick Link" at bounding box center [80, 568] width 113 height 37
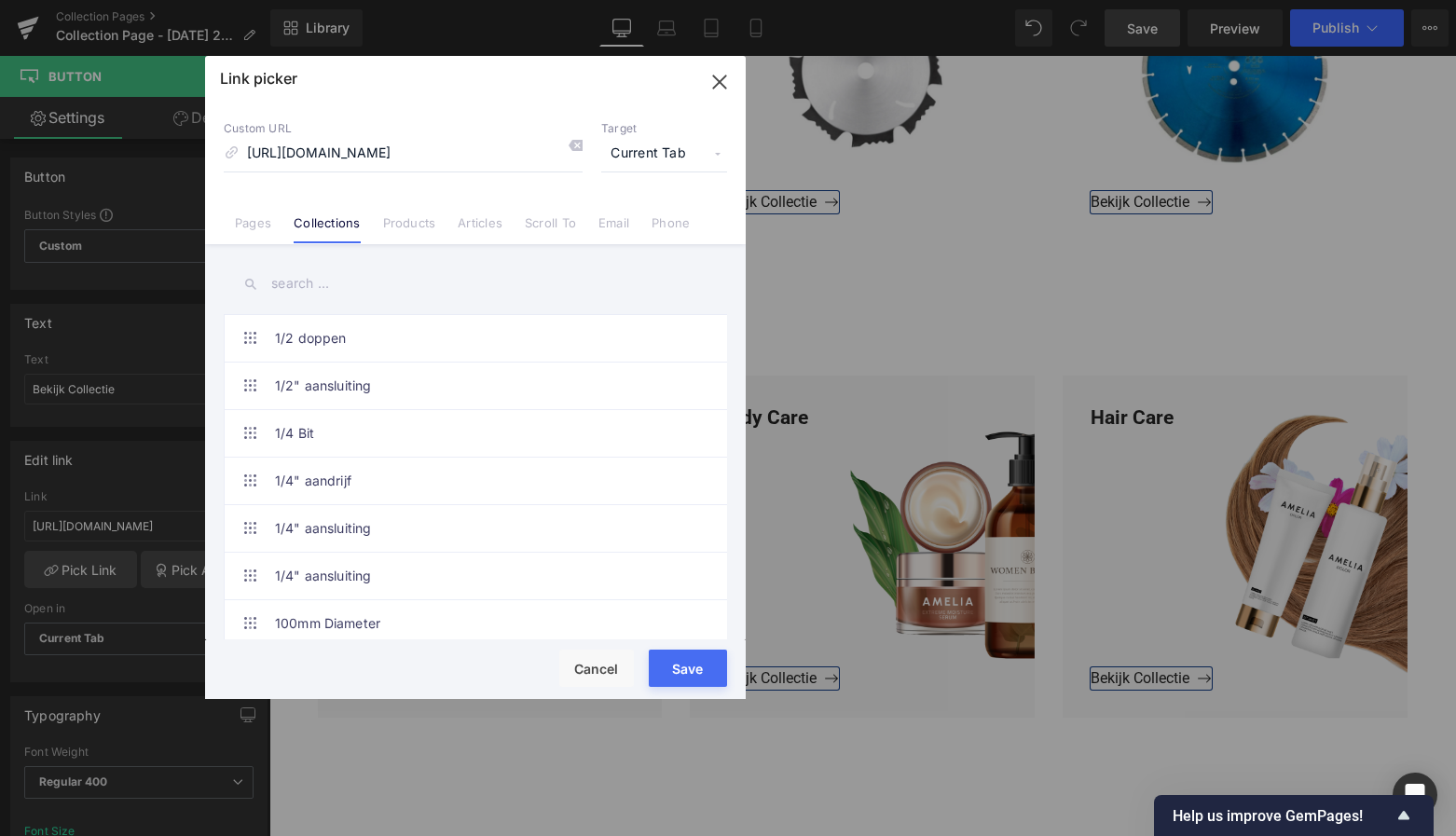
click at [703, 664] on button "Save" at bounding box center [688, 667] width 78 height 37
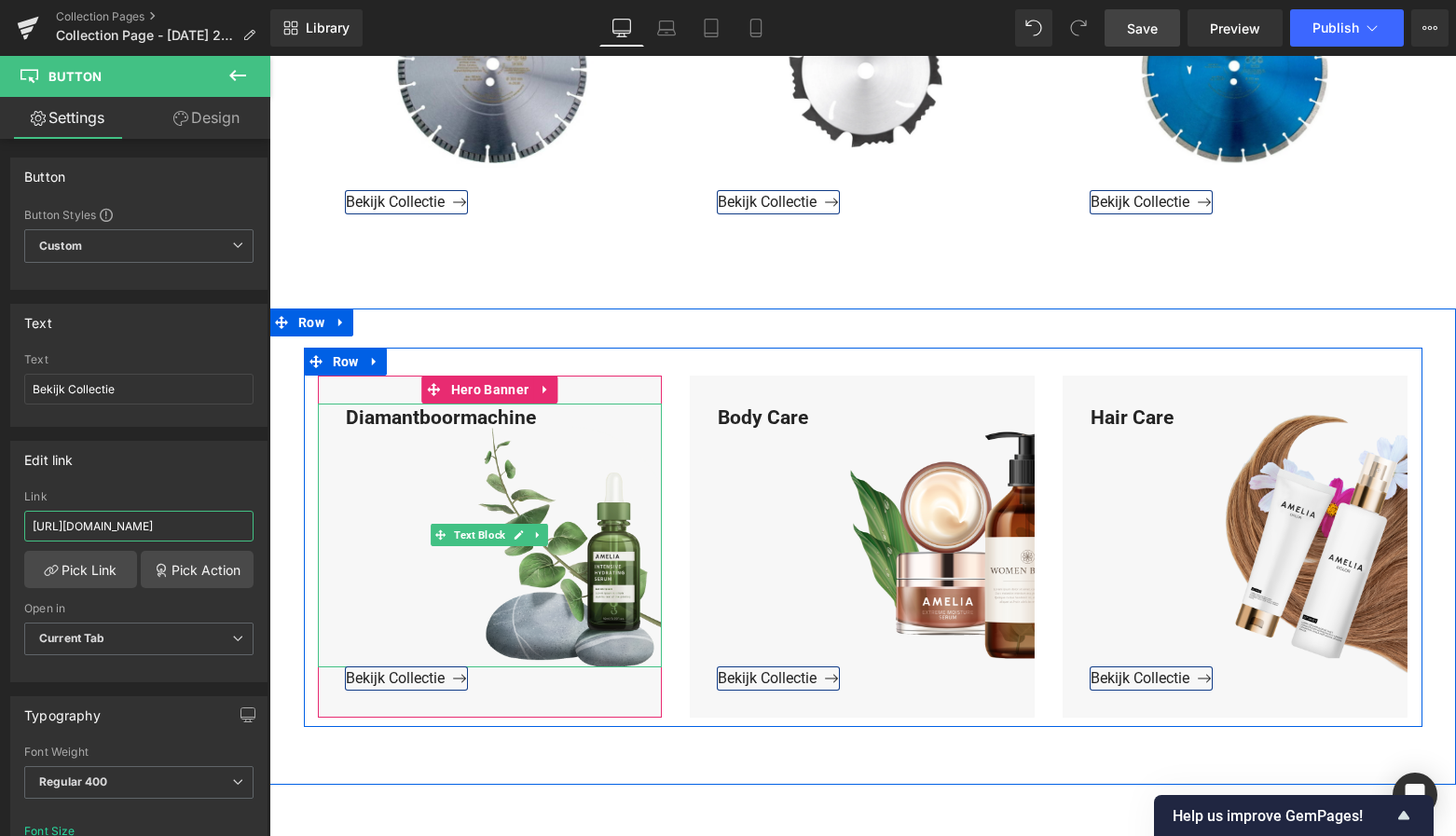
drag, startPoint x: 459, startPoint y: 583, endPoint x: 326, endPoint y: 531, distance: 142.8
click at [510, 386] on span "Hero Banner" at bounding box center [490, 390] width 87 height 28
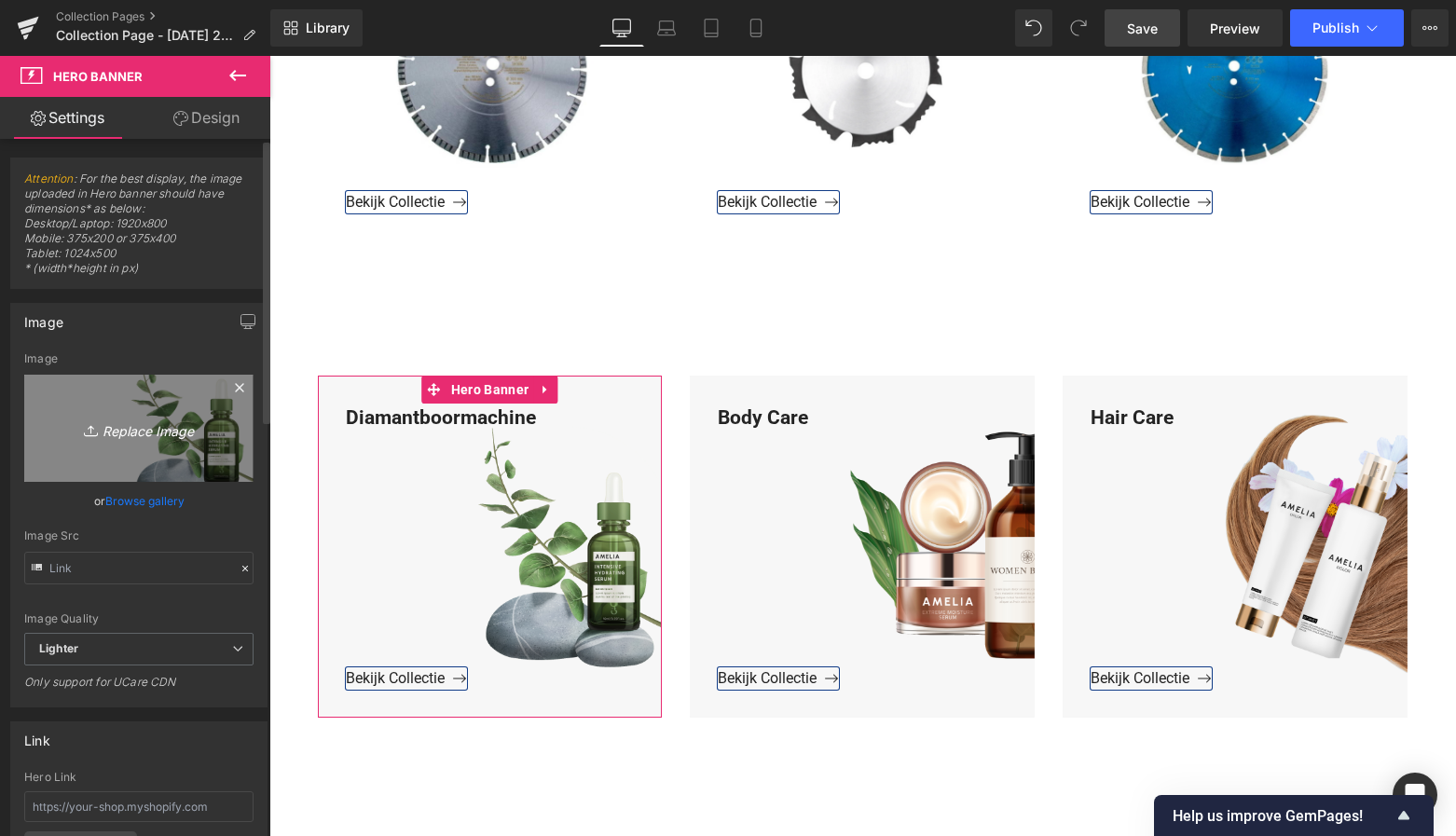
click at [172, 425] on icon "Replace Image" at bounding box center [138, 427] width 149 height 23
type input "C:\fakepath\Groen Modern Doe-het-zelf Instagram Stories (800 x 800 px)-3.png"
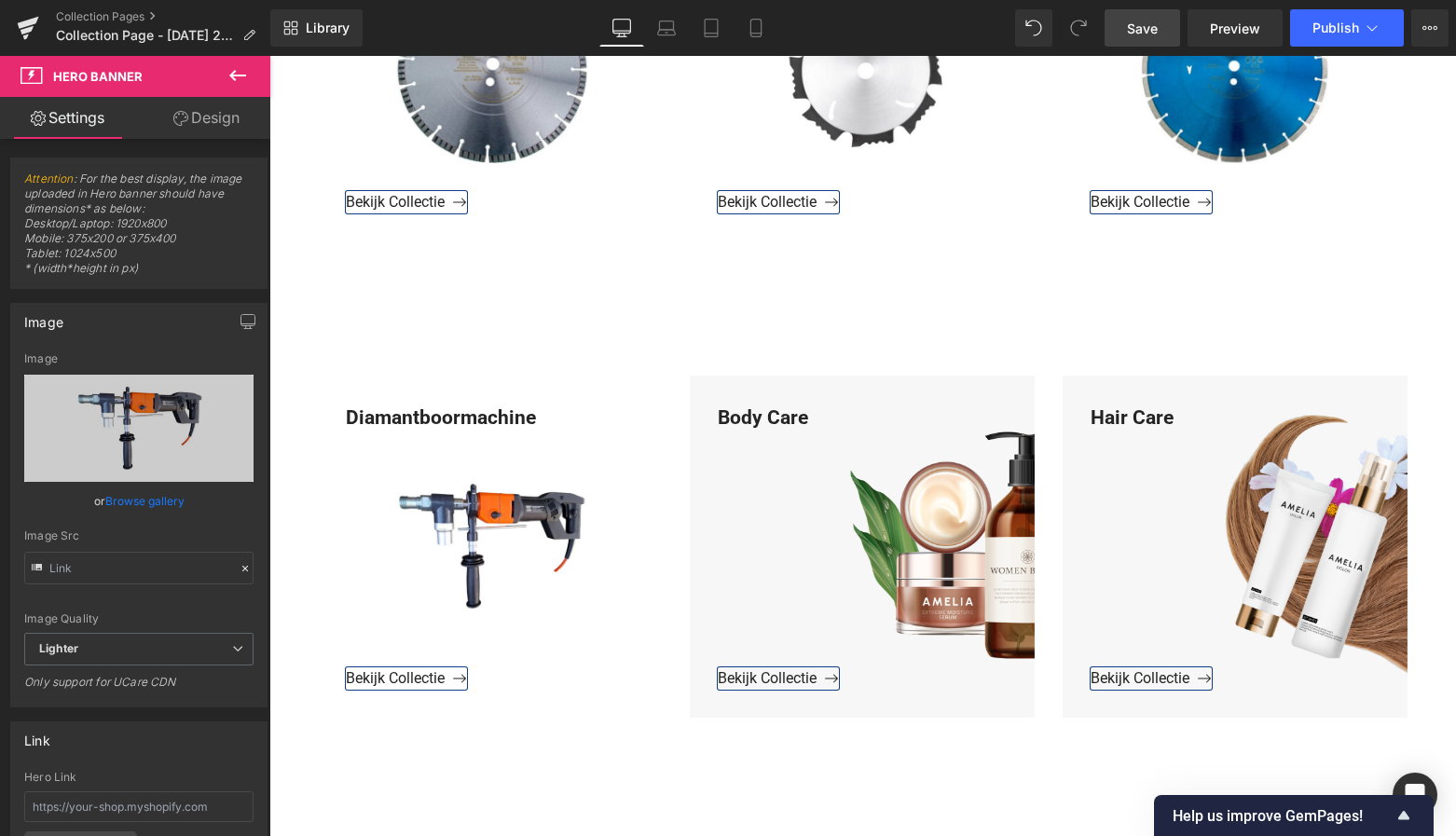
click at [1143, 33] on span "Save" at bounding box center [1142, 29] width 31 height 20
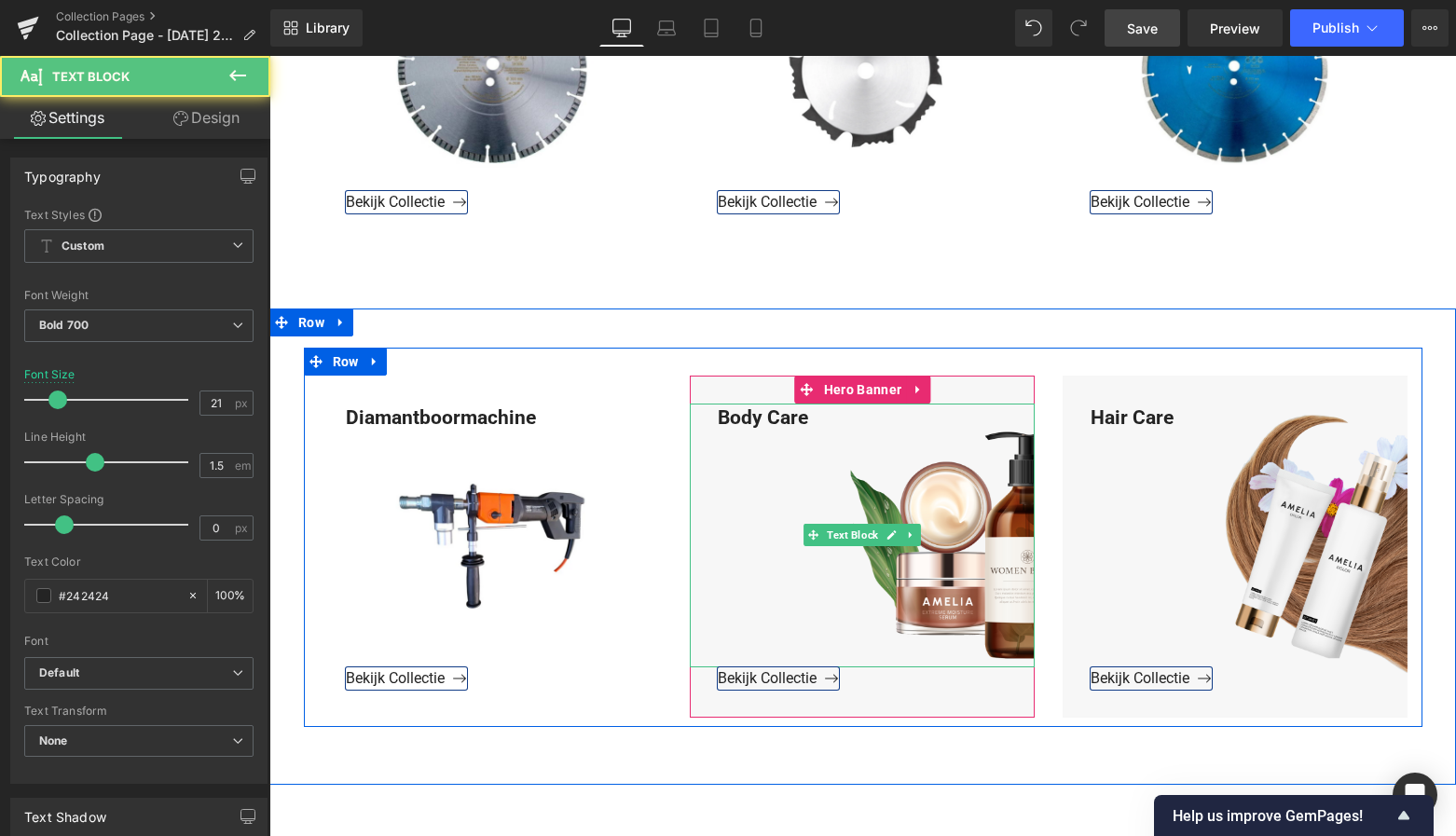
click at [814, 417] on div "Body Care" at bounding box center [861, 535] width 345 height 264
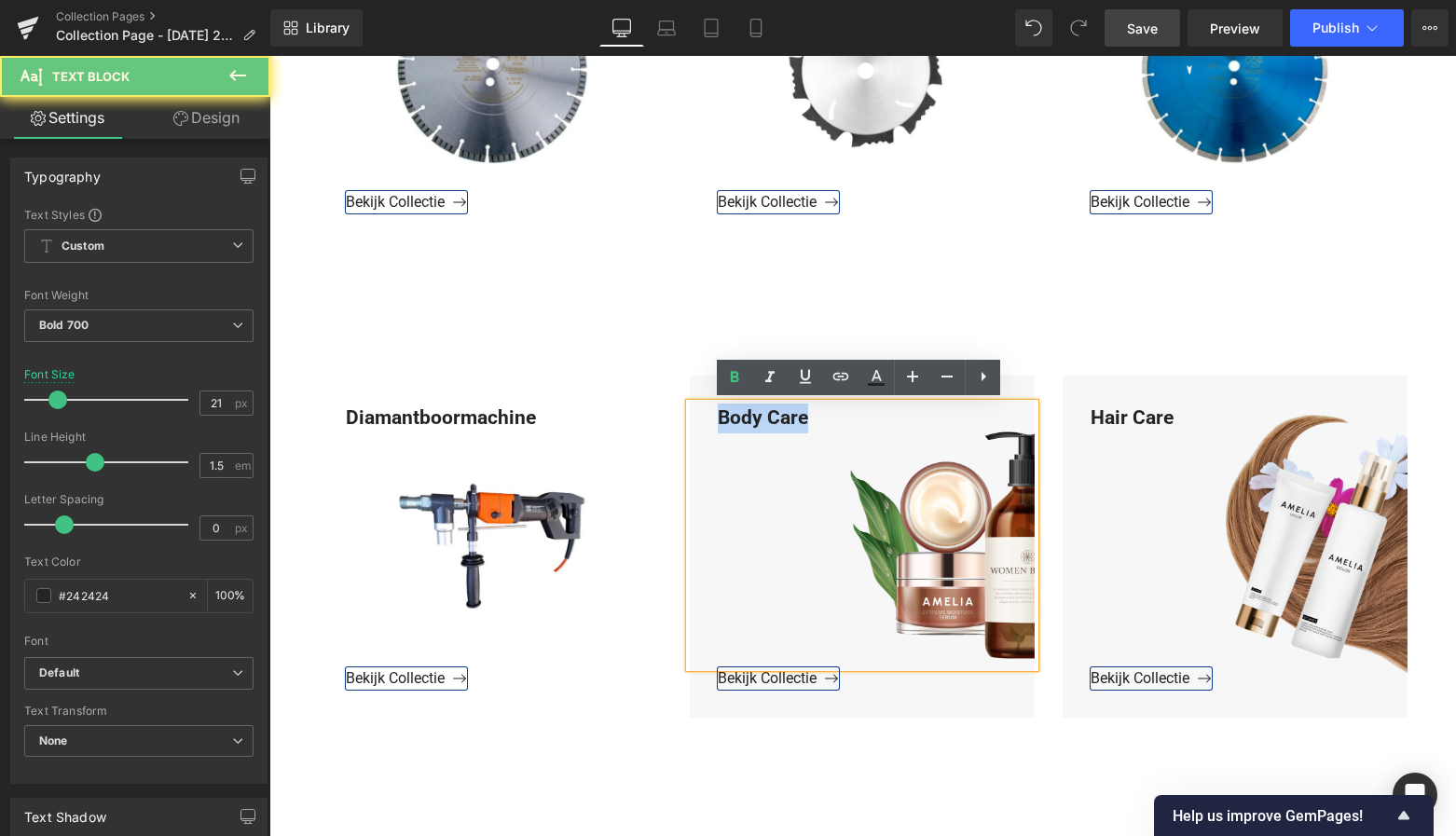
drag, startPoint x: 809, startPoint y: 421, endPoint x: 670, endPoint y: 424, distance: 139.0
click at [671, 423] on div "Diamantboormachine Text Block Bekijk Collectie Button Hero Banner Body Care Tex…" at bounding box center [862, 537] width 1118 height 380
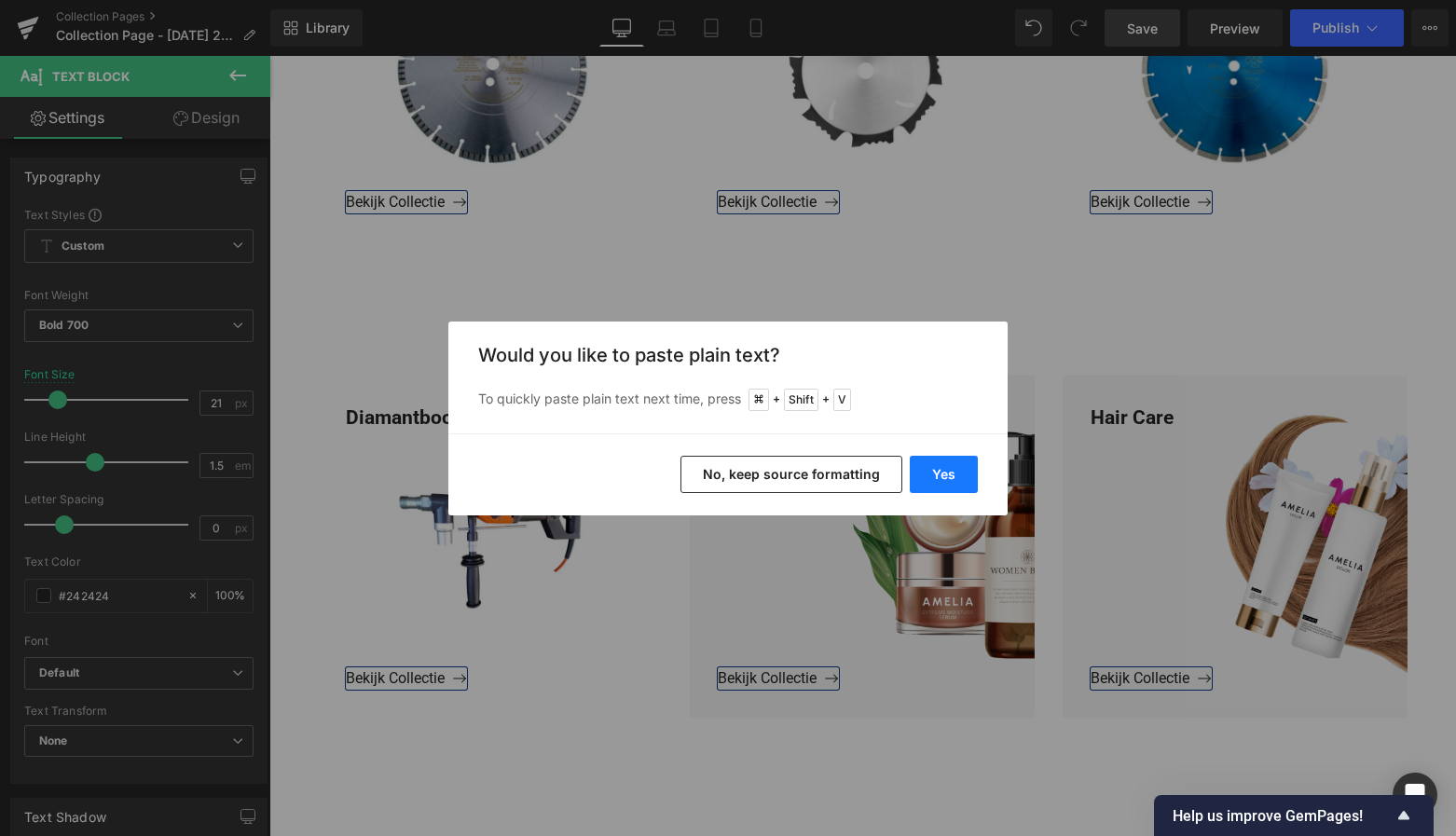
click at [936, 477] on button "Yes" at bounding box center [943, 473] width 68 height 37
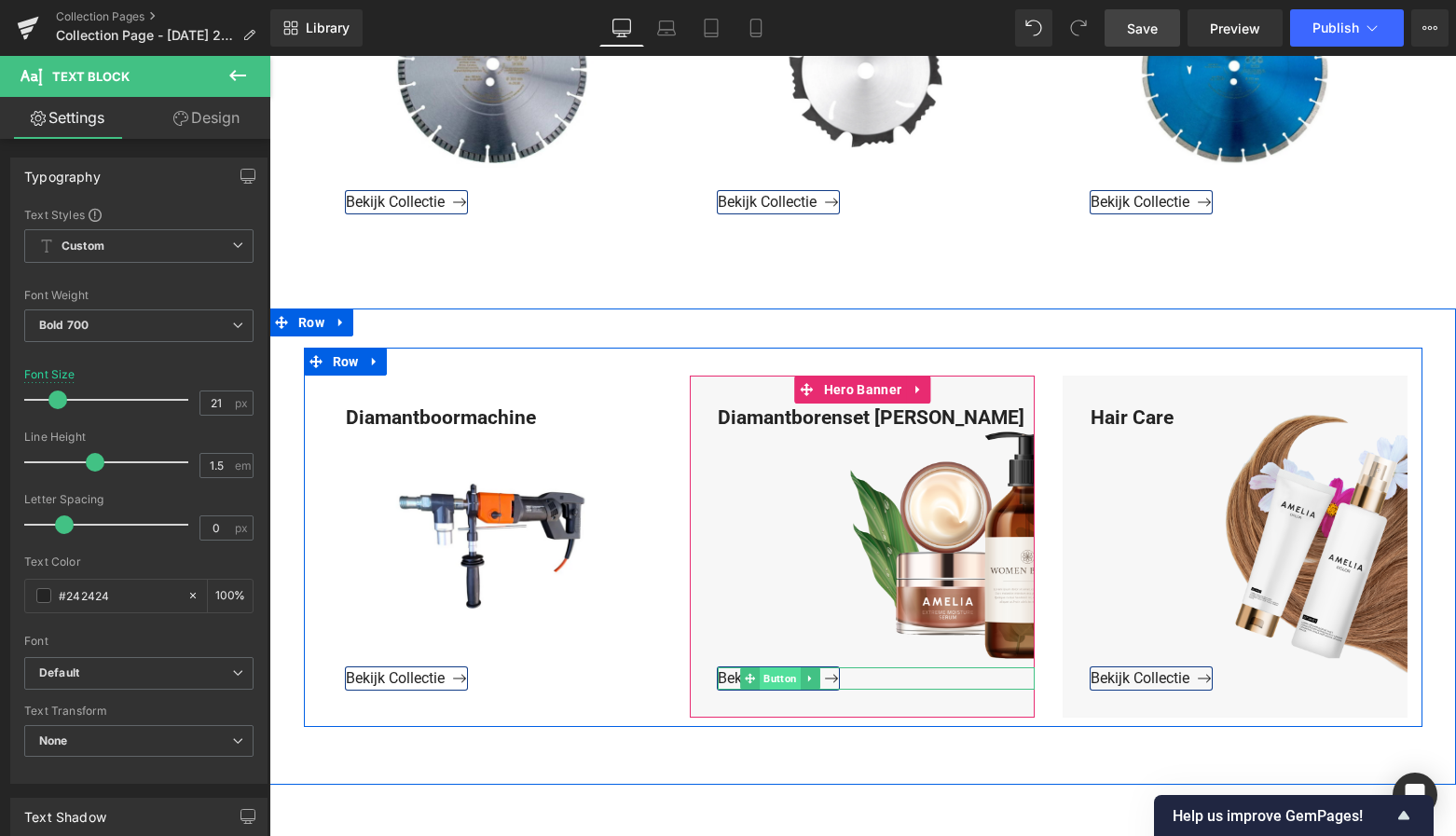
click at [778, 674] on span "Button" at bounding box center [780, 678] width 41 height 22
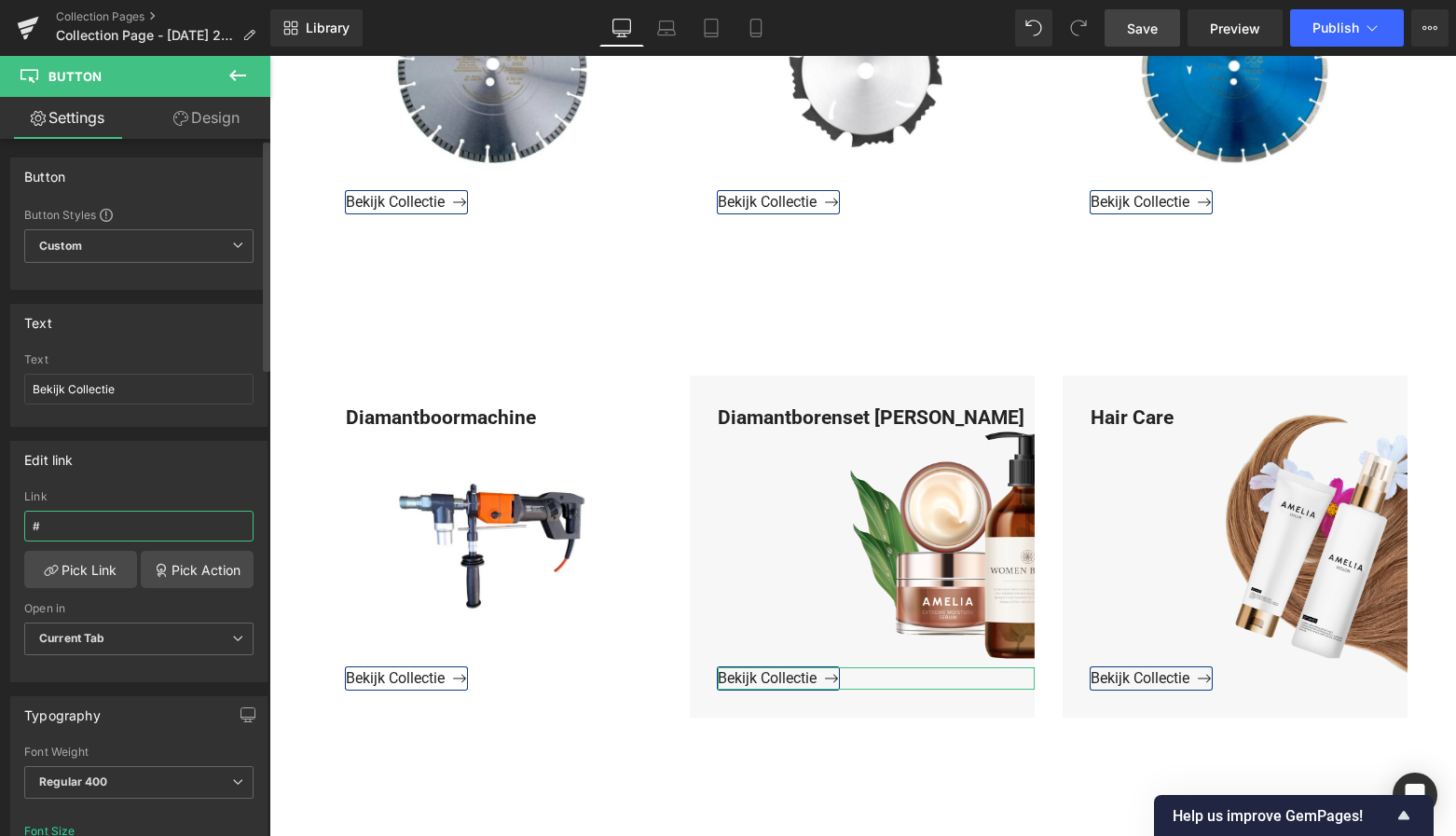
drag, startPoint x: 59, startPoint y: 528, endPoint x: 0, endPoint y: 535, distance: 59.4
click at [0, 534] on div "Edit link # Link # Pick Link Pick Action Current Tab New Tab Open in Current Ta…" at bounding box center [139, 554] width 279 height 256
paste input "https://www.mzsgereedschap.nl/collections/diamantborenset-beton-dunwandig"
type input "#https://www.mzsgereedschap.nl/collections/diamantborenset-beton-dunwandig"
drag, startPoint x: 238, startPoint y: 526, endPoint x: -35, endPoint y: 529, distance: 273.0
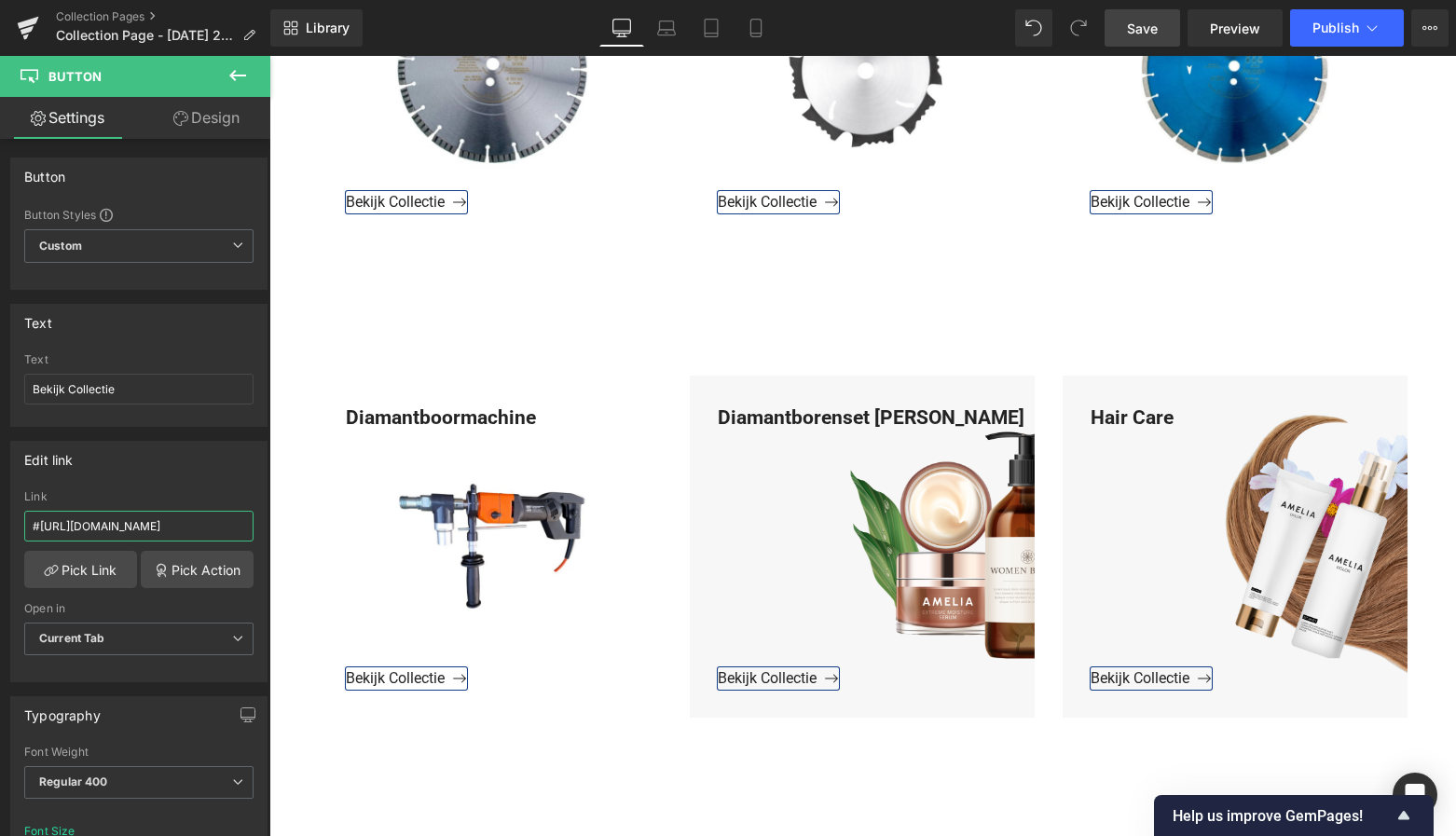
click at [0, 529] on html "Button You are previewing how the will restyle your page. You can not edit Elem…" at bounding box center [728, 418] width 1456 height 836
paste input "https://www.mzsgereedschap.nl/collections/diamantborenset-beton-dunwandig"
type input "https://www.mzsgereedschap.nl/collections/diamantborenset-beton-dunwandig"
click at [85, 567] on link "Pick Link" at bounding box center [80, 568] width 113 height 37
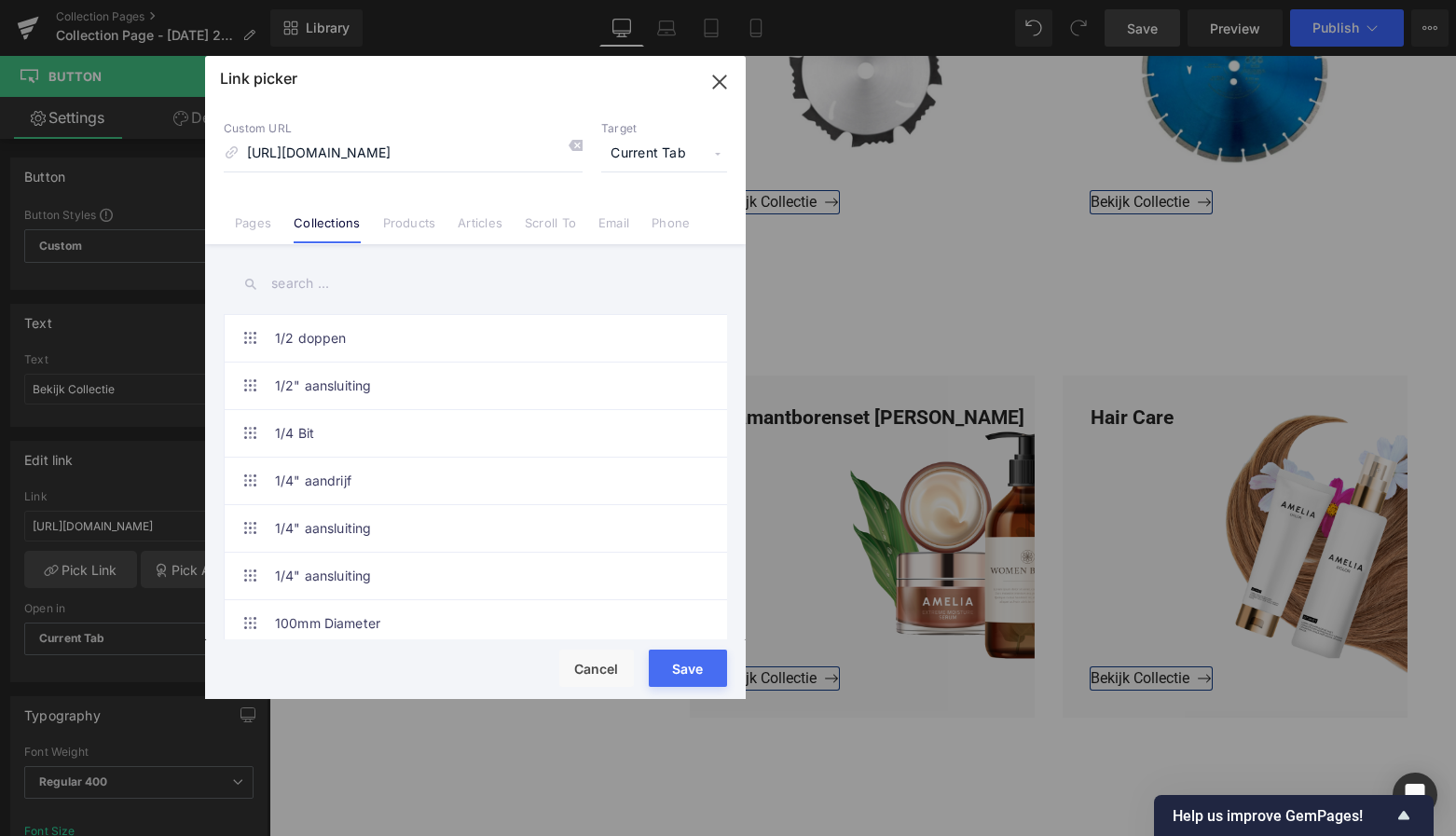
click at [687, 674] on button "Save" at bounding box center [688, 667] width 78 height 37
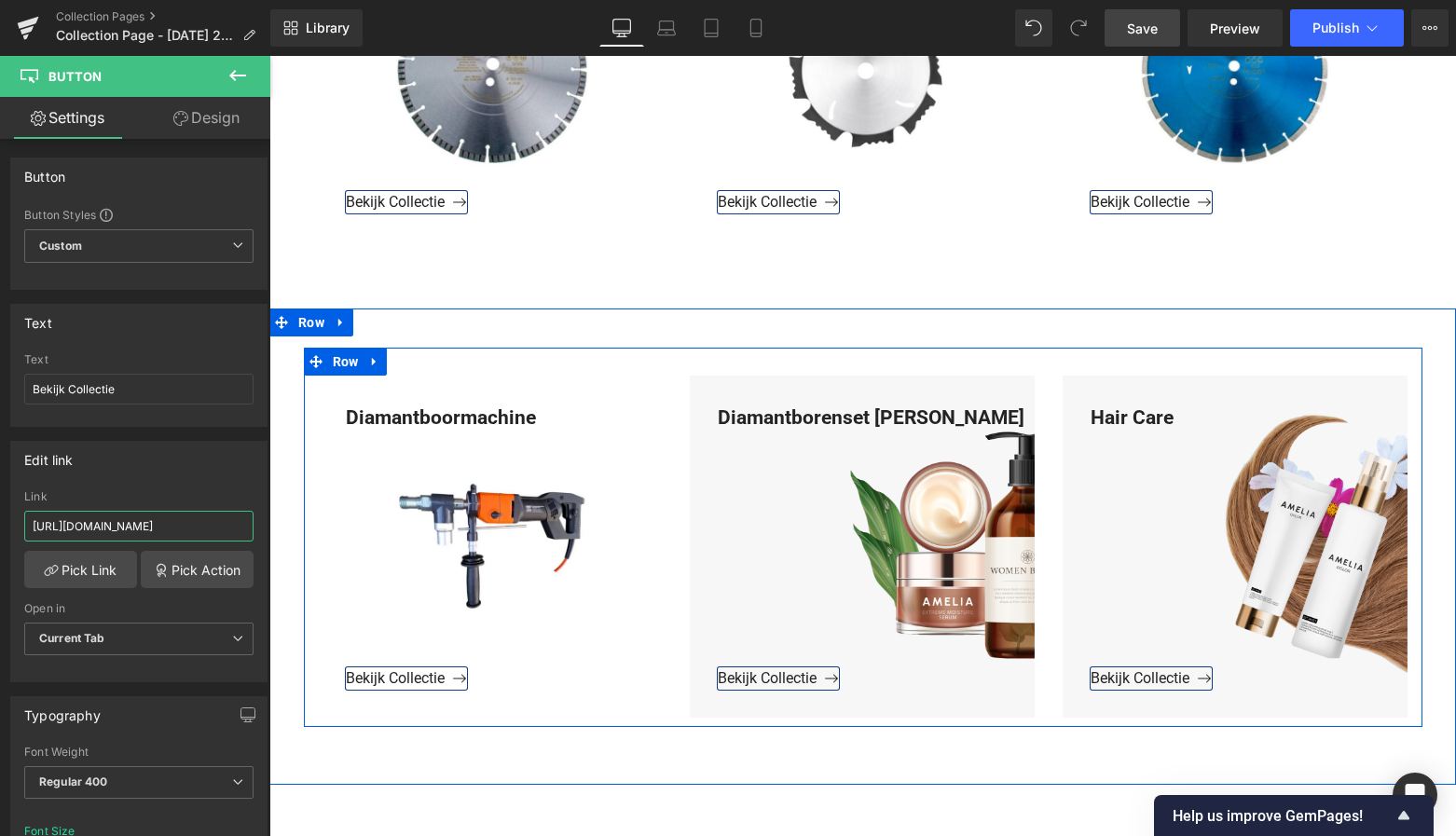
drag, startPoint x: 471, startPoint y: 583, endPoint x: 312, endPoint y: 530, distance: 167.6
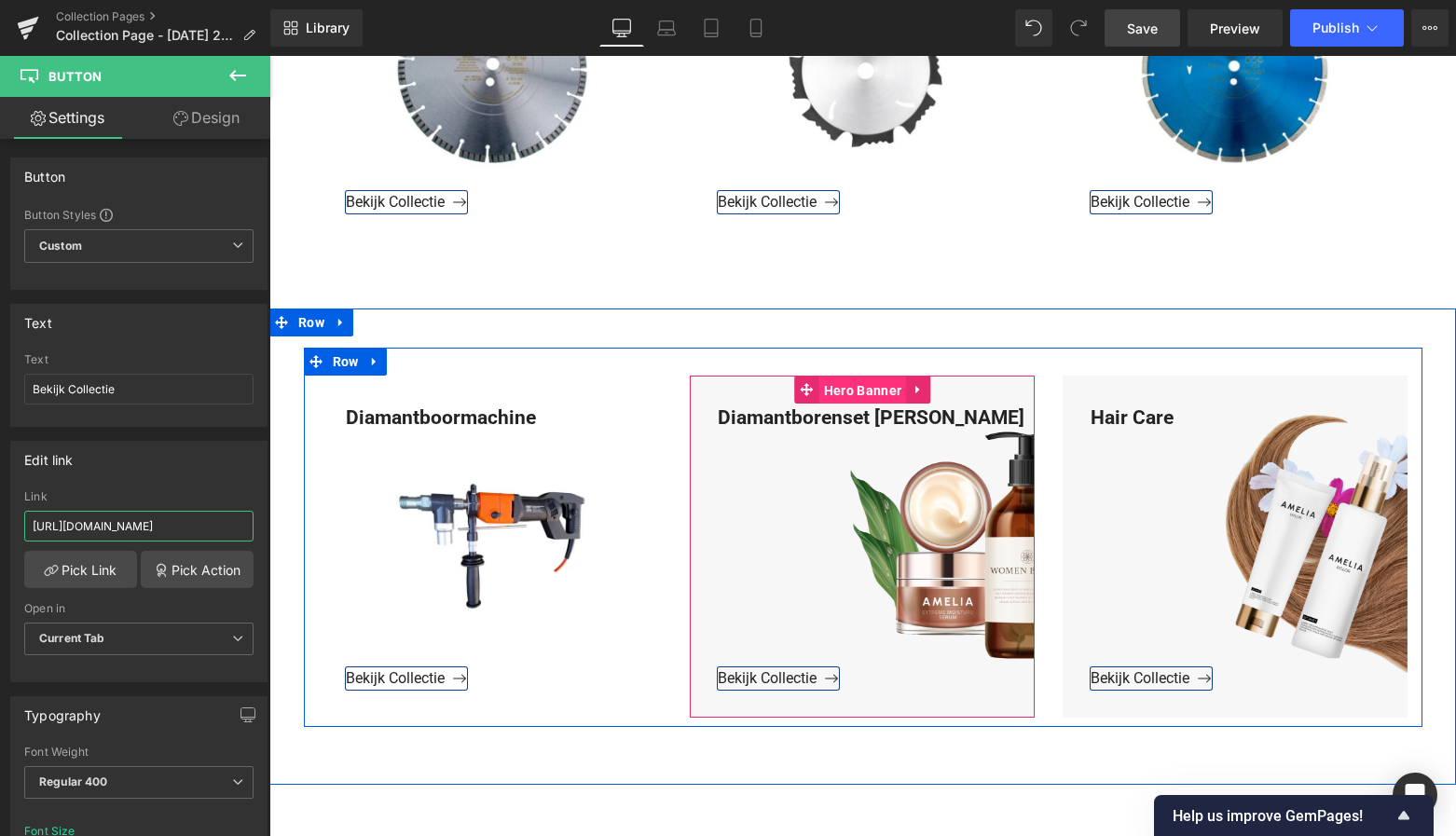
click at [870, 393] on span "Hero Banner" at bounding box center [862, 391] width 87 height 28
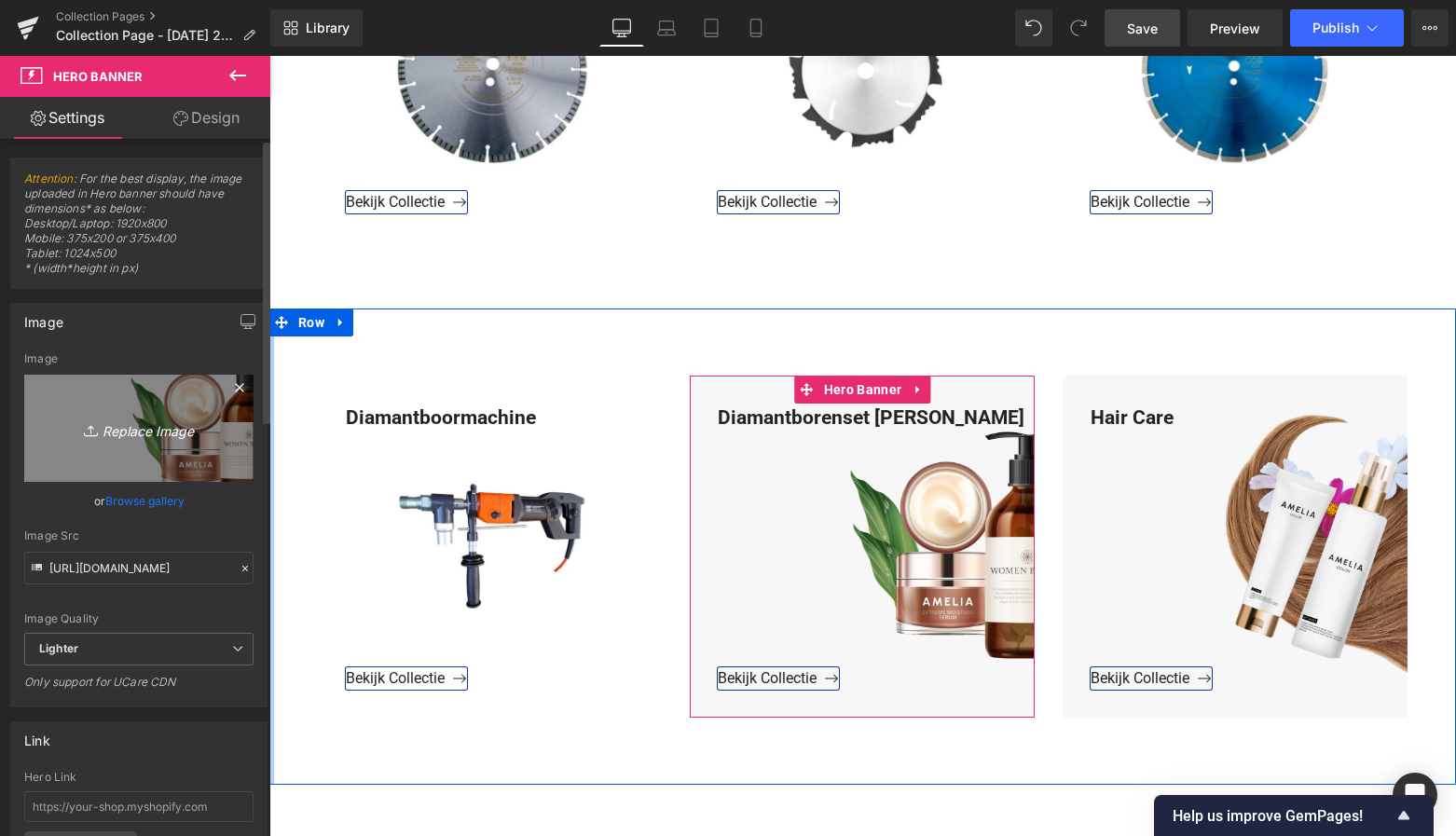
click at [157, 437] on icon "Replace Image" at bounding box center [138, 427] width 149 height 23
type input "C:\fakepath\Groen Modern Doe-het-zelf Instagram Stories (800 x 800 px)-3.png"
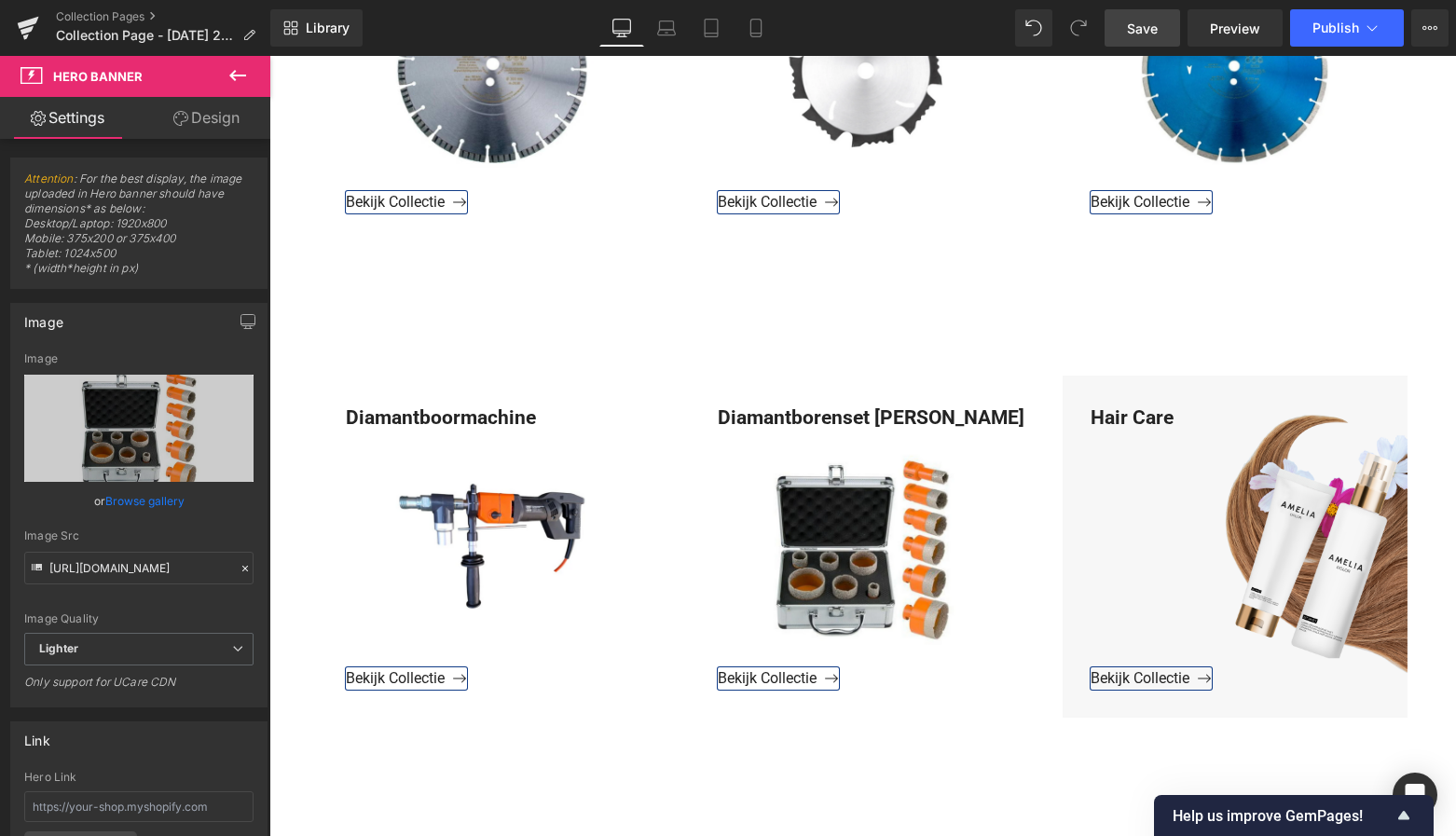
click at [1146, 25] on span "Save" at bounding box center [1142, 29] width 31 height 20
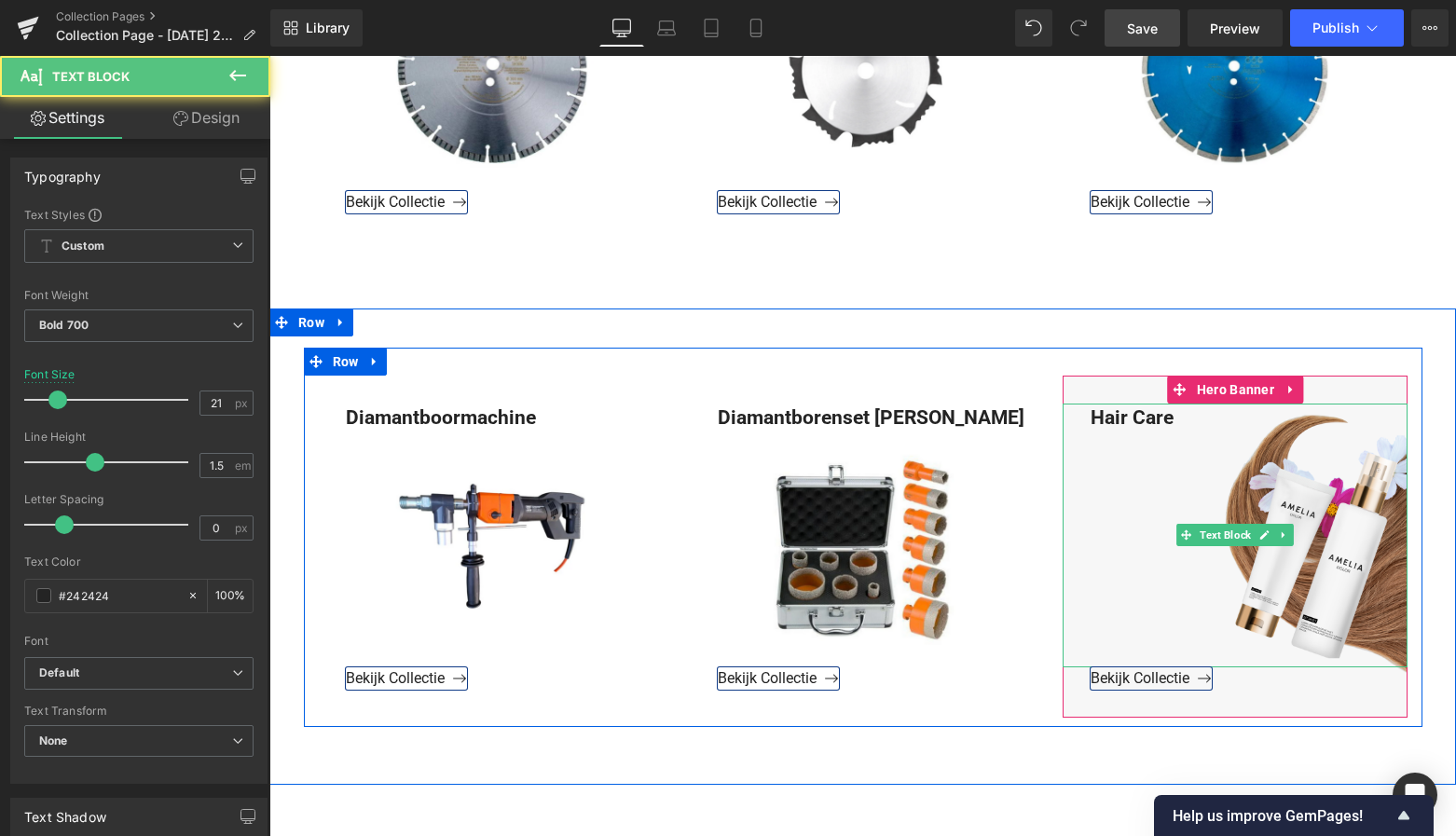
drag, startPoint x: 1171, startPoint y: 414, endPoint x: 1061, endPoint y: 410, distance: 110.1
click at [1062, 410] on div "Hair Care Text Block" at bounding box center [1234, 535] width 345 height 264
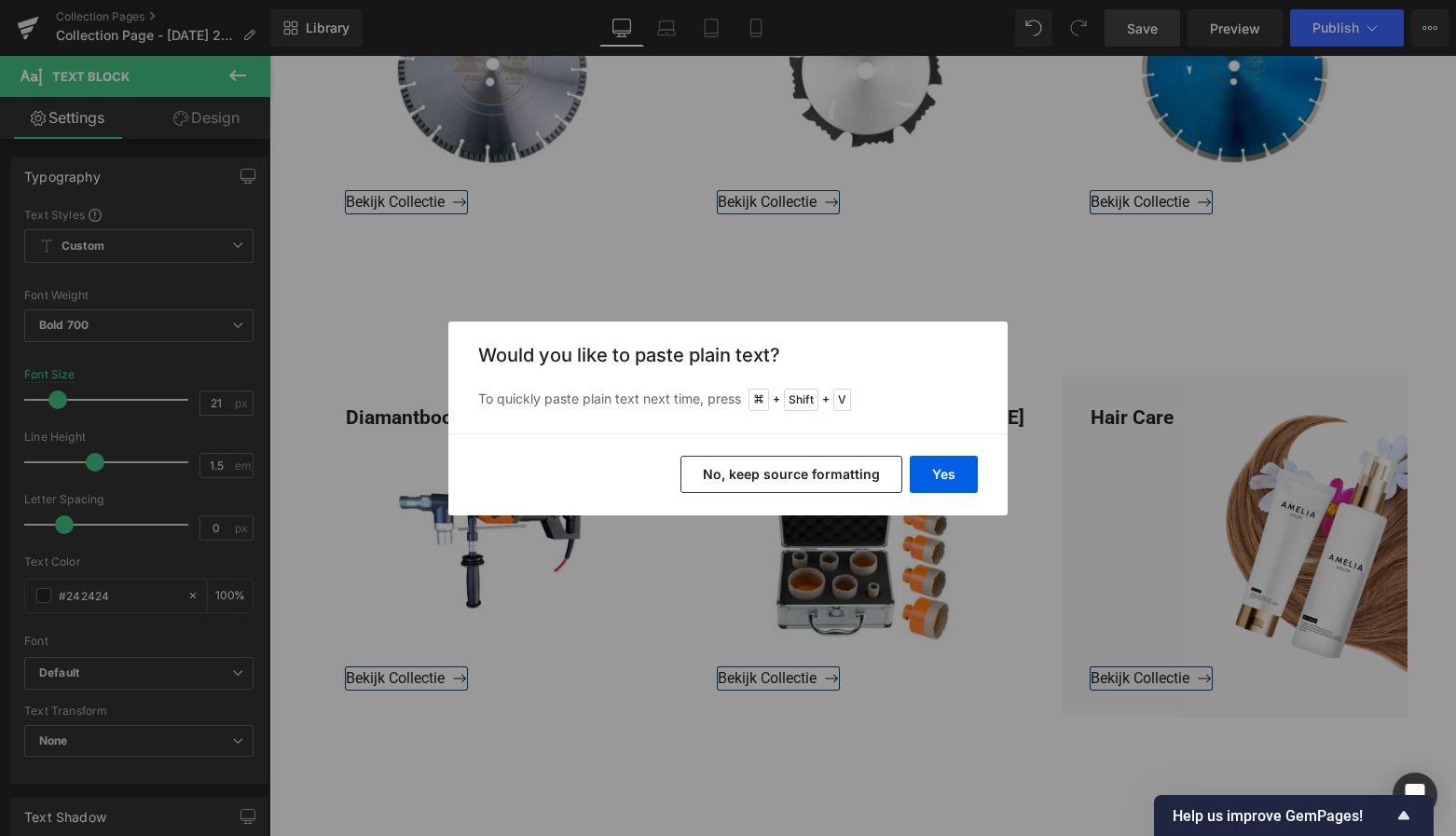
drag, startPoint x: 1177, startPoint y: 418, endPoint x: 1054, endPoint y: 416, distance: 123.0
click at [1054, 416] on div "Back to Library Insert Would you like to paste plain text? To quickly paste pla…" at bounding box center [728, 418] width 1456 height 836
click at [934, 478] on button "Yes" at bounding box center [943, 473] width 68 height 37
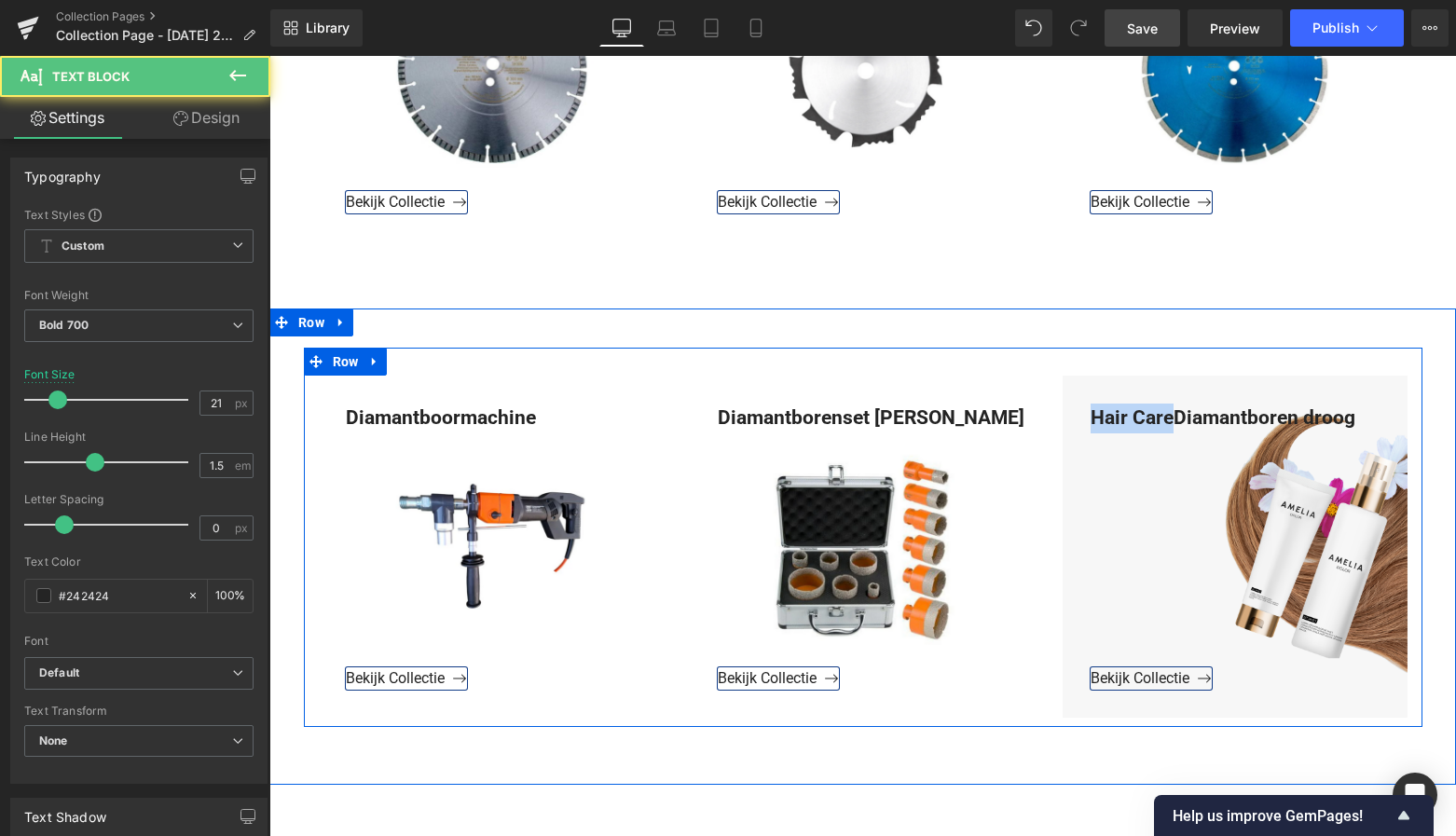
drag, startPoint x: 1169, startPoint y: 418, endPoint x: 1044, endPoint y: 420, distance: 125.0
click at [1044, 420] on div "Diamantboormachine Text Block Bekijk Collectie Button Hero Banner Diamantborens…" at bounding box center [862, 537] width 1118 height 380
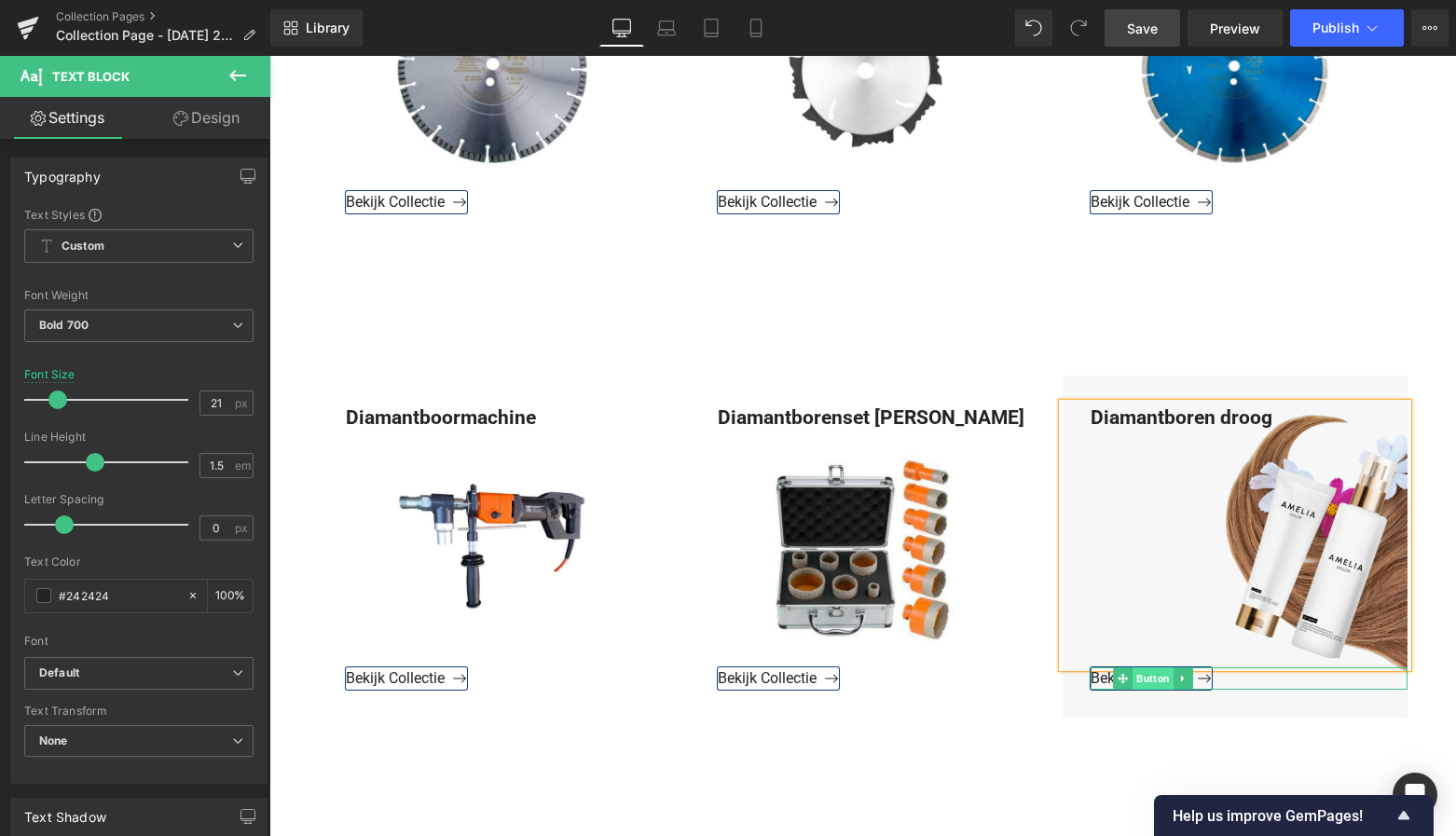
click at [1145, 674] on span "Button" at bounding box center [1153, 678] width 41 height 22
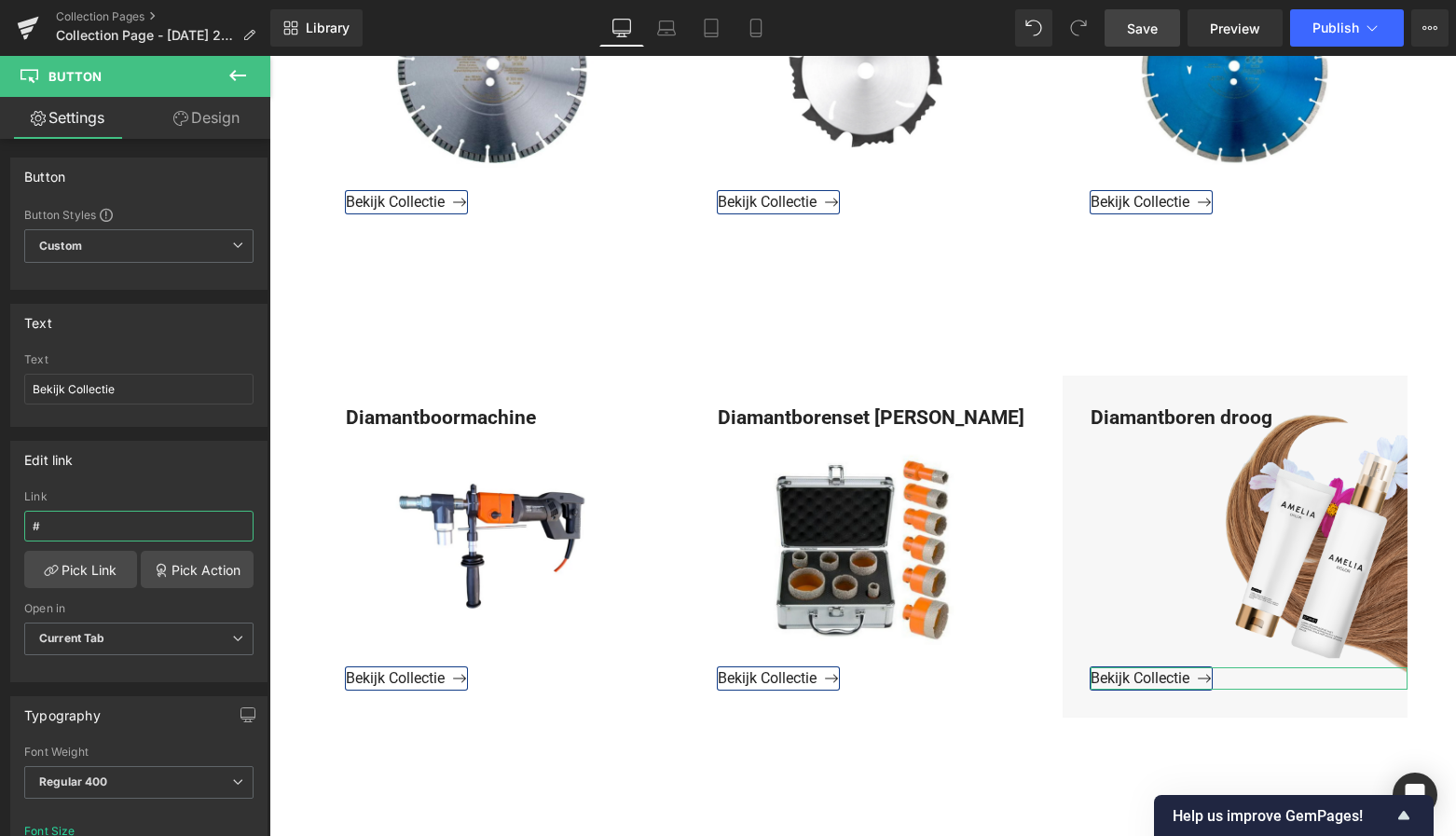
drag, startPoint x: 62, startPoint y: 525, endPoint x: -11, endPoint y: 528, distance: 73.1
click at [0, 528] on html "Button You are previewing how the will restyle your page. You can not edit Elem…" at bounding box center [728, 418] width 1456 height 836
type input "https://www.mzsgereedschap.nl/collections/diamantboren-droog"
click at [63, 568] on link "Pick Link" at bounding box center [80, 568] width 113 height 37
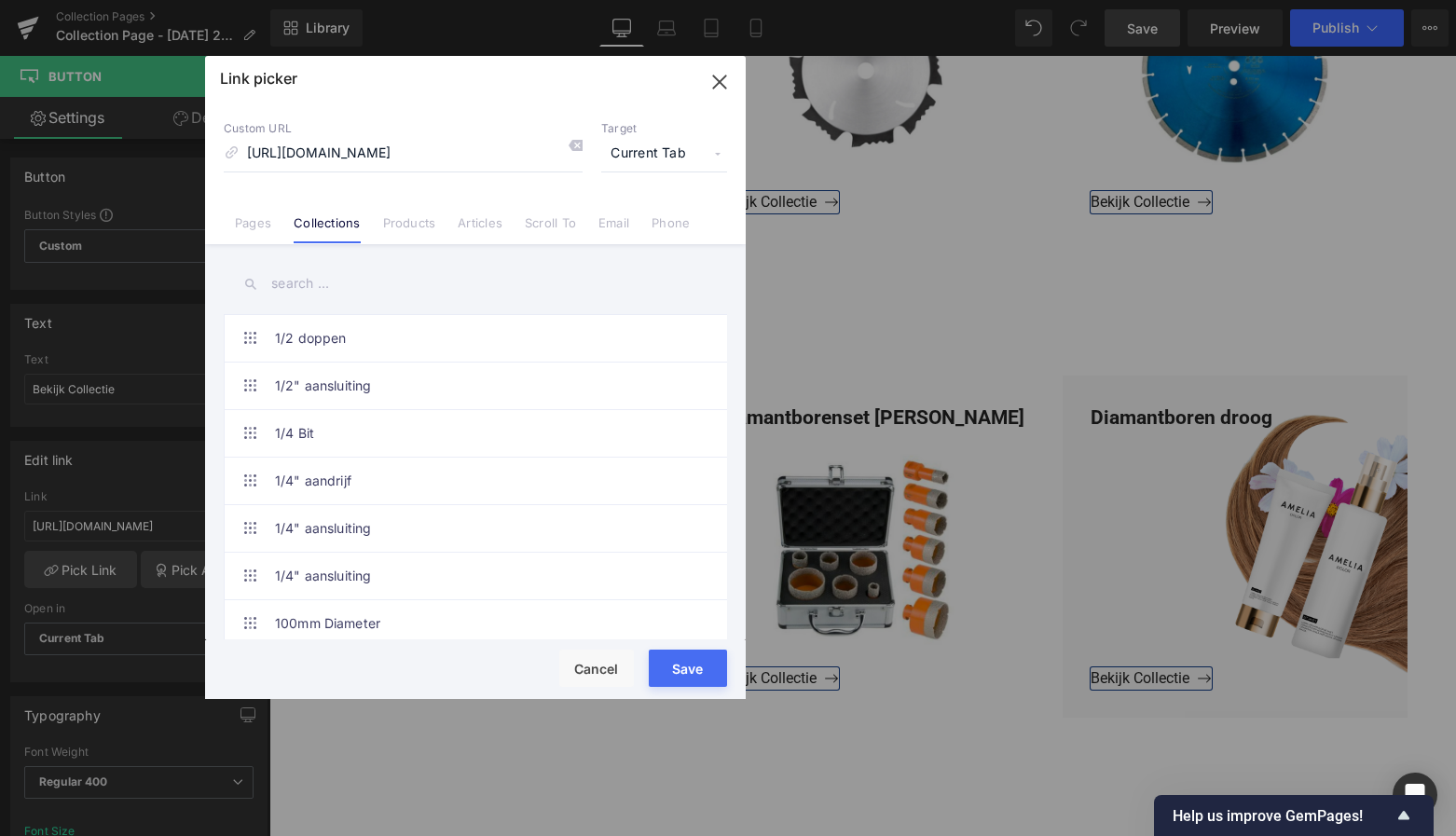
click at [687, 670] on button "Save" at bounding box center [688, 667] width 78 height 37
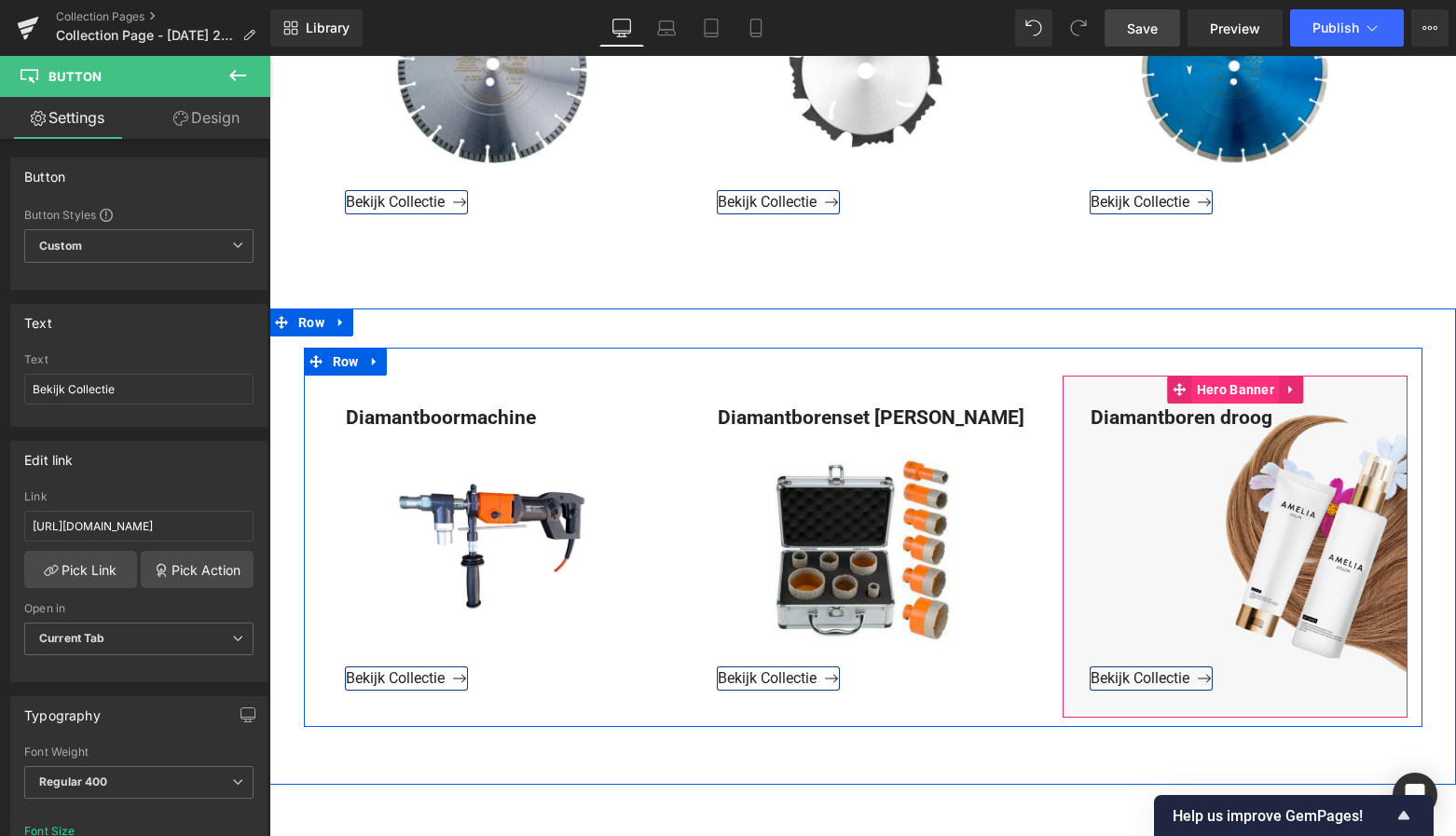
click at [1240, 390] on span "Hero Banner" at bounding box center [1235, 390] width 87 height 28
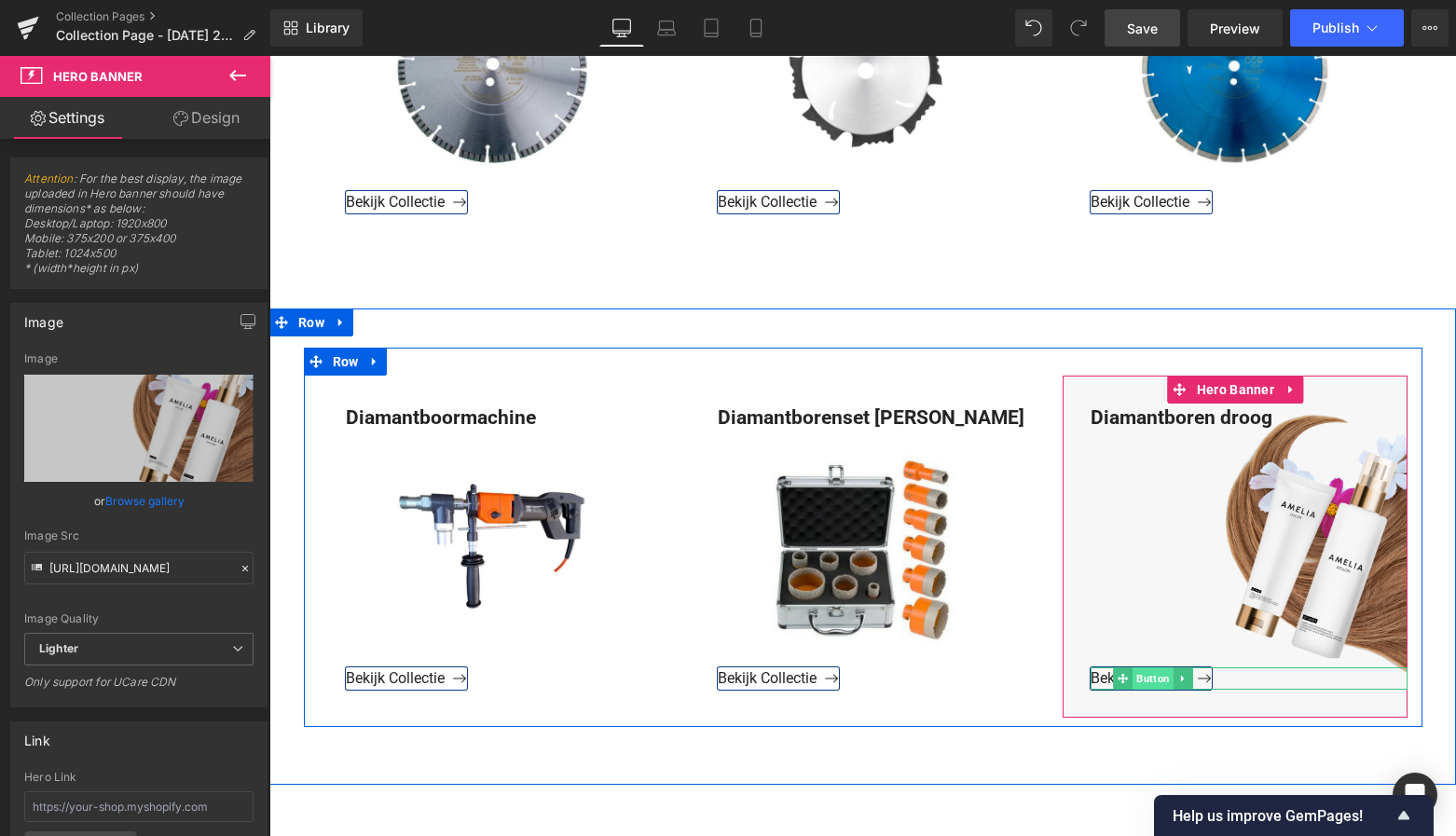
click at [1148, 675] on span "Button" at bounding box center [1153, 678] width 41 height 22
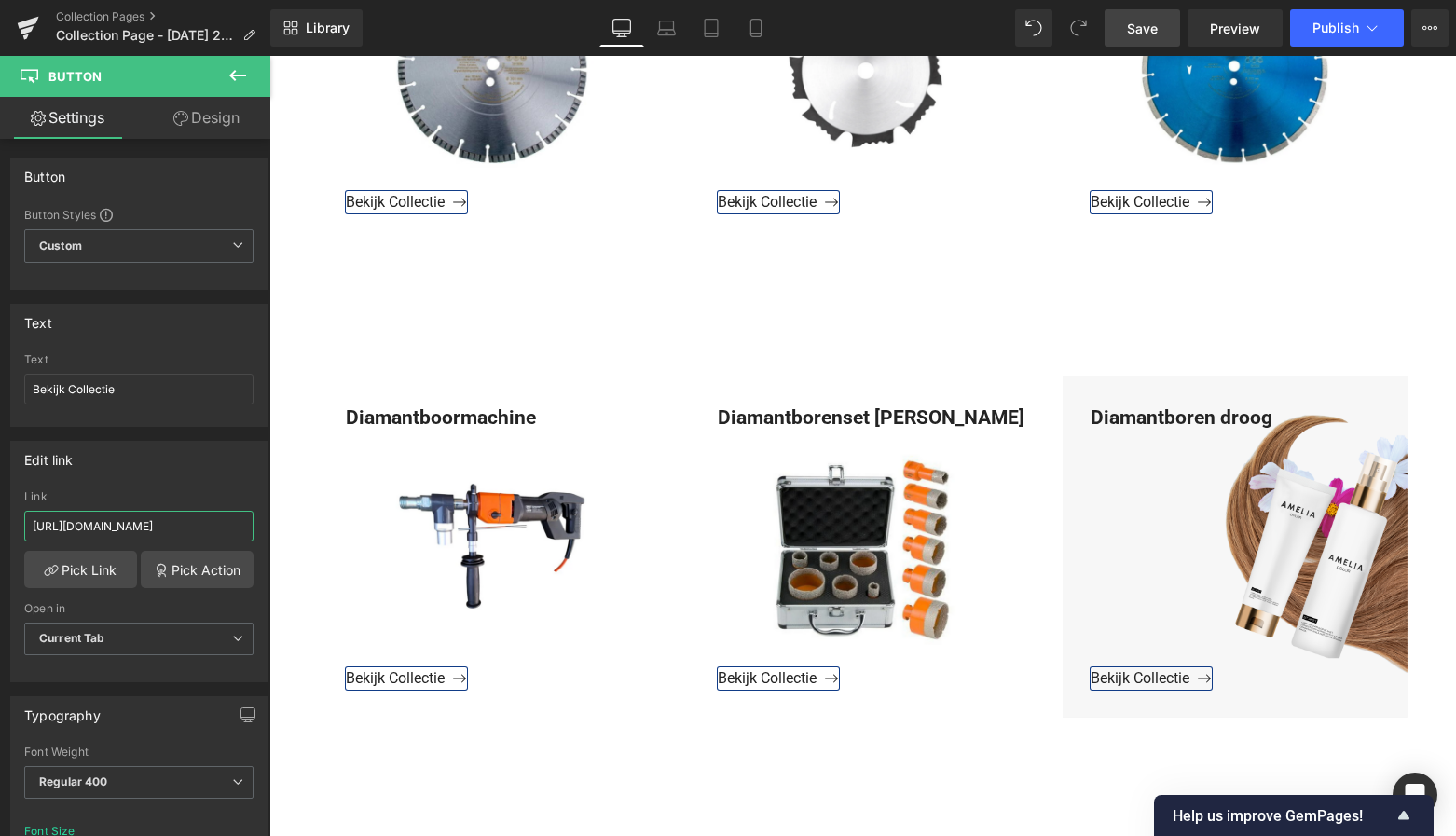
drag, startPoint x: 429, startPoint y: 584, endPoint x: 325, endPoint y: 533, distance: 115.8
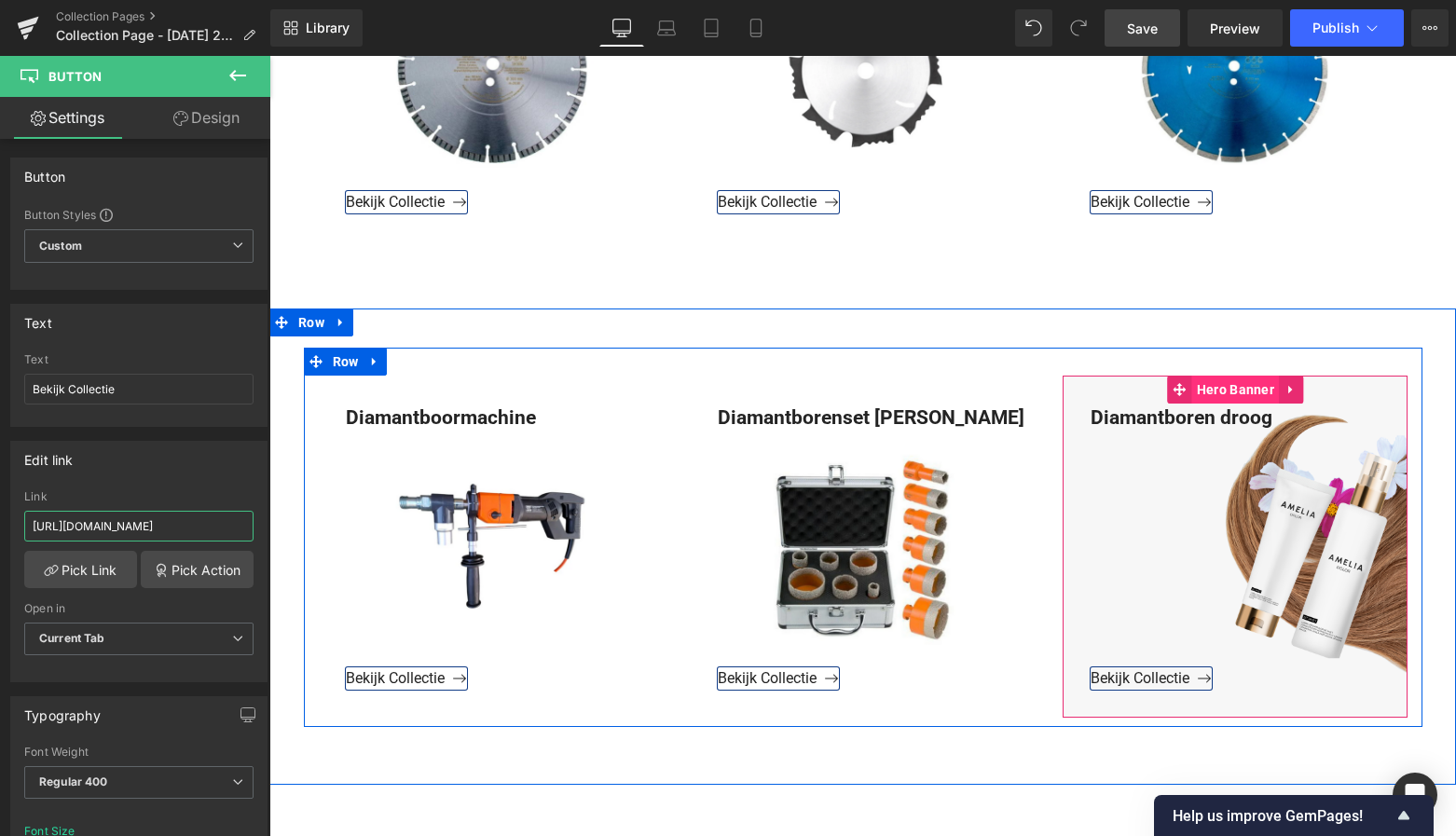
click at [1242, 393] on span "Hero Banner" at bounding box center [1235, 390] width 87 height 28
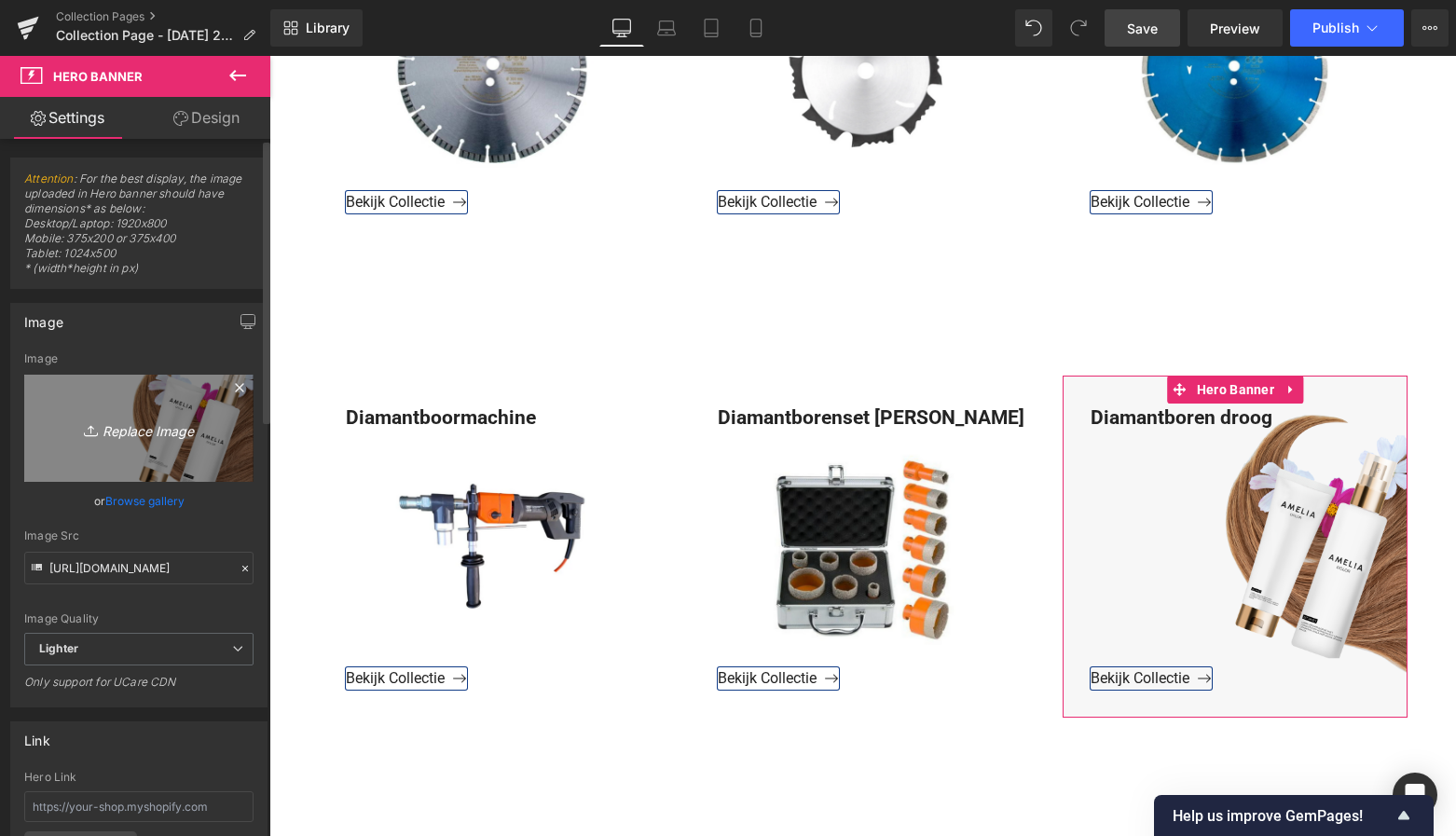
click at [173, 426] on icon "Replace Image" at bounding box center [138, 427] width 149 height 23
type input "C:\fakepath\Groen Modern Doe-het-zelf Instagram Stories (800 x 800 px)-3.png"
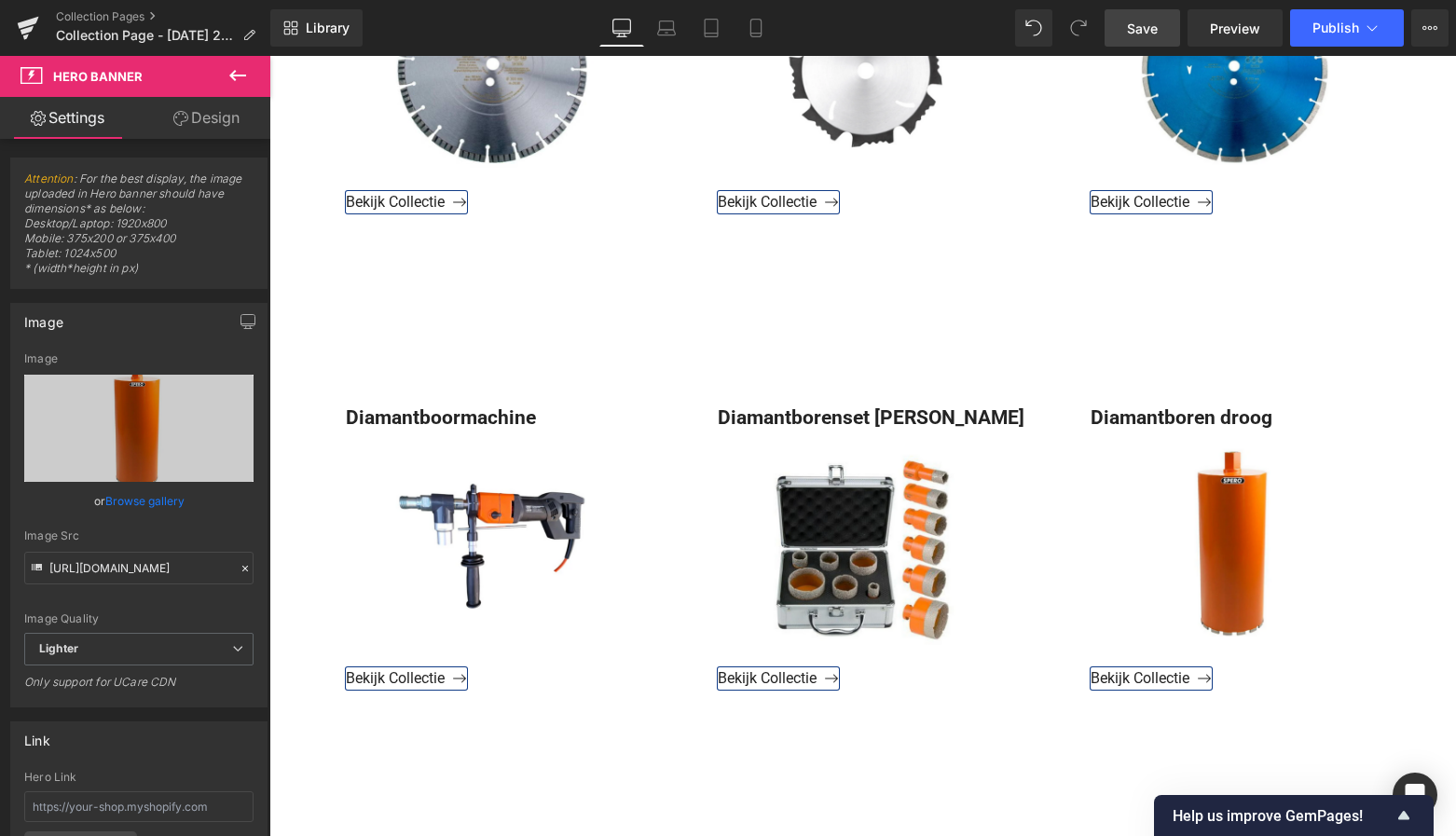
click at [1154, 35] on span "Save" at bounding box center [1142, 29] width 31 height 20
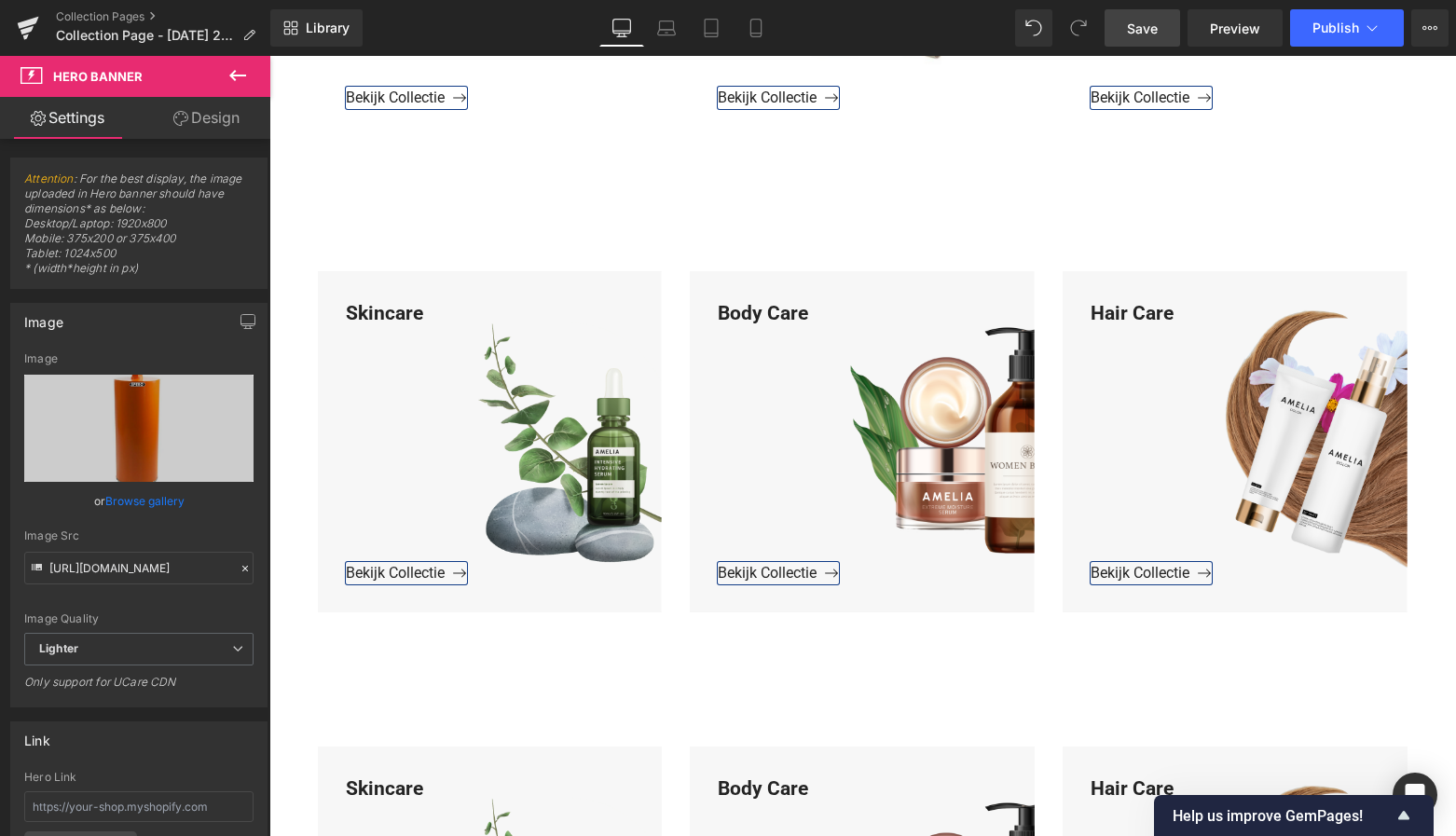
scroll to position [1705, 0]
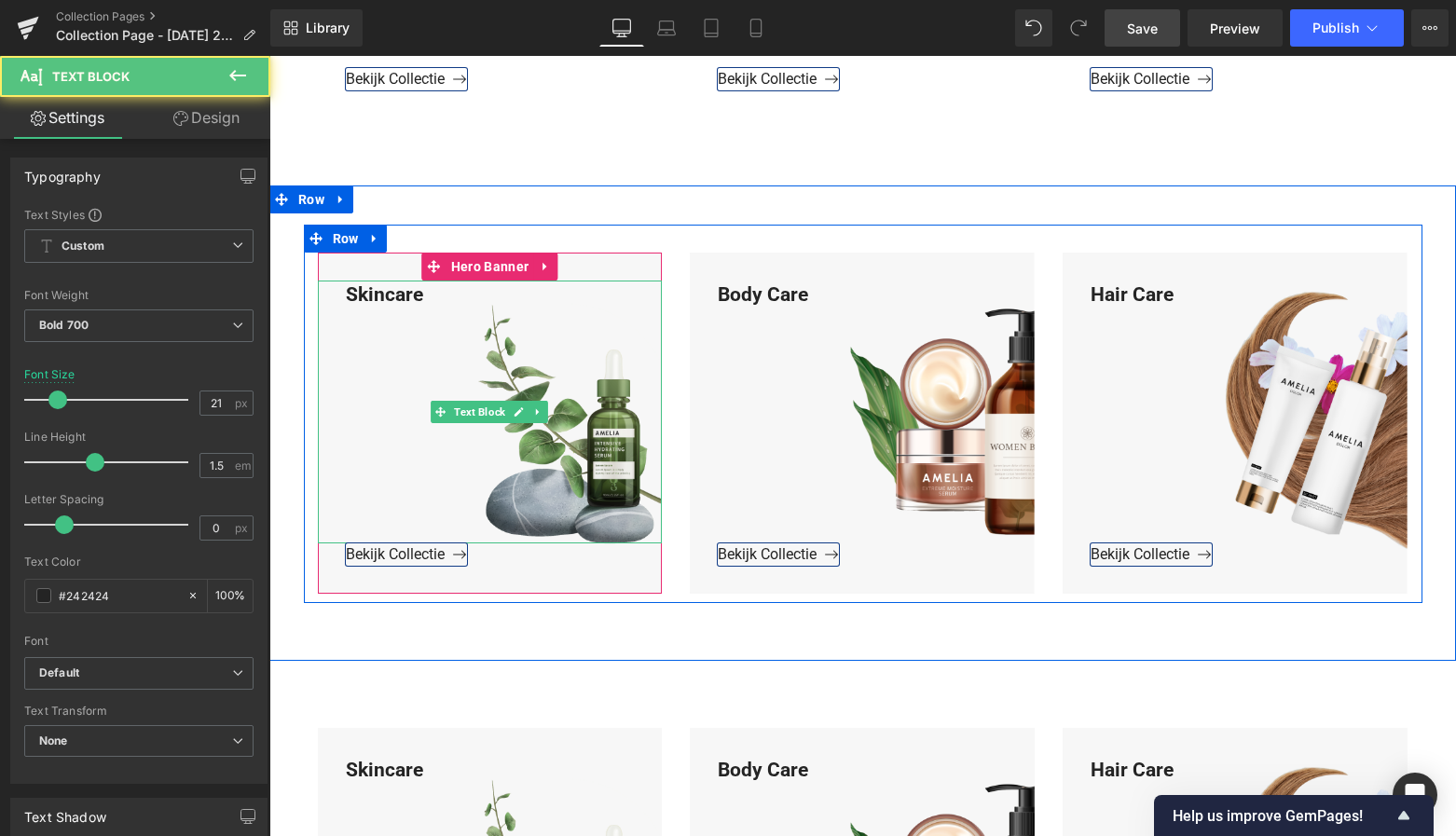
click at [418, 288] on div "Skincare" at bounding box center [490, 413] width 345 height 264
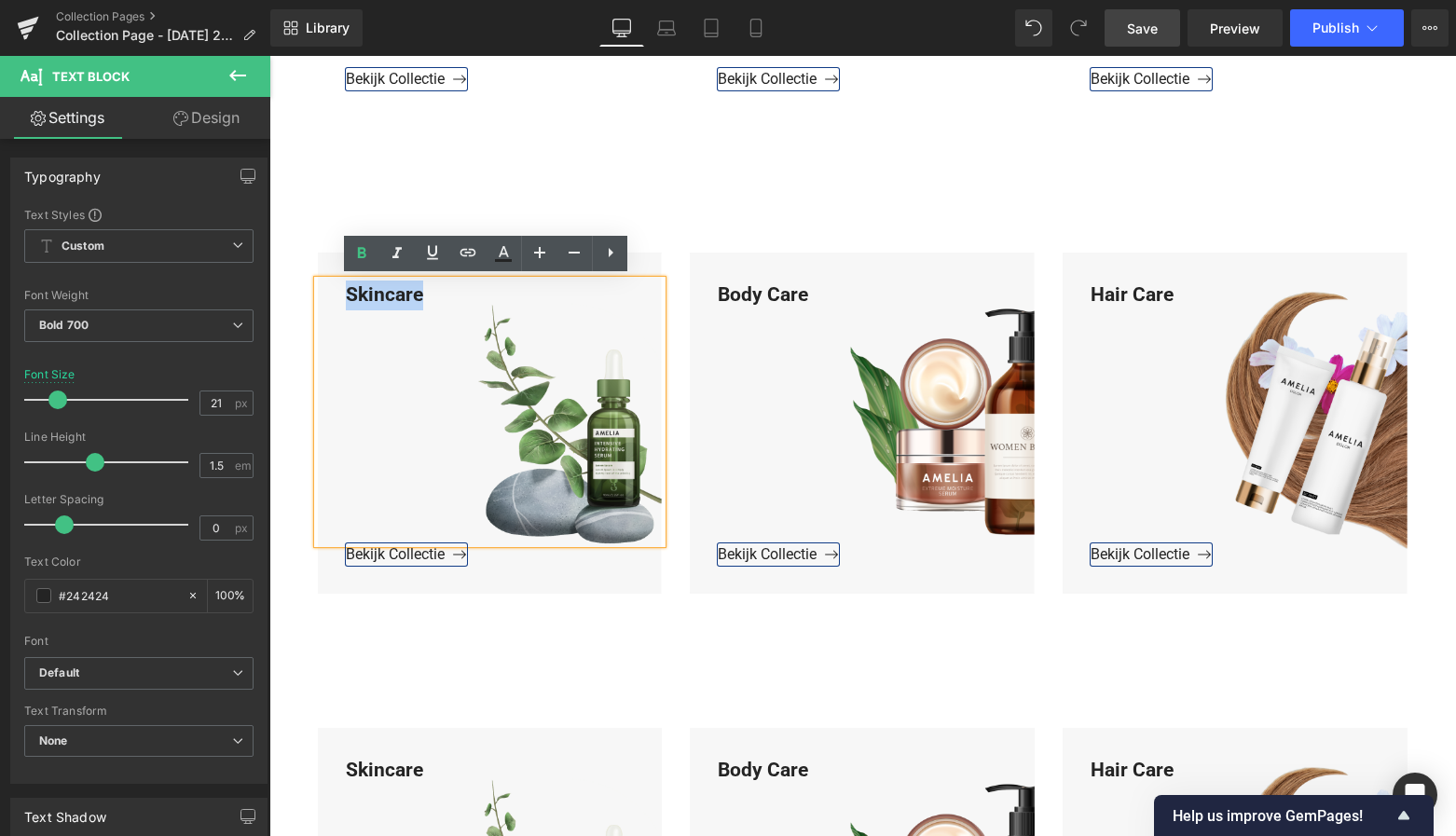
drag, startPoint x: 419, startPoint y: 288, endPoint x: 335, endPoint y: 292, distance: 84.1
click at [335, 292] on div "Skincare" at bounding box center [490, 413] width 345 height 264
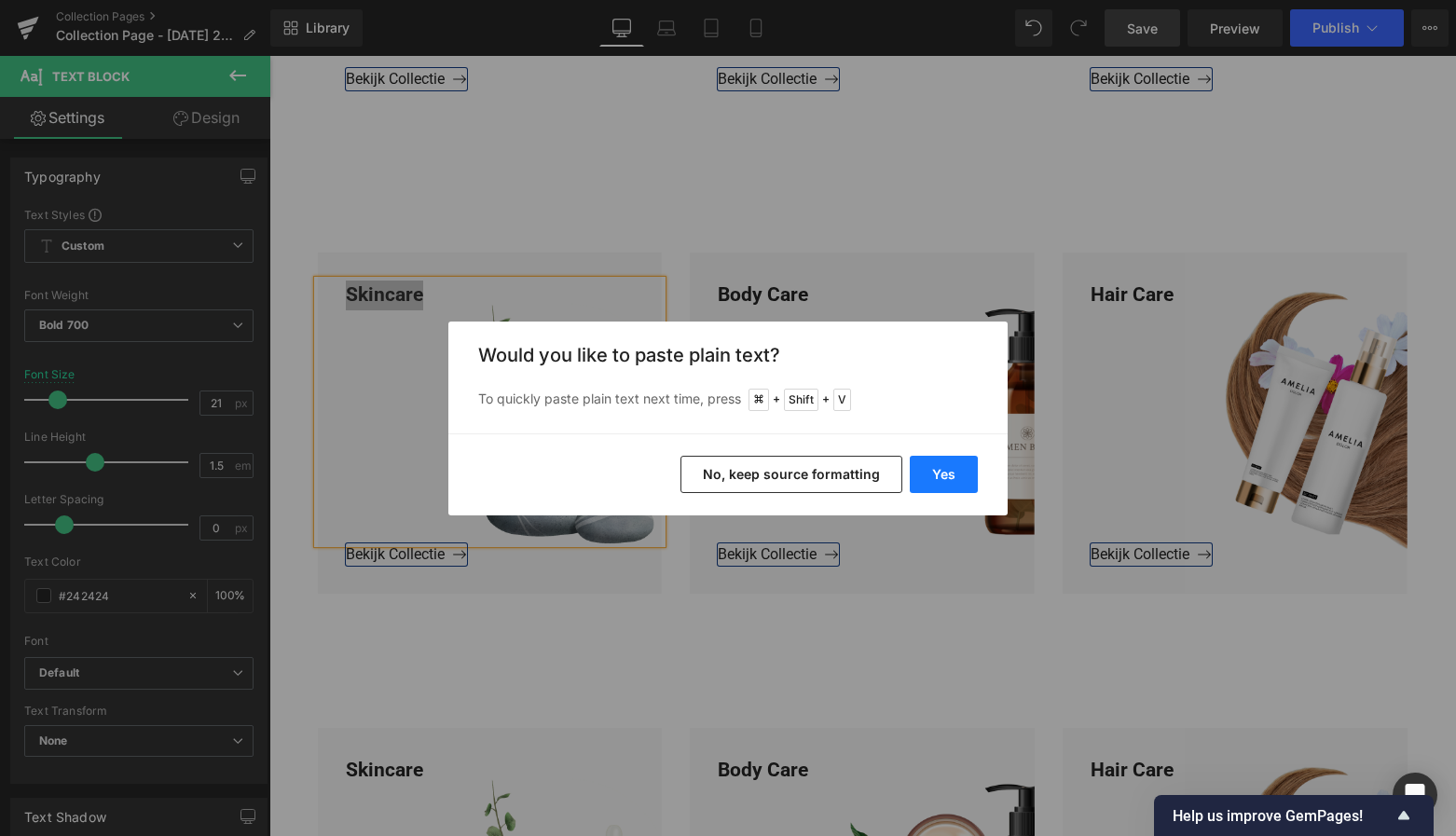
click at [941, 477] on button "Yes" at bounding box center [943, 473] width 68 height 37
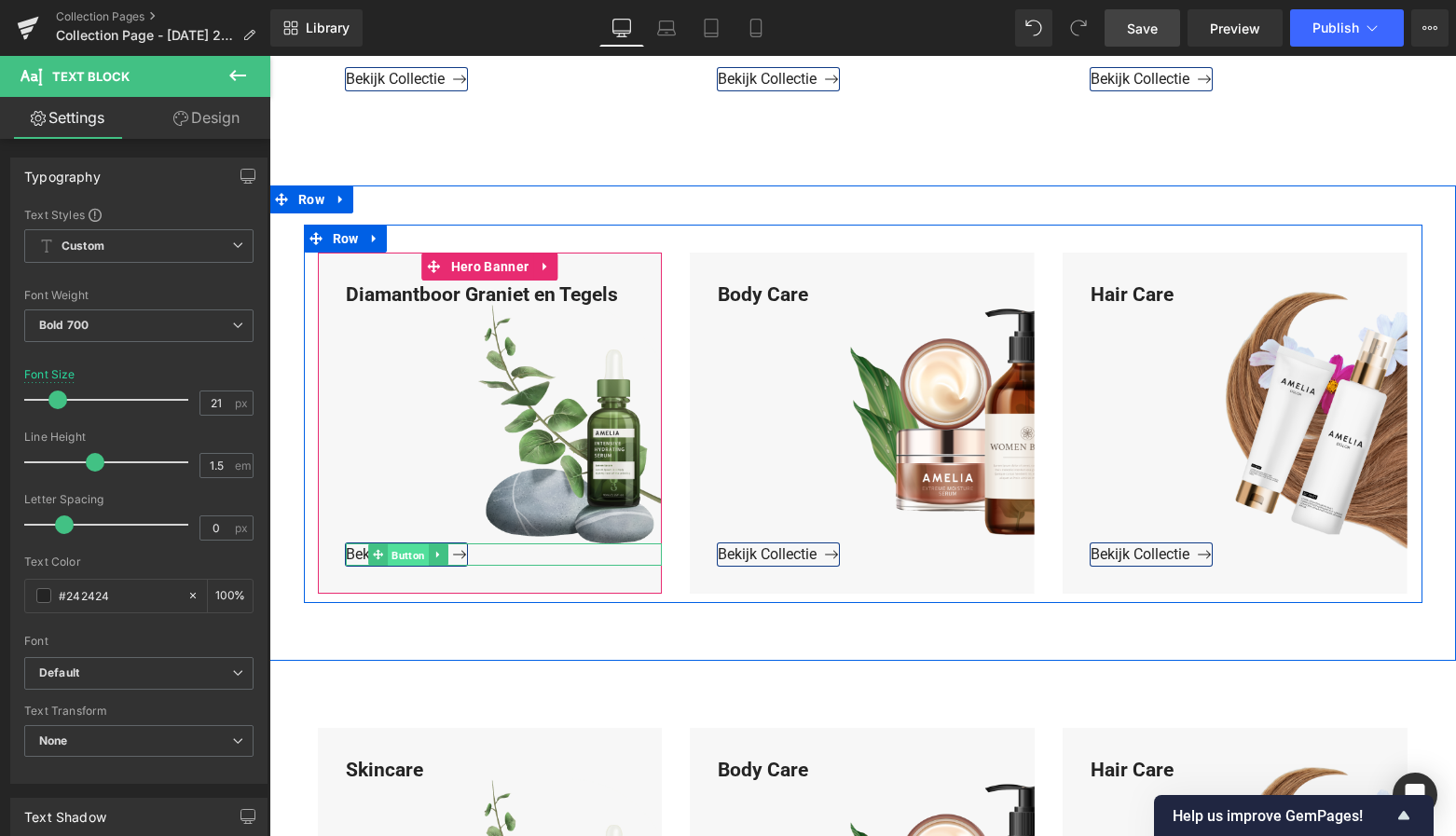
click at [404, 554] on span "Button" at bounding box center [408, 555] width 41 height 22
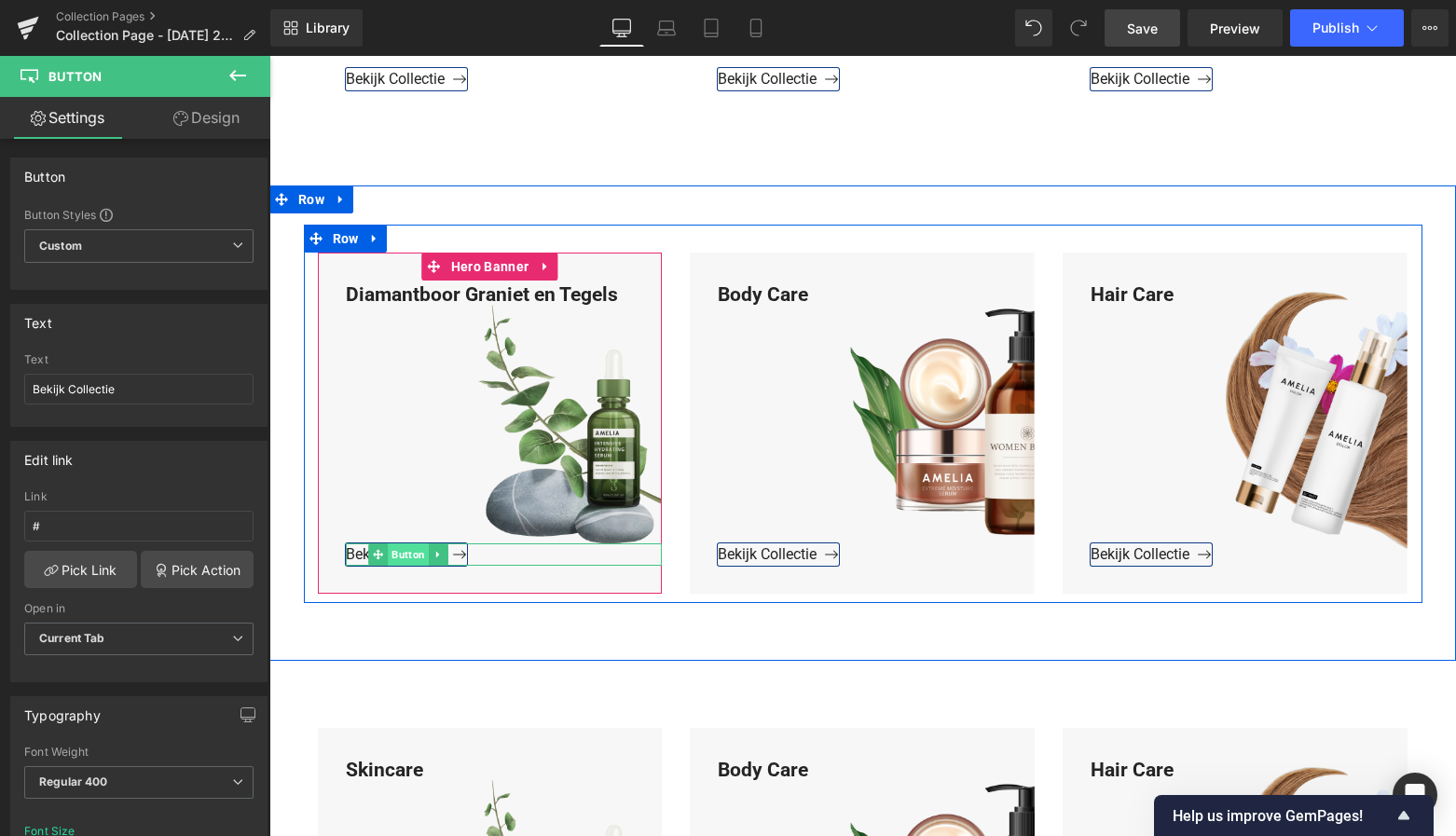
click at [406, 552] on span "Button" at bounding box center [408, 554] width 41 height 22
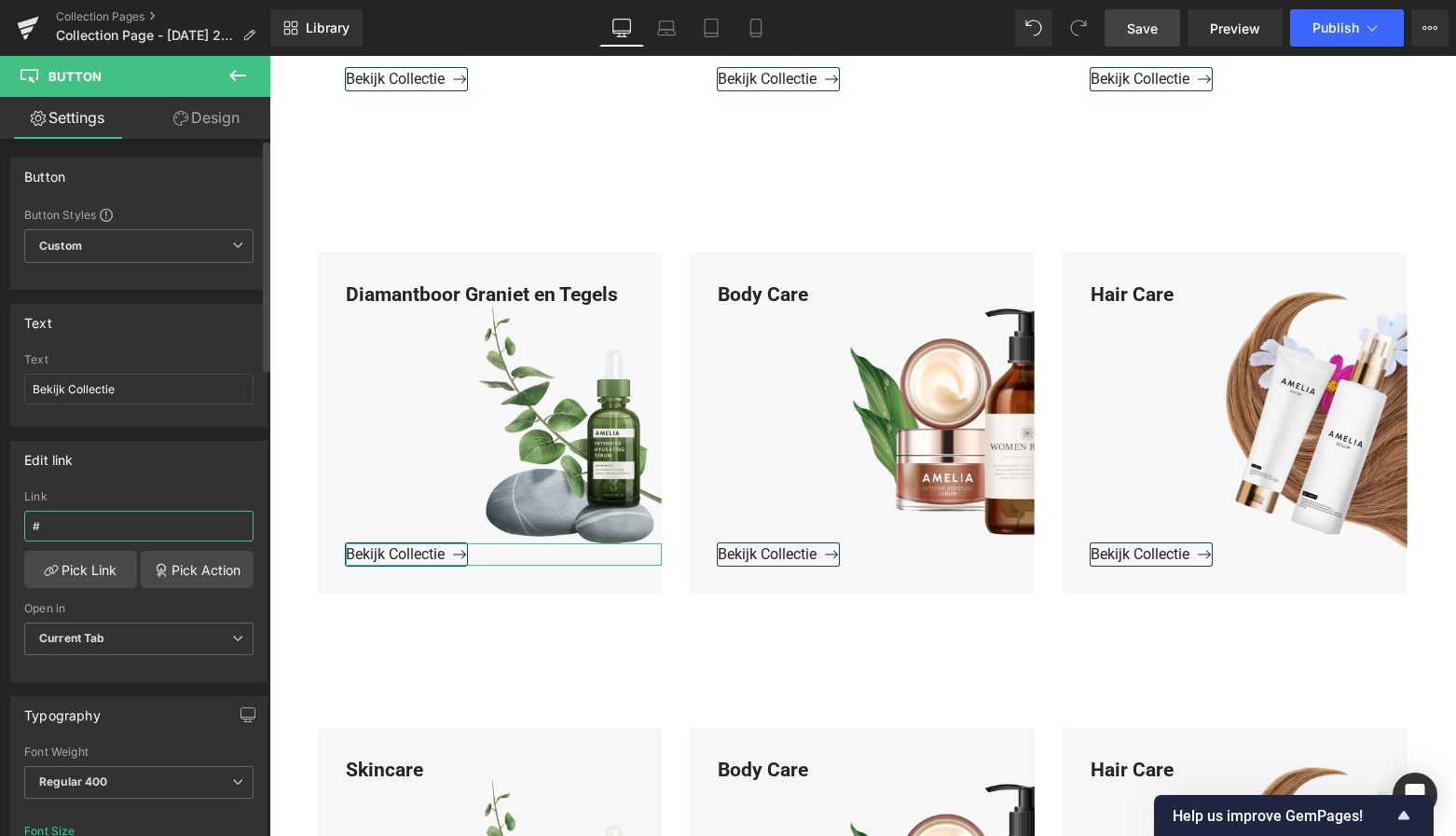
drag, startPoint x: 66, startPoint y: 530, endPoint x: 5, endPoint y: 533, distance: 61.1
click at [5, 533] on div "Edit link # Link # Pick Link Pick Action Current Tab New Tab Open in Current Ta…" at bounding box center [139, 554] width 279 height 256
paste input "https://www.mzsgereedschap.nl/collections/graniet-en-tegels"
type input "#https://www.mzsgereedschap.nl/collections/graniet-en-tegels"
drag, startPoint x: 240, startPoint y: 525, endPoint x: -31, endPoint y: 523, distance: 271.0
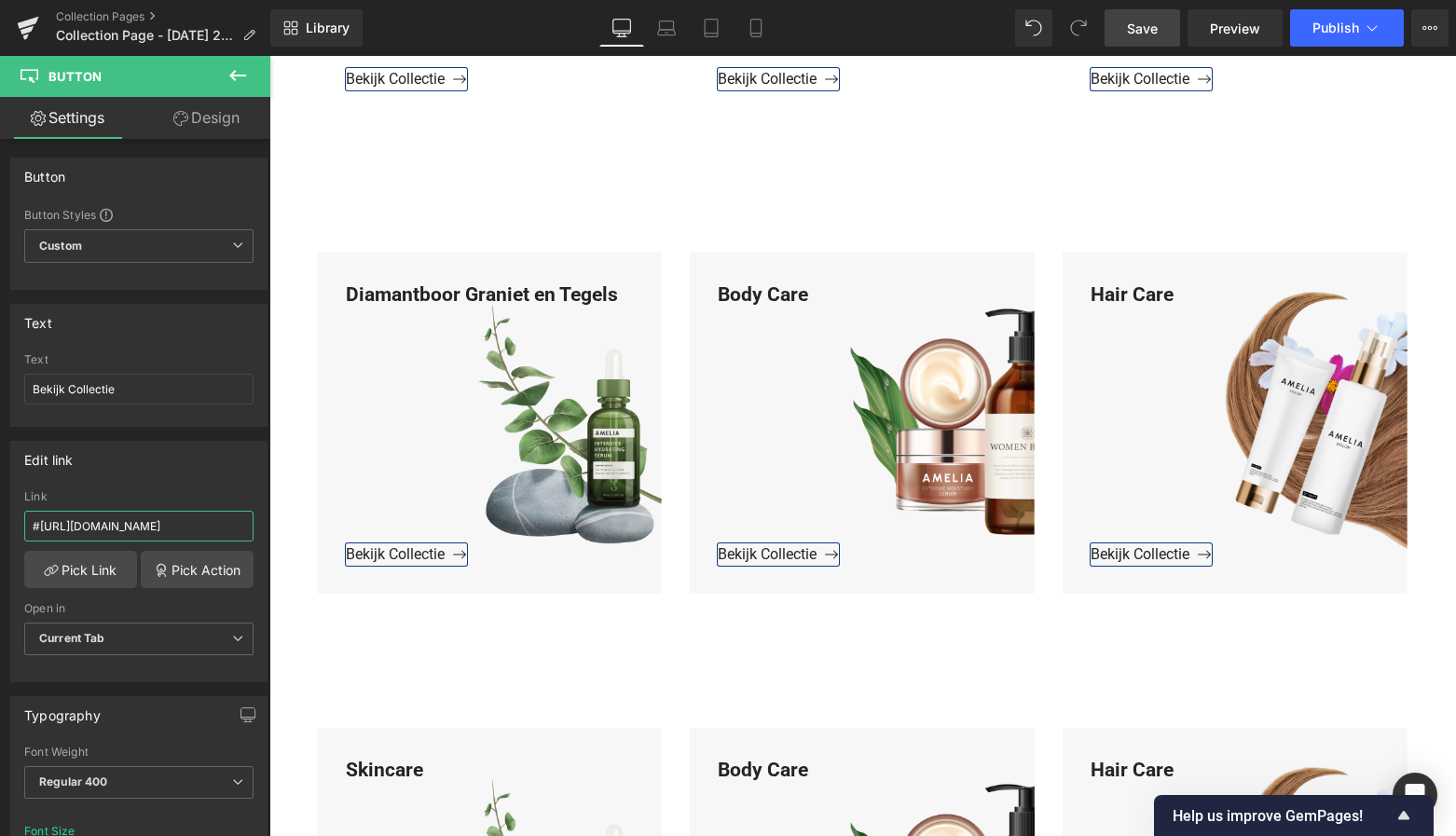
click at [0, 523] on html "Button You are previewing how the will restyle your page. You can not edit Elem…" at bounding box center [728, 418] width 1456 height 836
paste input "https://www.mzsgereedschap.nl/collections/graniet-en-tegels"
type input "https://www.mzsgereedschap.nl/collections/graniet-en-tegels"
click at [71, 562] on link "Pick Link" at bounding box center [80, 568] width 113 height 37
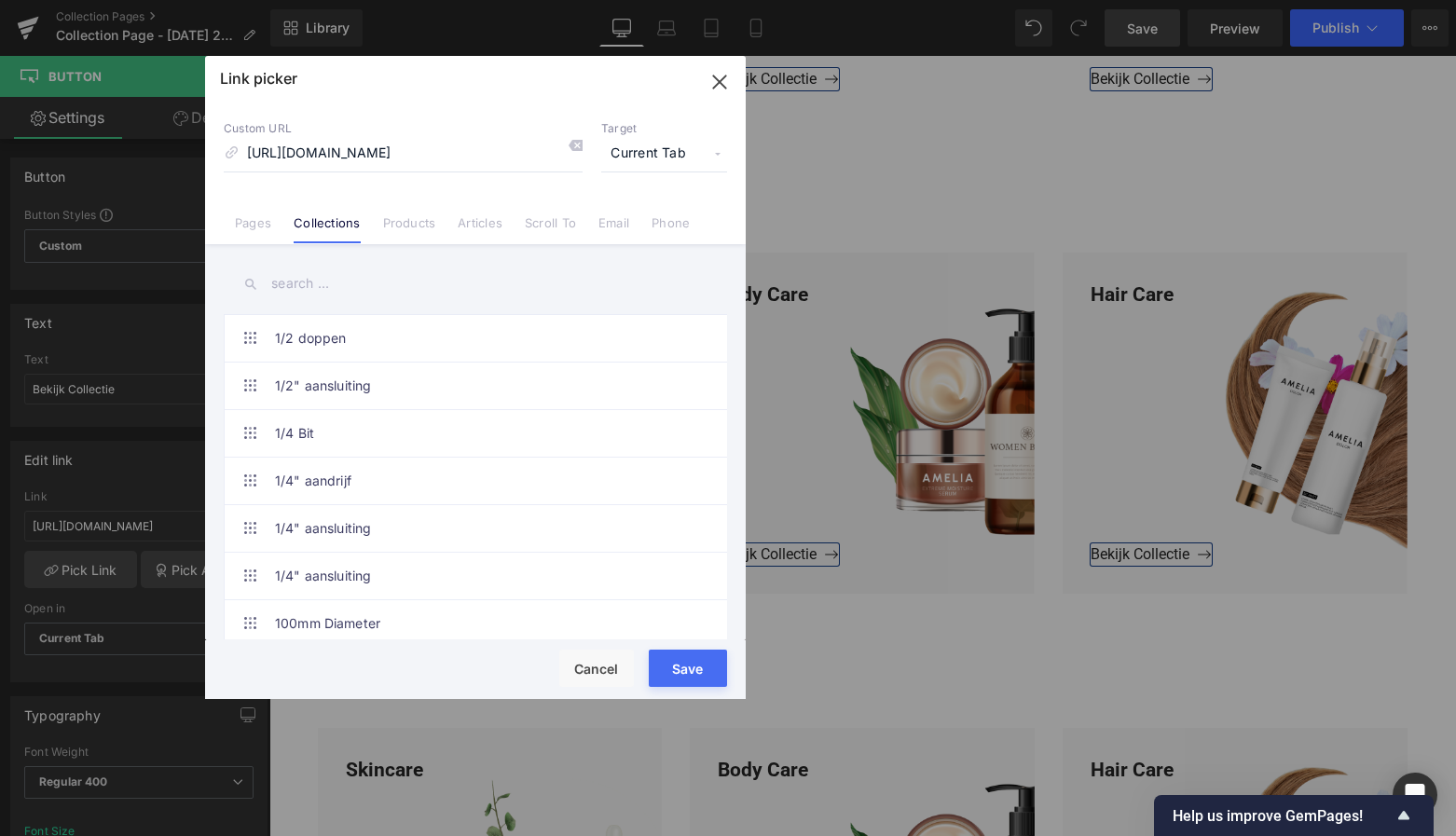
click at [697, 676] on button "Save" at bounding box center [688, 667] width 78 height 37
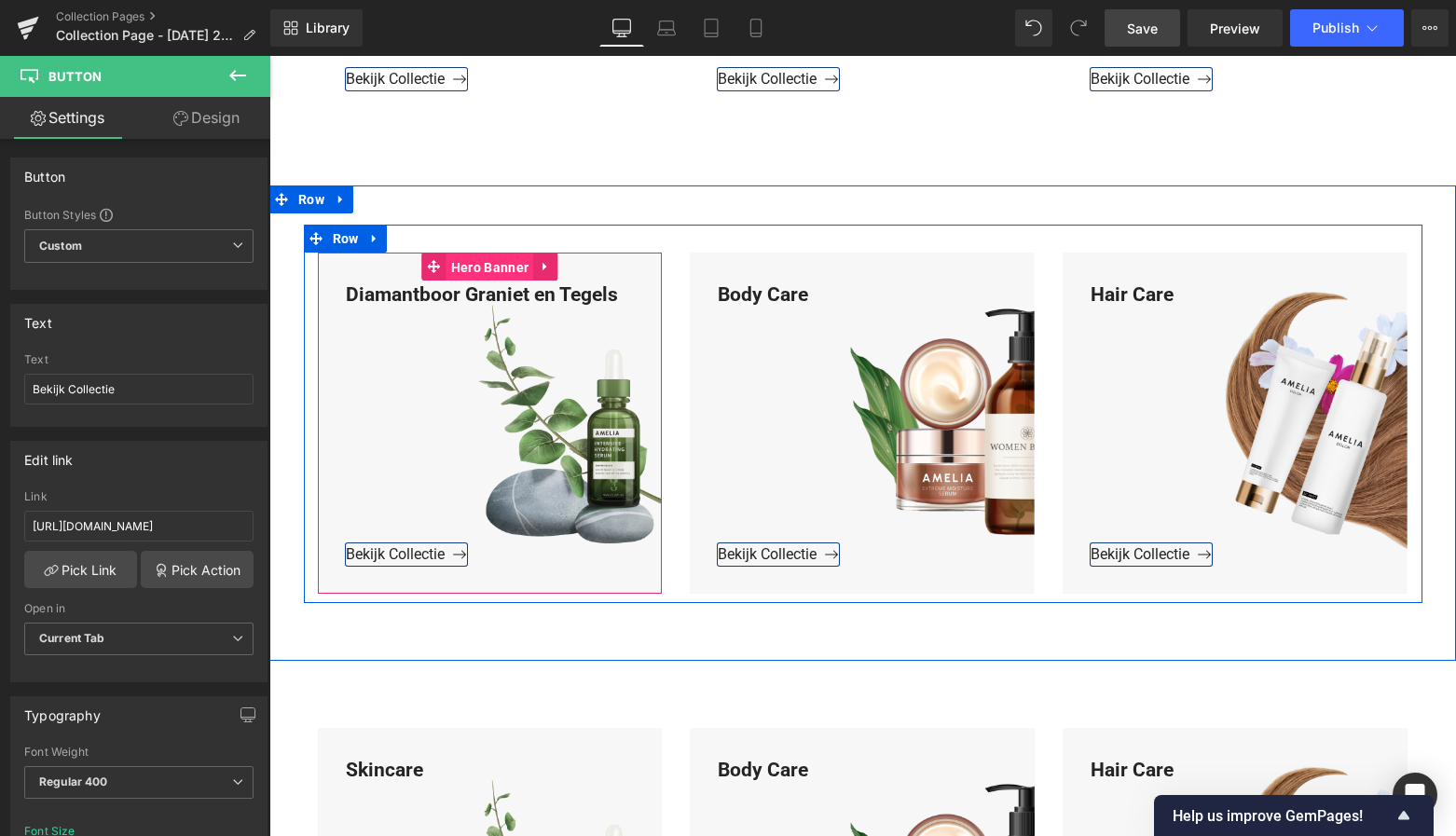
click at [507, 262] on span "Hero Banner" at bounding box center [490, 268] width 87 height 28
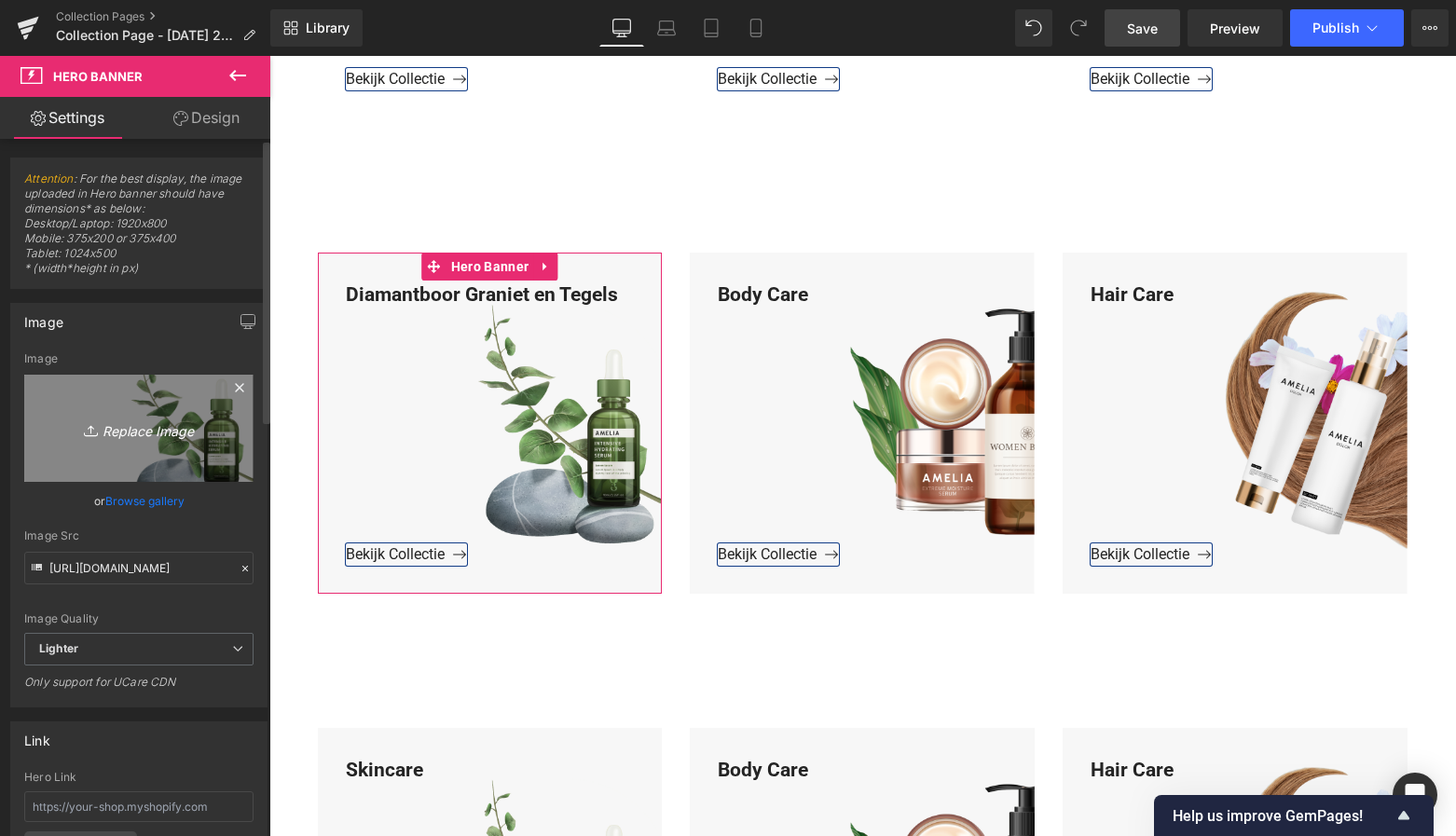
click at [186, 432] on icon "Replace Image" at bounding box center [138, 427] width 149 height 23
type input "C:\fakepath\Groen Modern Doe-het-zelf Instagram Stories (800 x 800 px)-3.png"
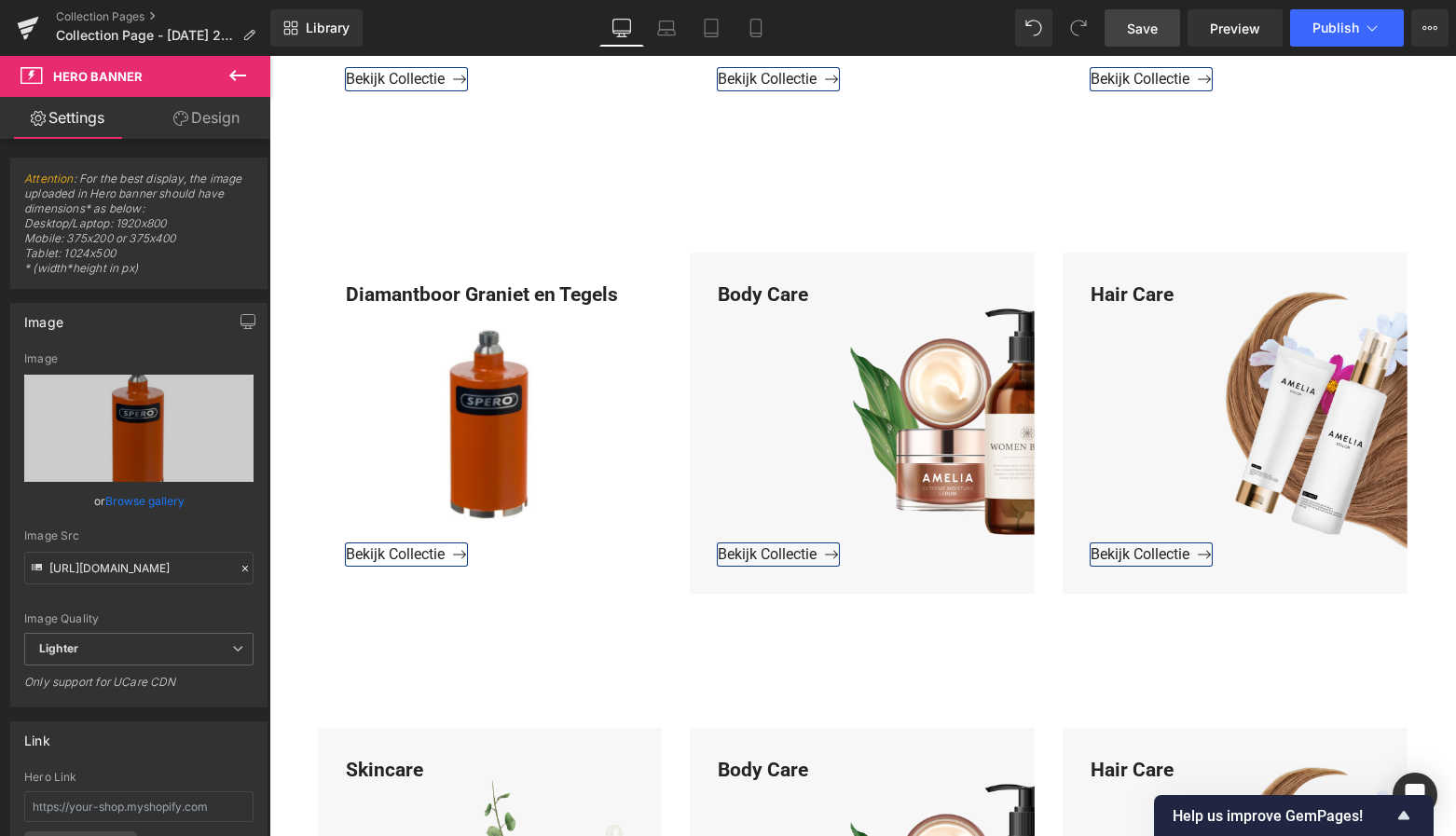
click at [1150, 22] on span "Save" at bounding box center [1142, 29] width 31 height 20
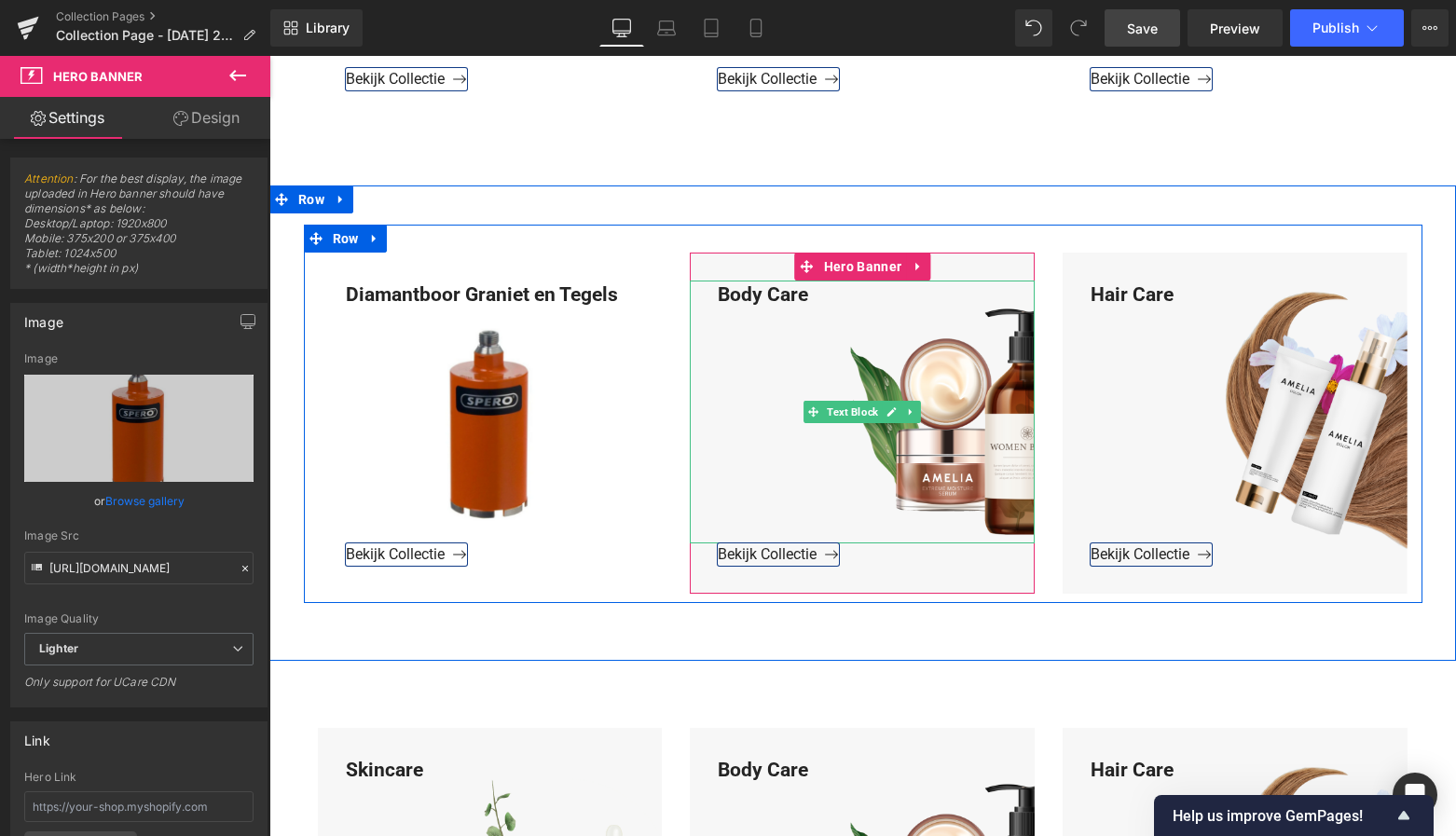
click at [809, 297] on div "Body Care" at bounding box center [861, 413] width 345 height 264
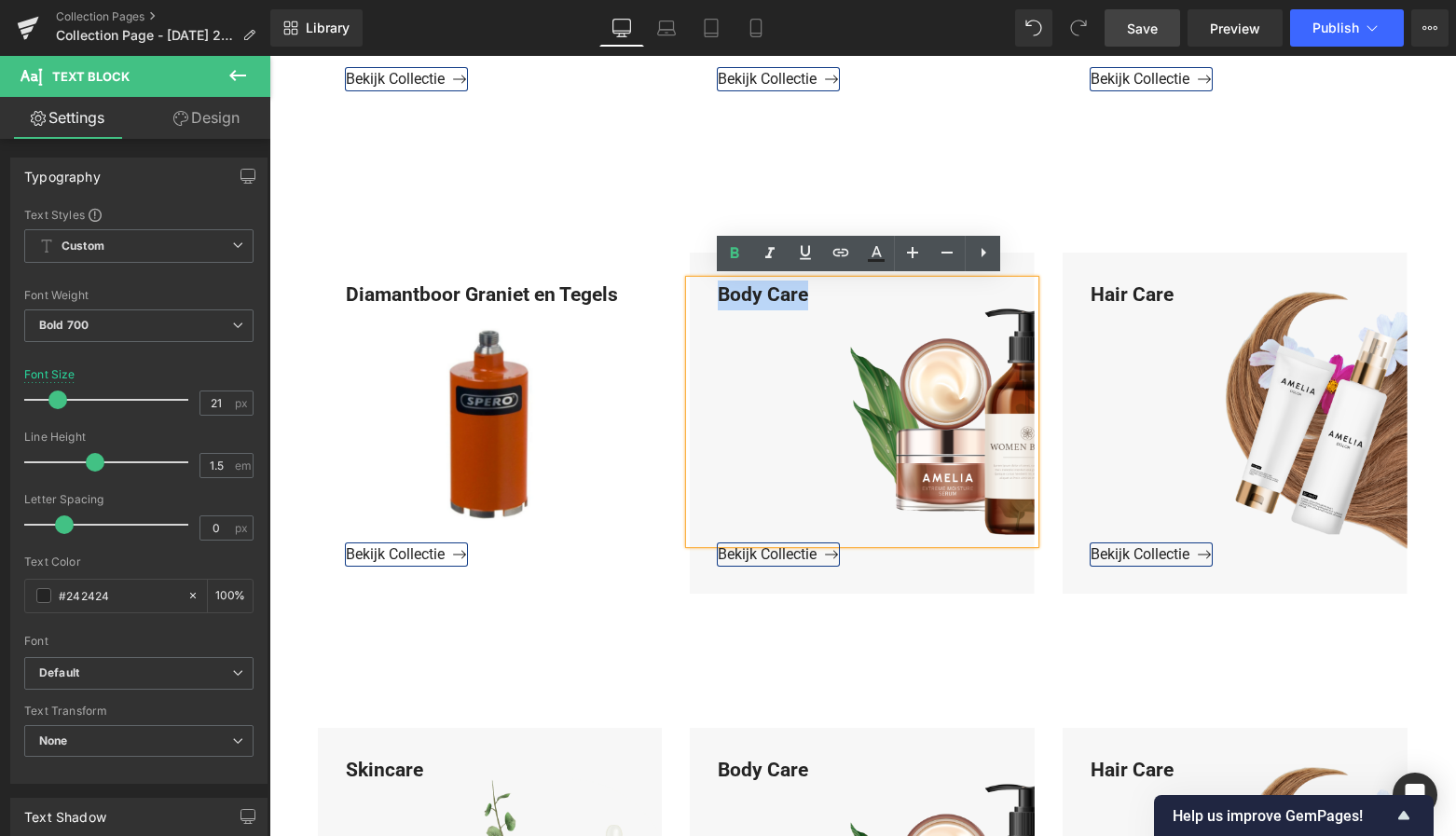
drag, startPoint x: 809, startPoint y: 295, endPoint x: 706, endPoint y: 287, distance: 103.3
click at [706, 287] on div "Body Care" at bounding box center [861, 413] width 345 height 264
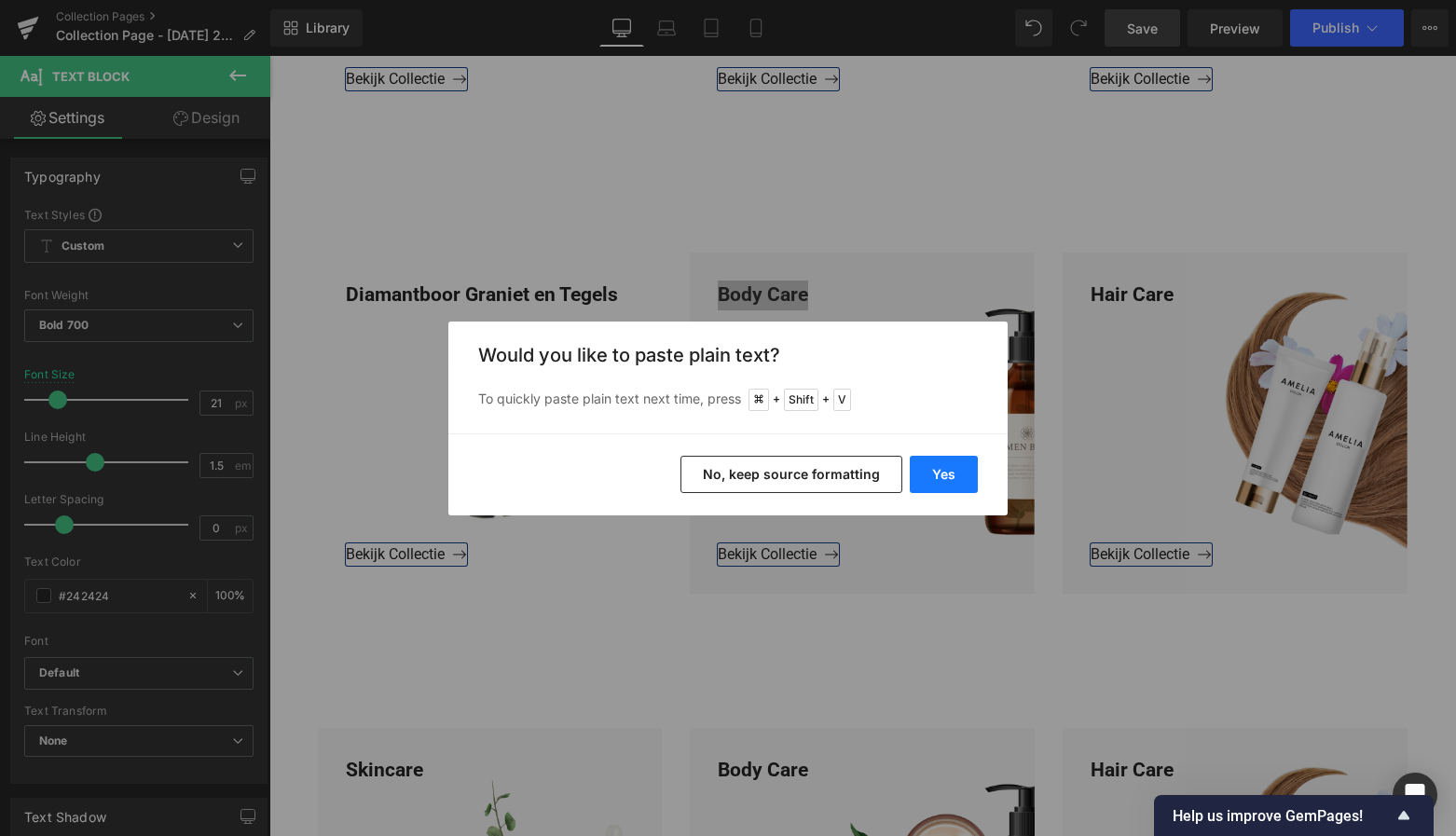
click at [958, 484] on button "Yes" at bounding box center [943, 473] width 68 height 37
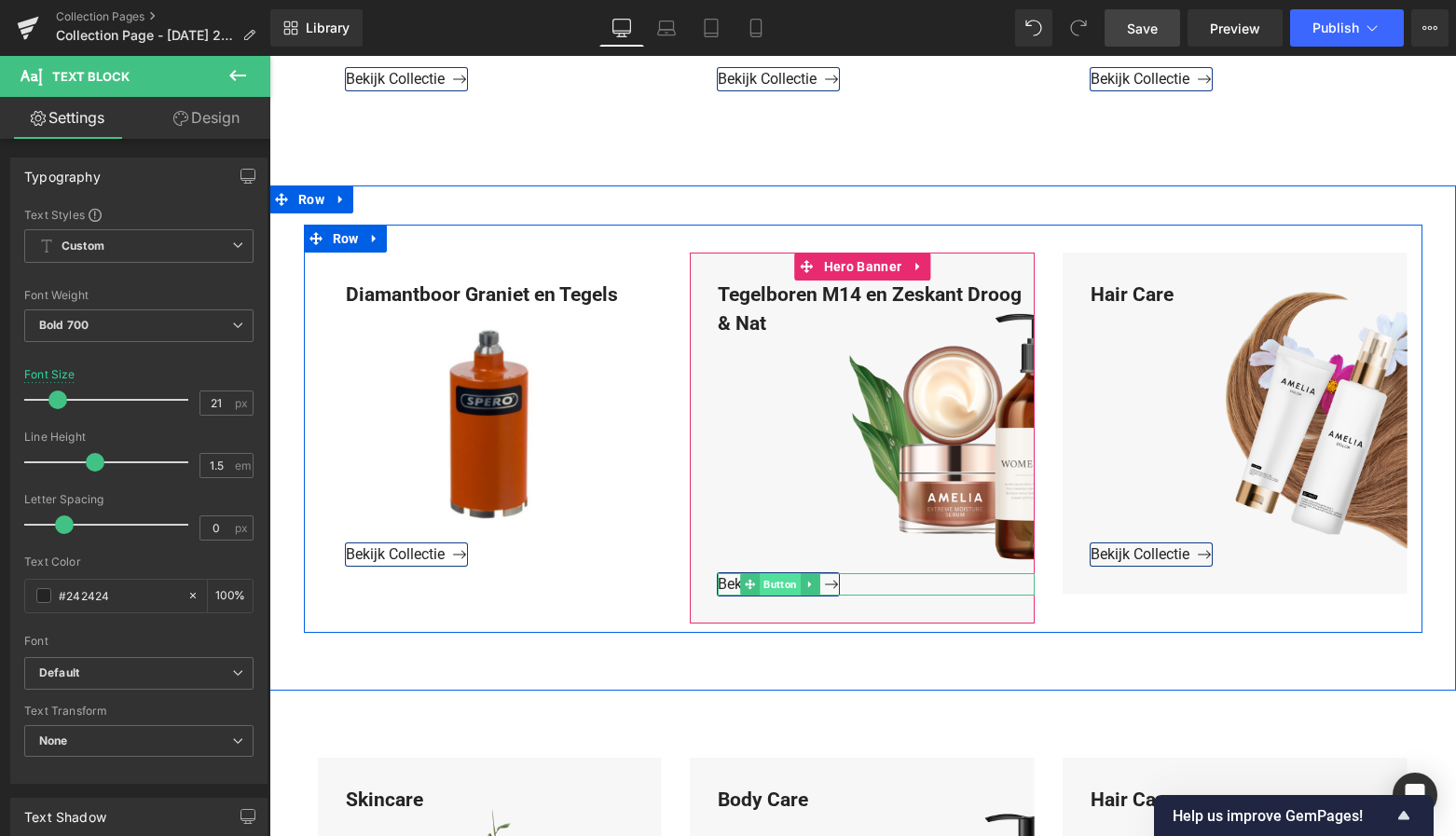
click at [774, 588] on span "Button" at bounding box center [780, 584] width 41 height 22
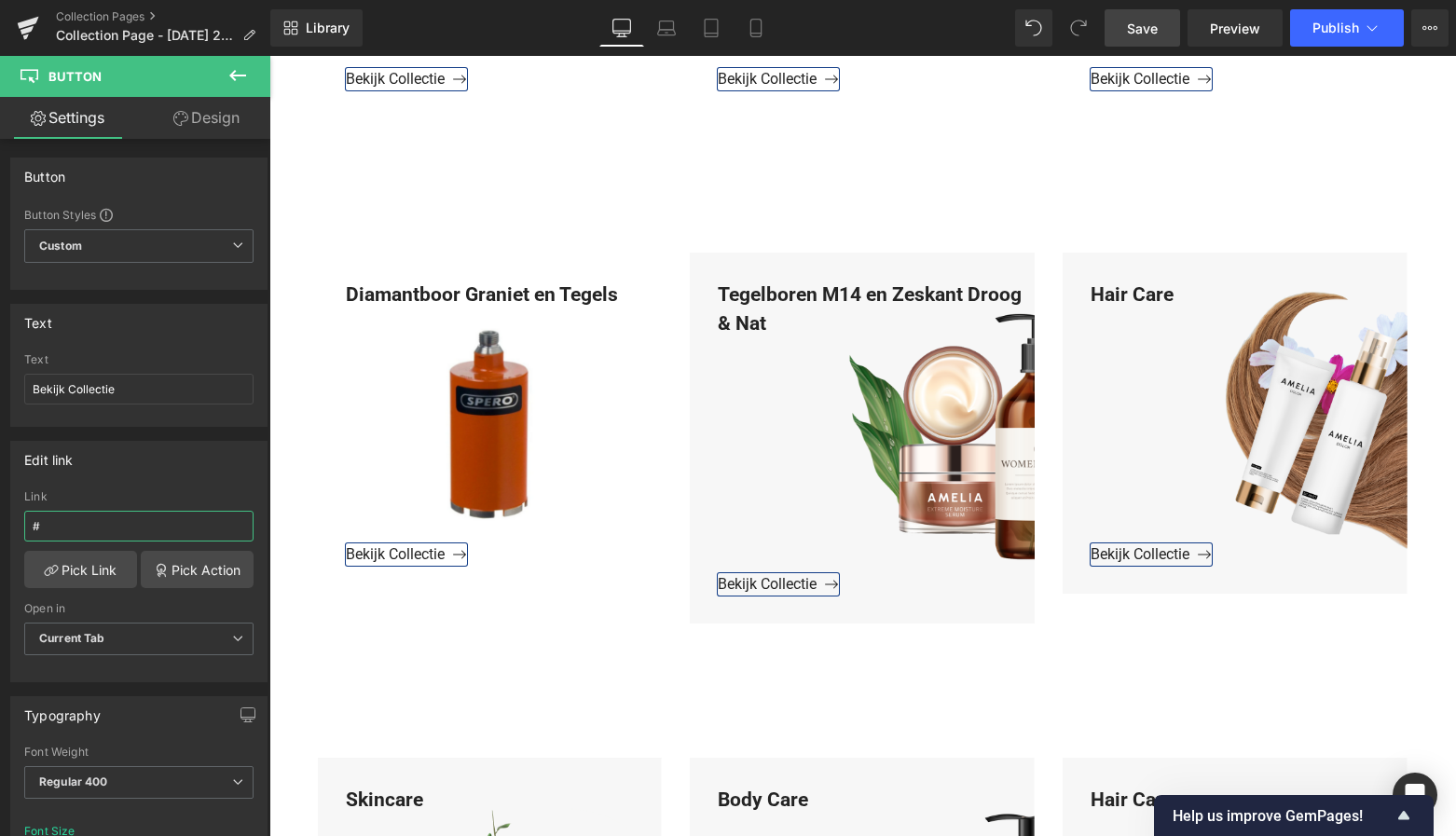
drag, startPoint x: 54, startPoint y: 523, endPoint x: -18, endPoint y: 525, distance: 72.0
click at [0, 525] on html "Button You are previewing how the will restyle your page. You can not edit Elem…" at bounding box center [728, 418] width 1456 height 836
paste input "https://www.mzsgereedschap.nl/collections/tegelboren-m14-en-zeskant-droog-nat"
type input "https://www.mzsgereedschap.nl/collections/tegelboren-m14-en-zeskant-droog-nat"
click at [104, 574] on link "Pick Link" at bounding box center [80, 568] width 113 height 37
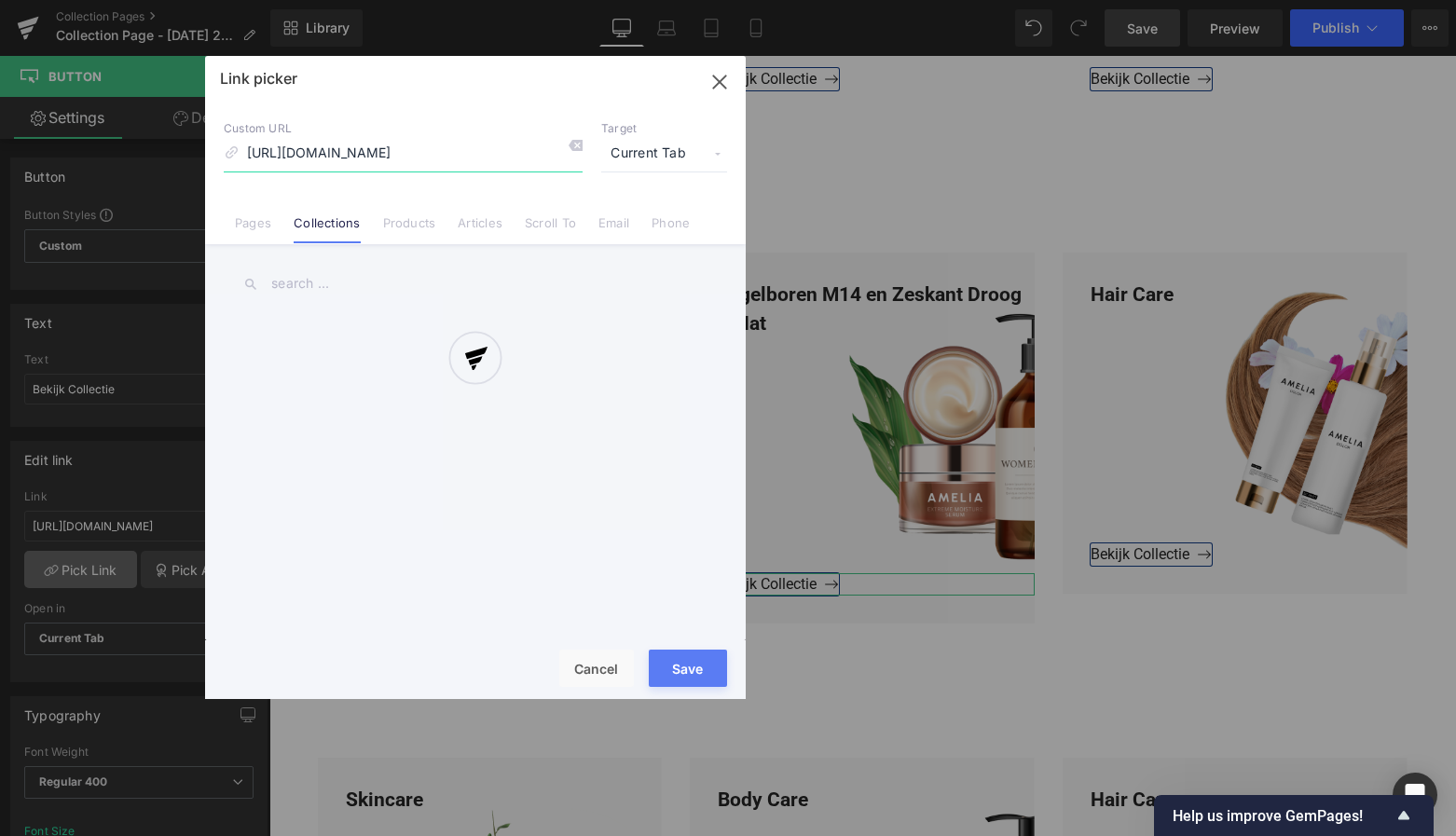
scroll to position [0, 193]
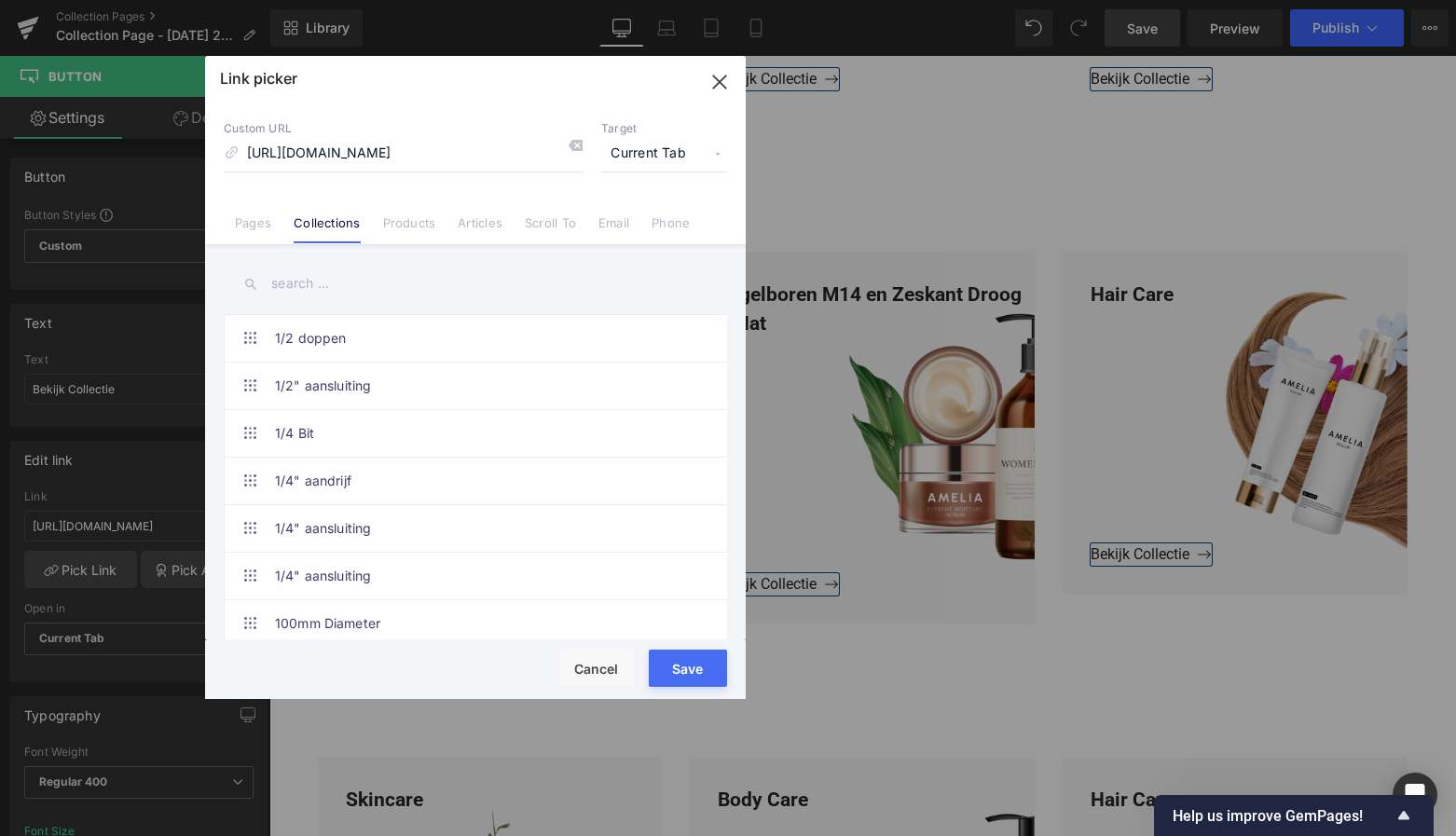
click at [685, 667] on button "Save" at bounding box center [688, 667] width 78 height 37
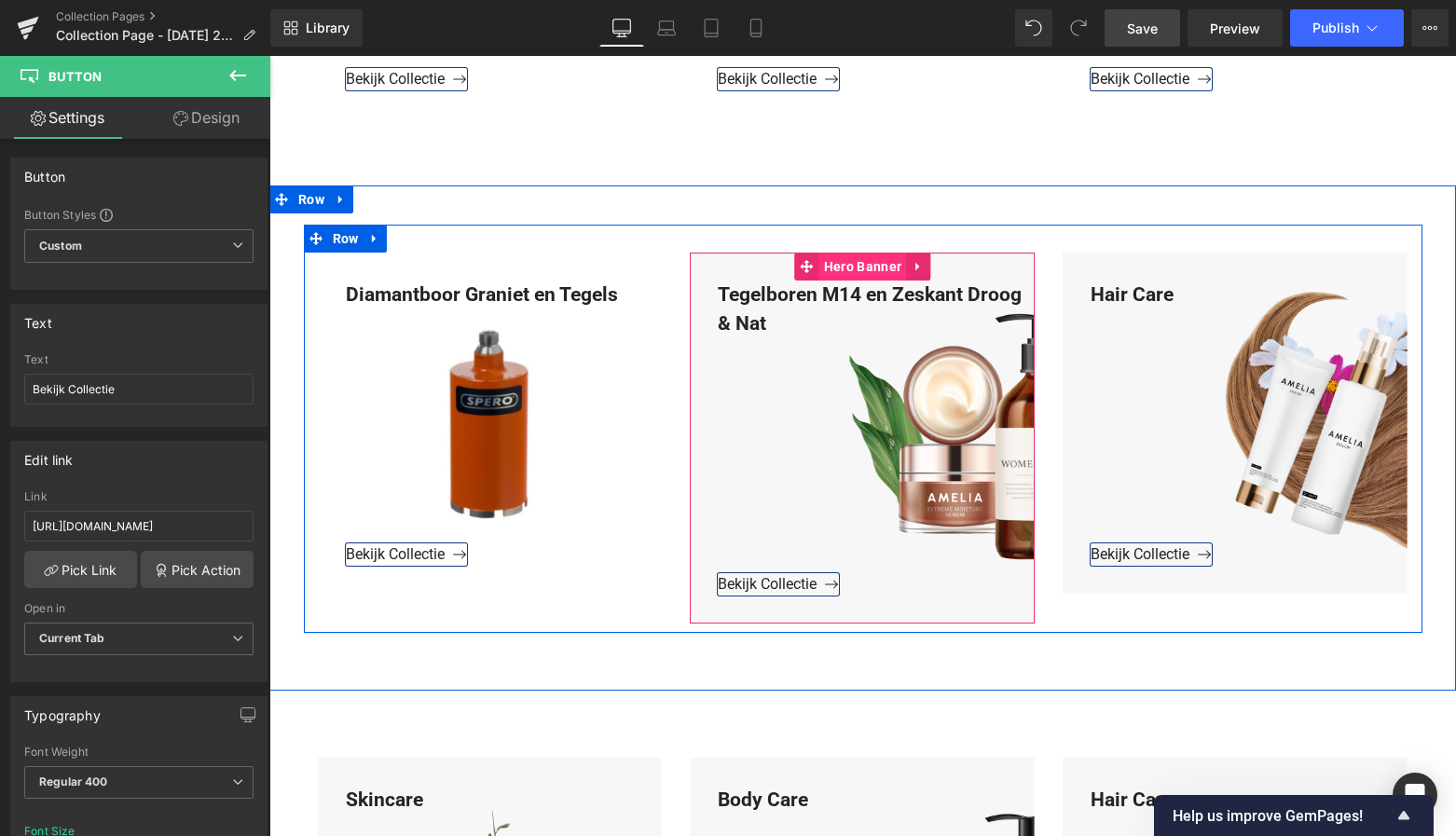
click at [875, 268] on span "Hero Banner" at bounding box center [862, 267] width 87 height 28
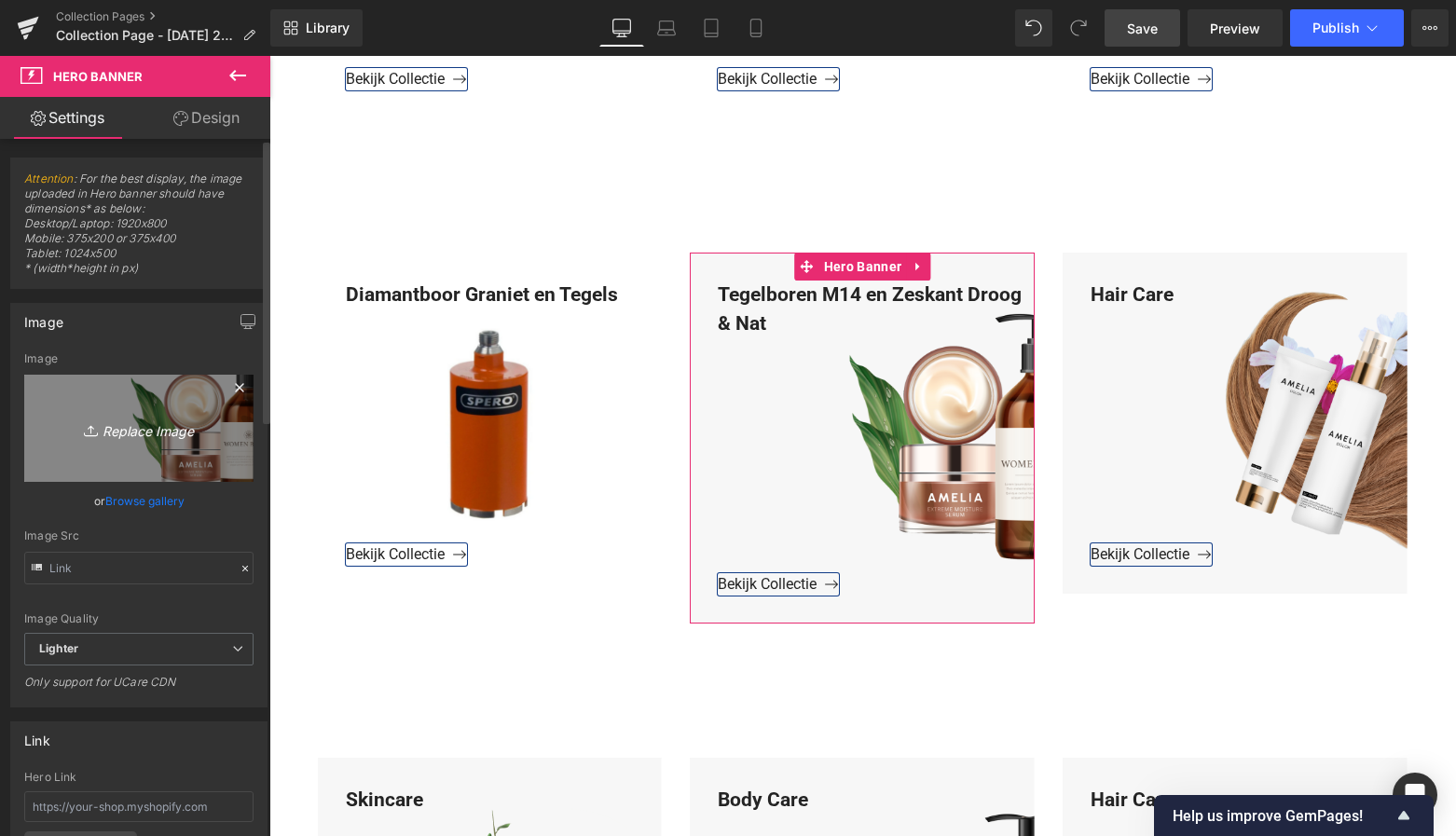
click at [180, 430] on icon "Replace Image" at bounding box center [138, 427] width 149 height 23
type input "C:\fakepath\Groen Modern Doe-het-zelf Instagram Stories (800 x 800 px)-3.png"
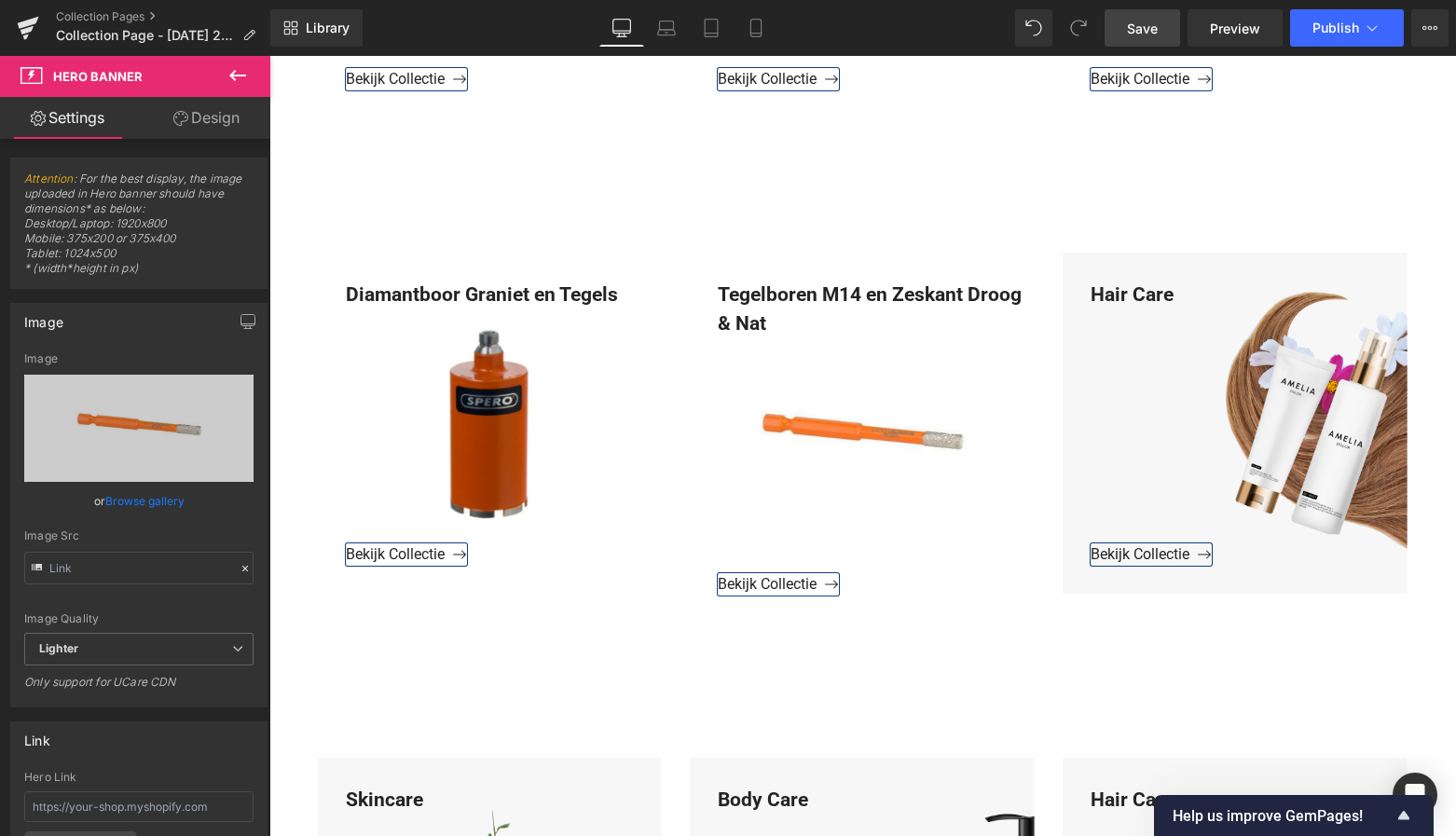
click at [1152, 31] on span "Save" at bounding box center [1142, 29] width 31 height 20
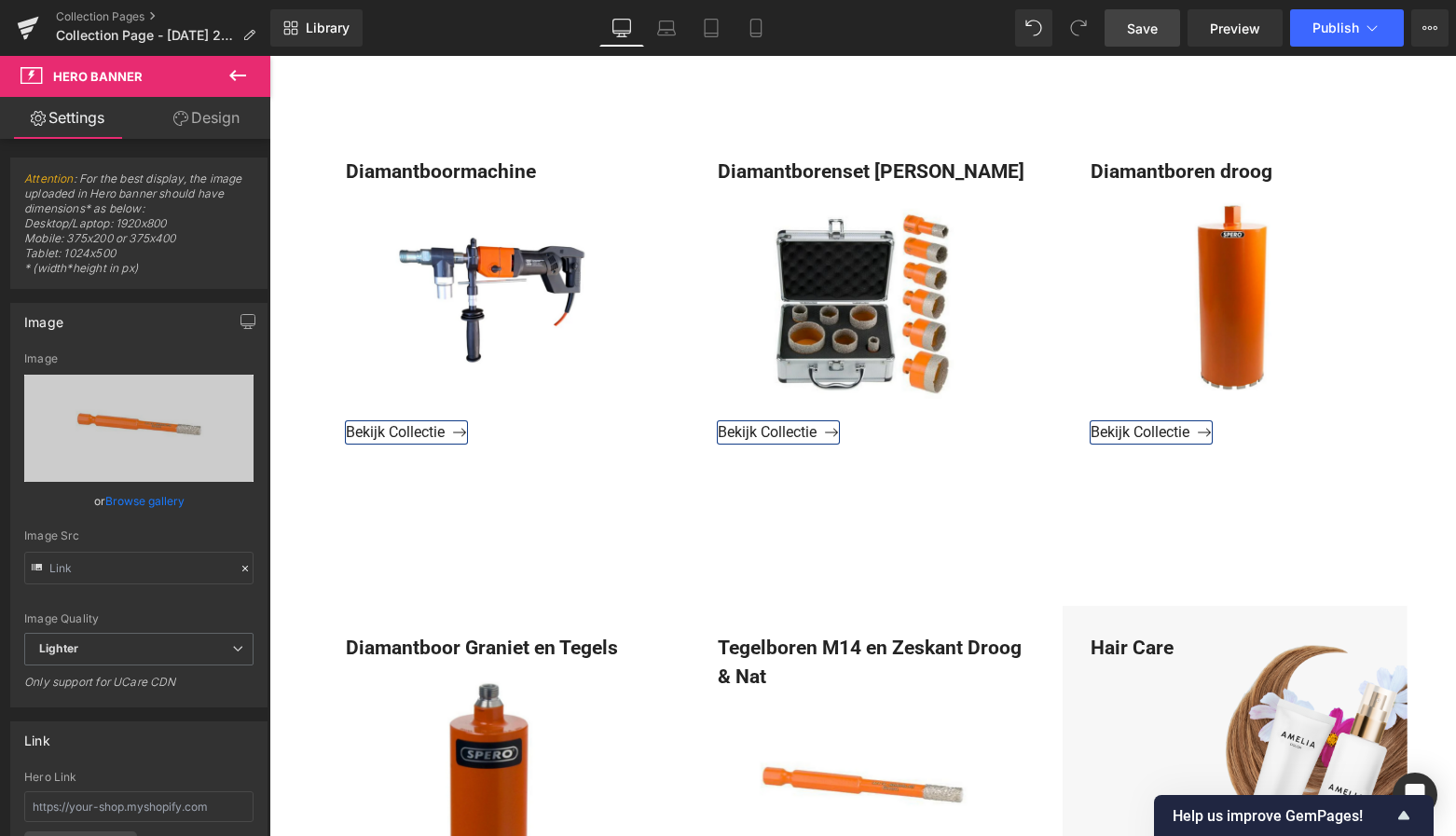
scroll to position [1352, 0]
